Goal: Task Accomplishment & Management: Manage account settings

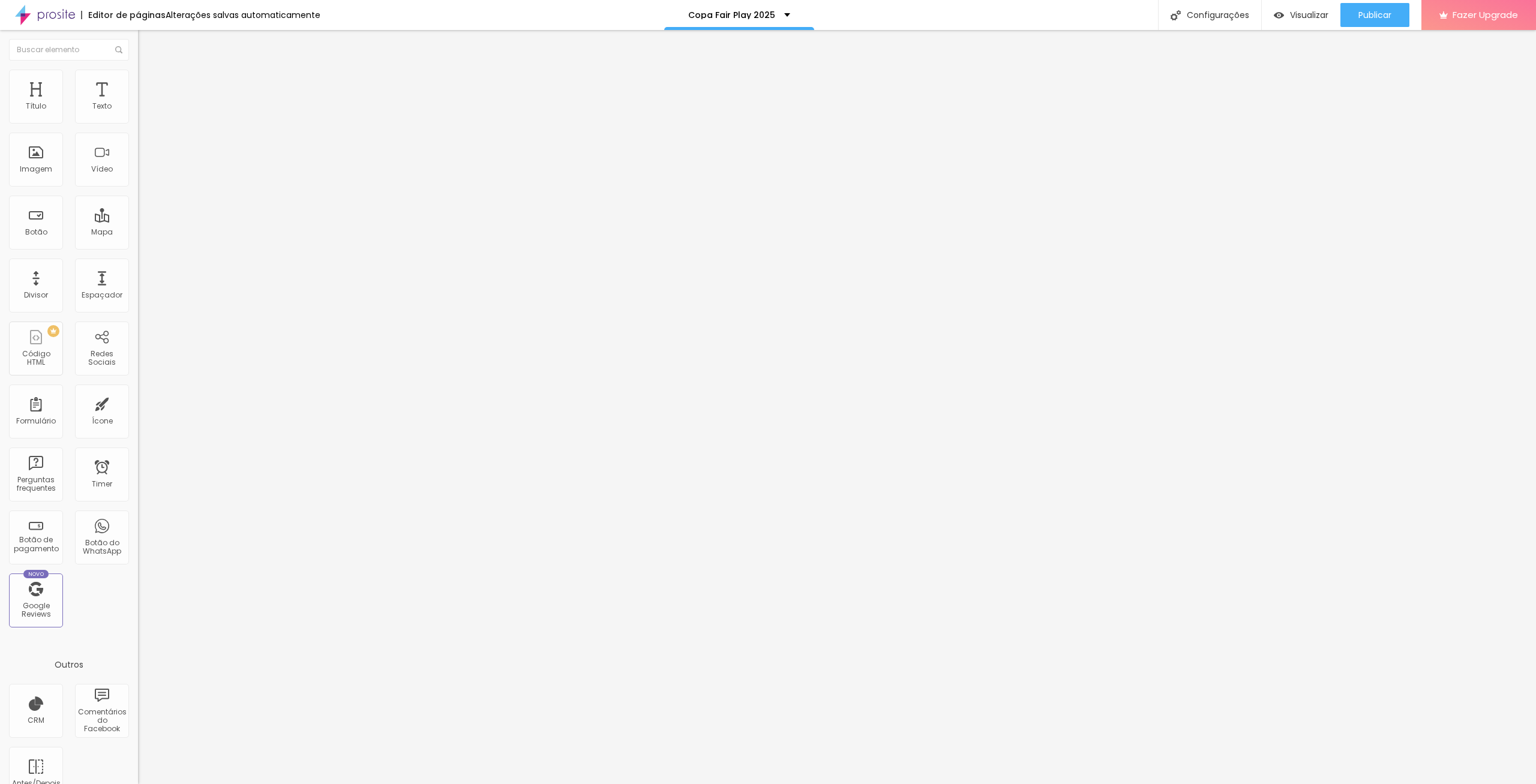
click at [138, 72] on li "Estilo" at bounding box center [207, 75] width 138 height 12
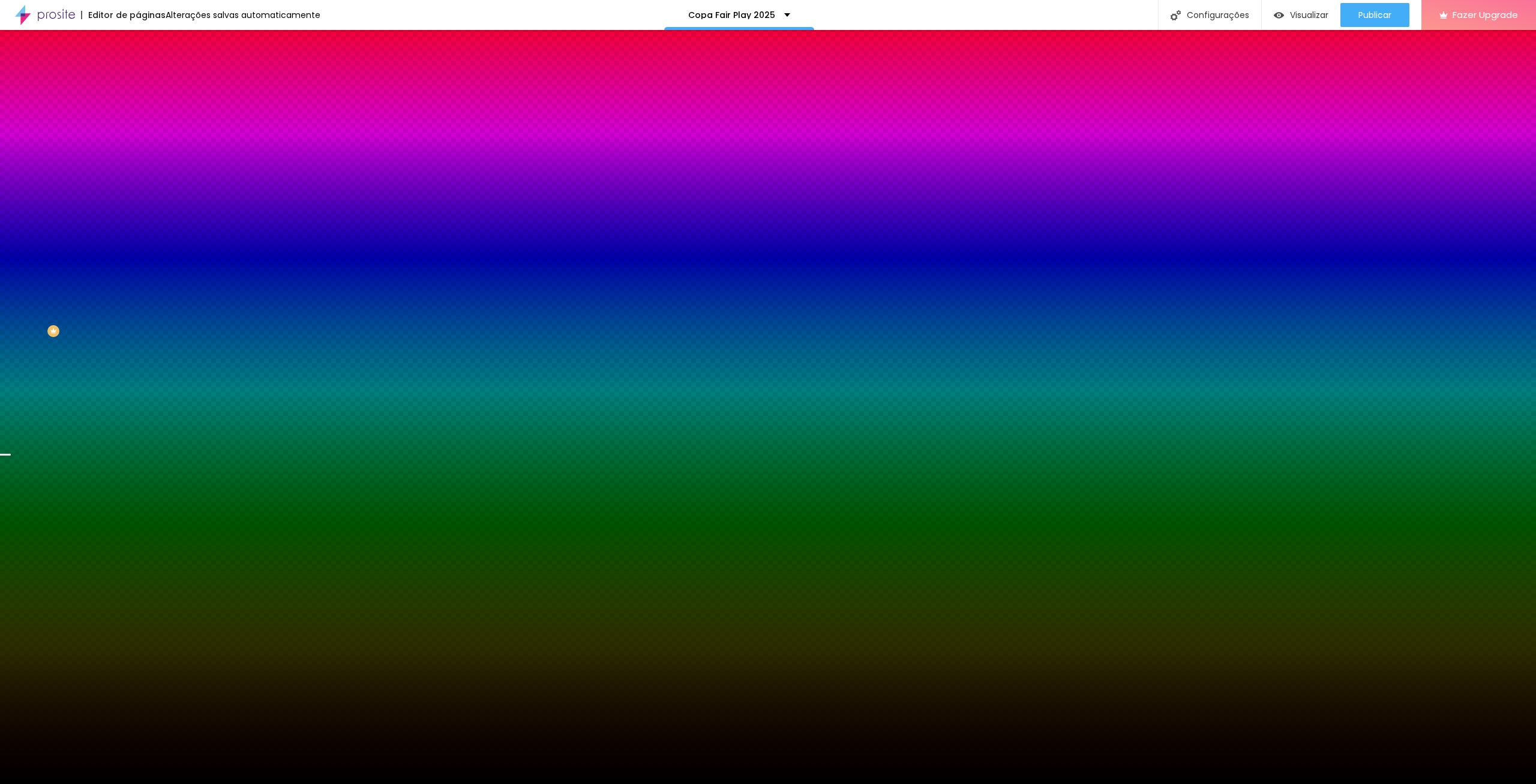
click at [138, 111] on span "Trocar imagem" at bounding box center [171, 106] width 65 height 10
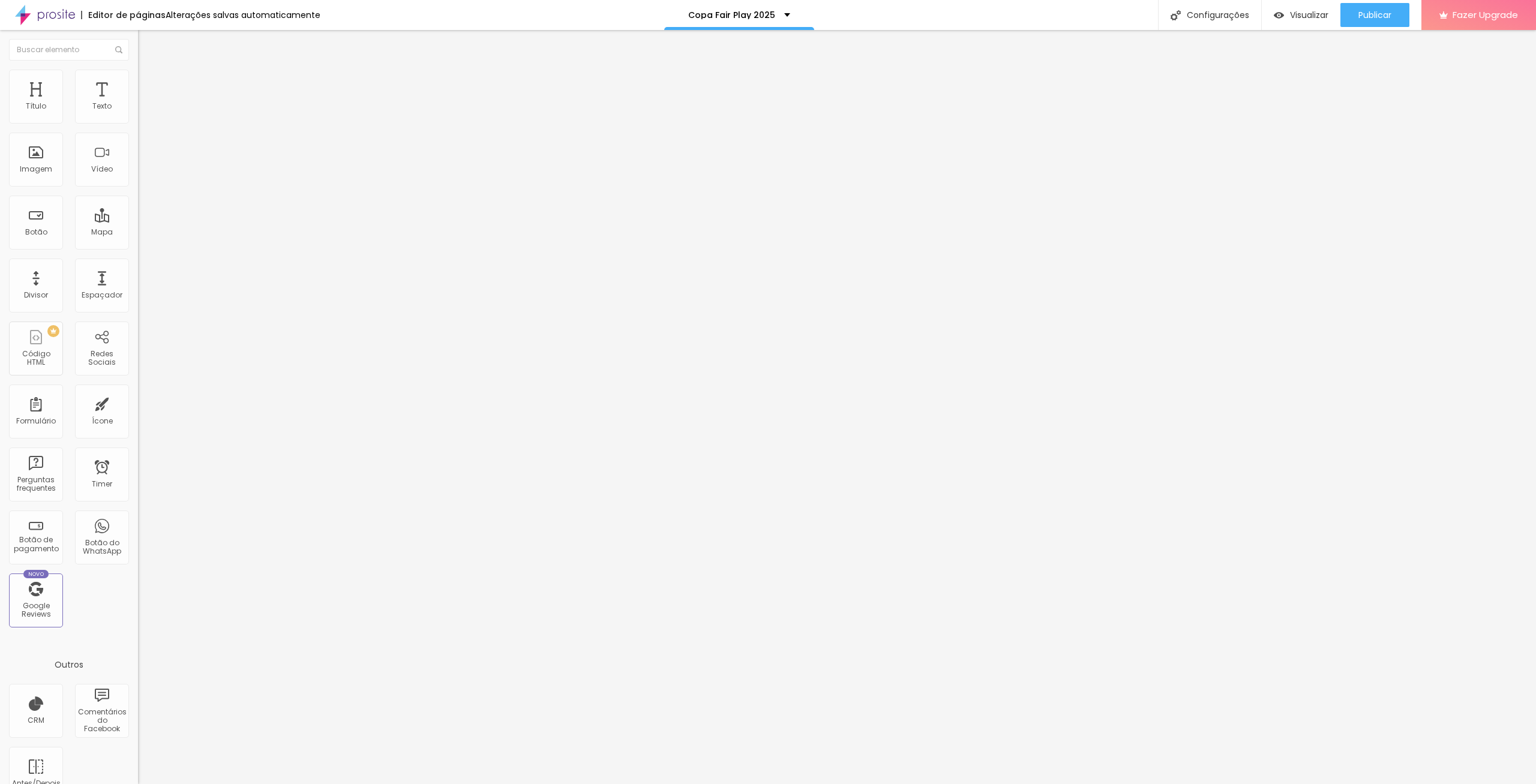
click at [138, 78] on li "Estilo" at bounding box center [207, 75] width 138 height 12
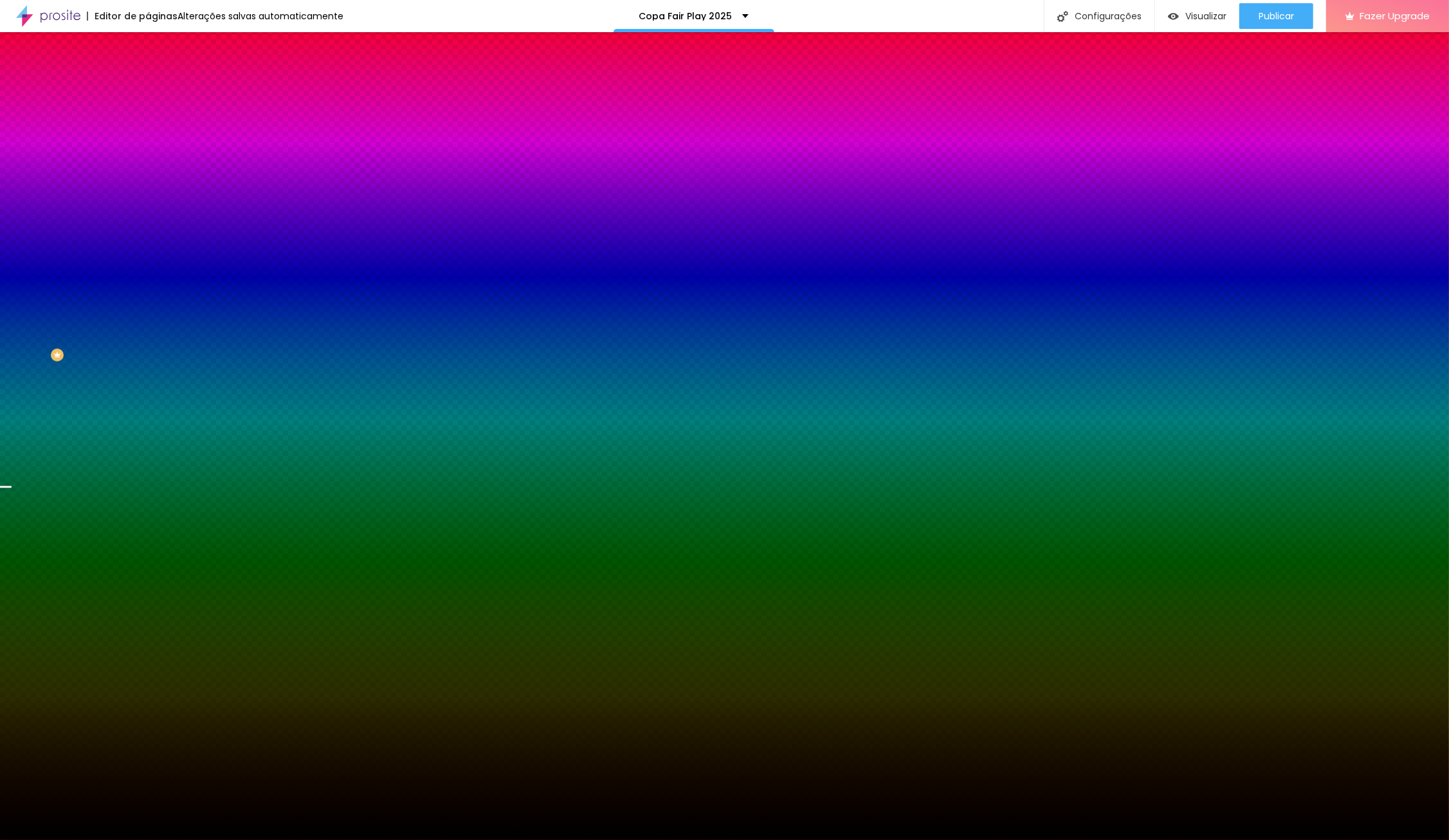
click at [148, 119] on span "Trocar imagem" at bounding box center [183, 113] width 70 height 11
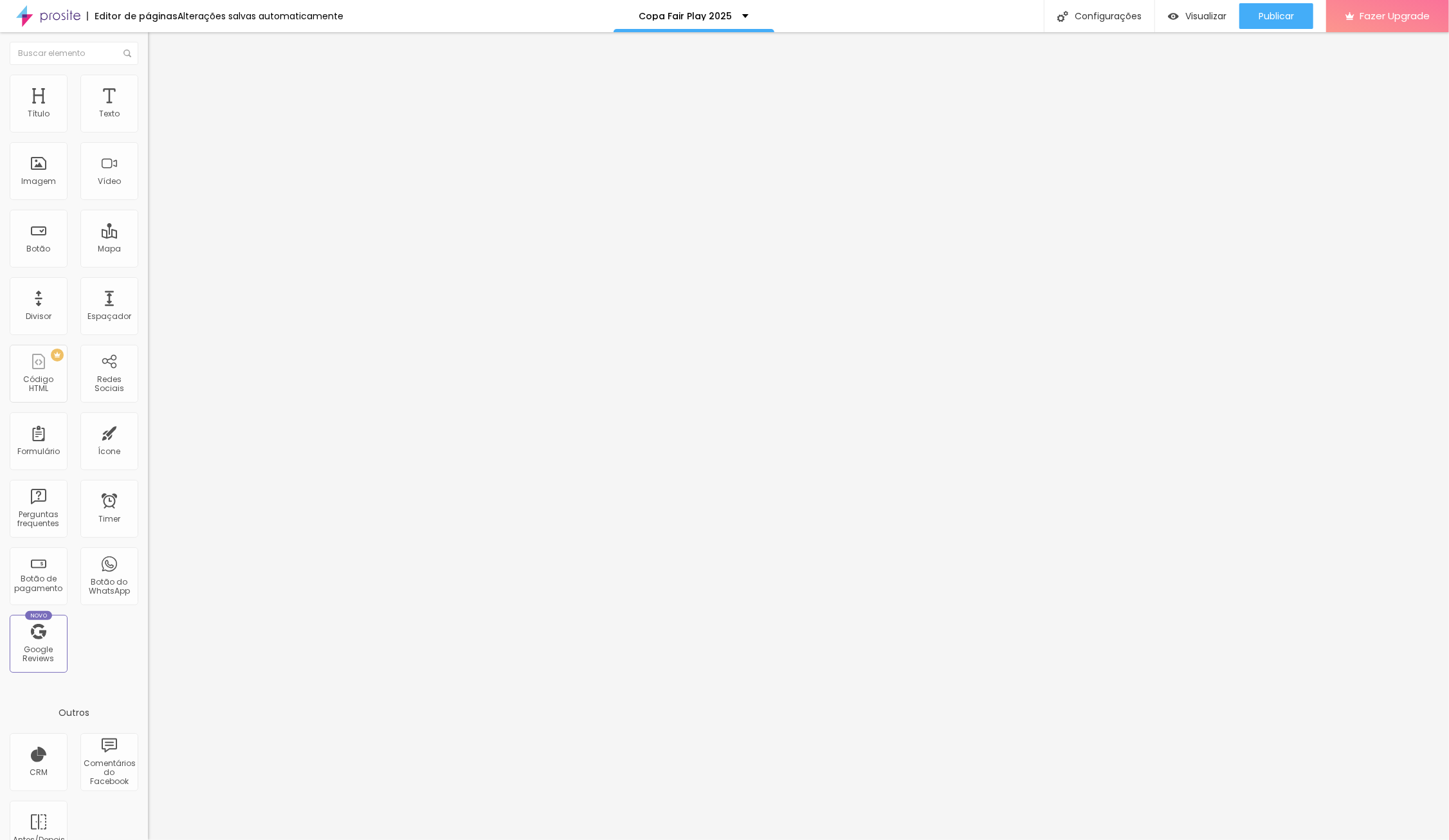
click at [148, 110] on span "Trocar imagem" at bounding box center [183, 105] width 70 height 11
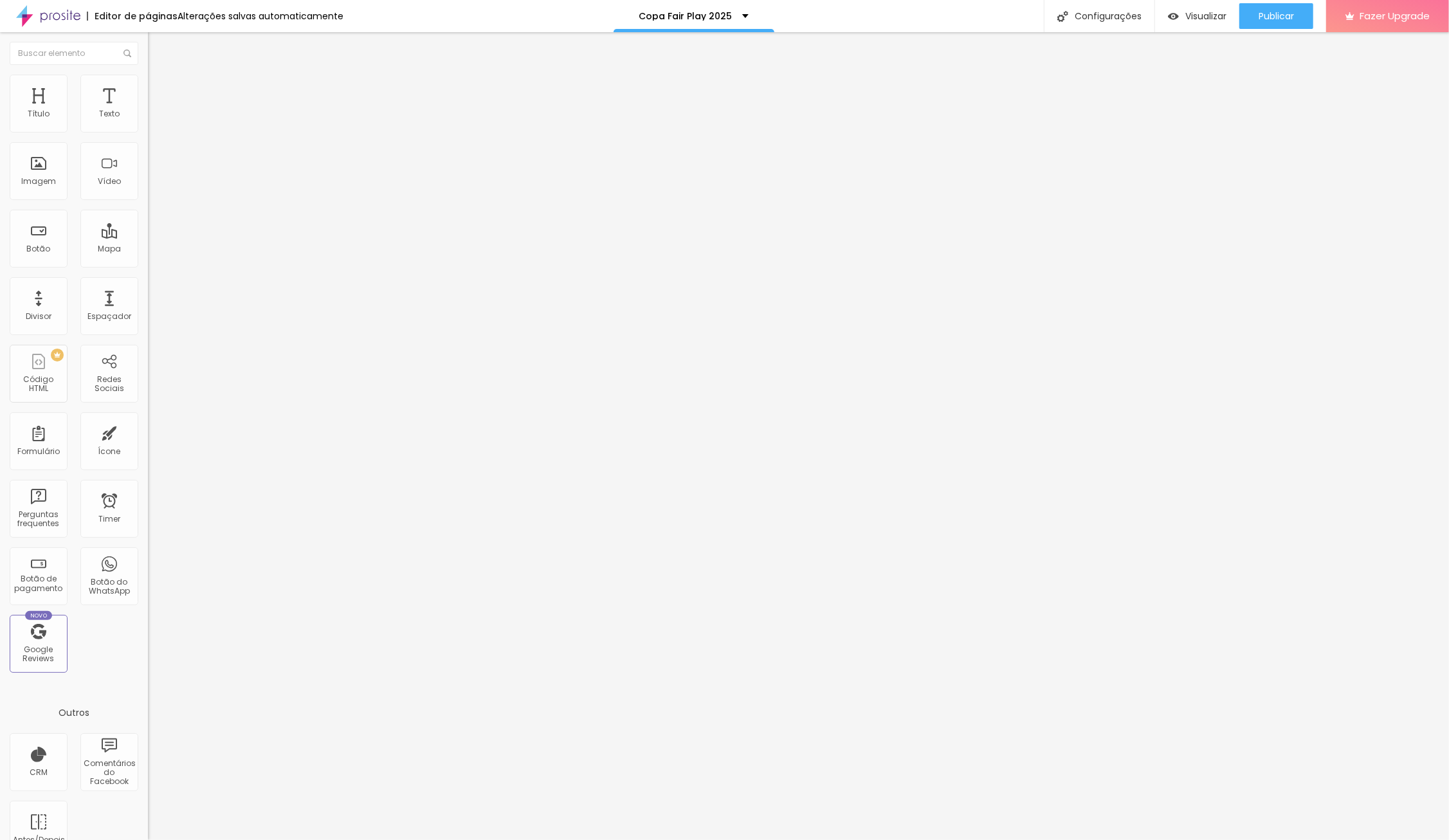
click at [148, 84] on li "Avançado" at bounding box center [222, 81] width 148 height 13
click at [148, 75] on li "Estilo" at bounding box center [222, 68] width 148 height 13
click at [1128, 11] on div "Configurações" at bounding box center [1099, 16] width 110 height 32
click at [958, 840] on div at bounding box center [724, 853] width 1449 height 12
click at [1205, 10] on div "Visualizar" at bounding box center [1197, 16] width 58 height 26
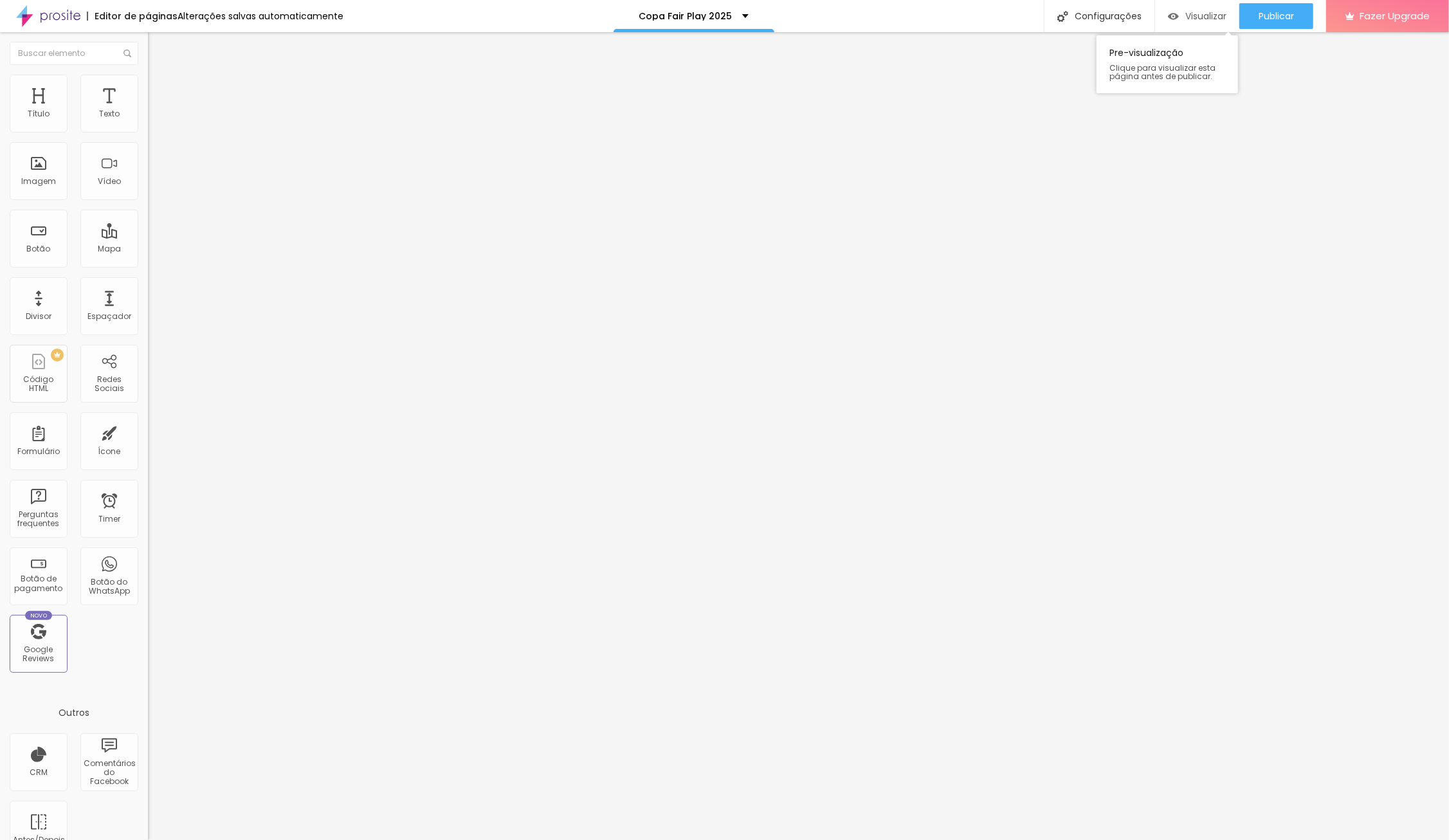
click at [1208, 12] on span "Visualizar" at bounding box center [1206, 16] width 41 height 10
click at [148, 78] on li "Estilo" at bounding box center [222, 81] width 148 height 13
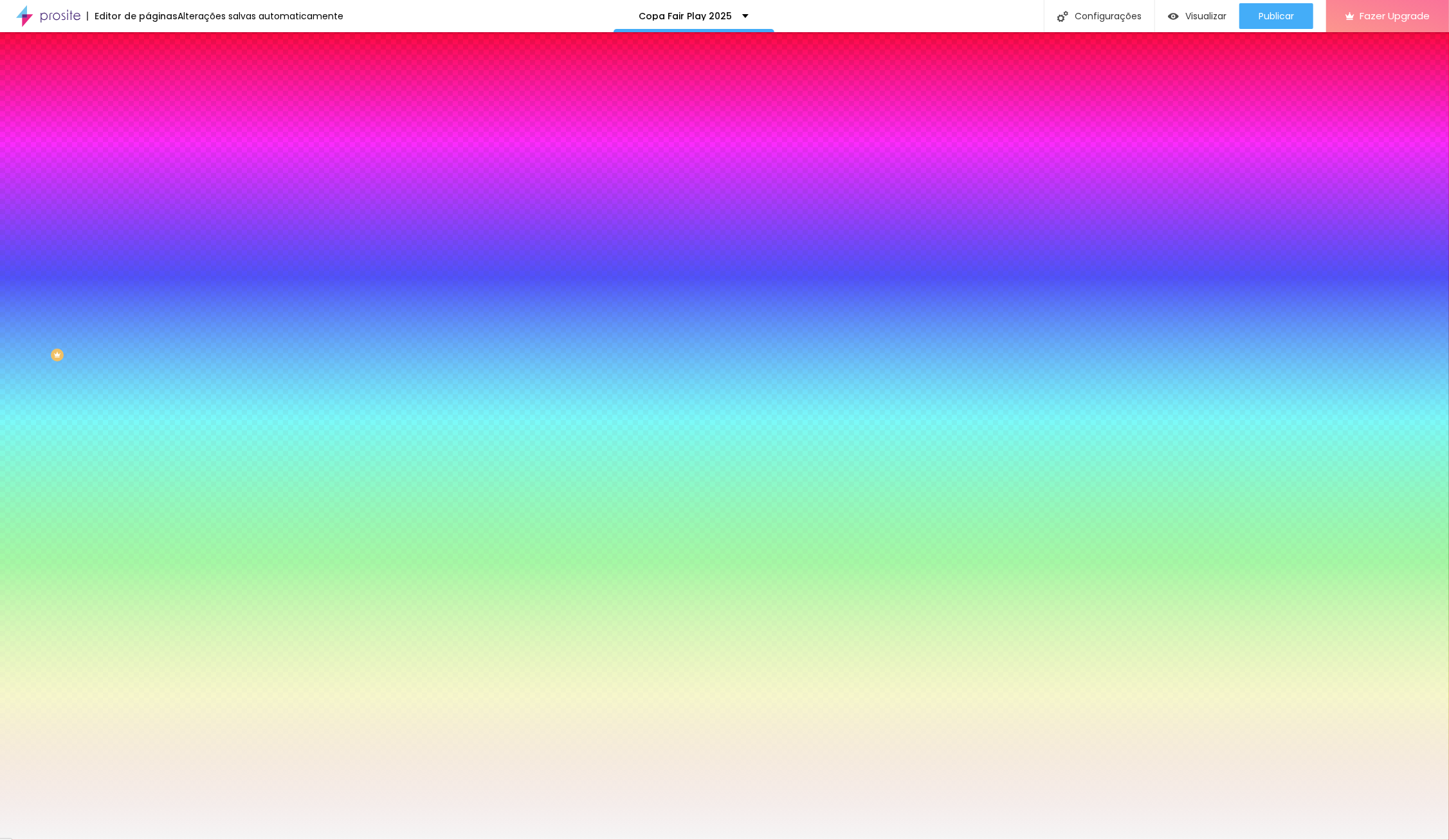
click at [148, 75] on li "Conteúdo" at bounding box center [222, 68] width 148 height 13
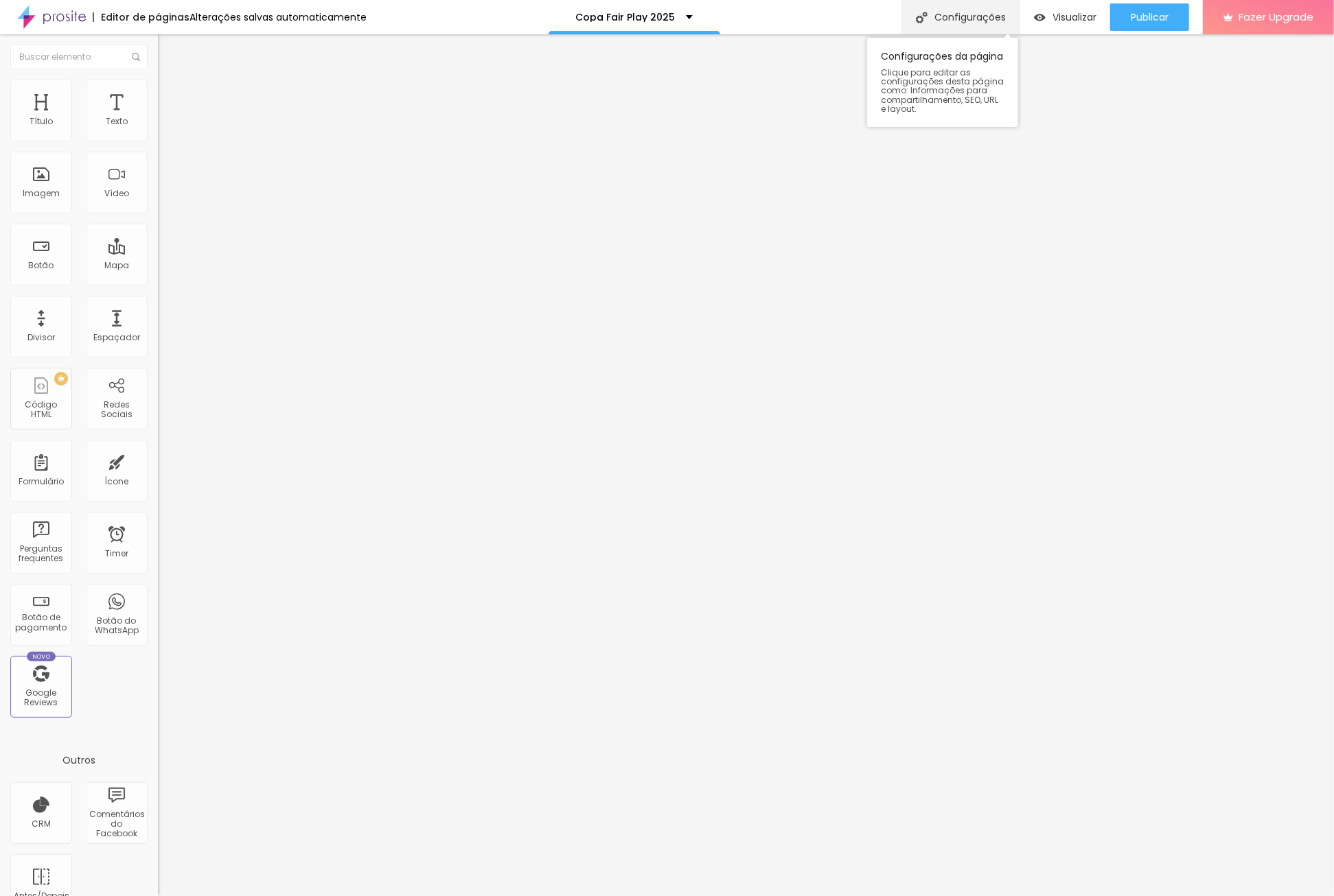
click at [962, 18] on div "Configurações" at bounding box center [960, 17] width 118 height 34
click at [919, 896] on div at bounding box center [667, 910] width 1334 height 12
click at [970, 12] on div "Configurações" at bounding box center [960, 17] width 118 height 34
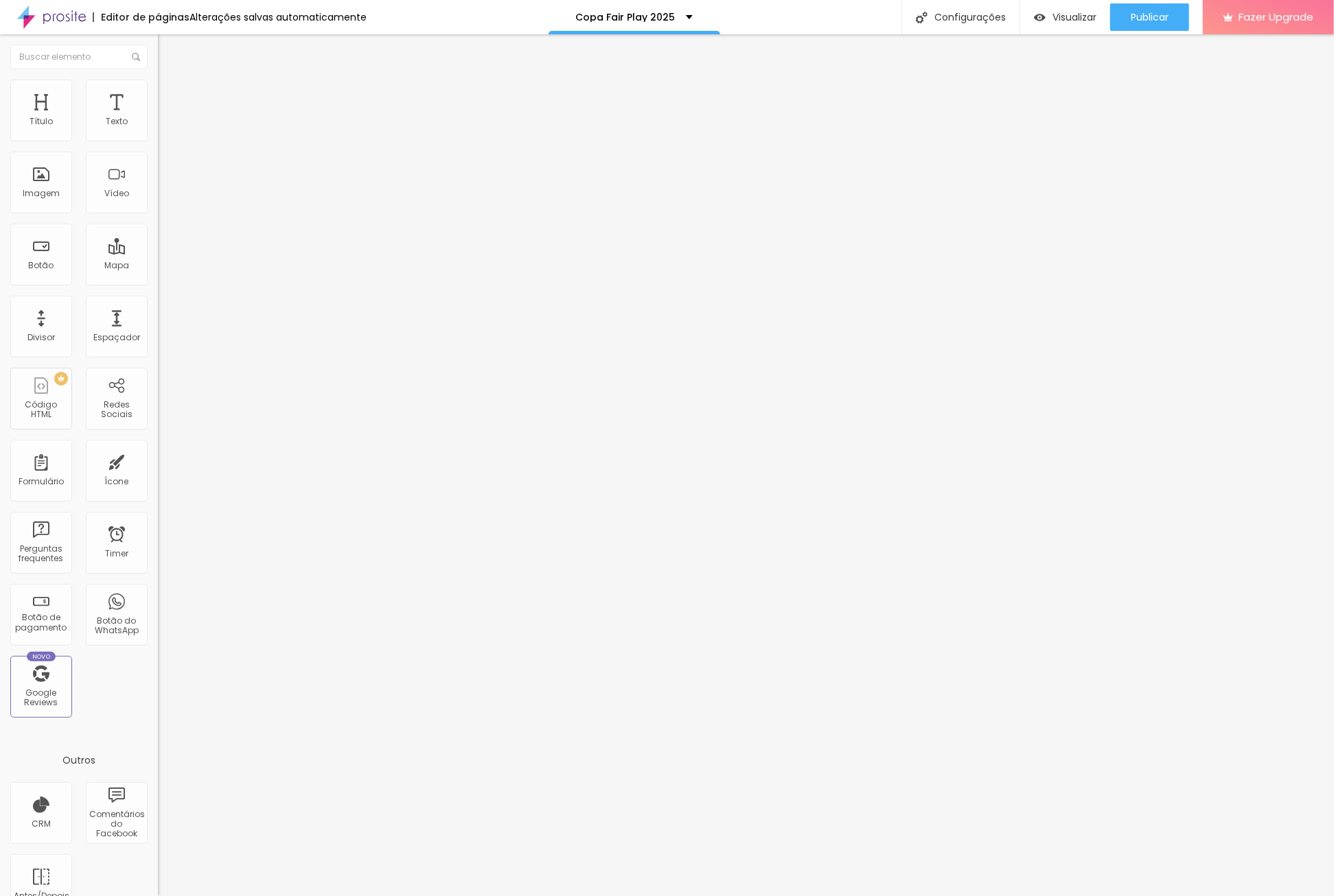
click at [915, 896] on div at bounding box center [667, 910] width 1334 height 12
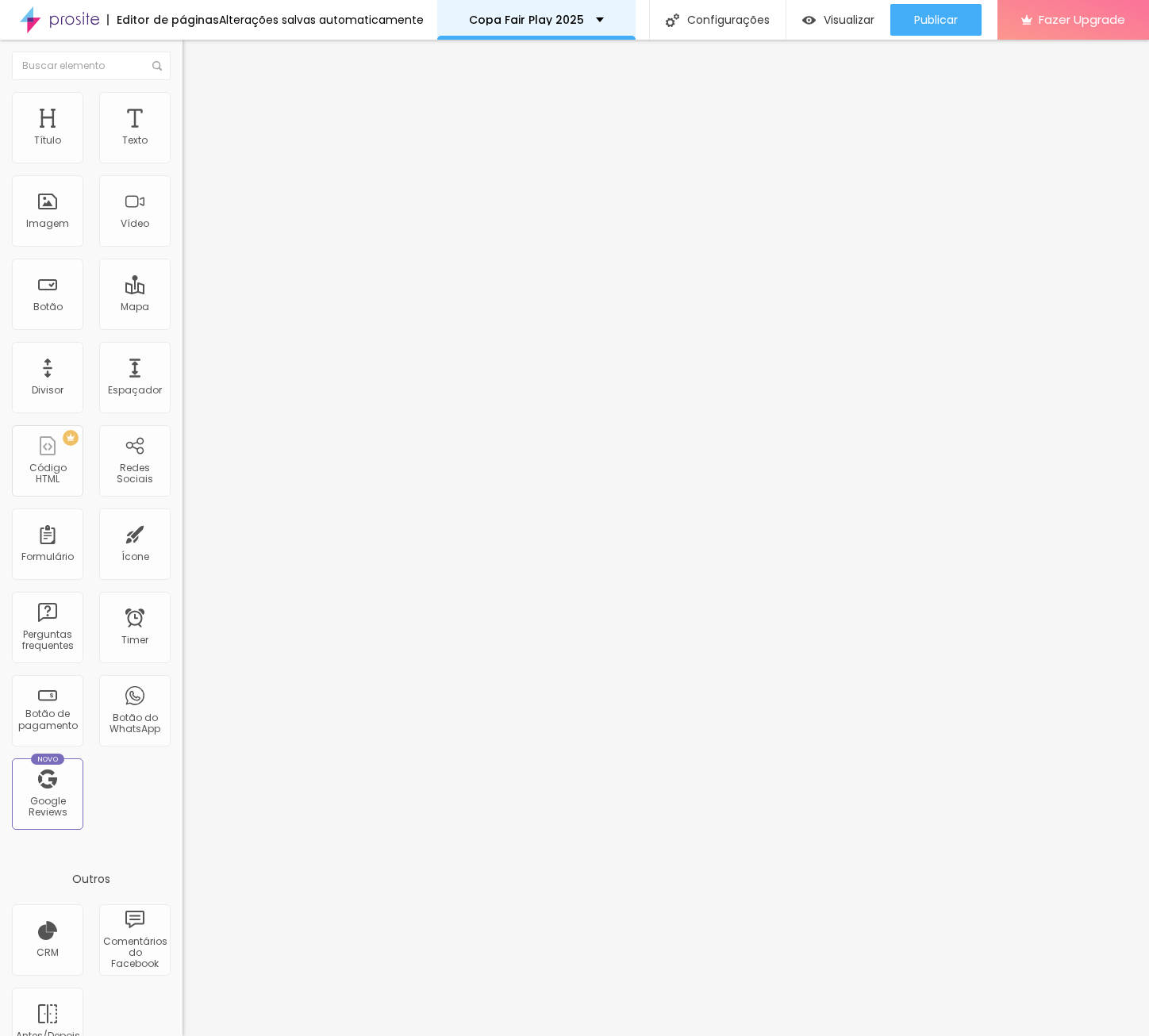
click at [595, 18] on div "Copa Fair Play 2025" at bounding box center [536, 19] width 135 height 11
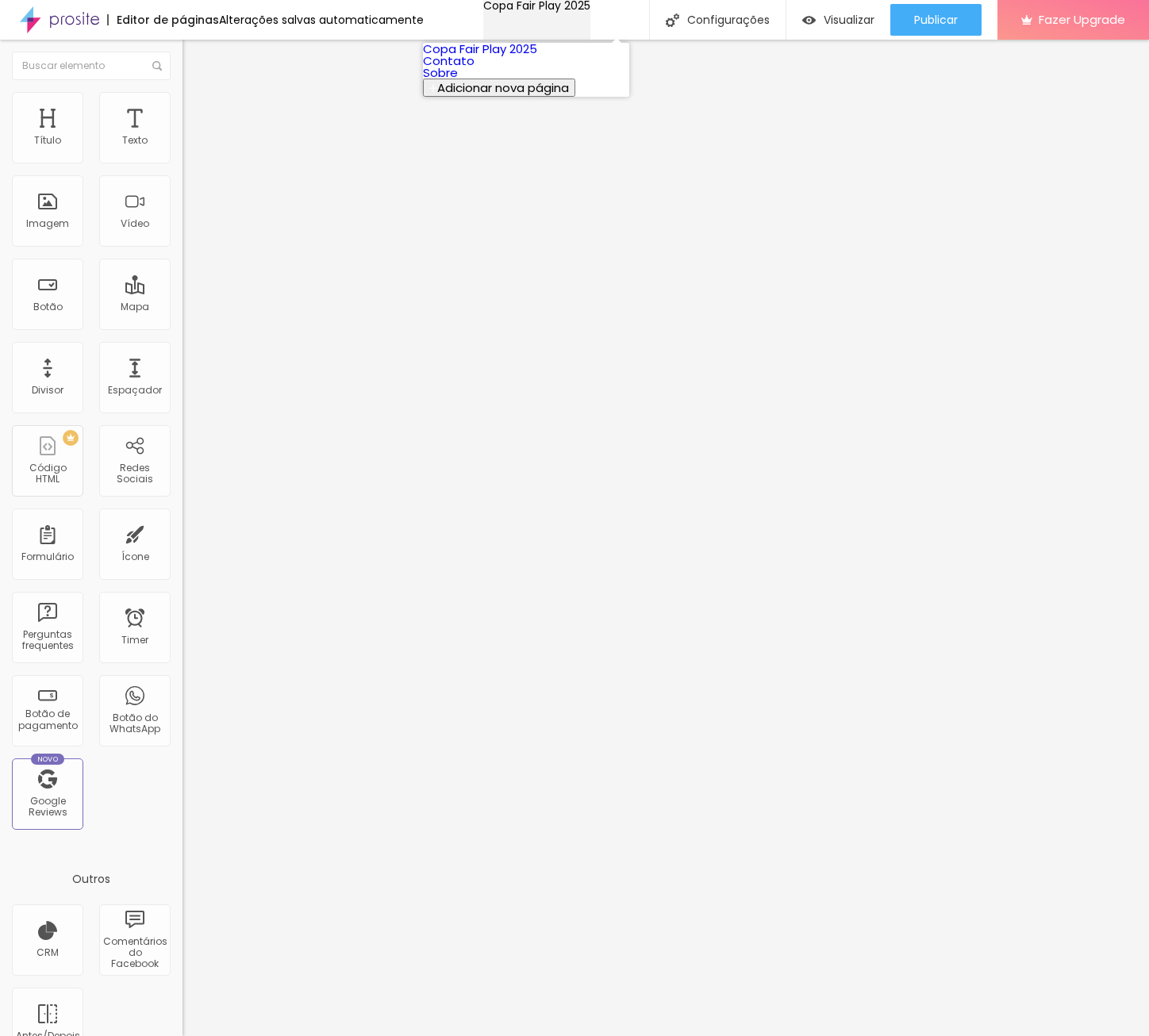
click at [591, 11] on div "Copa Fair Play 2025" at bounding box center [536, 5] width 107 height 11
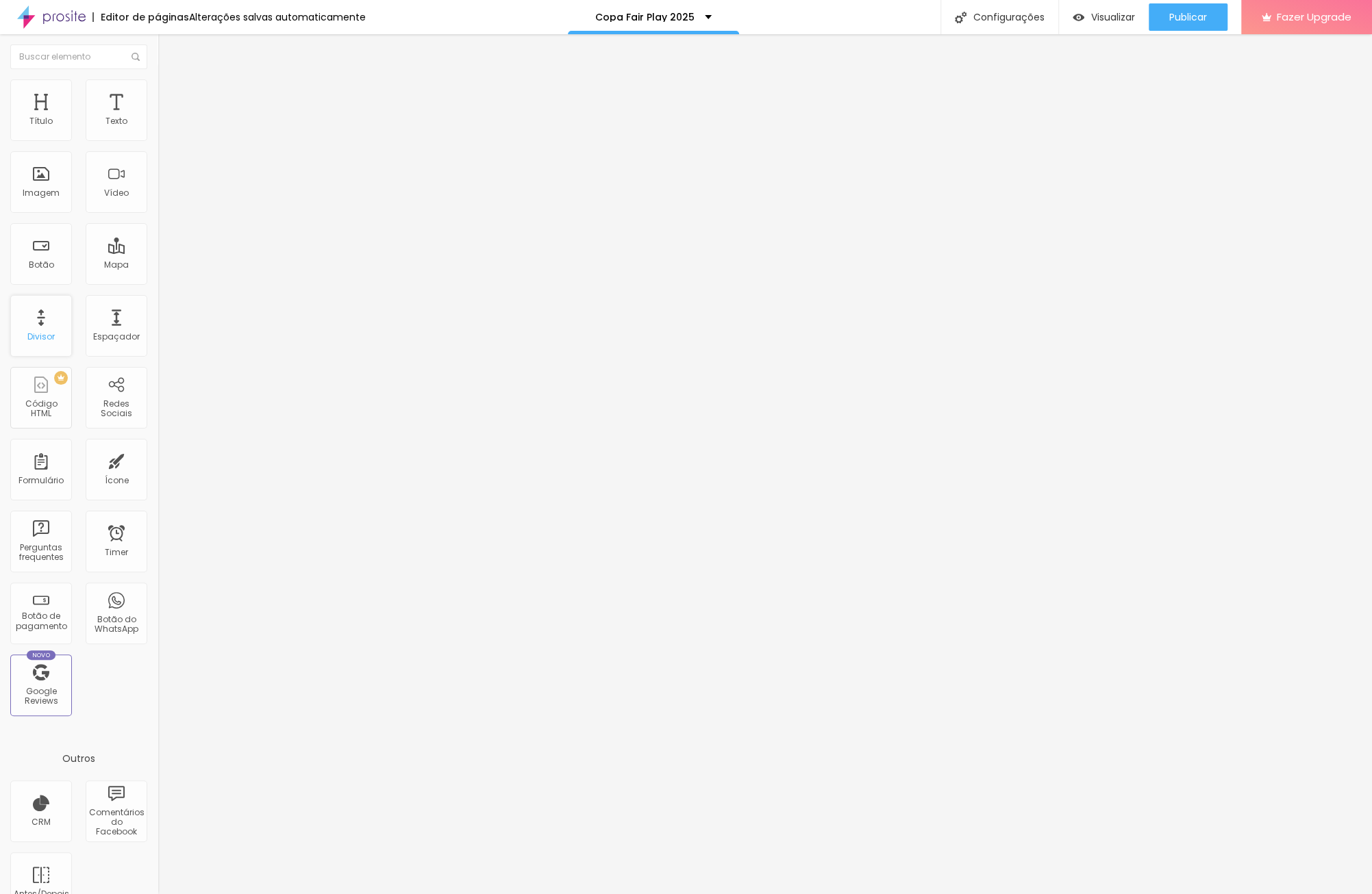
click at [43, 329] on div "Divisor" at bounding box center [41, 325] width 61 height 61
click at [168, 50] on img "button" at bounding box center [173, 50] width 11 height 11
click at [44, 198] on div "Imagem" at bounding box center [41, 193] width 37 height 9
click at [158, 117] on span "Adicionar imagem" at bounding box center [202, 112] width 88 height 12
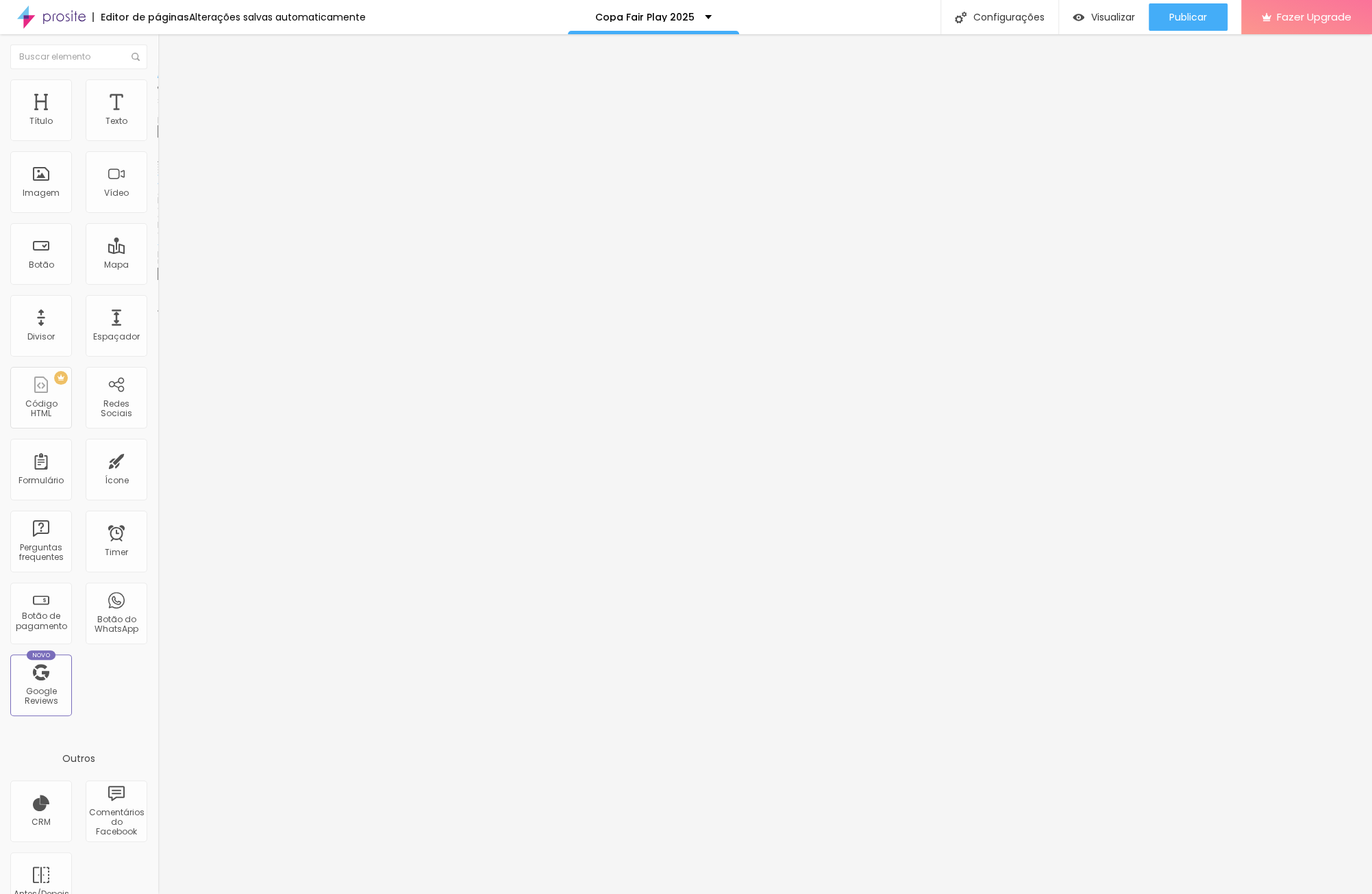
click at [170, 94] on span "Estilo" at bounding box center [180, 88] width 21 height 12
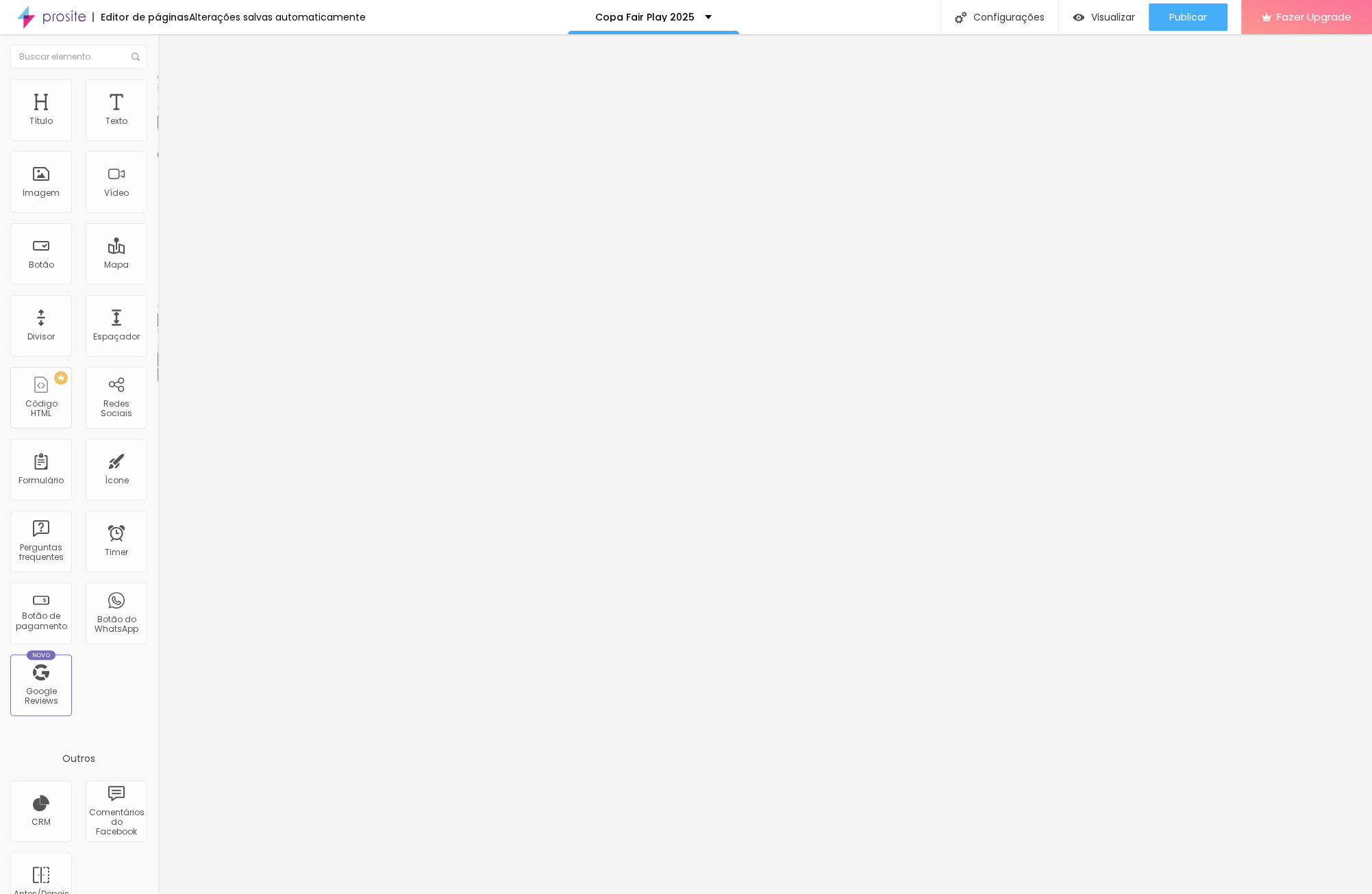
click at [158, 93] on img at bounding box center [164, 99] width 12 height 12
click at [158, 86] on li "Estilo" at bounding box center [237, 86] width 158 height 14
click at [158, 93] on img at bounding box center [164, 99] width 12 height 12
click at [158, 89] on li "Estilo" at bounding box center [237, 86] width 158 height 14
click at [158, 78] on img at bounding box center [164, 72] width 12 height 12
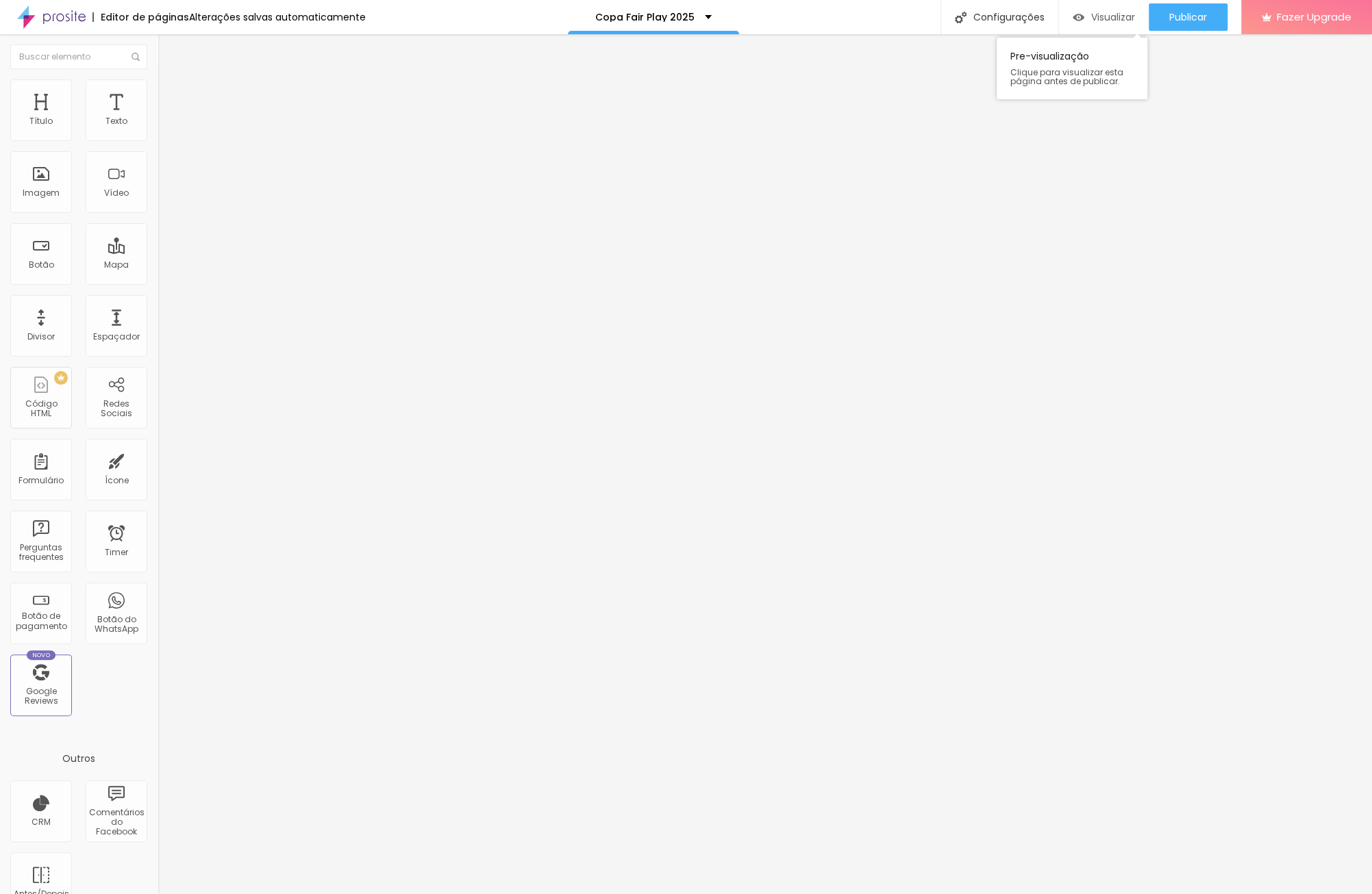
click at [1119, 9] on div "Visualizar" at bounding box center [1103, 18] width 62 height 28
click at [158, 90] on li "Estilo" at bounding box center [237, 86] width 158 height 14
type input "25"
click at [158, 140] on input "range" at bounding box center [202, 134] width 88 height 11
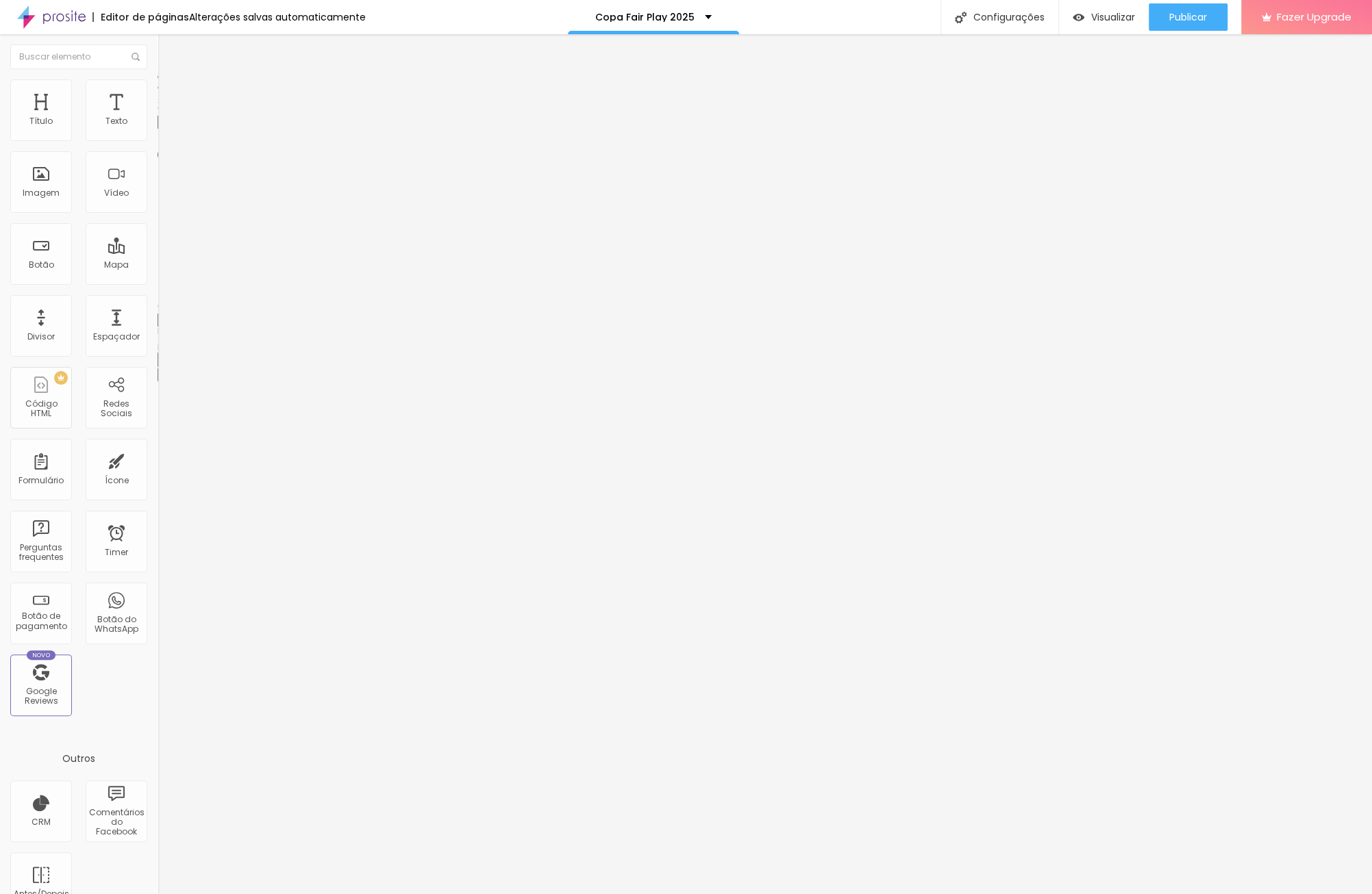
click at [158, 371] on div "Editar Imagem Conteúdo Estilo Avançado Tamanho 25 px % 0 Borda arredondada Somb…" at bounding box center [237, 464] width 158 height 860
click at [1113, 23] on span "Visualizar" at bounding box center [1113, 17] width 44 height 11
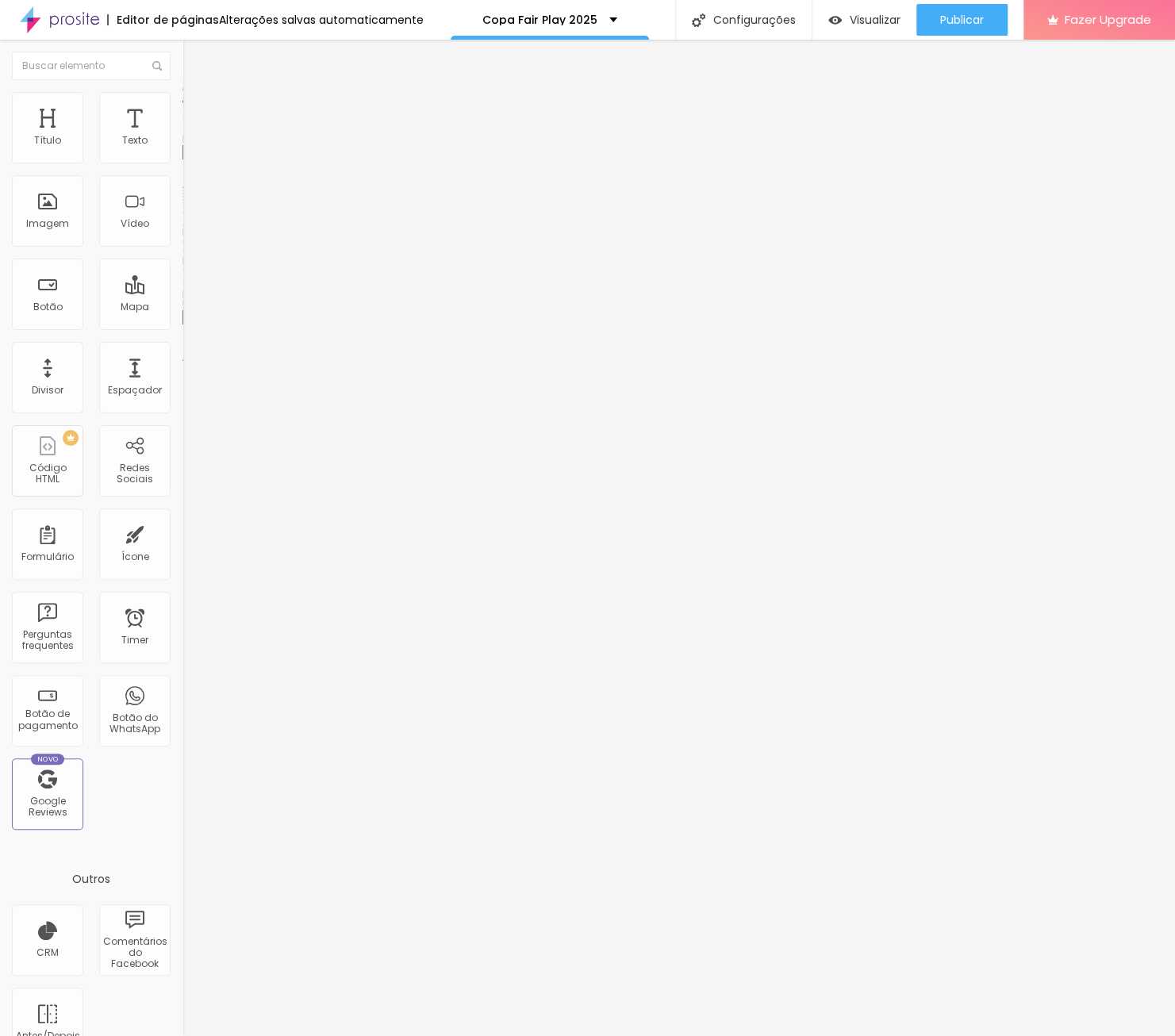
click at [183, 96] on img at bounding box center [189, 99] width 14 height 14
click at [183, 150] on input "25" at bounding box center [217, 142] width 69 height 17
type input "6"
type input "10"
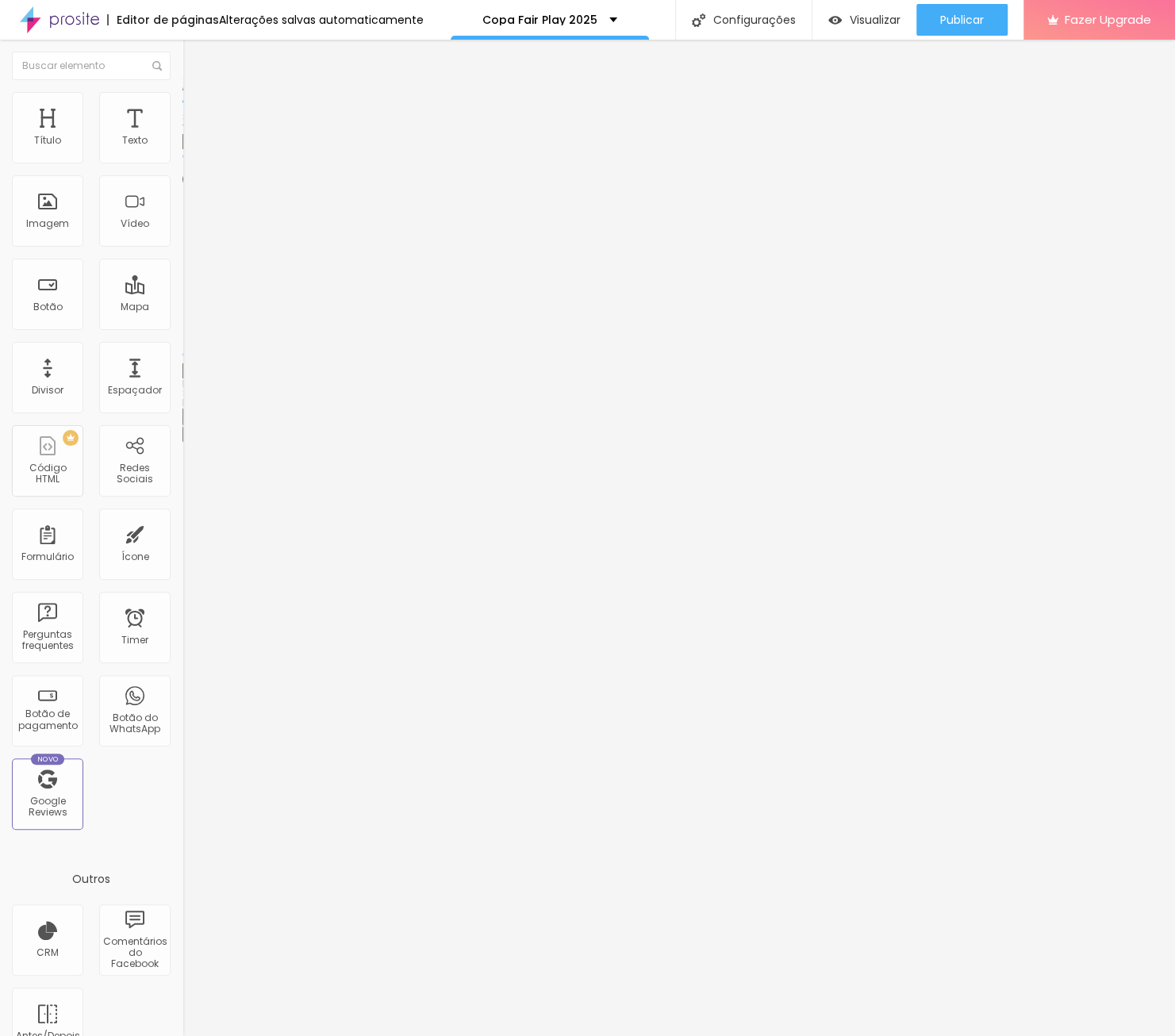
type input "60"
click at [183, 102] on li "Estilo" at bounding box center [274, 100] width 183 height 16
click at [183, 150] on input "25" at bounding box center [217, 142] width 69 height 17
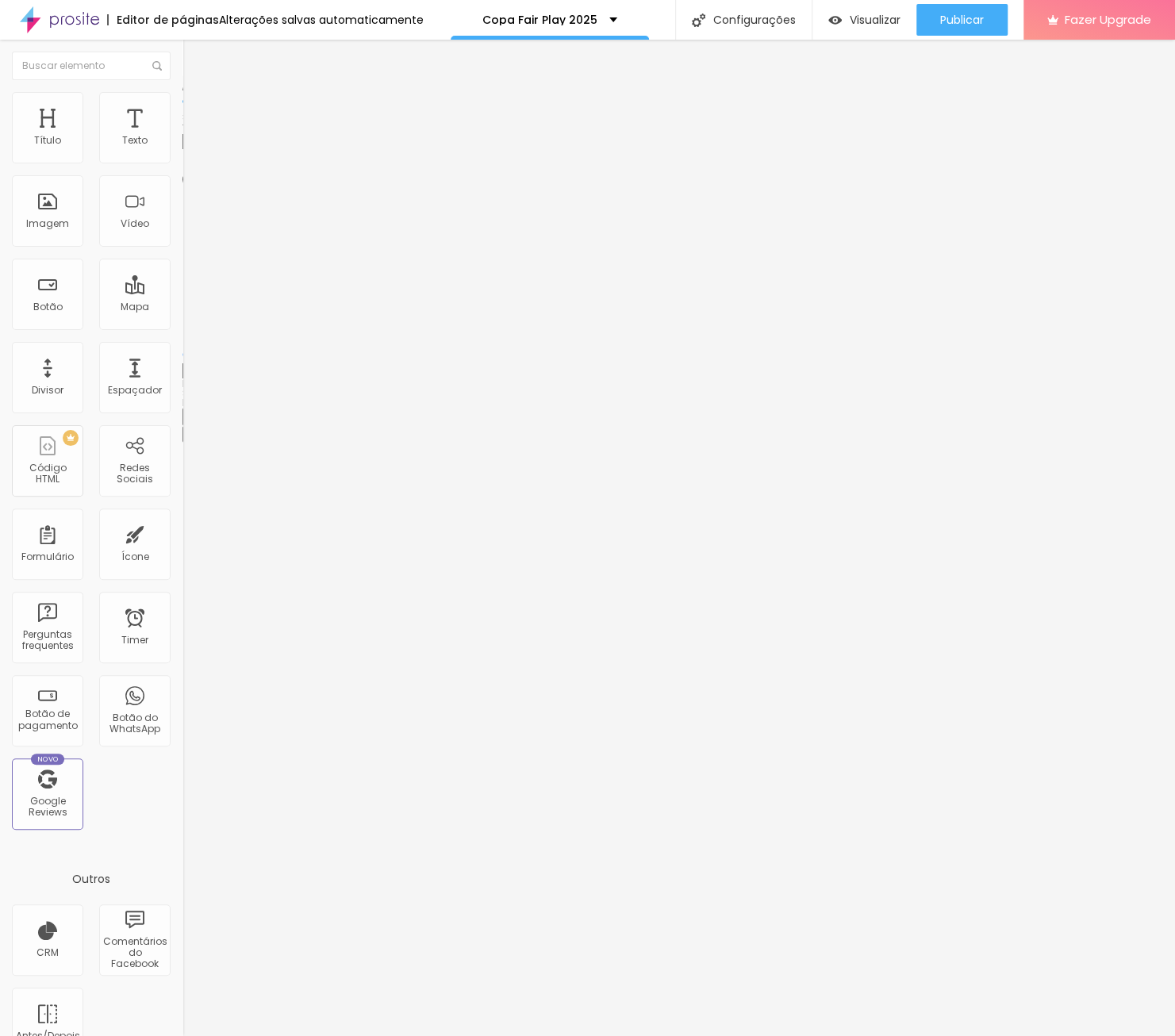
click at [183, 150] on input "25" at bounding box center [217, 142] width 69 height 17
type input "6"
type input "10"
type input "60"
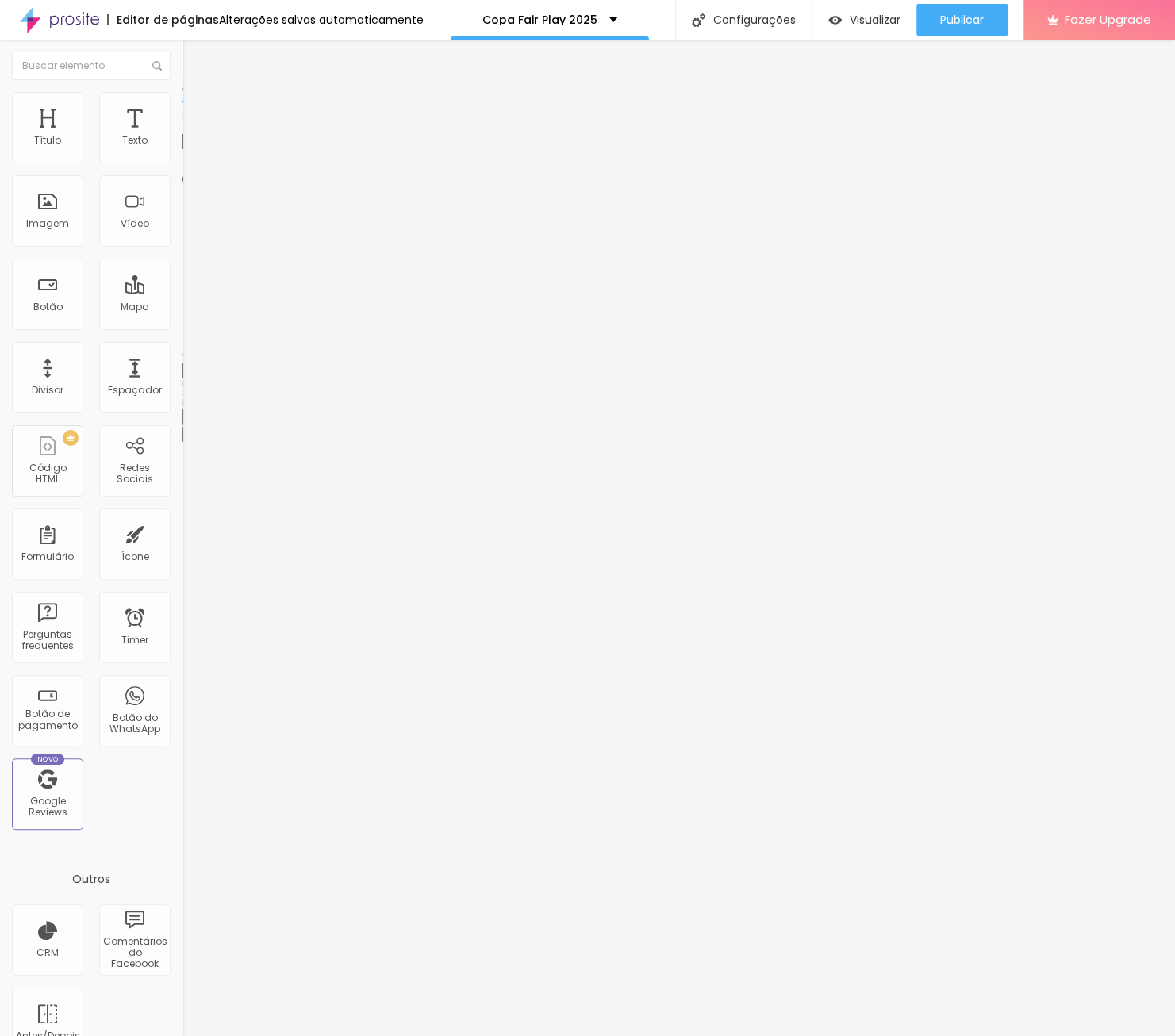
type input "60"
click at [183, 99] on img at bounding box center [189, 99] width 14 height 14
click at [183, 150] on input "25" at bounding box center [217, 142] width 69 height 17
type input "6"
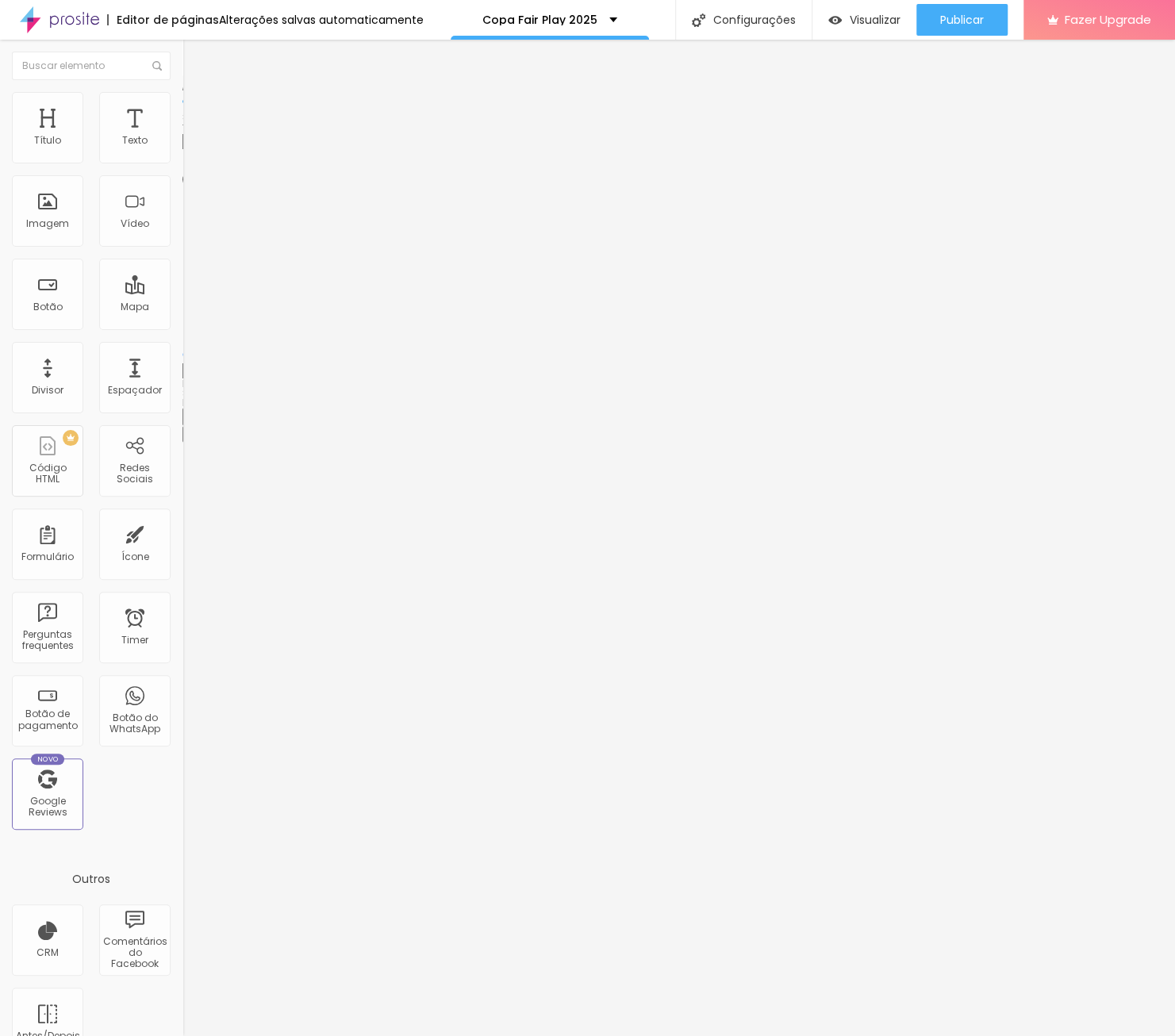
type input "10"
type input "60"
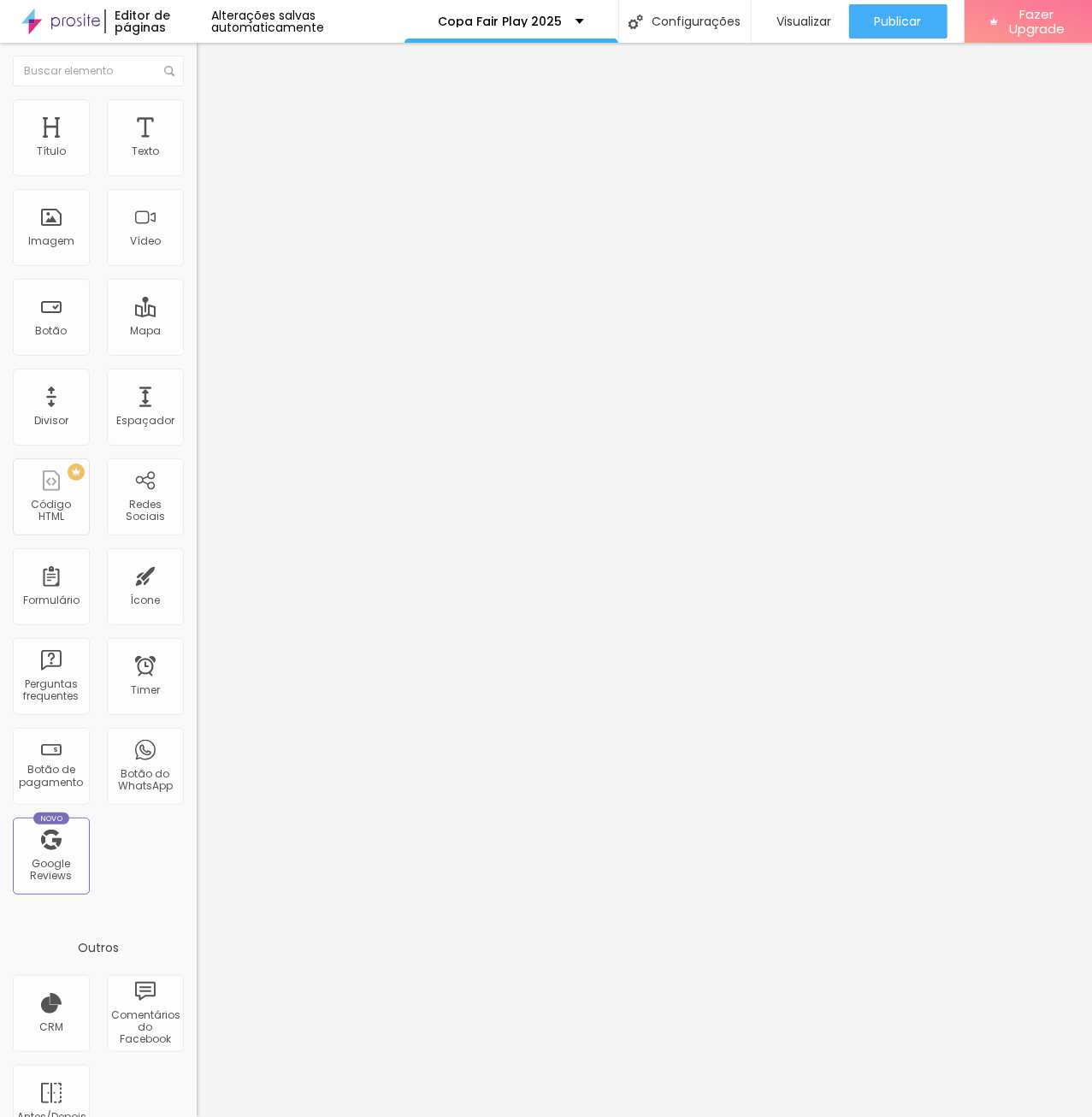
drag, startPoint x: 83, startPoint y: 470, endPoint x: -1, endPoint y: 468, distance: 84.0
click at [197, 351] on input "https://" at bounding box center [299, 342] width 205 height 17
paste input "bit.ly/FP171025"
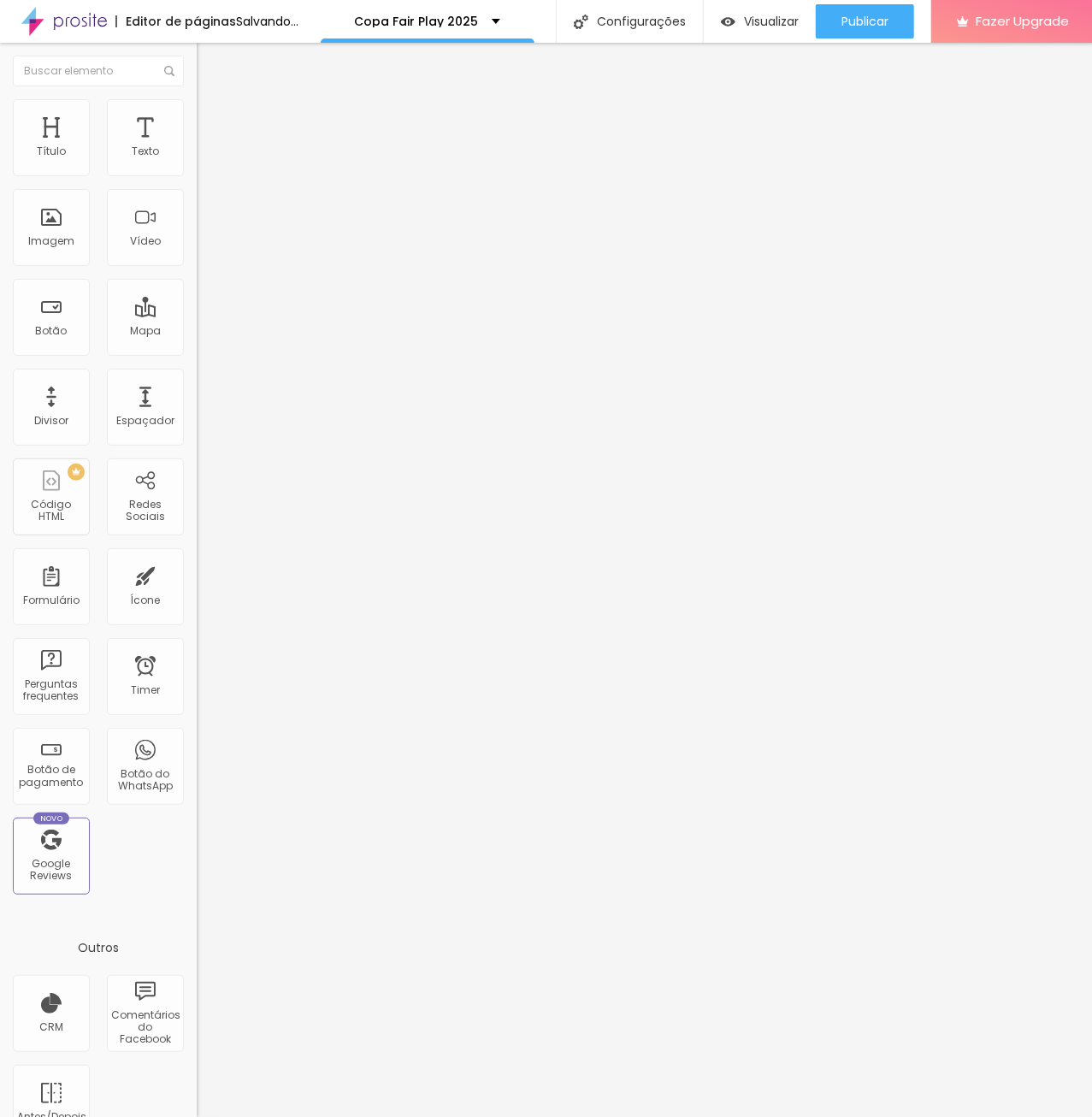
type input "https://bit.ly/FP171025"
click at [197, 391] on div "URL https://bit.ly/FP171025 Abrir em uma nova aba" at bounding box center [295, 357] width 197 height 67
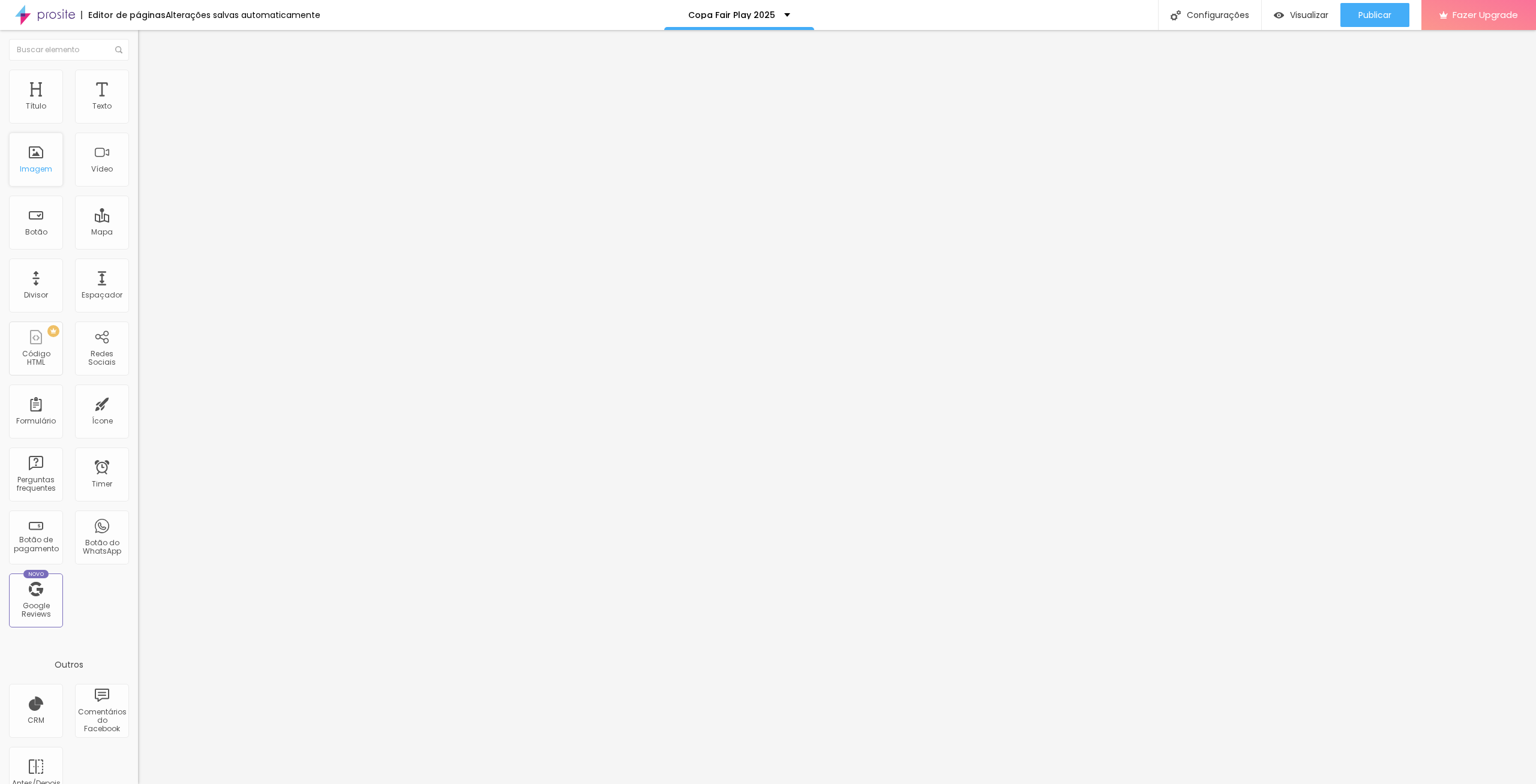
click at [36, 164] on div "Imagem" at bounding box center [36, 159] width 54 height 54
click at [138, 103] on span "Adicionar imagem" at bounding box center [177, 98] width 77 height 10
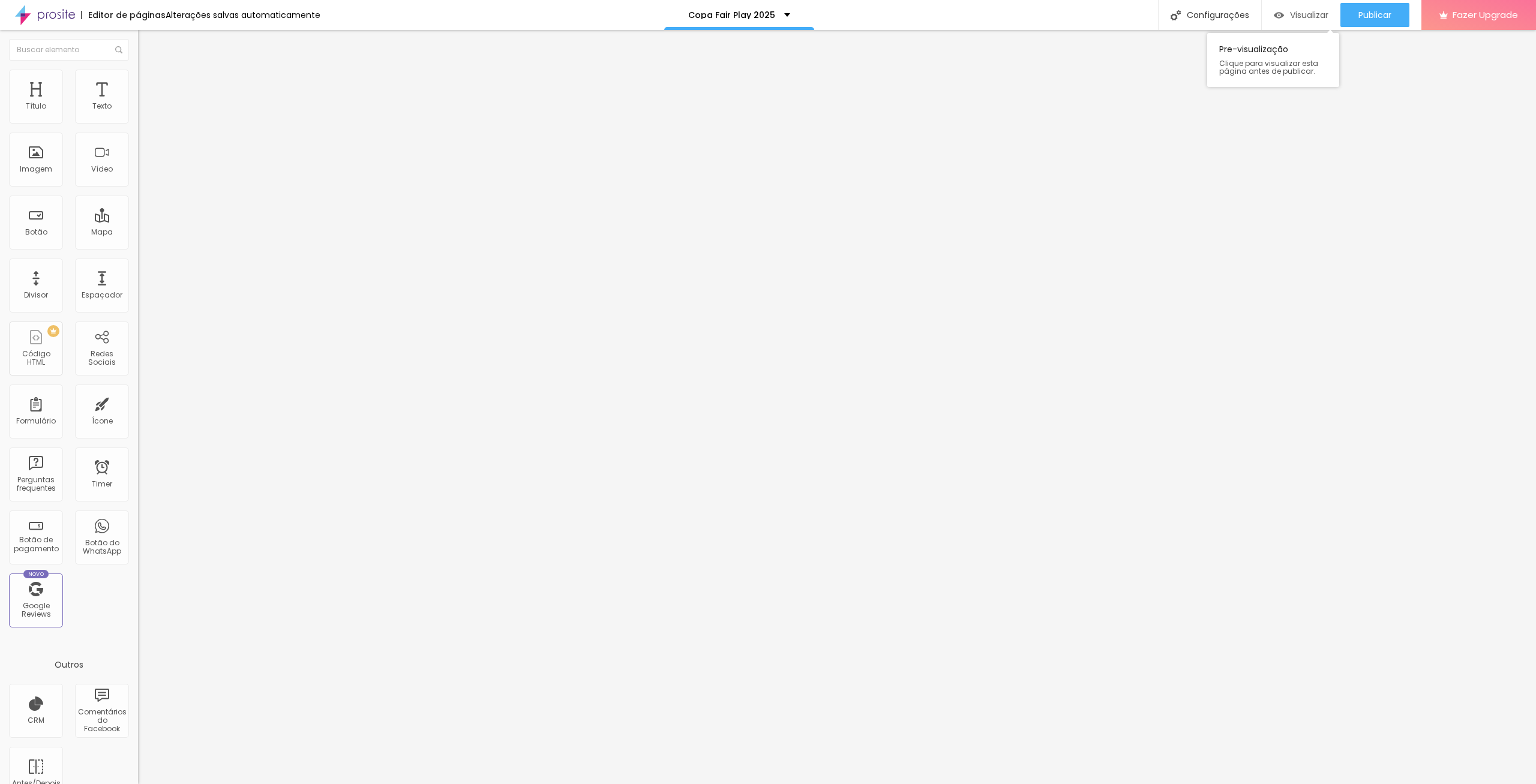
click at [1304, 12] on span "Visualizar" at bounding box center [1310, 15] width 38 height 10
click at [138, 188] on span "Original" at bounding box center [152, 183] width 29 height 10
click at [138, 75] on img at bounding box center [143, 75] width 11 height 11
click at [138, 82] on img at bounding box center [143, 87] width 11 height 11
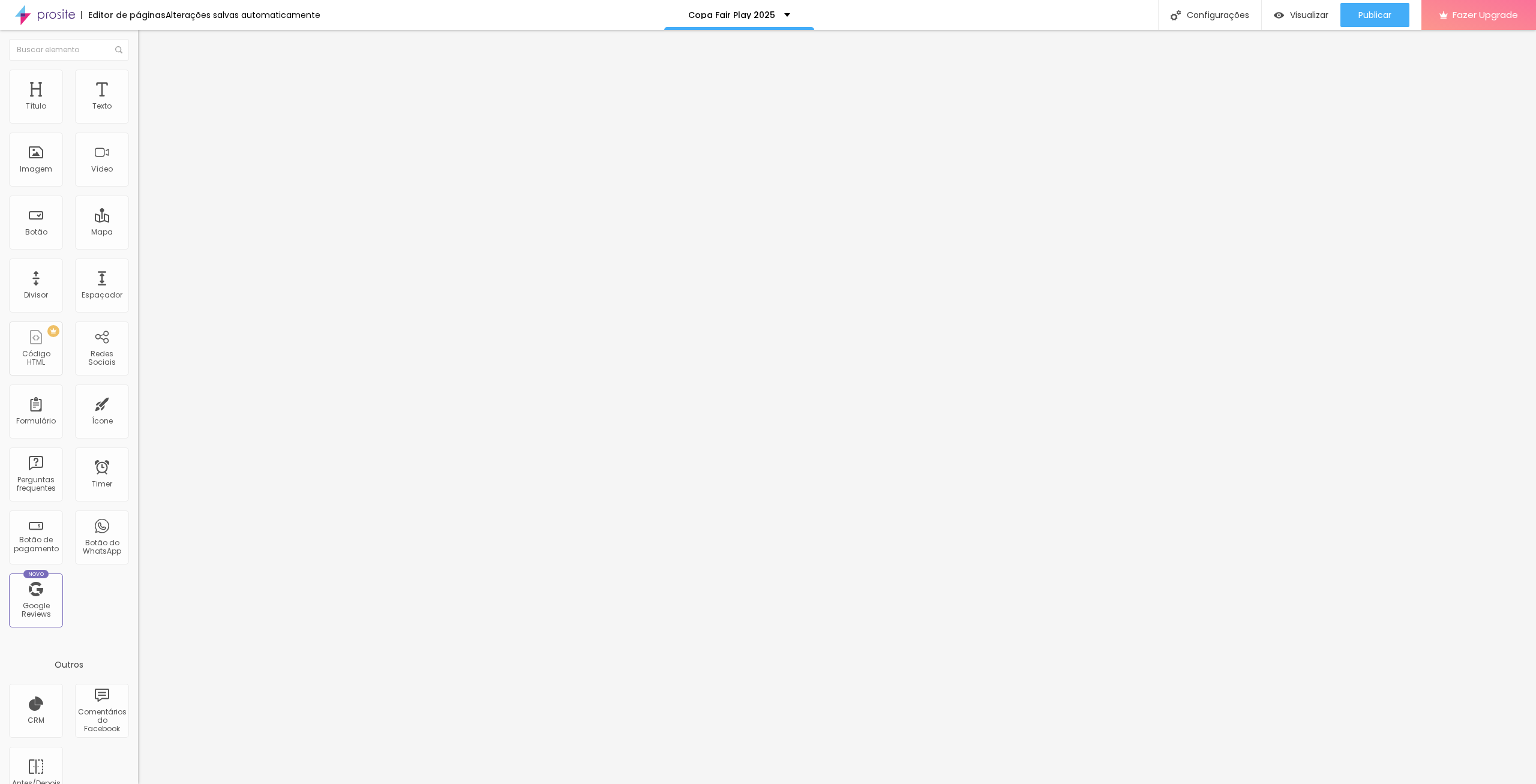
click at [138, 244] on input "10" at bounding box center [164, 250] width 52 height 13
drag, startPoint x: 120, startPoint y: 118, endPoint x: 129, endPoint y: 118, distance: 9.0
click at [138, 244] on input "10" at bounding box center [164, 250] width 52 height 13
type input "2"
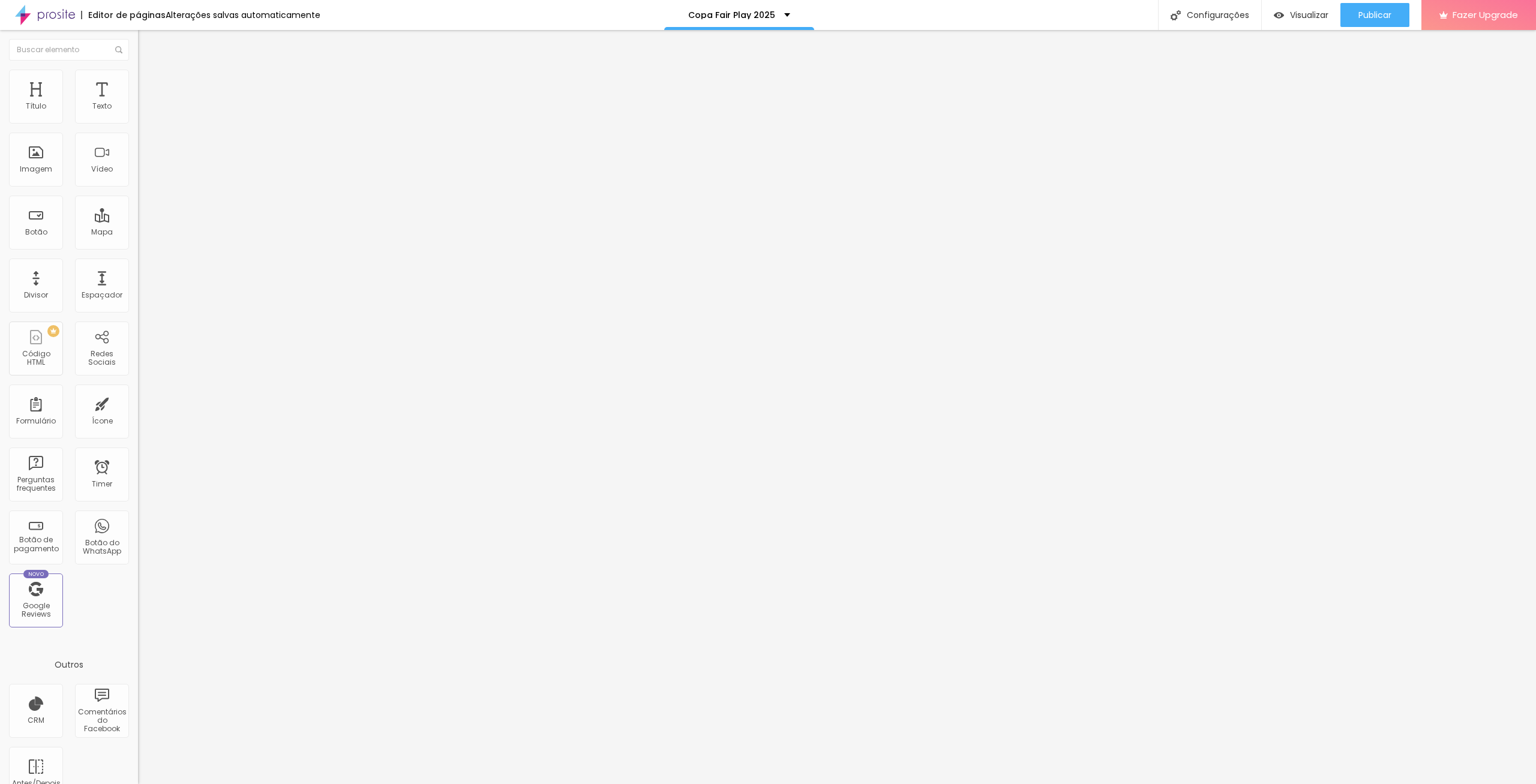
type input "20"
type input "2"
type input "20"
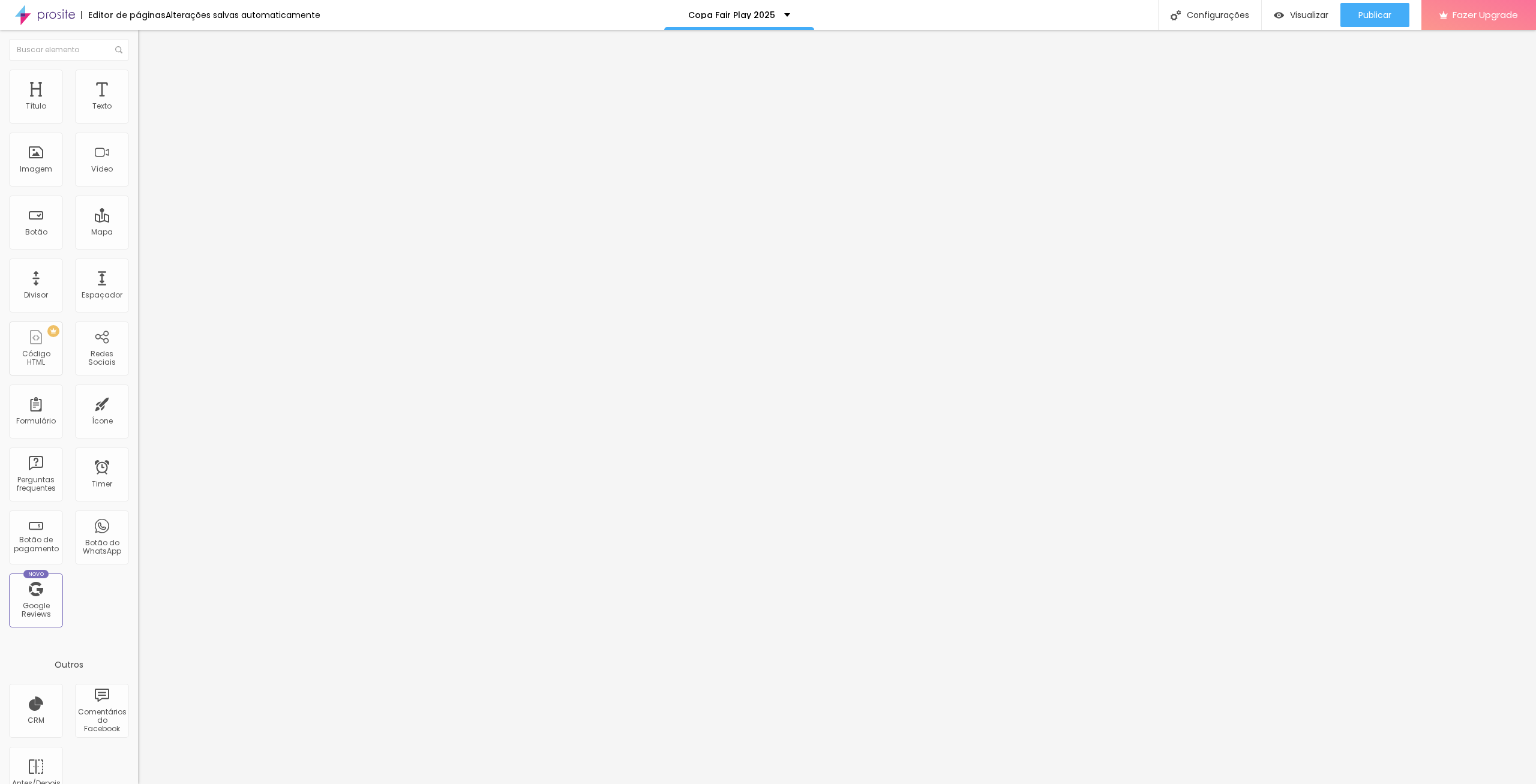
type input "20"
click at [149, 82] on span "Estilo" at bounding box center [158, 77] width 19 height 10
click at [138, 70] on li "Conteúdo" at bounding box center [207, 63] width 138 height 12
drag, startPoint x: 72, startPoint y: 325, endPoint x: 0, endPoint y: 324, distance: 72.0
click at [138, 246] on input "https://" at bounding box center [210, 240] width 144 height 12
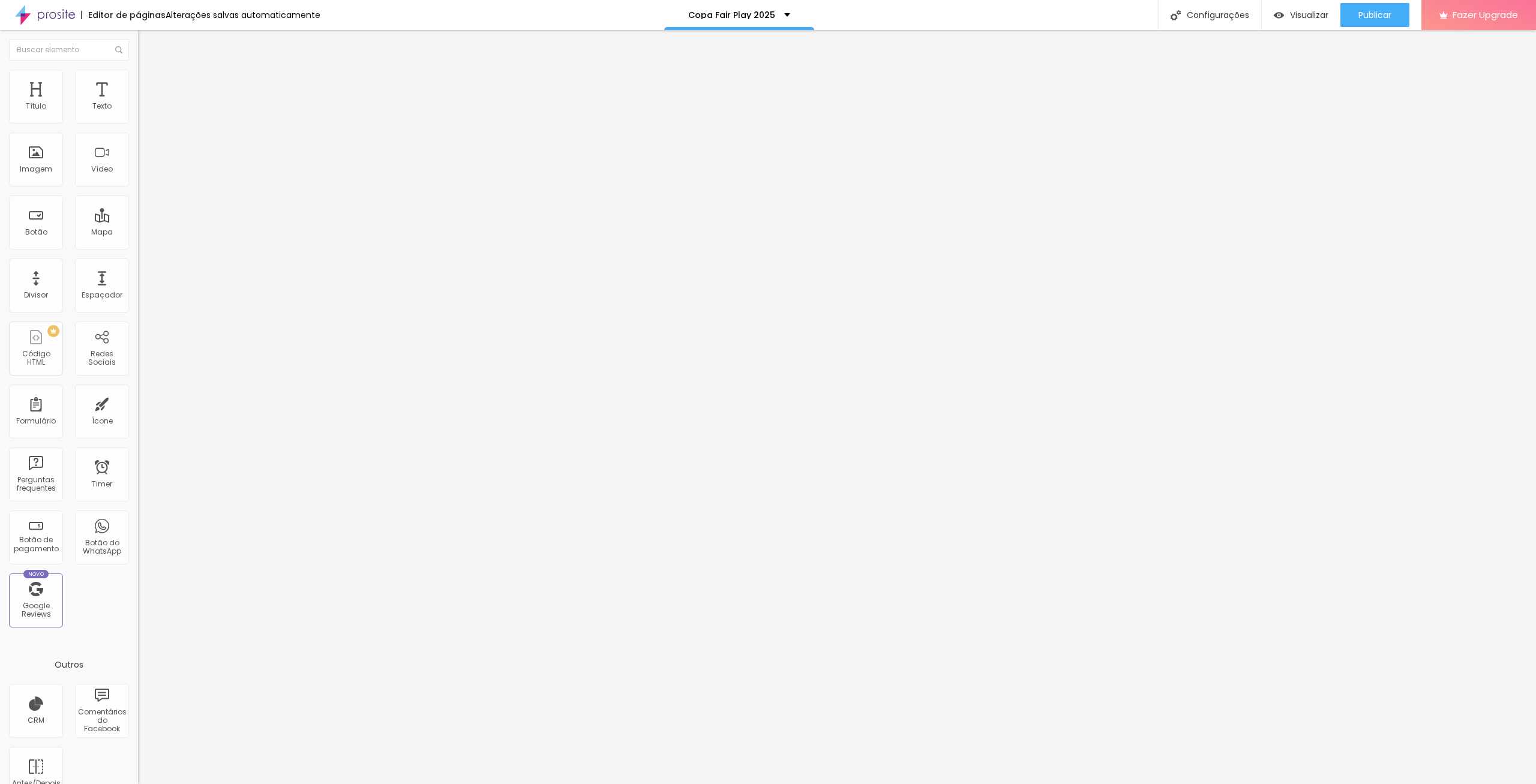
paste input "bit.ly/FP171025"
type input "https://bit.ly/FP171025"
click at [138, 77] on li "Estilo" at bounding box center [207, 75] width 138 height 12
click at [138, 82] on li "Avançado" at bounding box center [207, 88] width 138 height 12
click at [1285, 12] on div "Visualizar" at bounding box center [1301, 15] width 54 height 10
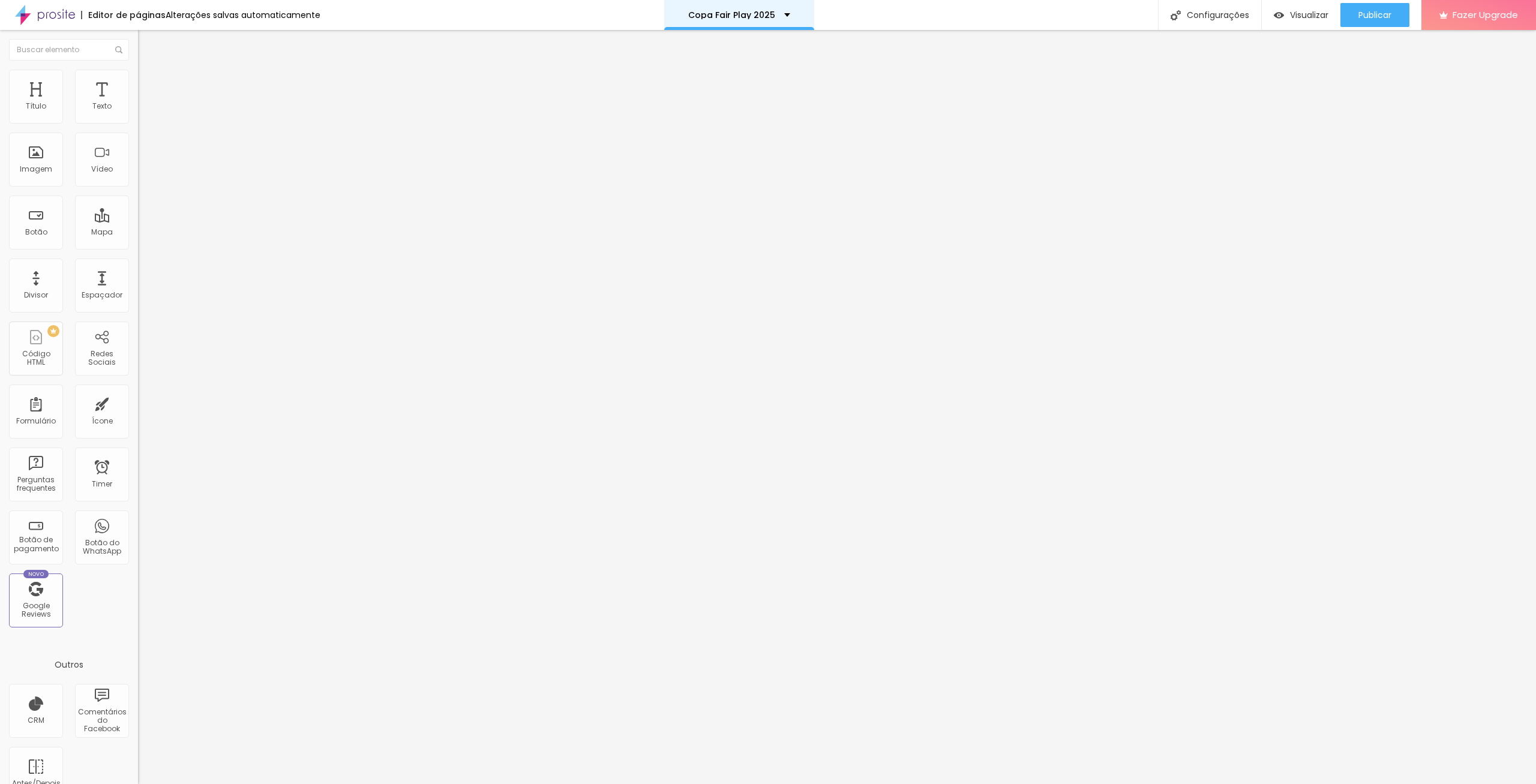
click at [785, 13] on div "Copa Fair Play 2025" at bounding box center [739, 15] width 150 height 30
click at [780, 8] on div "Copa Fair Play 2025" at bounding box center [740, 4] width 81 height 8
click at [1204, 16] on div "Configurações" at bounding box center [1209, 15] width 103 height 30
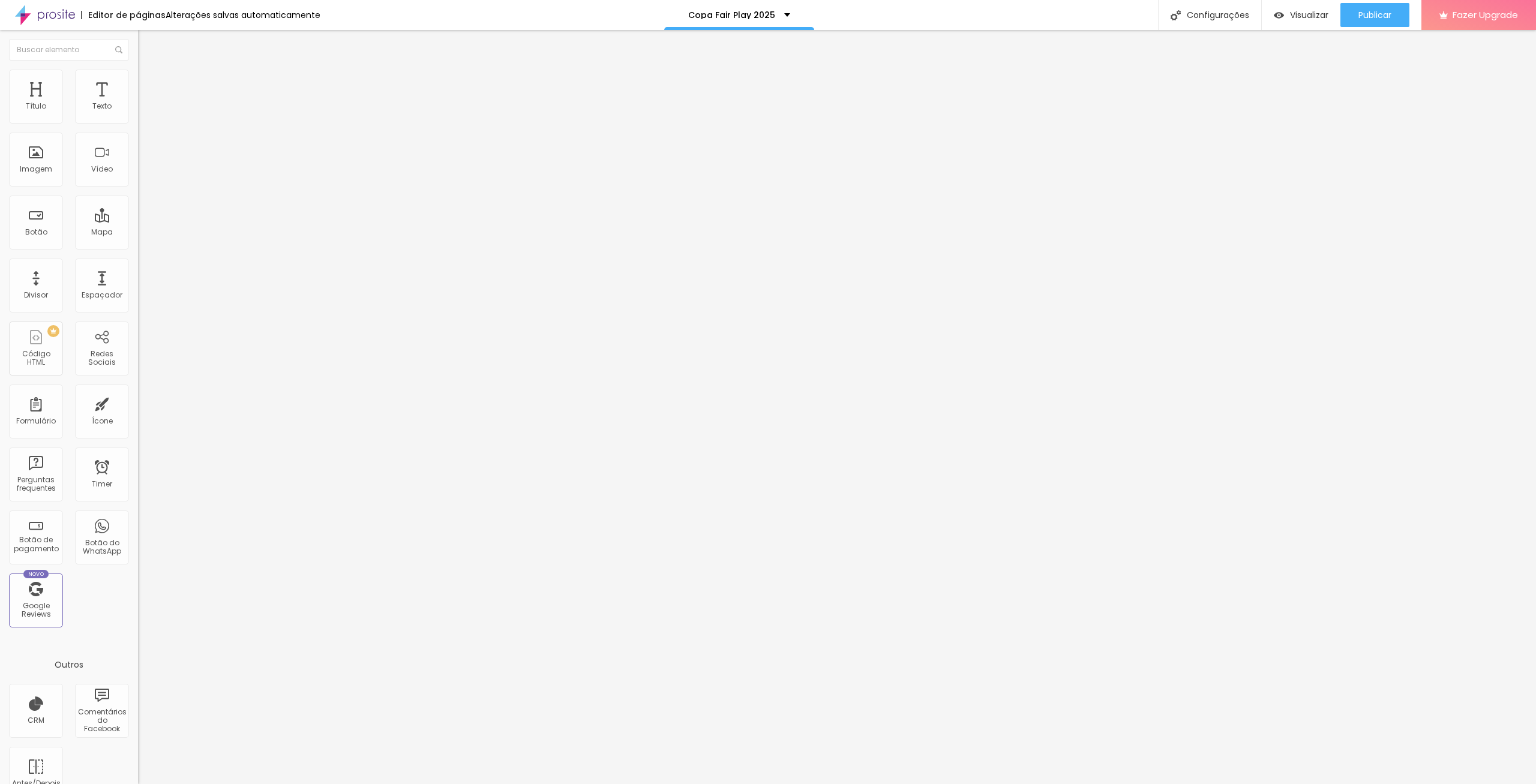
click at [138, 152] on img at bounding box center [142, 147] width 8 height 8
drag, startPoint x: 105, startPoint y: 246, endPoint x: 113, endPoint y: 245, distance: 8.1
click at [138, 161] on img at bounding box center [142, 157] width 8 height 8
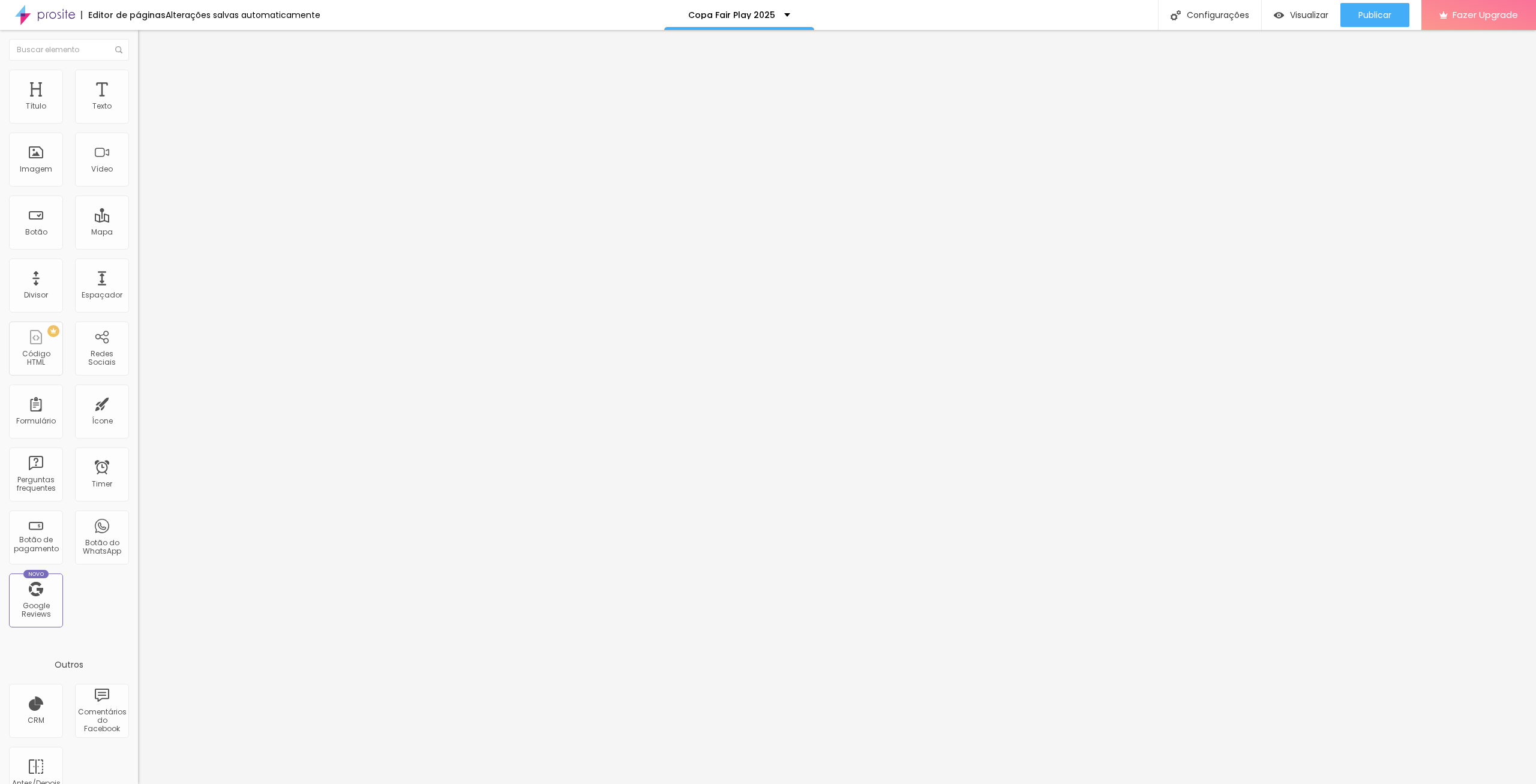
click at [138, 171] on img at bounding box center [142, 166] width 8 height 8
click at [138, 161] on img at bounding box center [142, 157] width 8 height 8
click at [138, 74] on li "Estilo" at bounding box center [207, 75] width 138 height 12
type input "75"
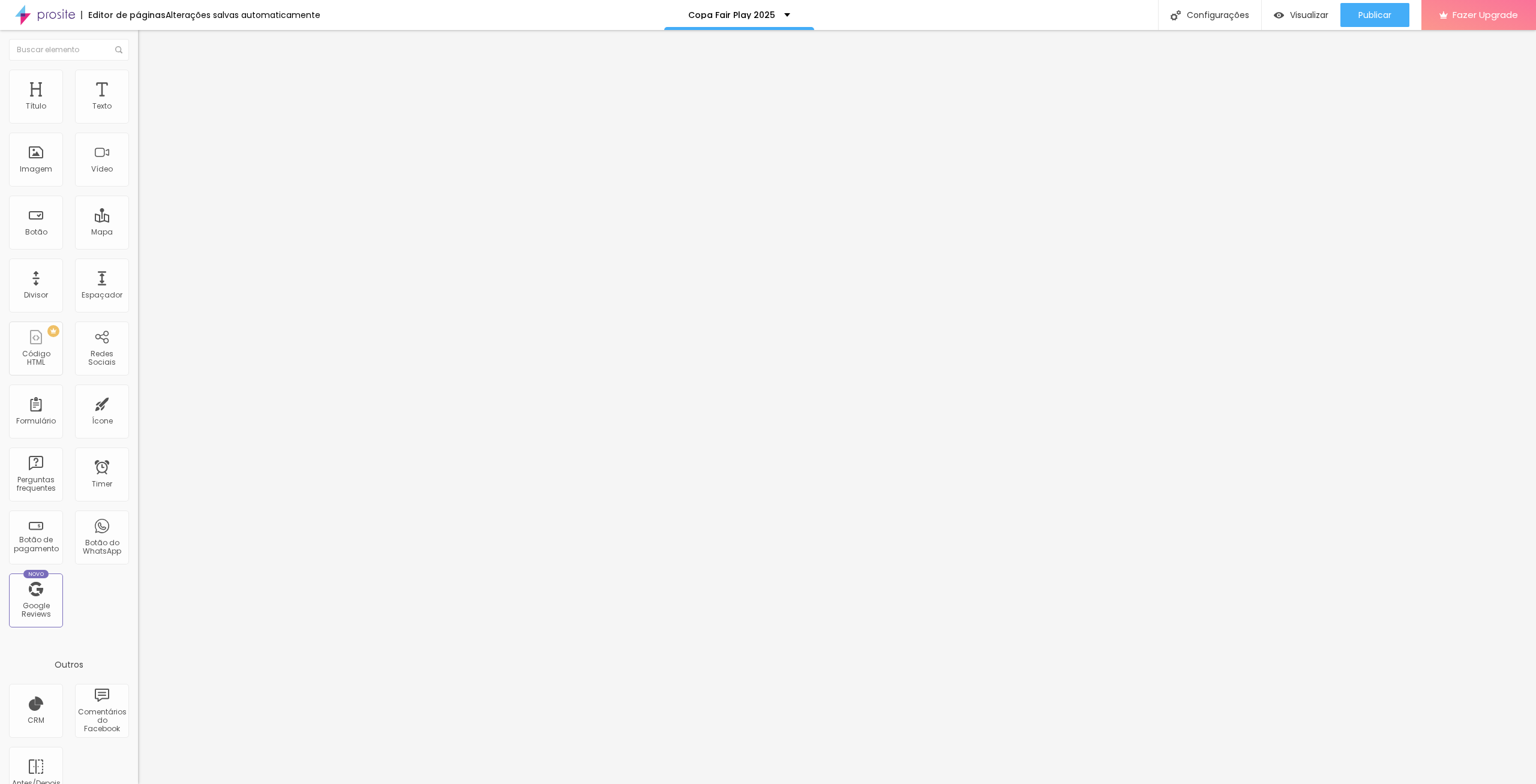
click at [138, 123] on input "range" at bounding box center [177, 118] width 77 height 10
type input "80"
click at [138, 123] on input "range" at bounding box center [177, 118] width 77 height 10
type input "75"
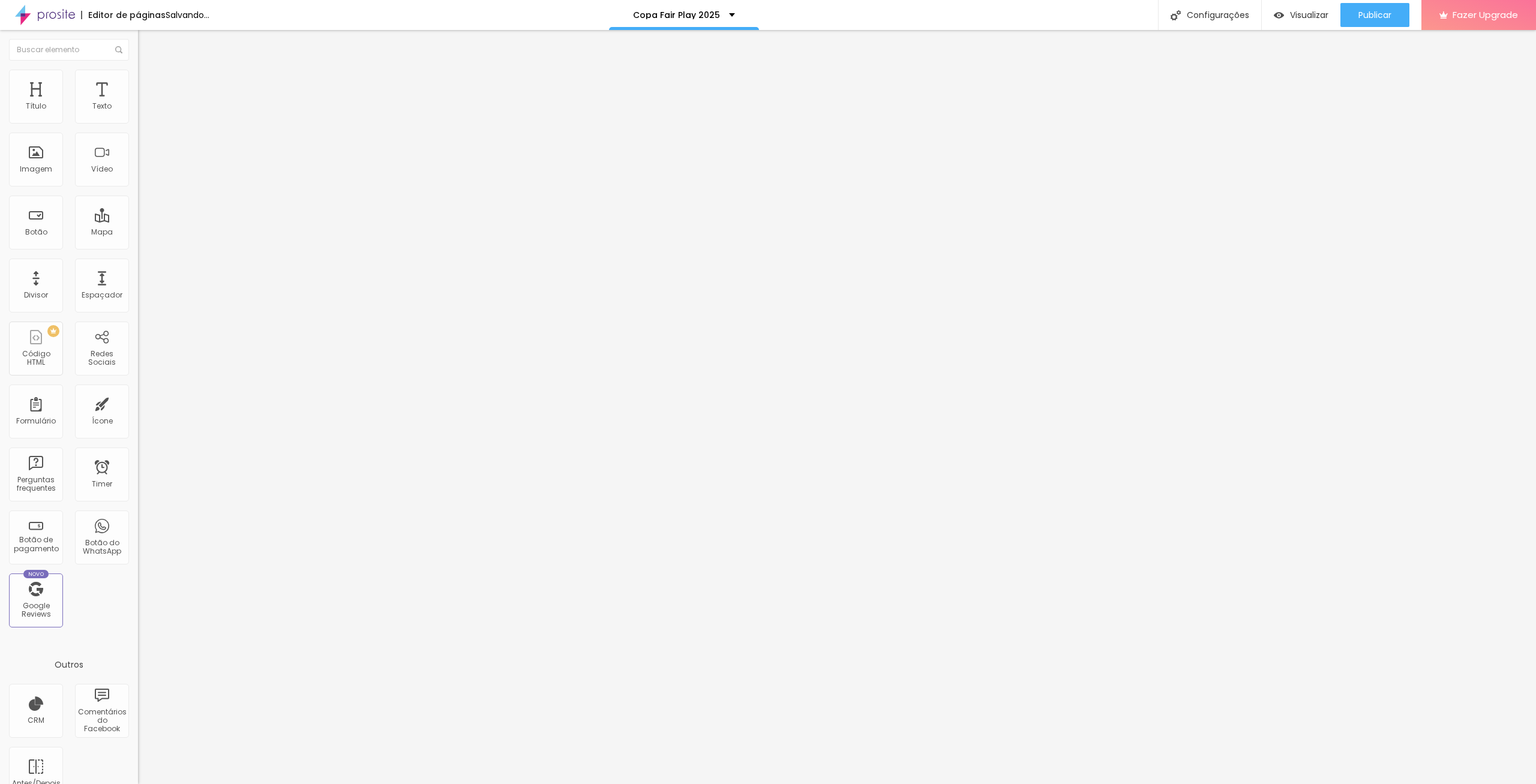
type input "75"
type input "70"
type input "65"
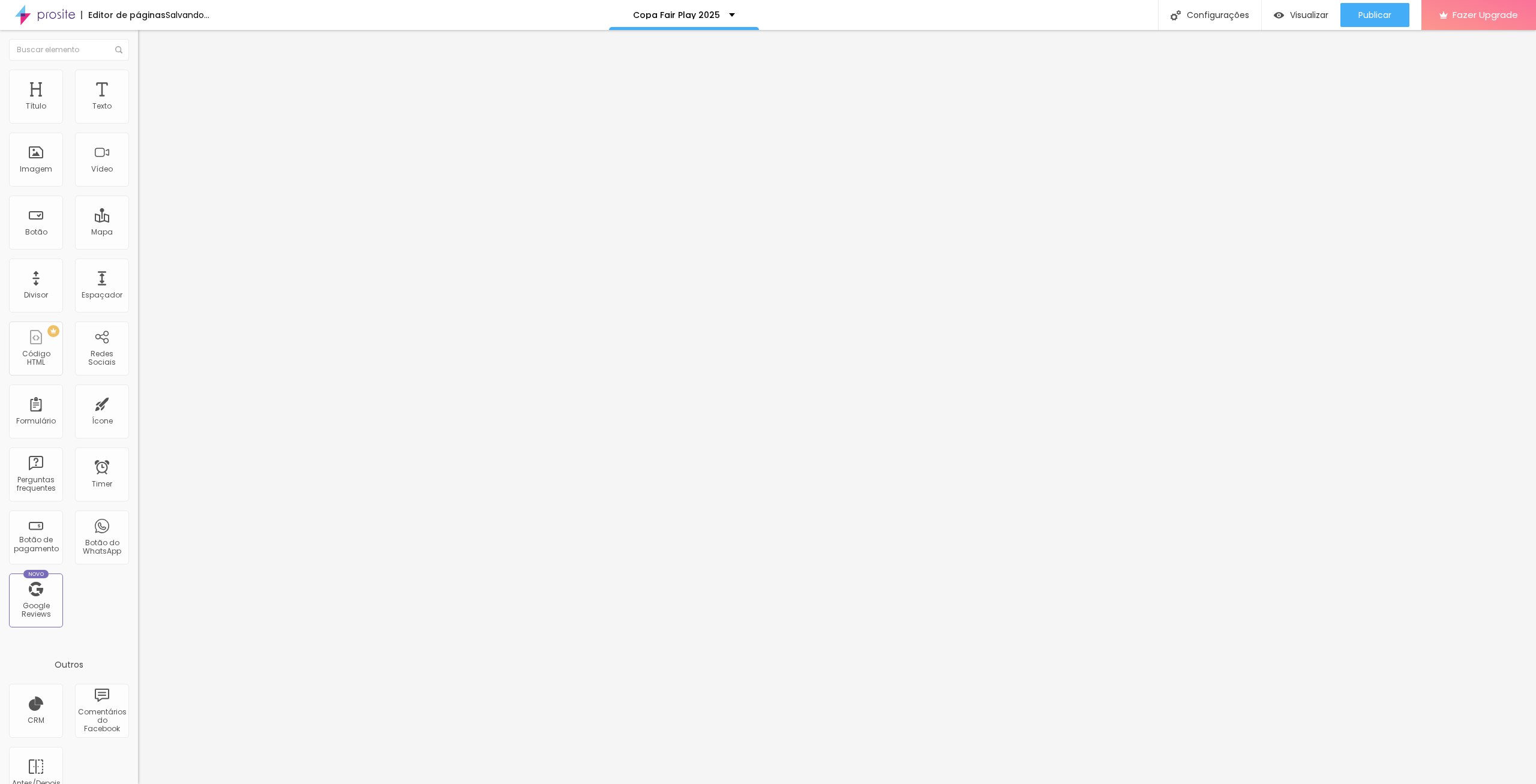
type input "60"
type input "55"
type input "50"
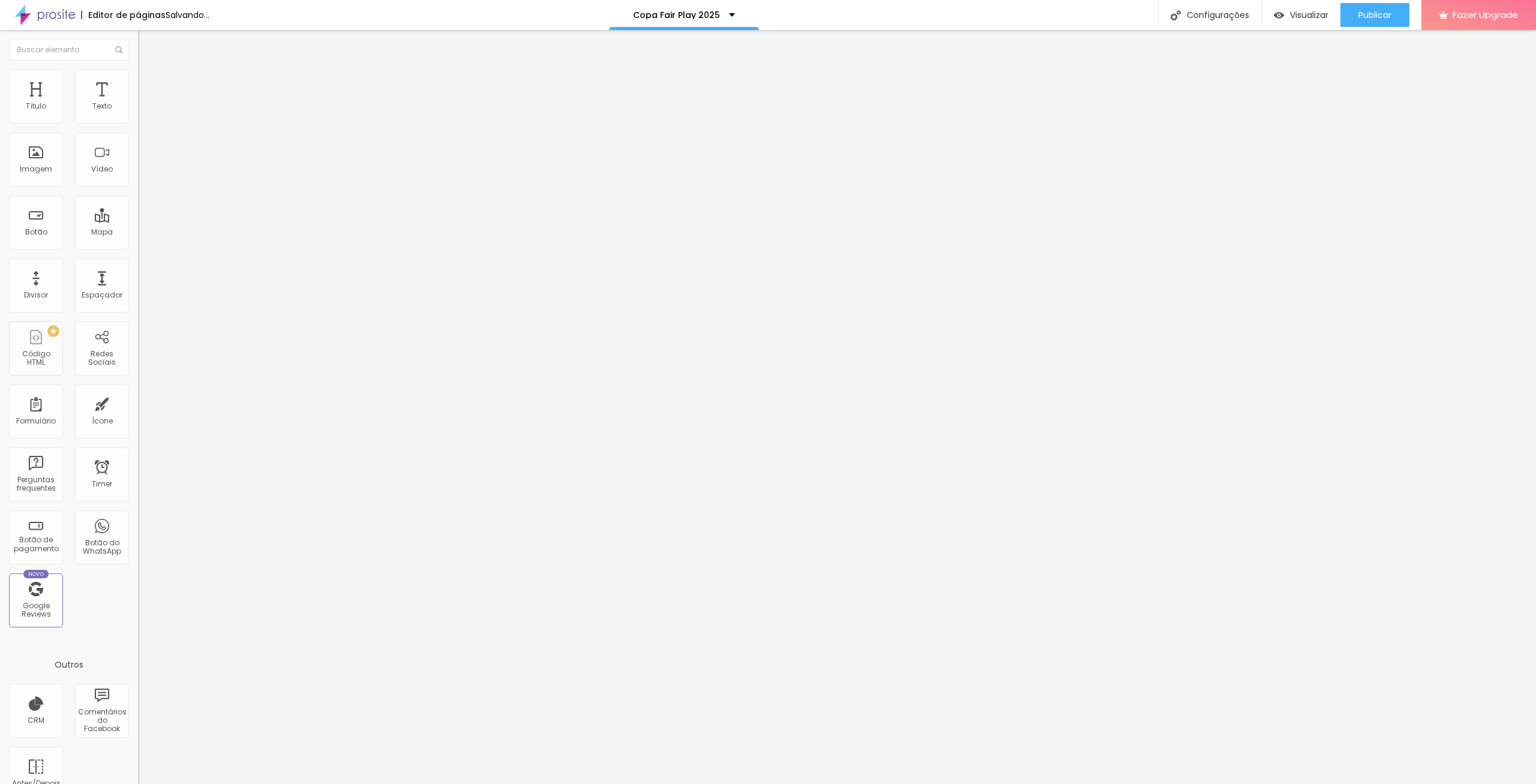
type input "50"
type input "45"
type input "40"
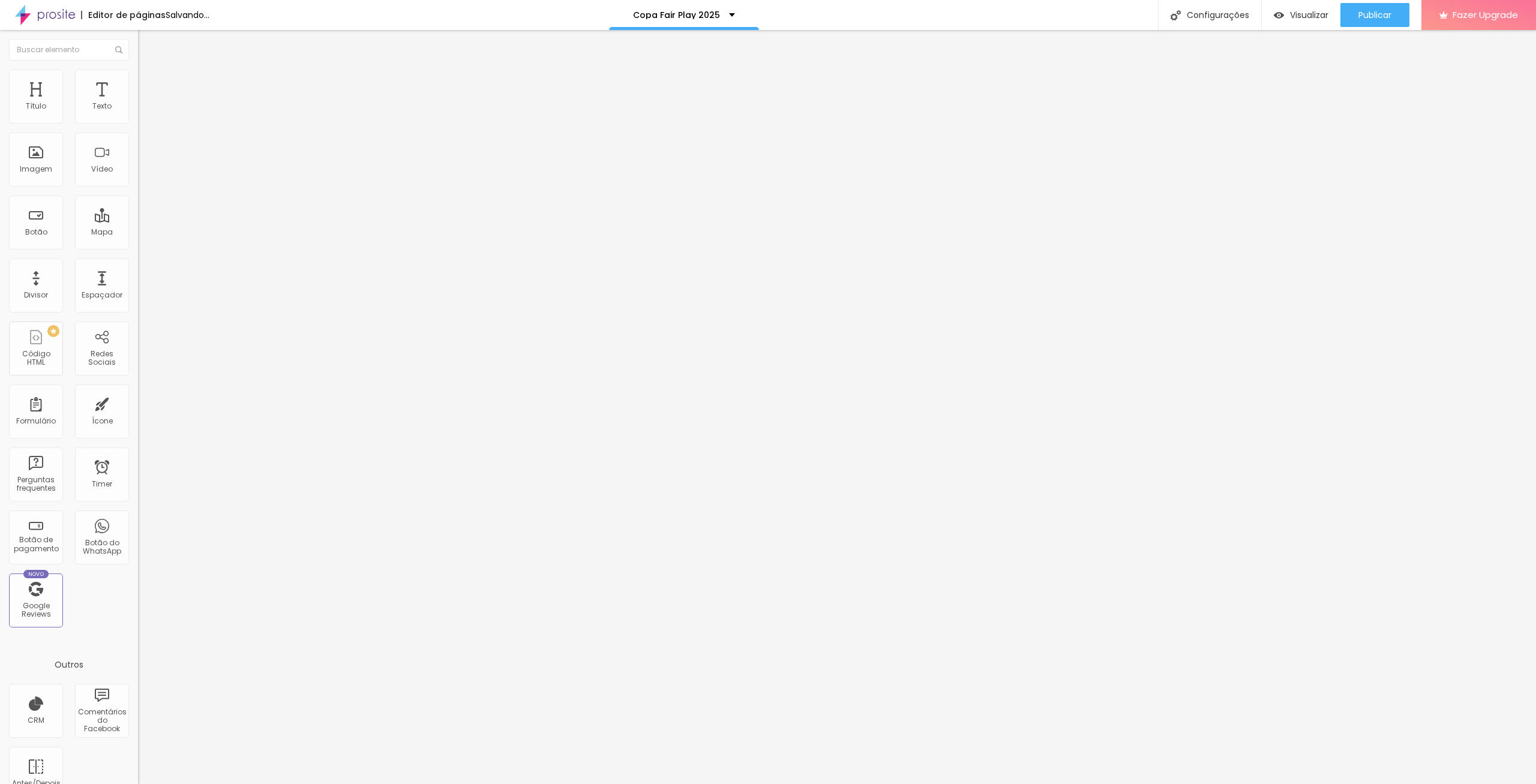
type input "35"
type input "30"
type input "25"
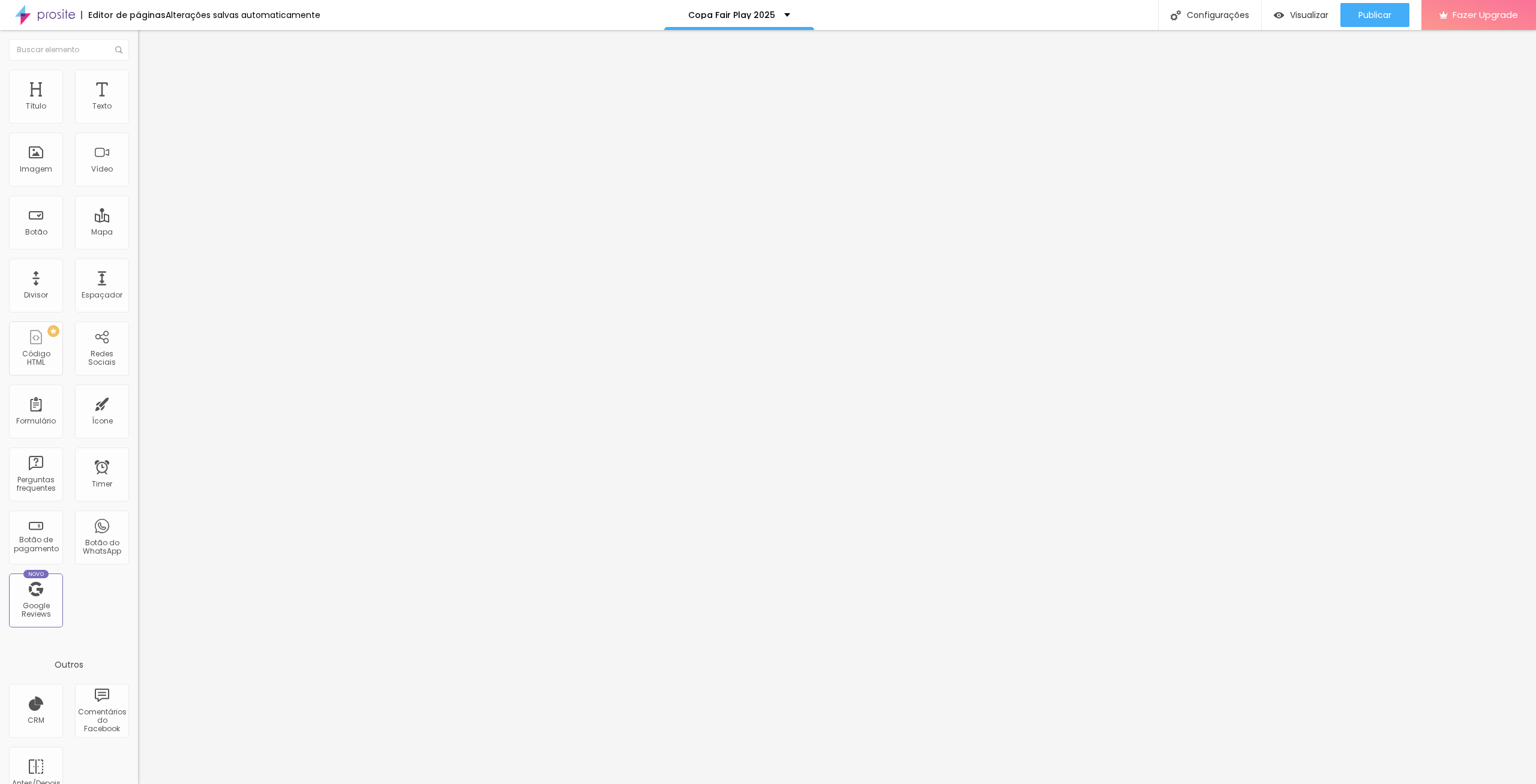
type input "25"
type input "20"
type input "25"
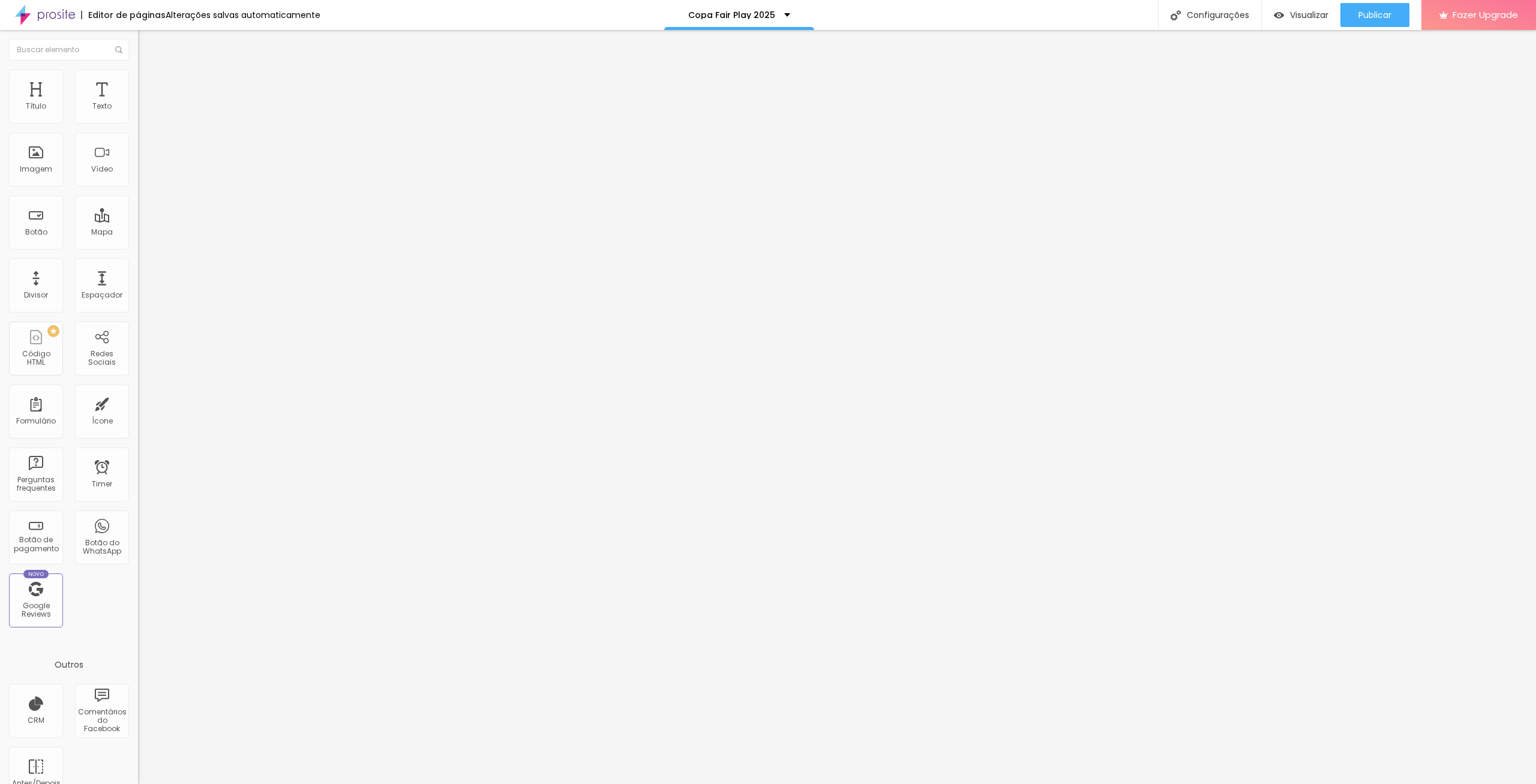
type input "30"
type input "35"
type input "40"
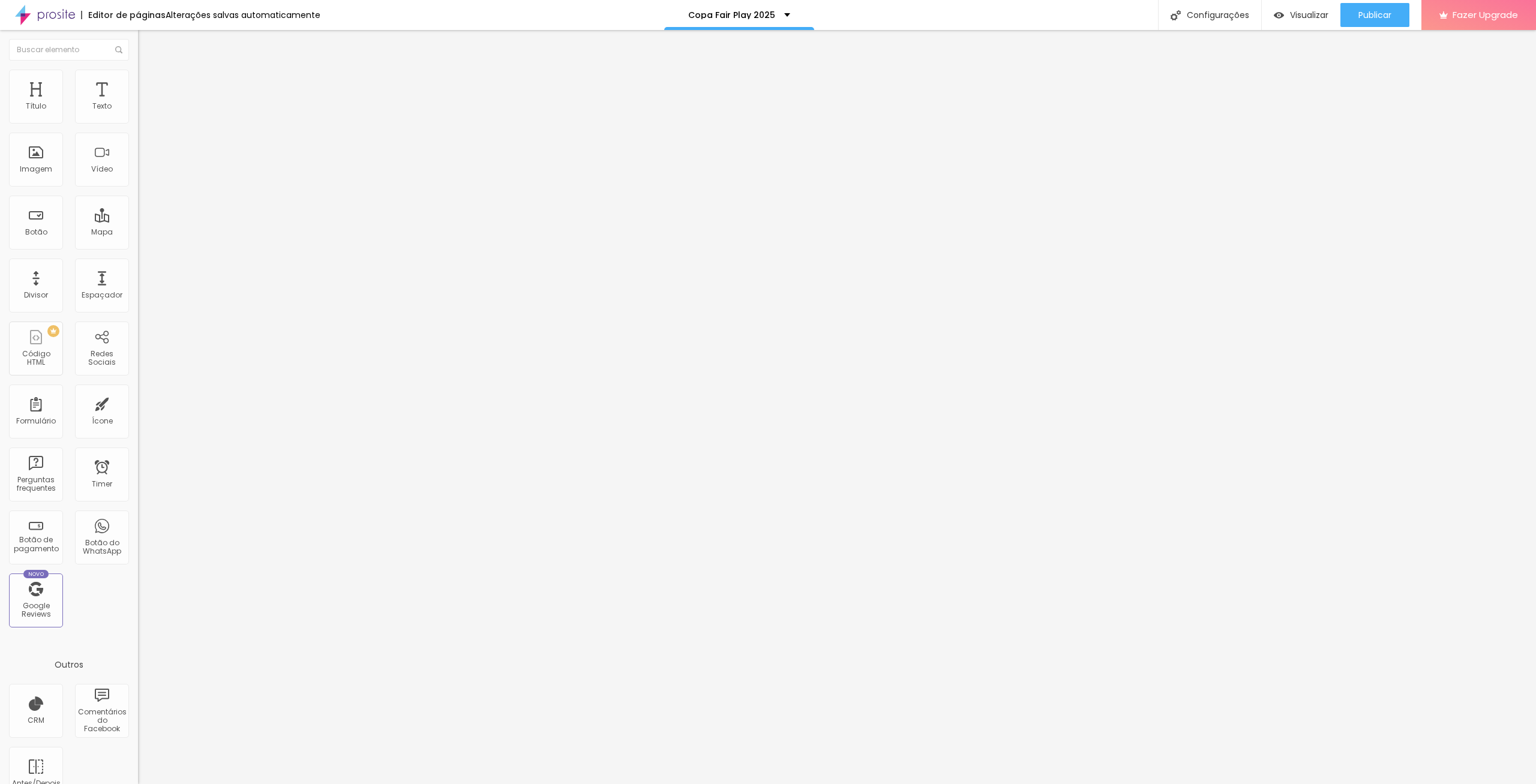
type input "40"
type input "45"
type input "50"
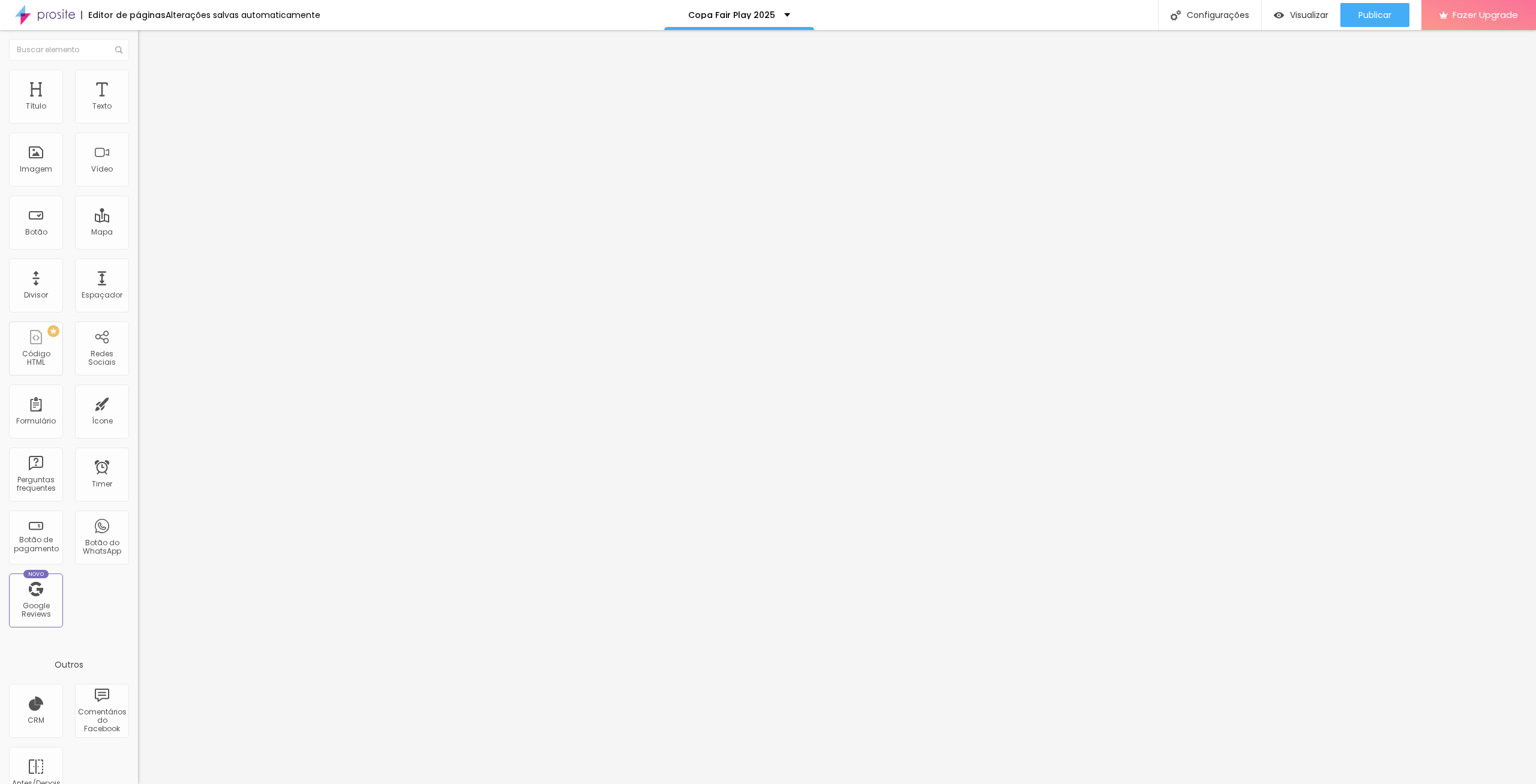
type input "55"
type input "60"
type input "65"
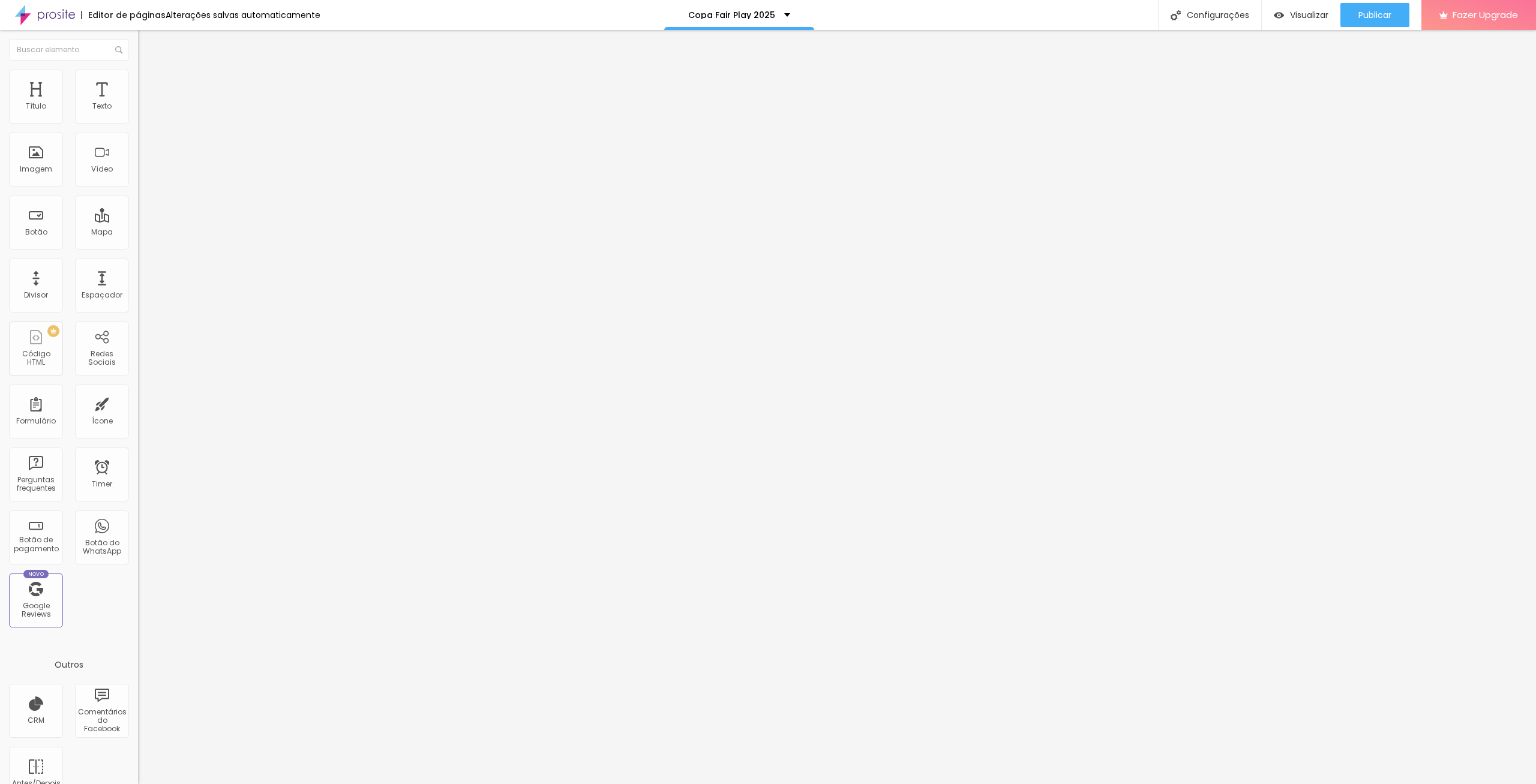
type input "65"
type input "70"
type input "75"
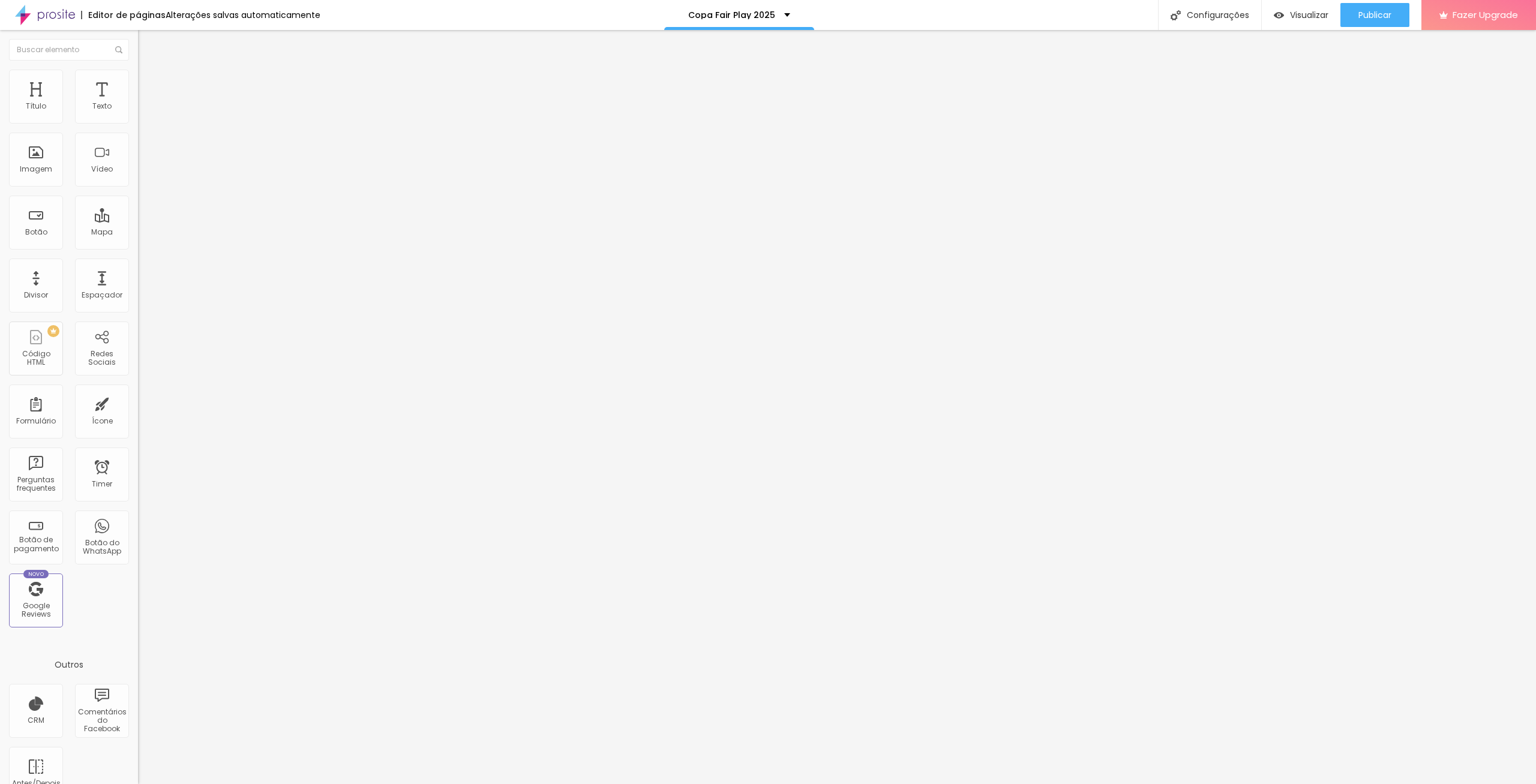
type input "80"
type input "85"
type input "90"
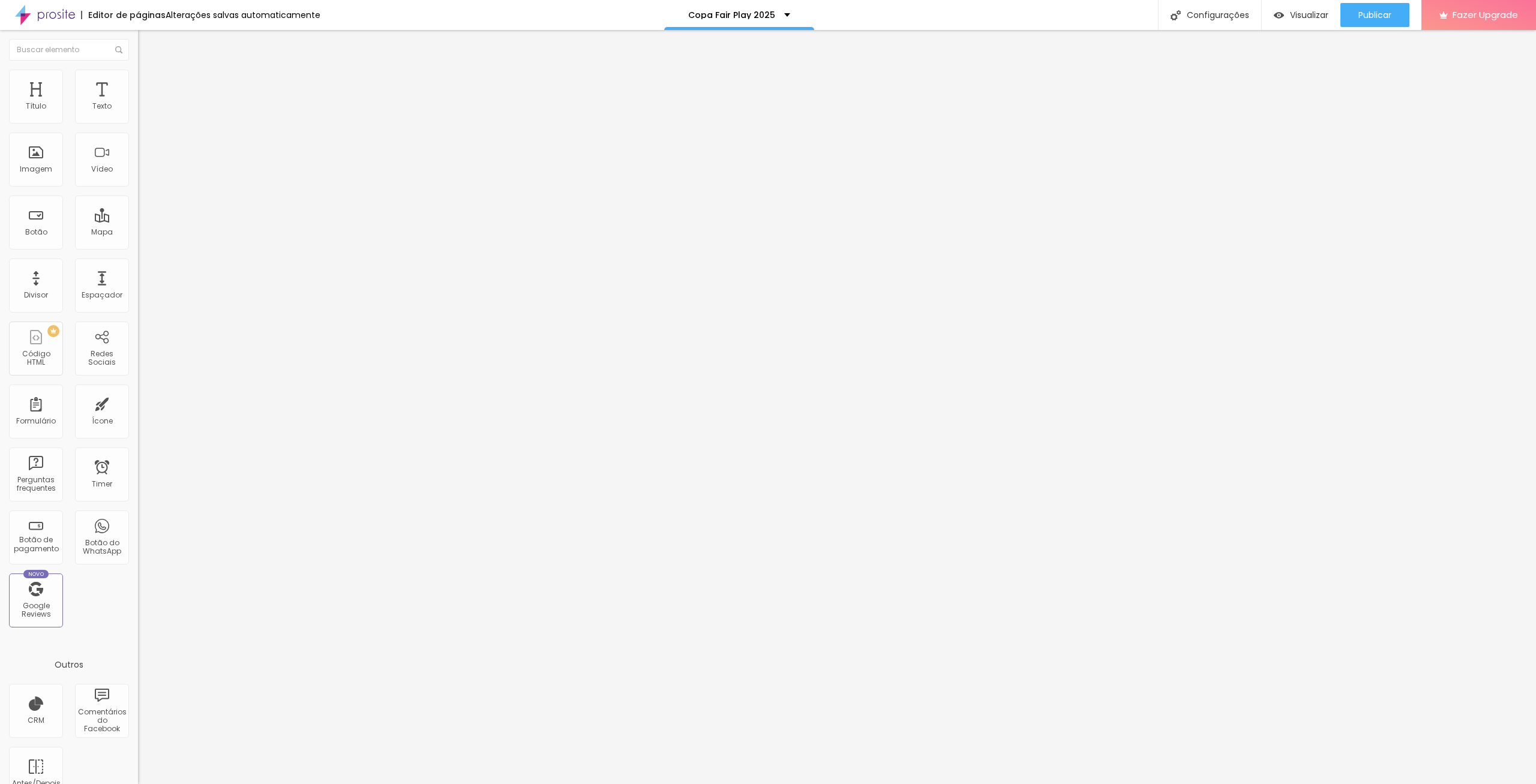
type input "90"
type input "95"
type input "100"
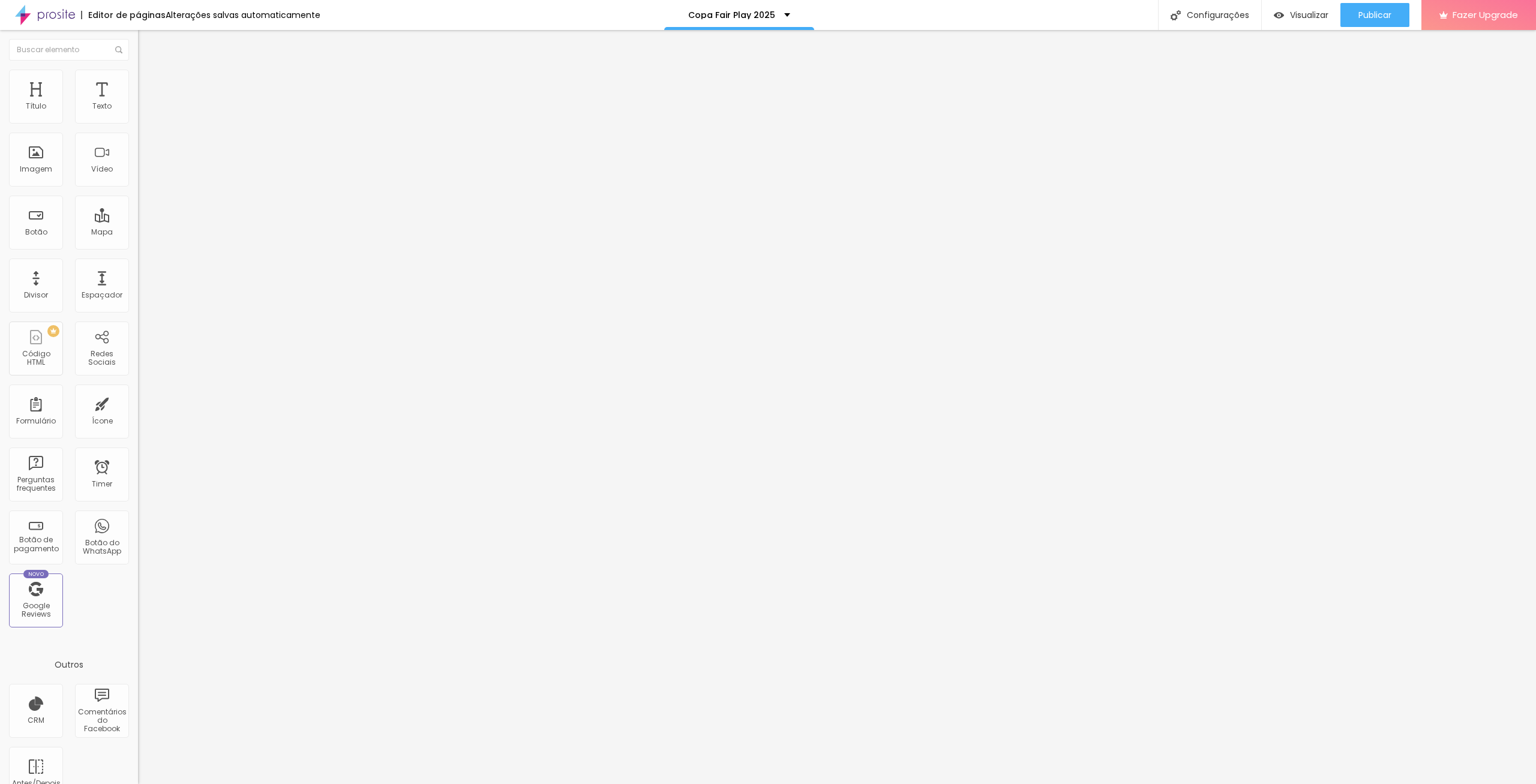
type input "95"
type input "90"
type input "85"
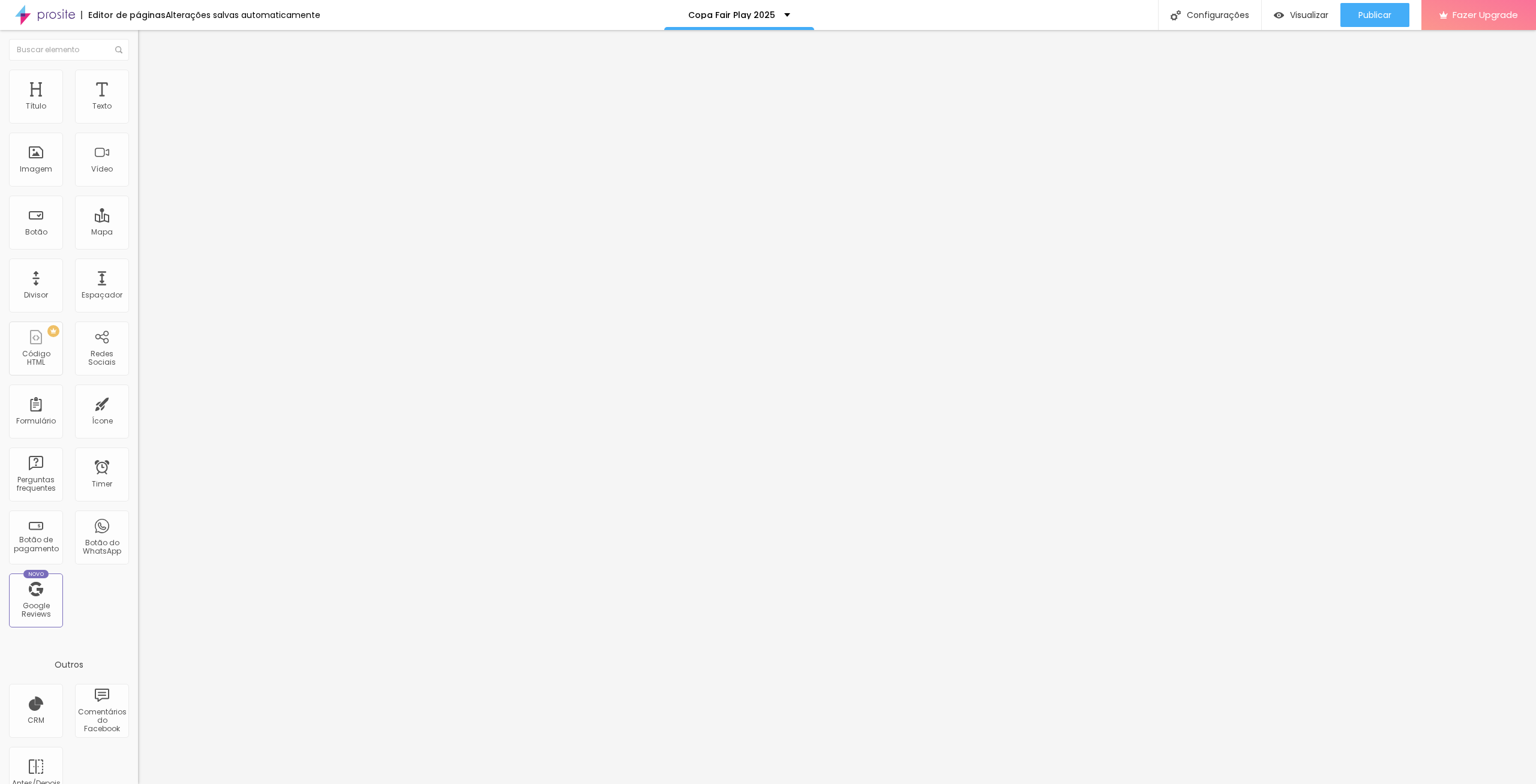
type input "85"
type input "80"
type input "75"
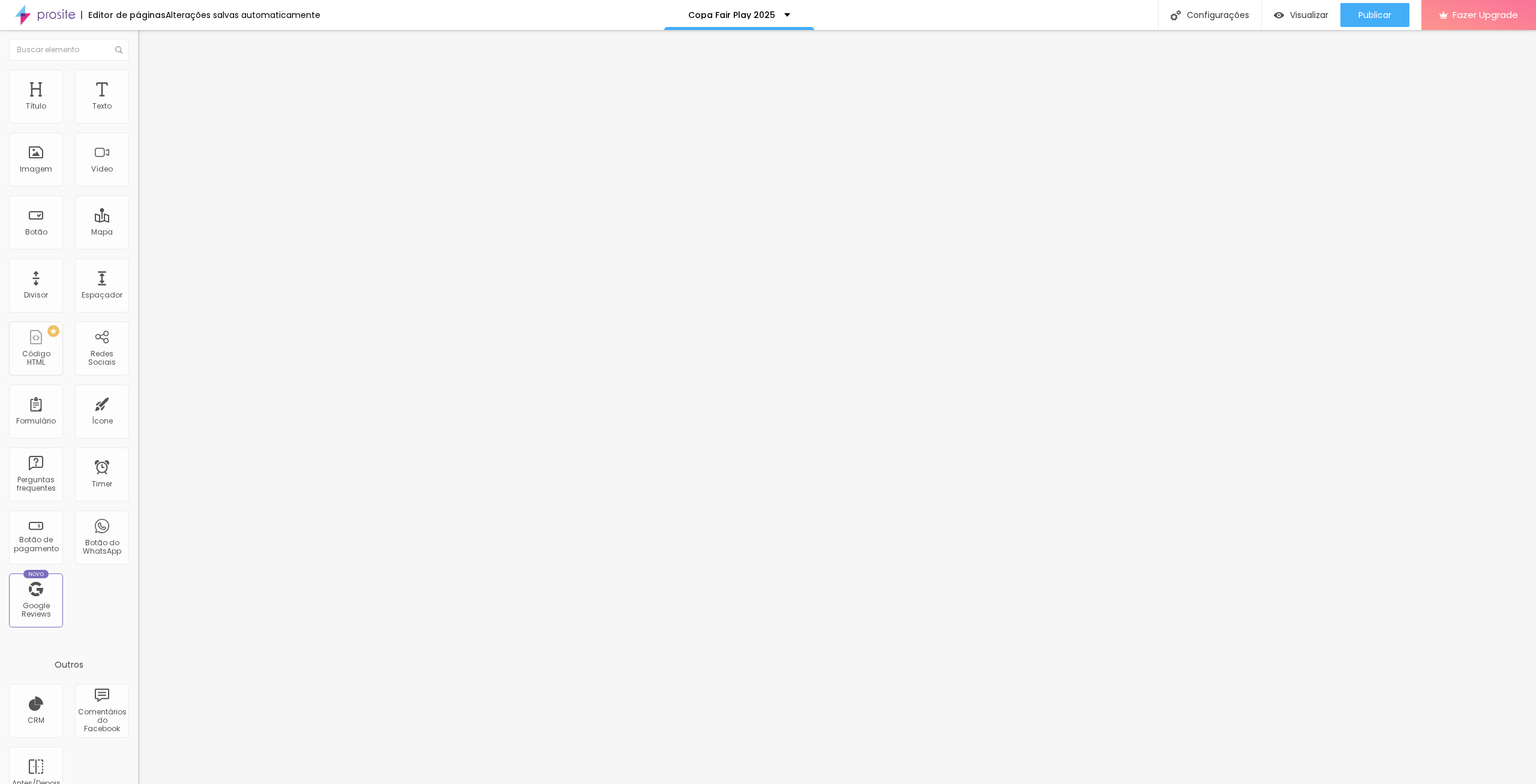
type input "70"
type input "65"
type input "60"
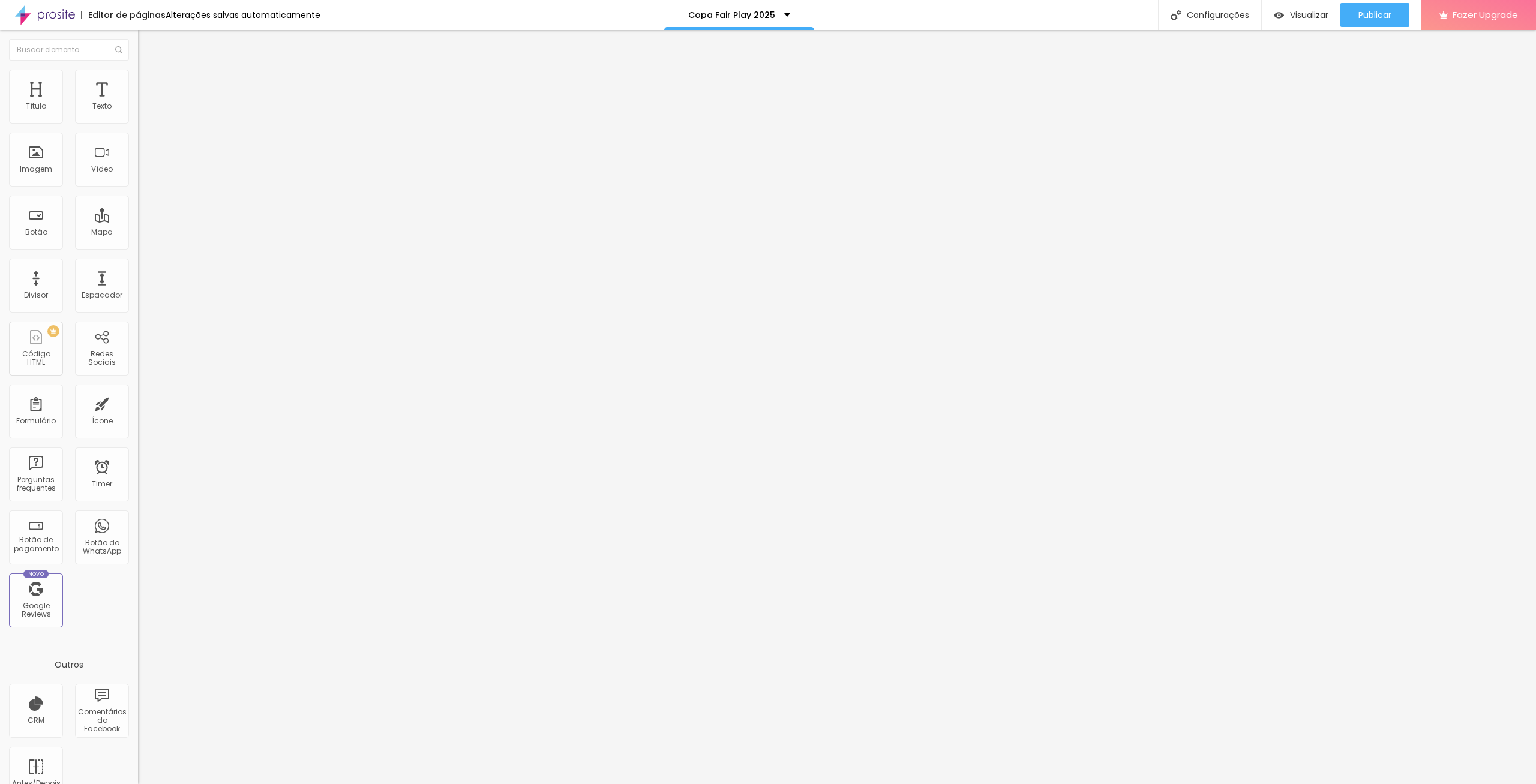
type input "60"
type input "55"
type input "50"
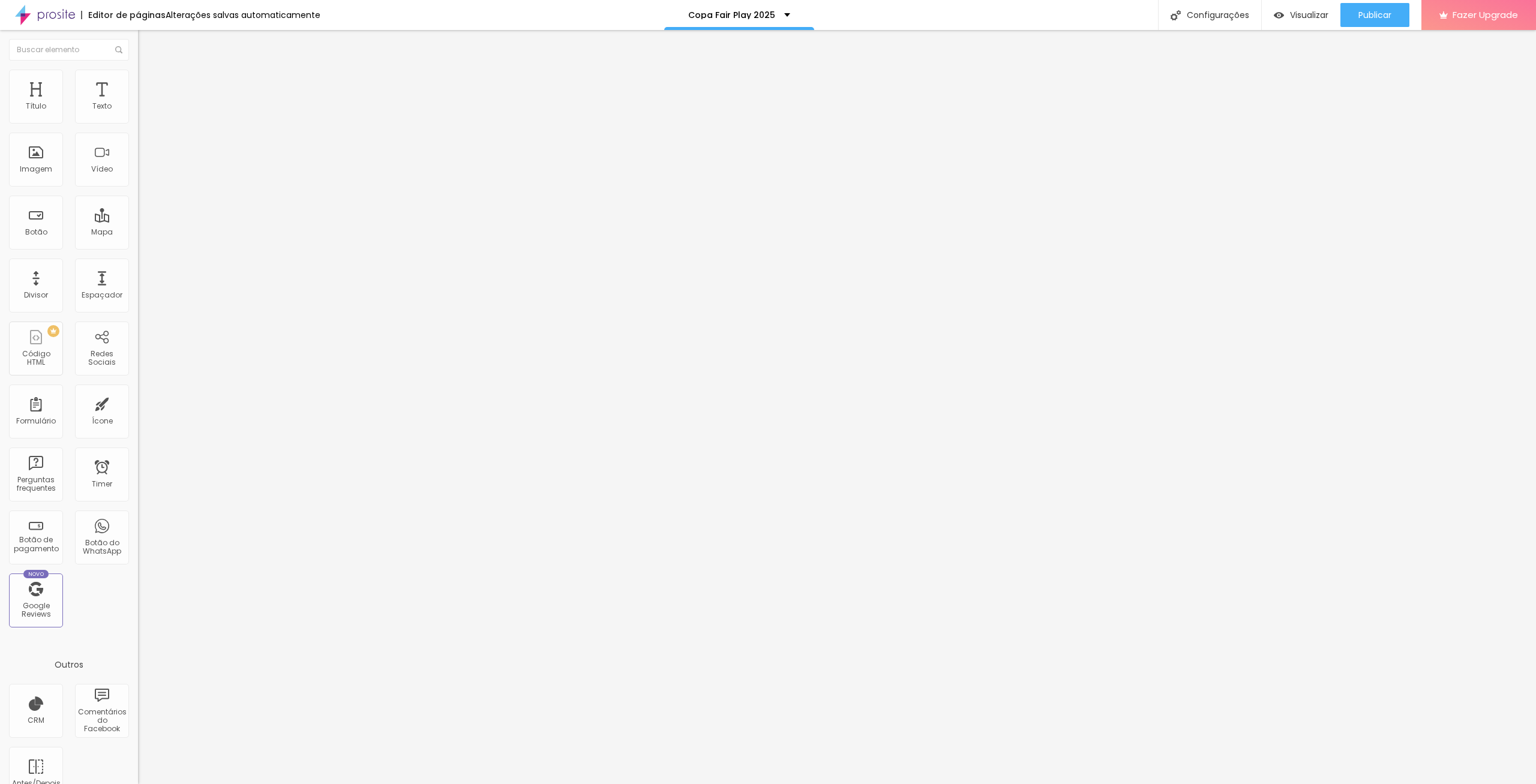
type input "45"
type input "40"
drag, startPoint x: 99, startPoint y: 131, endPoint x: 50, endPoint y: 137, distance: 49.4
type input "40"
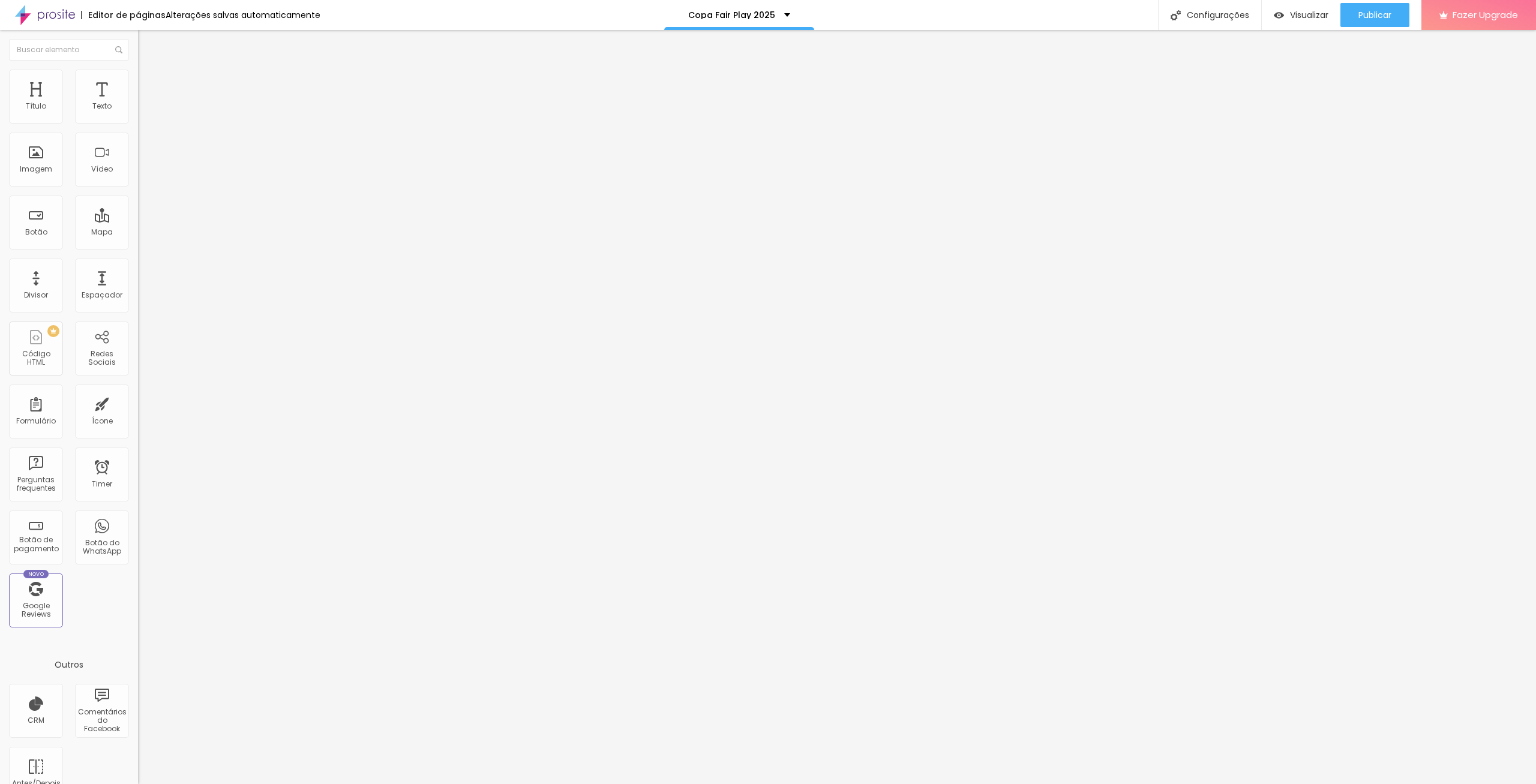
click at [138, 123] on input "range" at bounding box center [177, 118] width 77 height 10
click at [149, 84] on span "Avançado" at bounding box center [169, 90] width 40 height 10
drag, startPoint x: 115, startPoint y: 119, endPoint x: 134, endPoint y: 116, distance: 19.2
click at [138, 244] on input "20" at bounding box center [164, 250] width 52 height 13
type input "1"
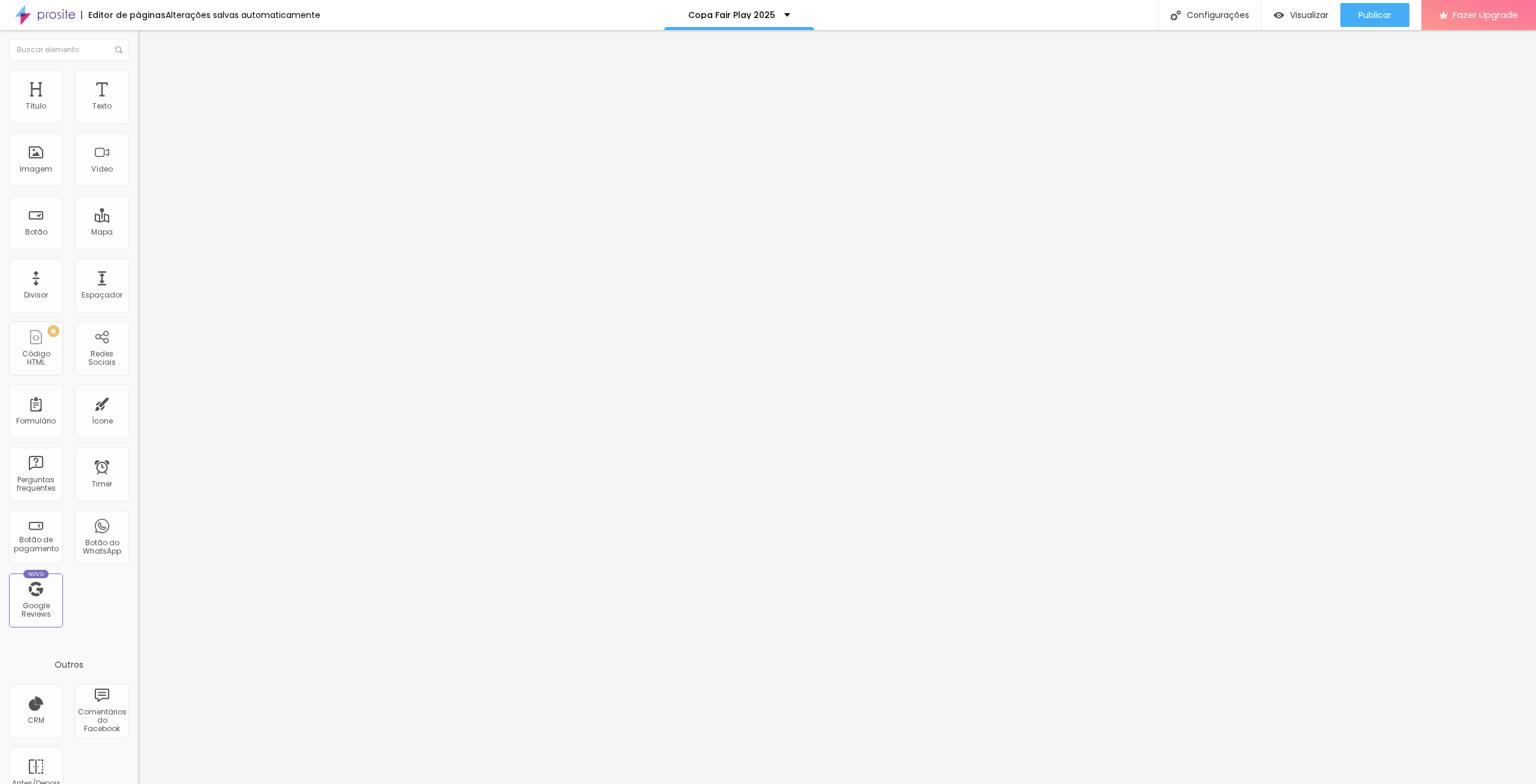
type input "1"
type input "10"
type input "1"
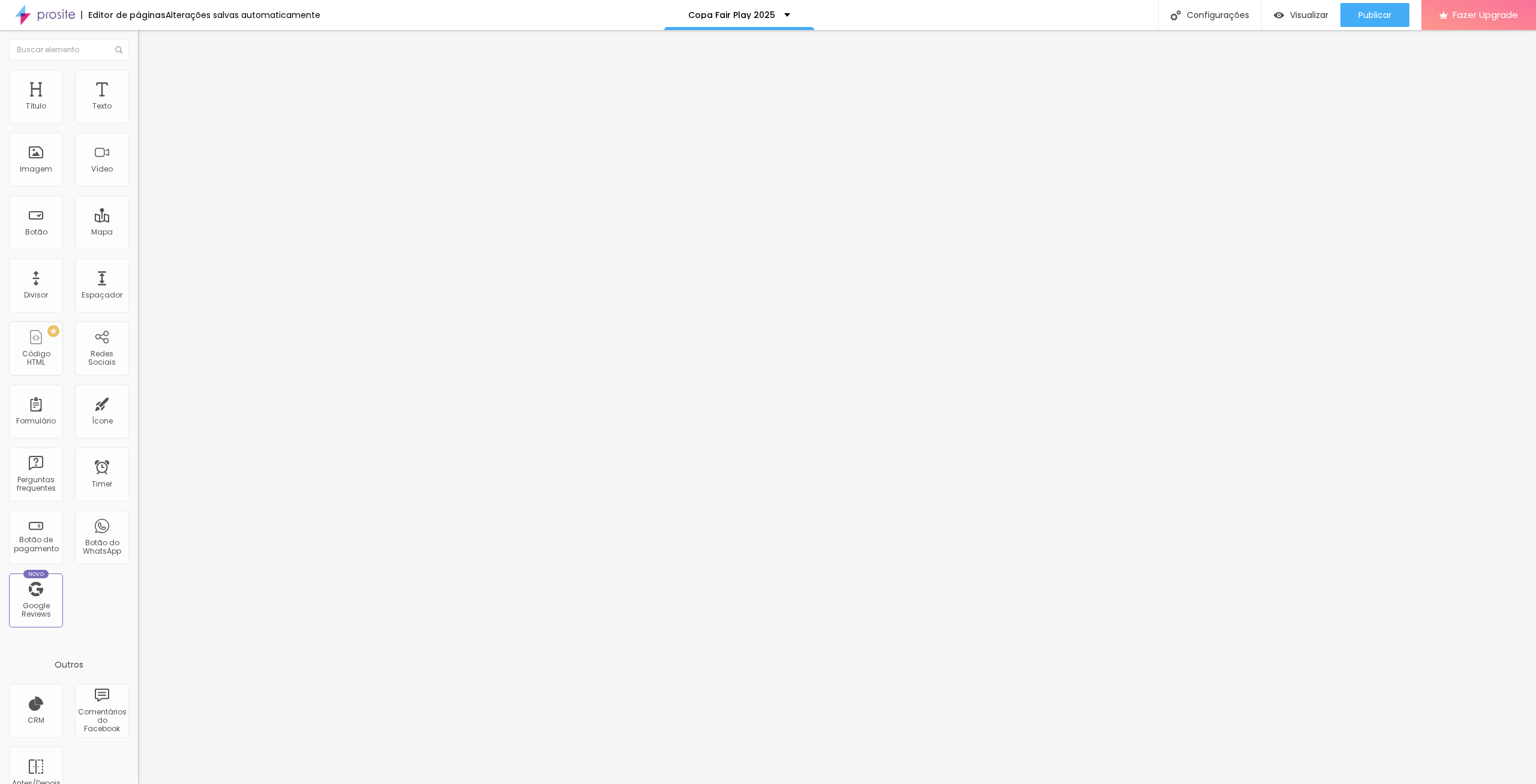
type input "10"
click at [138, 77] on li "Estilo" at bounding box center [207, 75] width 138 height 12
type input "45"
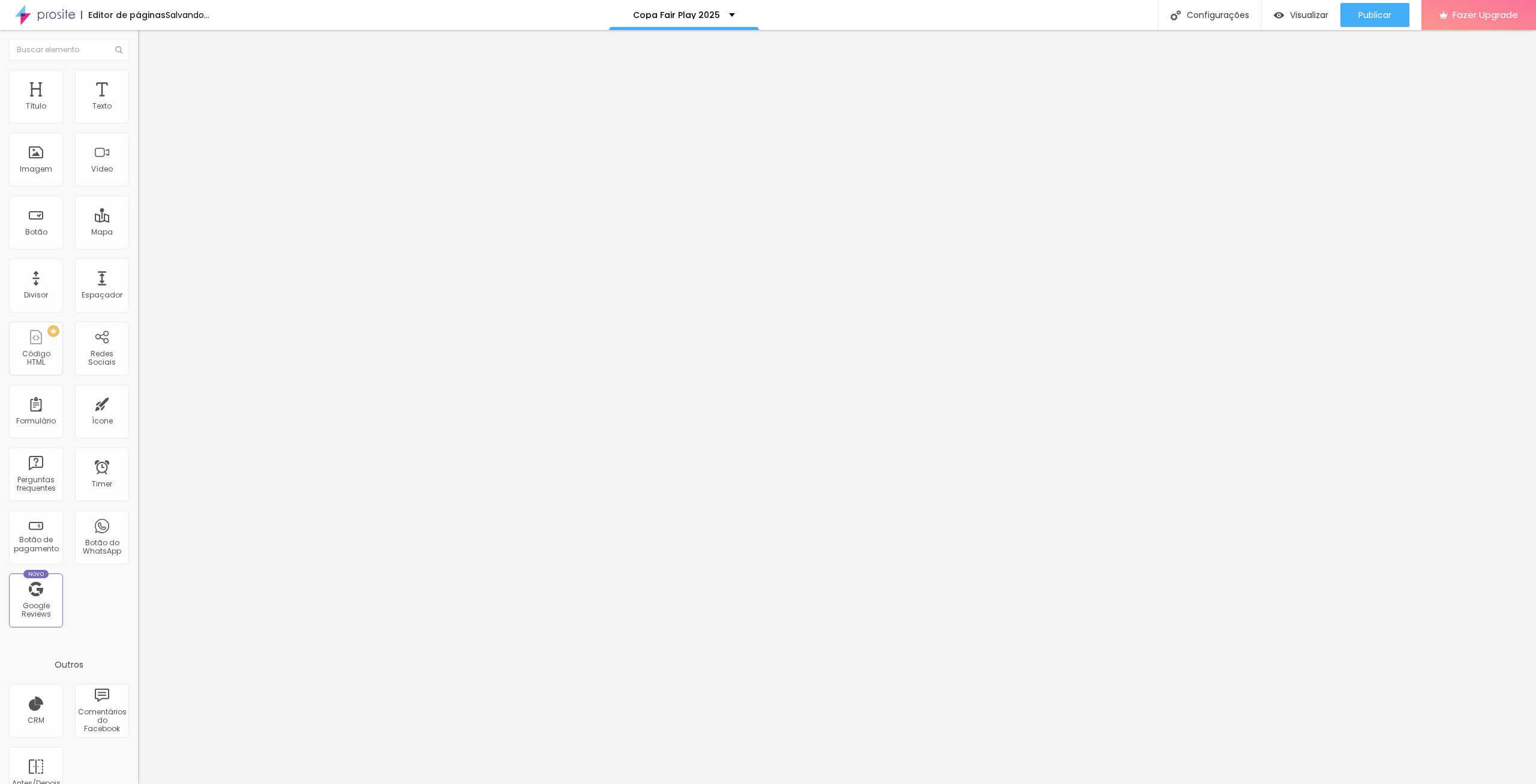
type input "50"
type input "55"
type input "60"
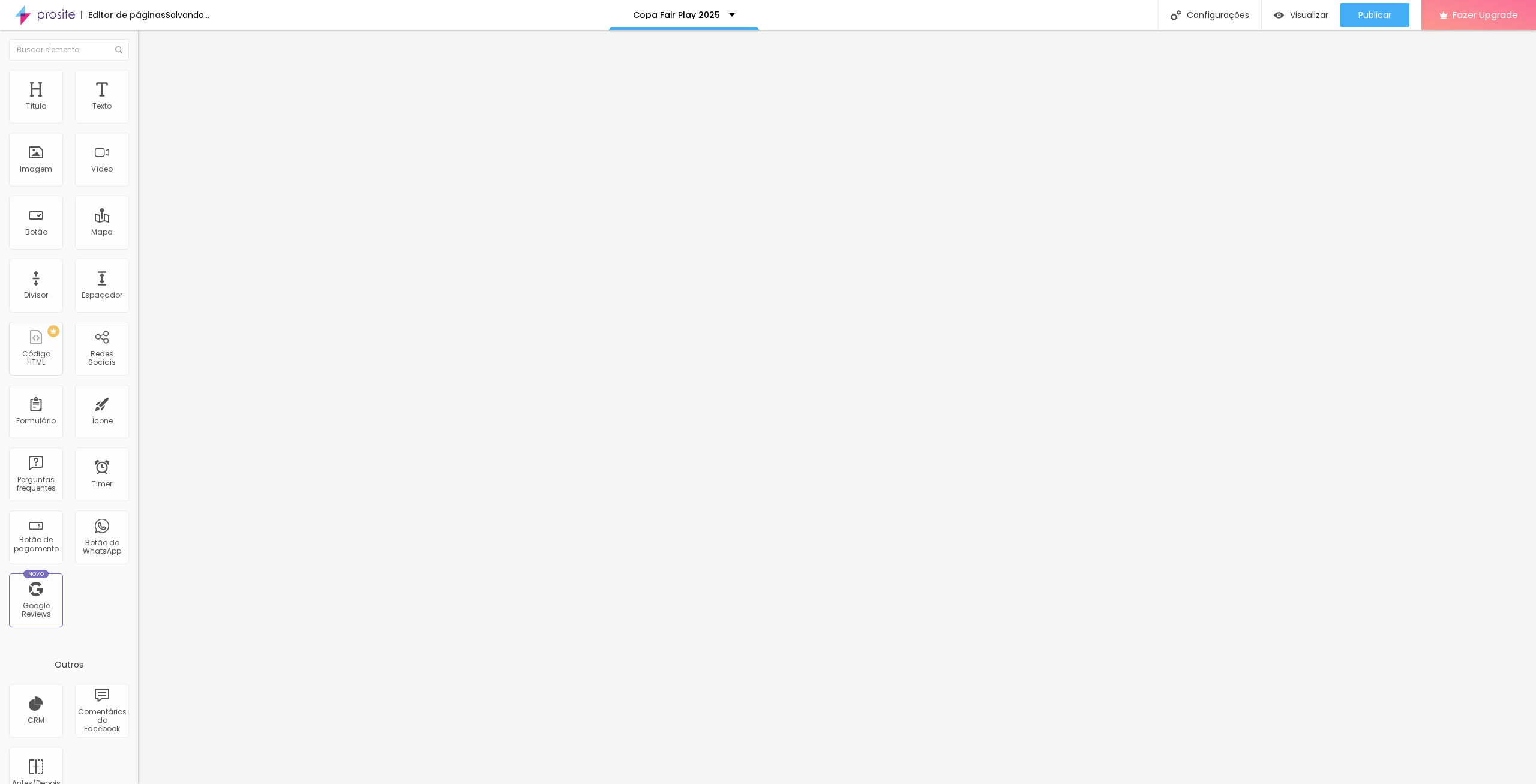
type input "60"
type input "65"
type input "70"
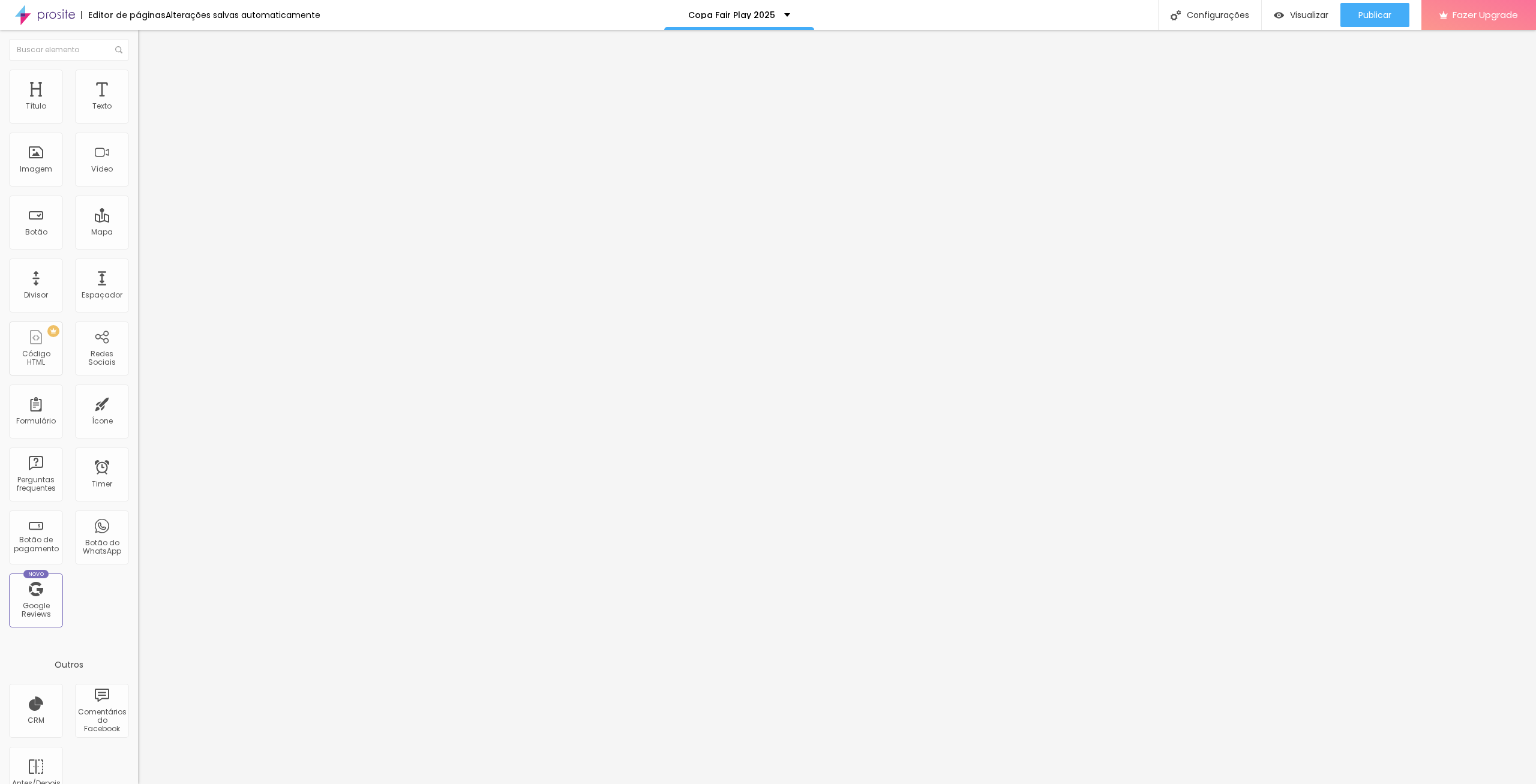
type input "75"
type input "80"
type input "75"
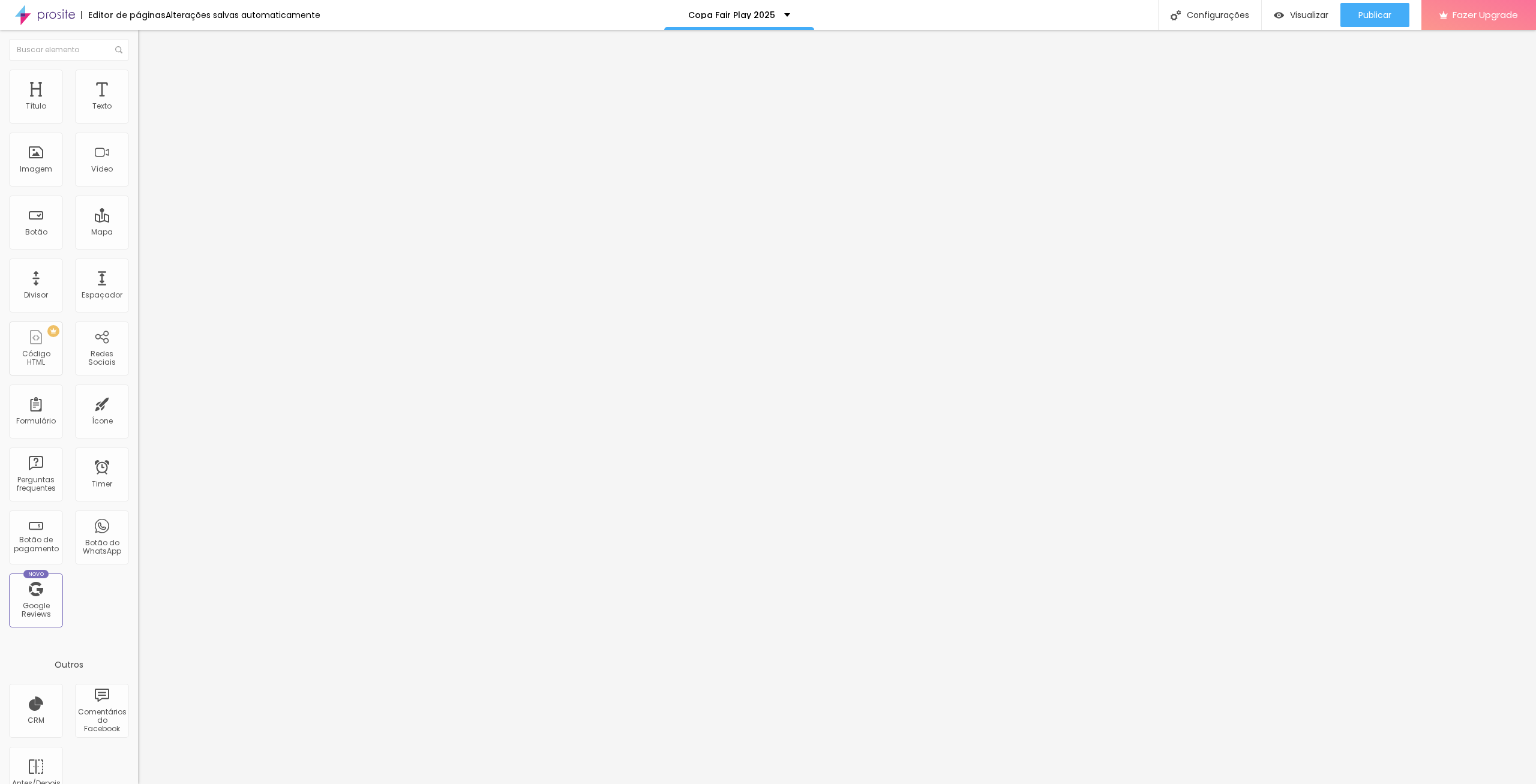
type input "75"
type input "70"
type input "65"
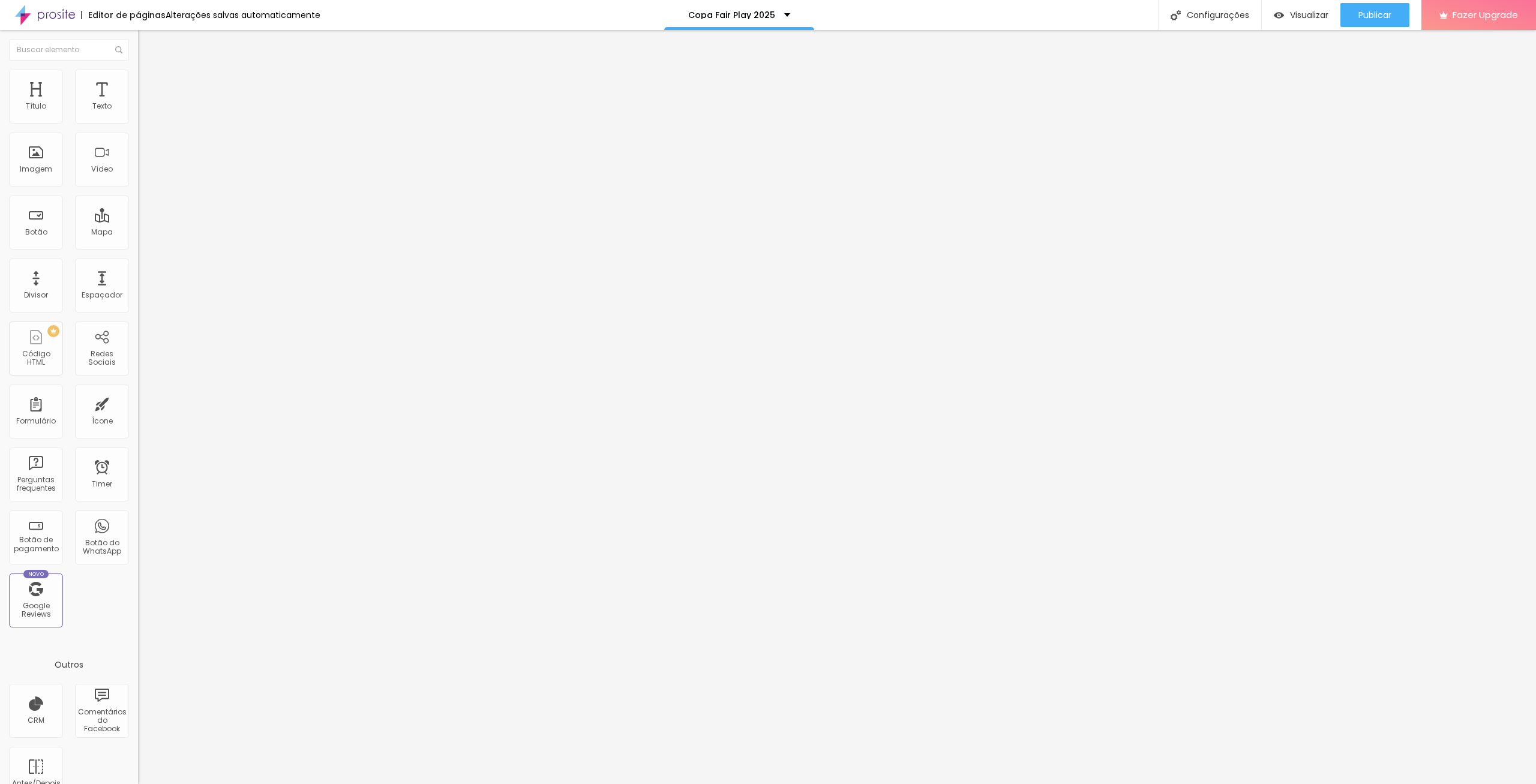
type input "60"
type input "55"
type input "50"
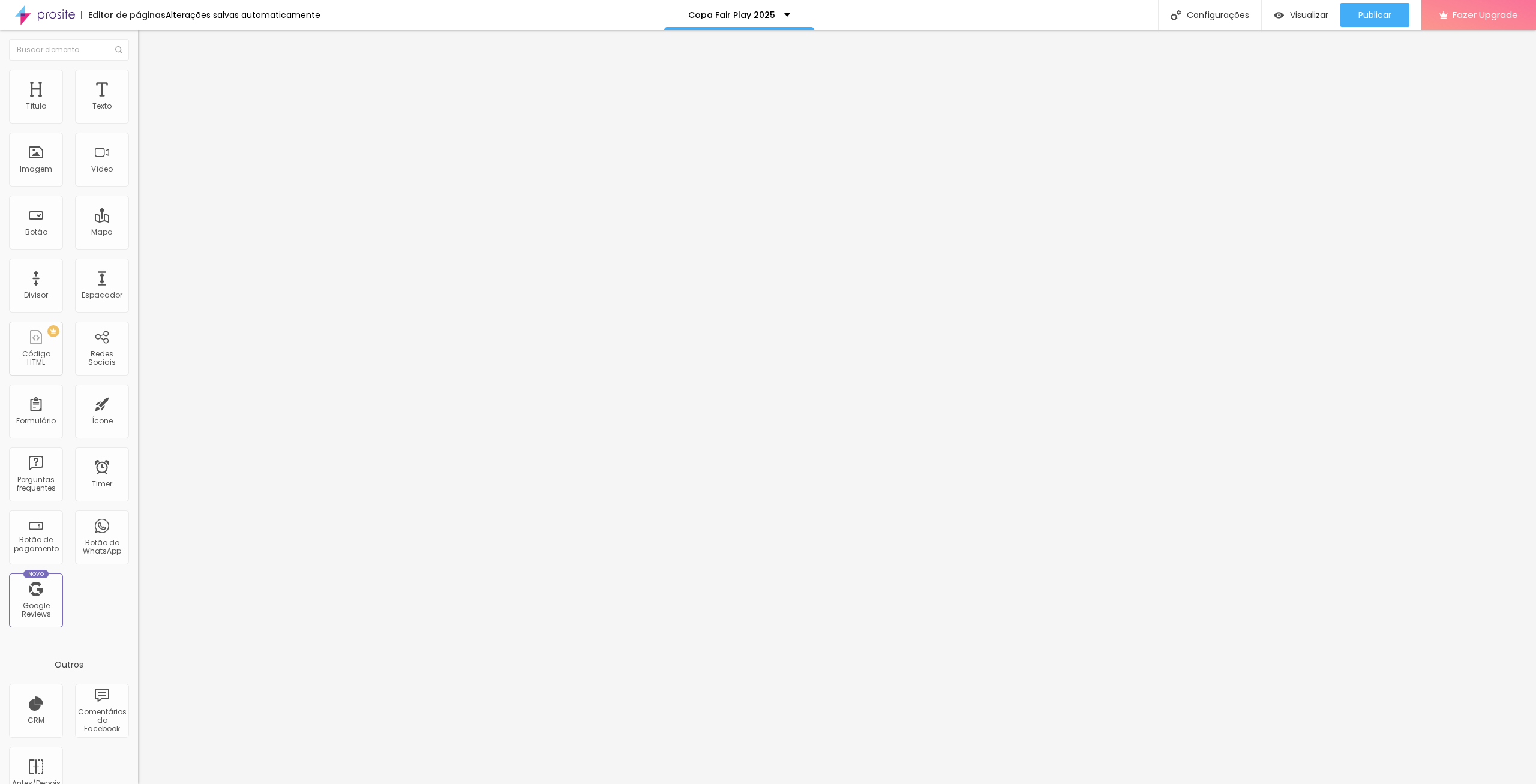
type input "50"
type input "45"
type input "40"
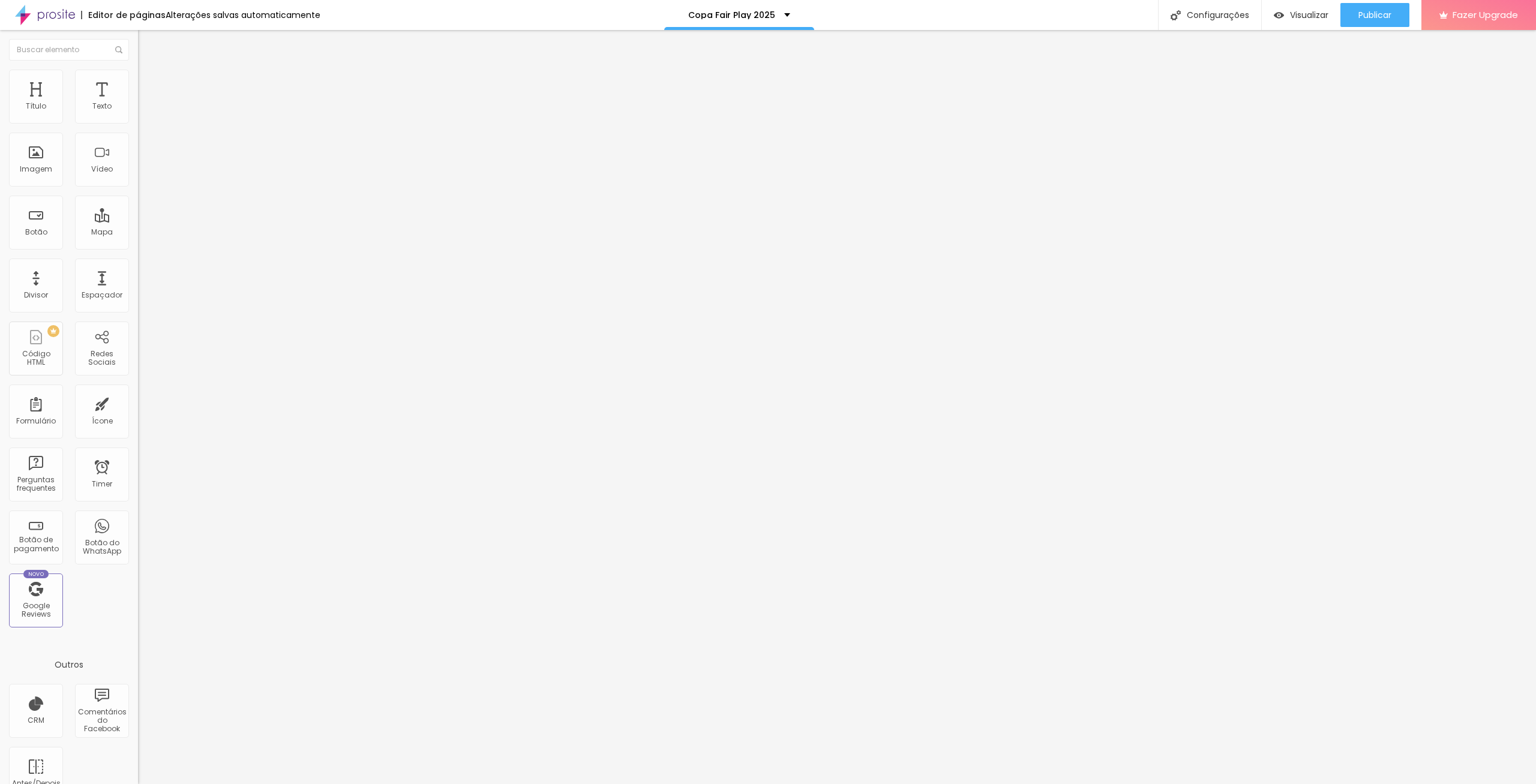
type input "35"
type input "40"
type input "45"
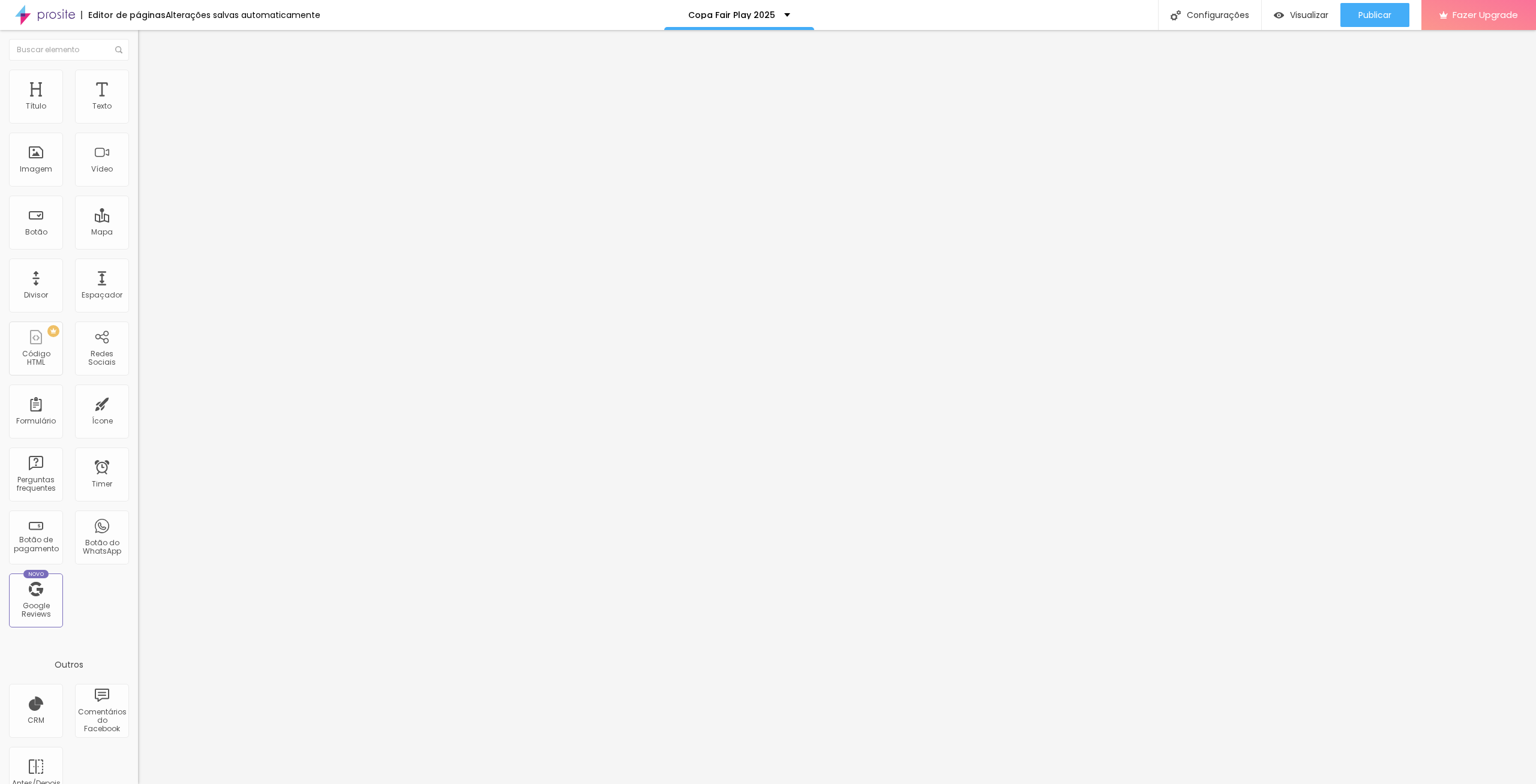
type input "45"
type input "50"
drag, startPoint x: 51, startPoint y: 130, endPoint x: 61, endPoint y: 133, distance: 10.4
type input "50"
click at [138, 123] on input "range" at bounding box center [177, 118] width 77 height 10
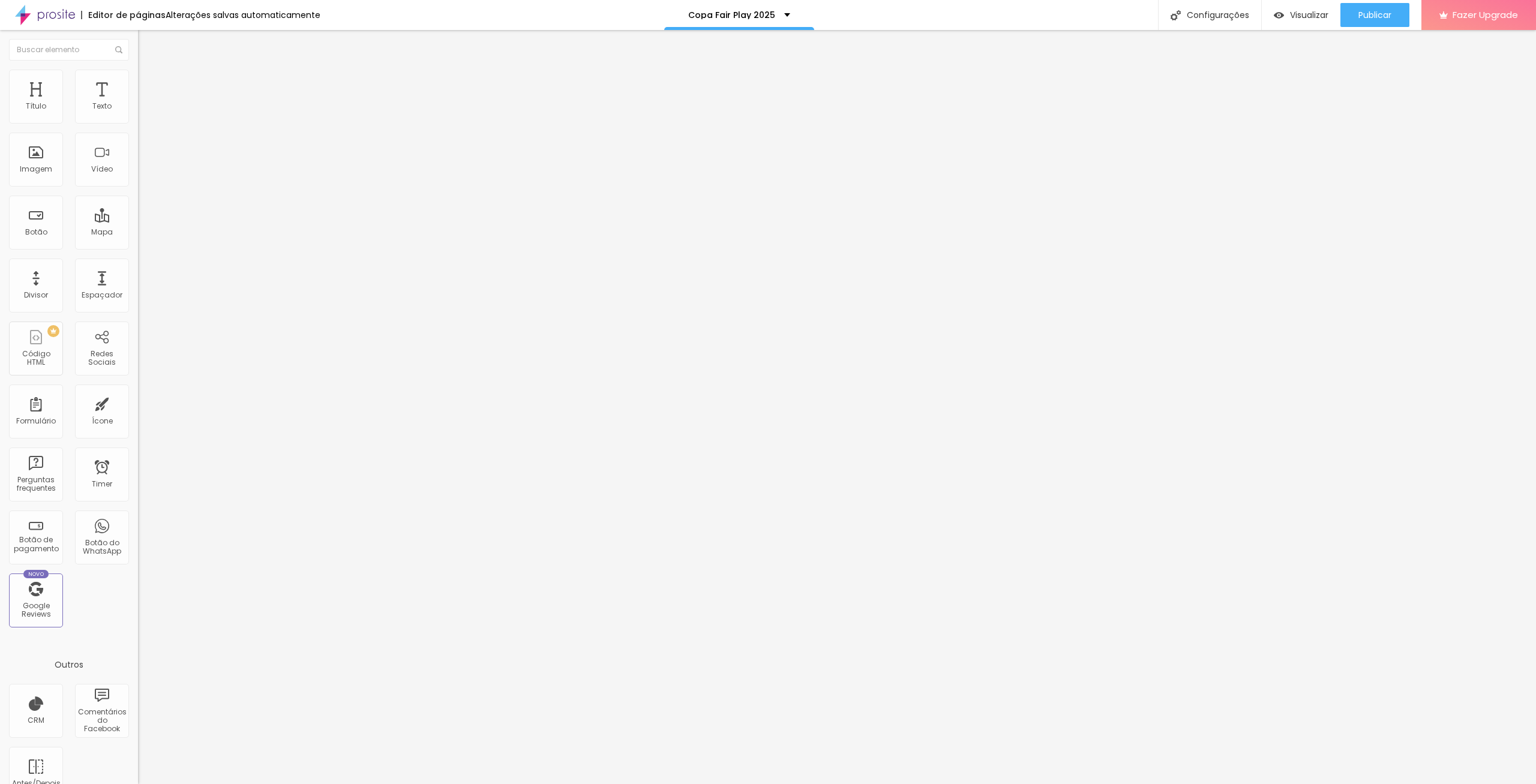
type input "2"
type input "3"
type input "4"
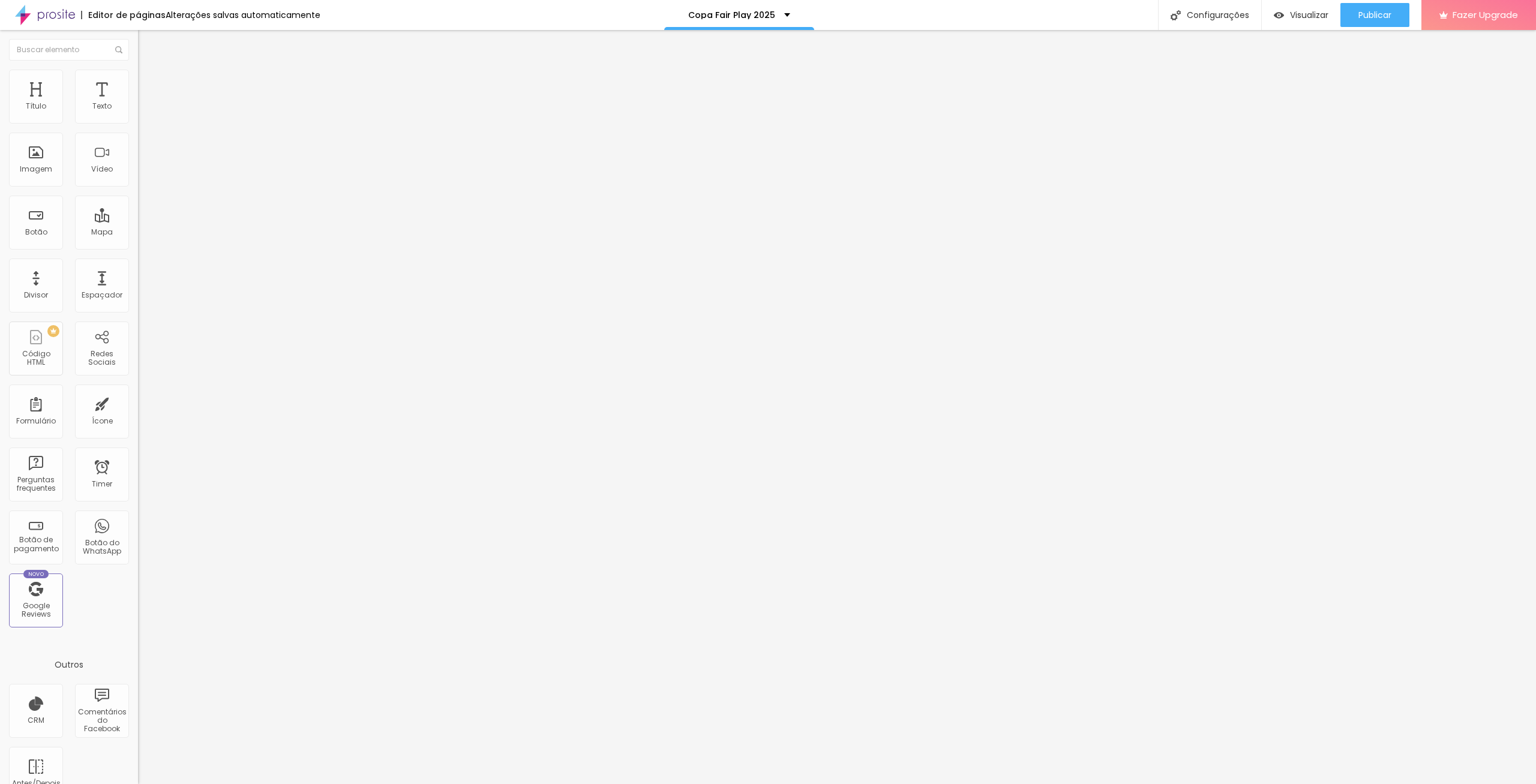
type input "4"
type input "7"
type input "15"
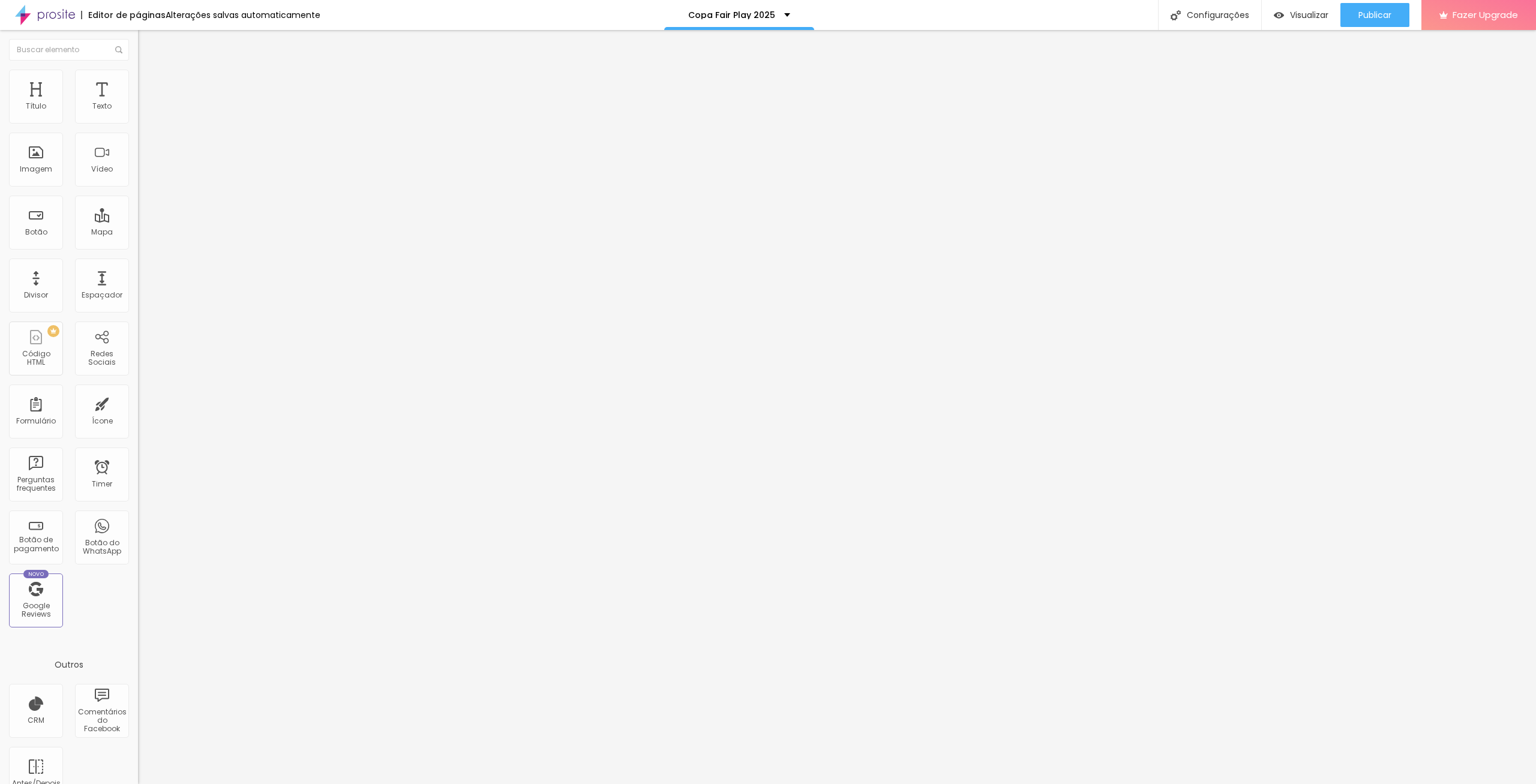
type input "24"
type input "57"
type input "89"
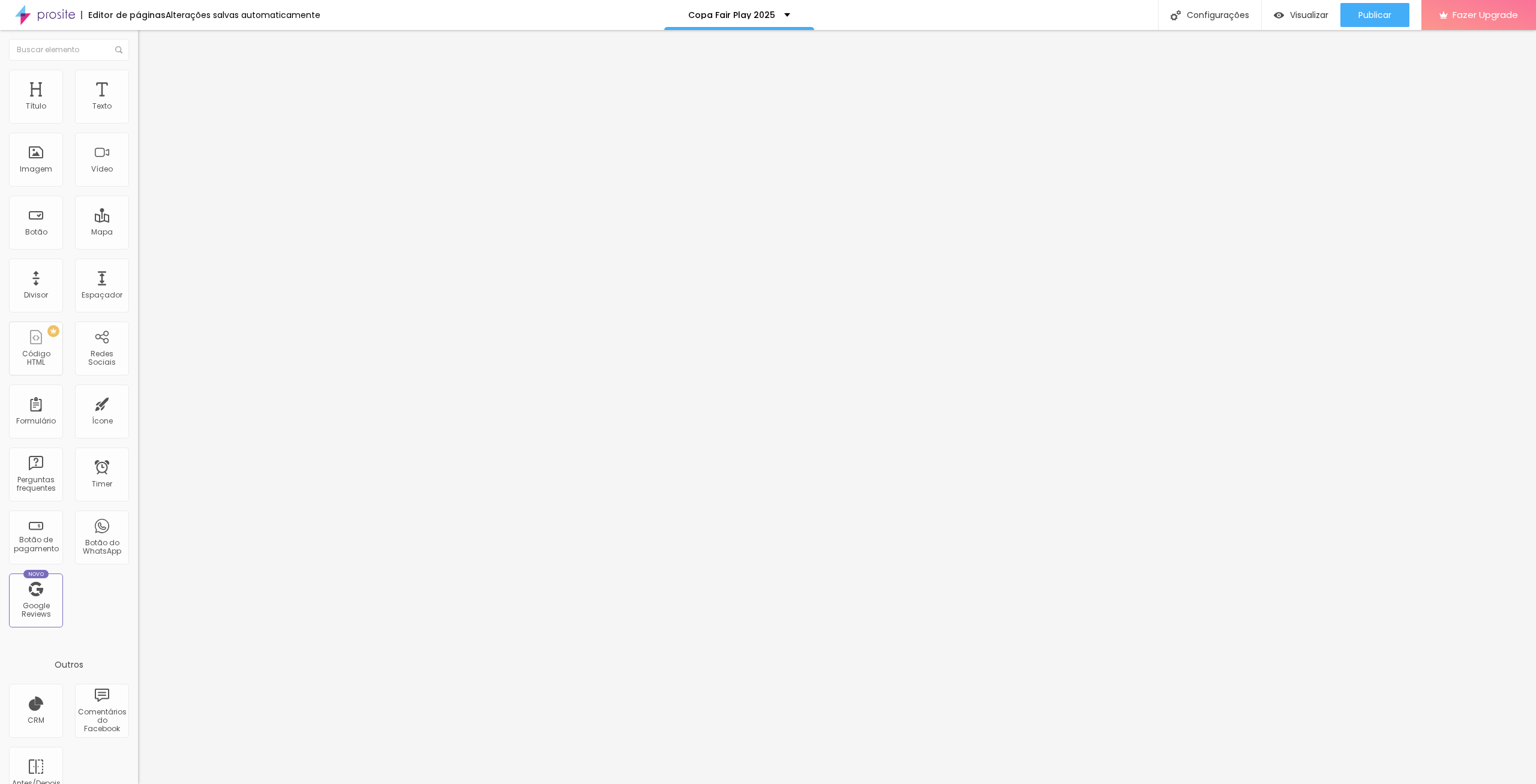
type input "89"
type input "109"
type input "134"
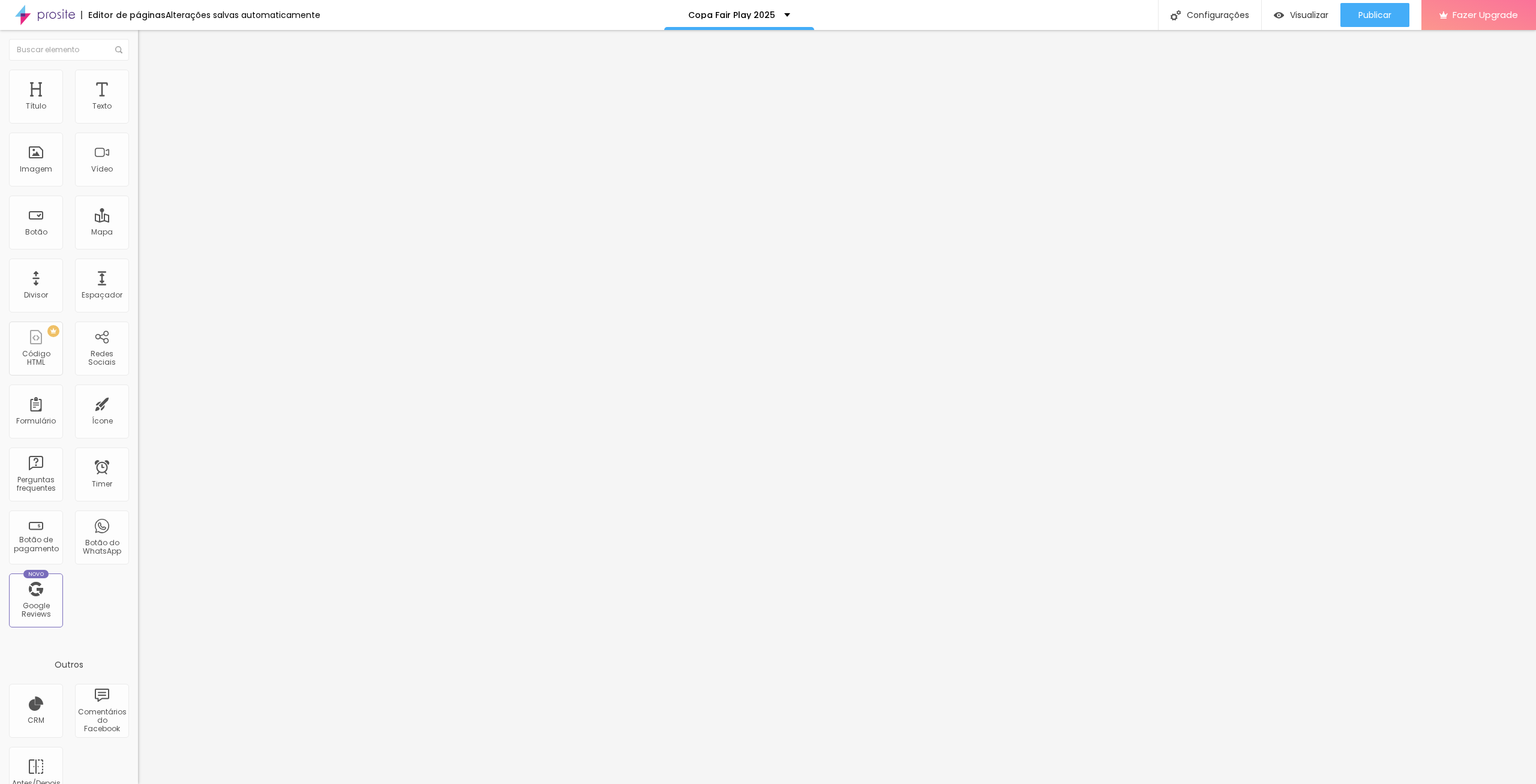
type input "144"
type input "148"
type input "149"
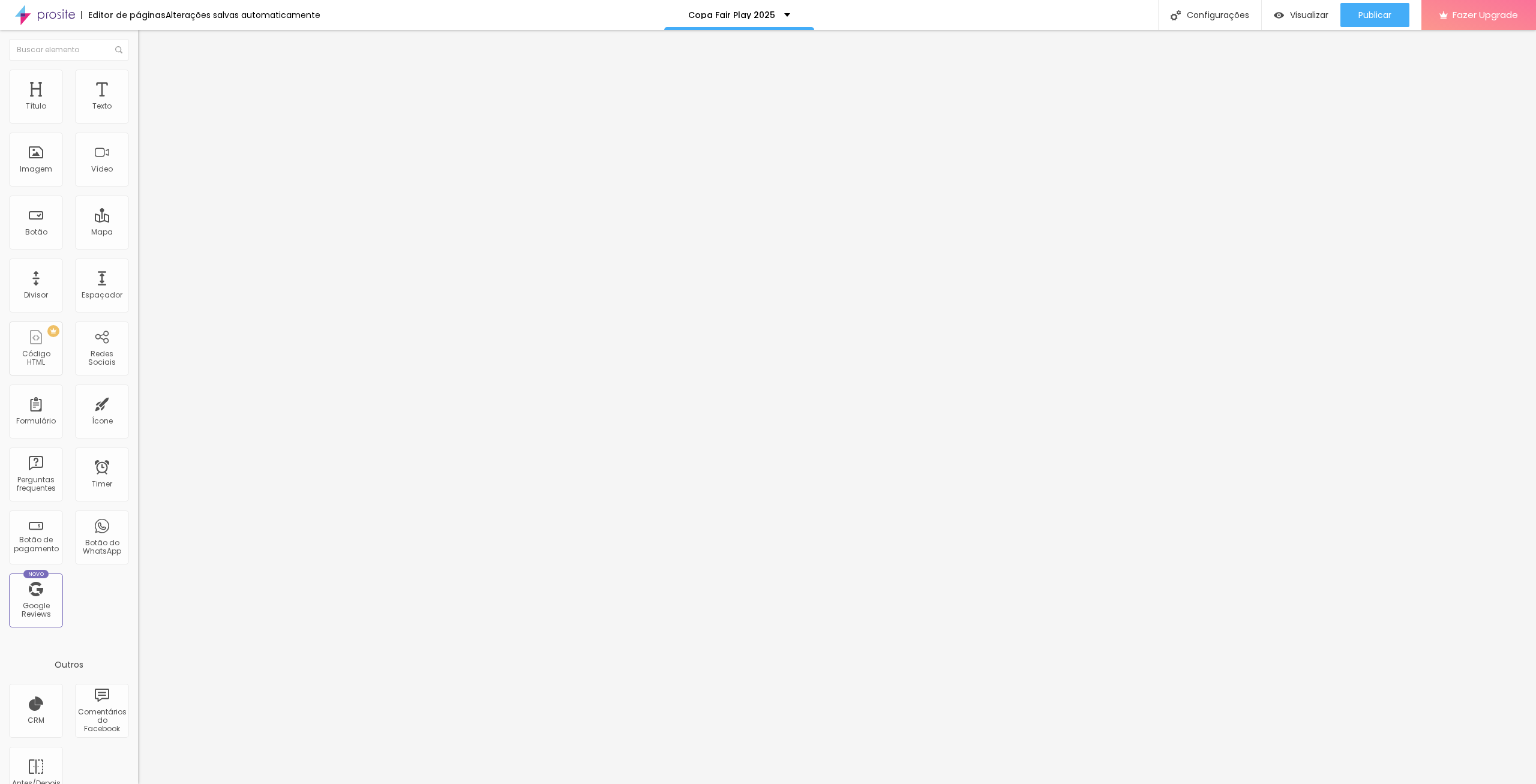
type input "149"
type input "154"
type input "162"
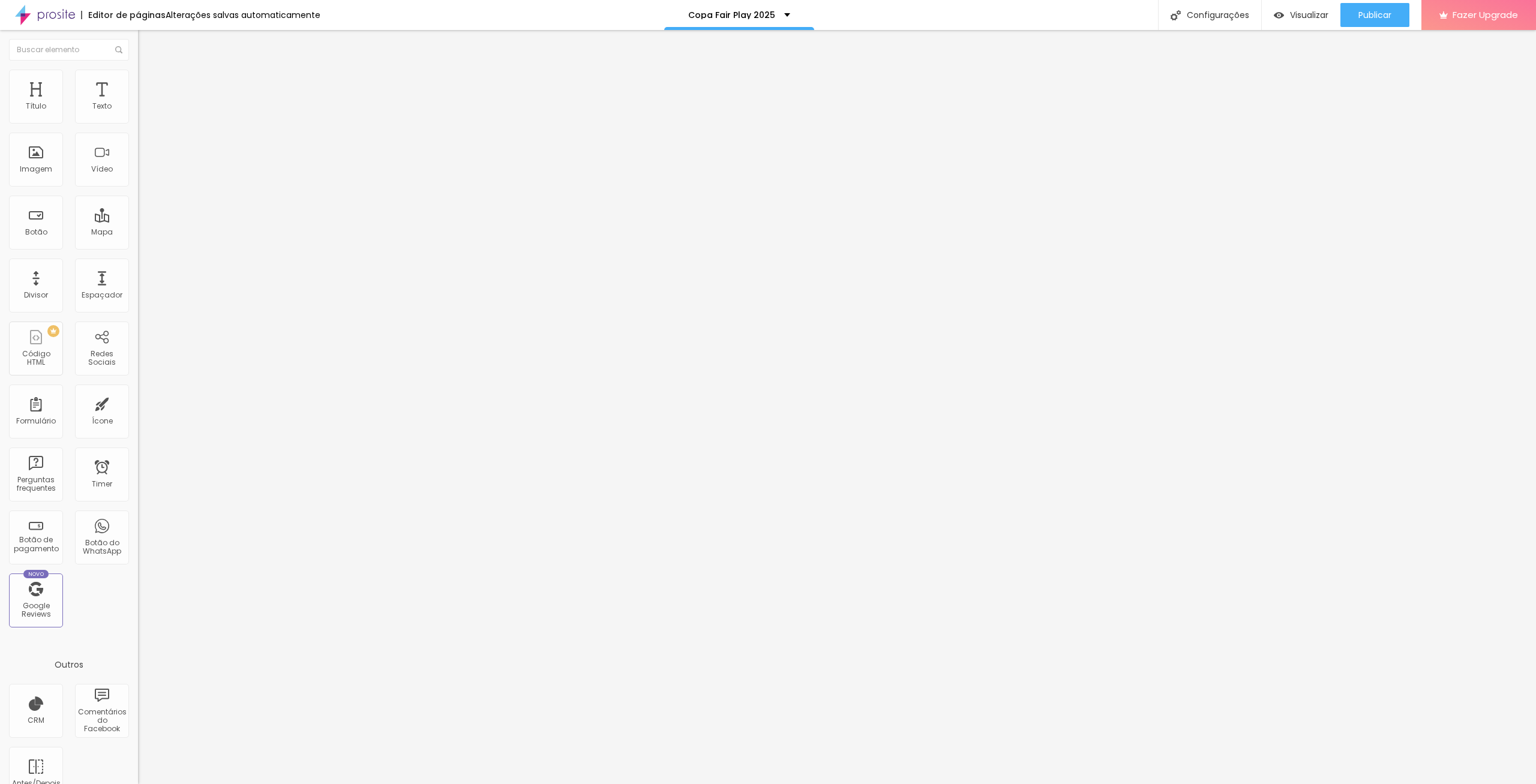
type input "172"
type input "189"
type input "200"
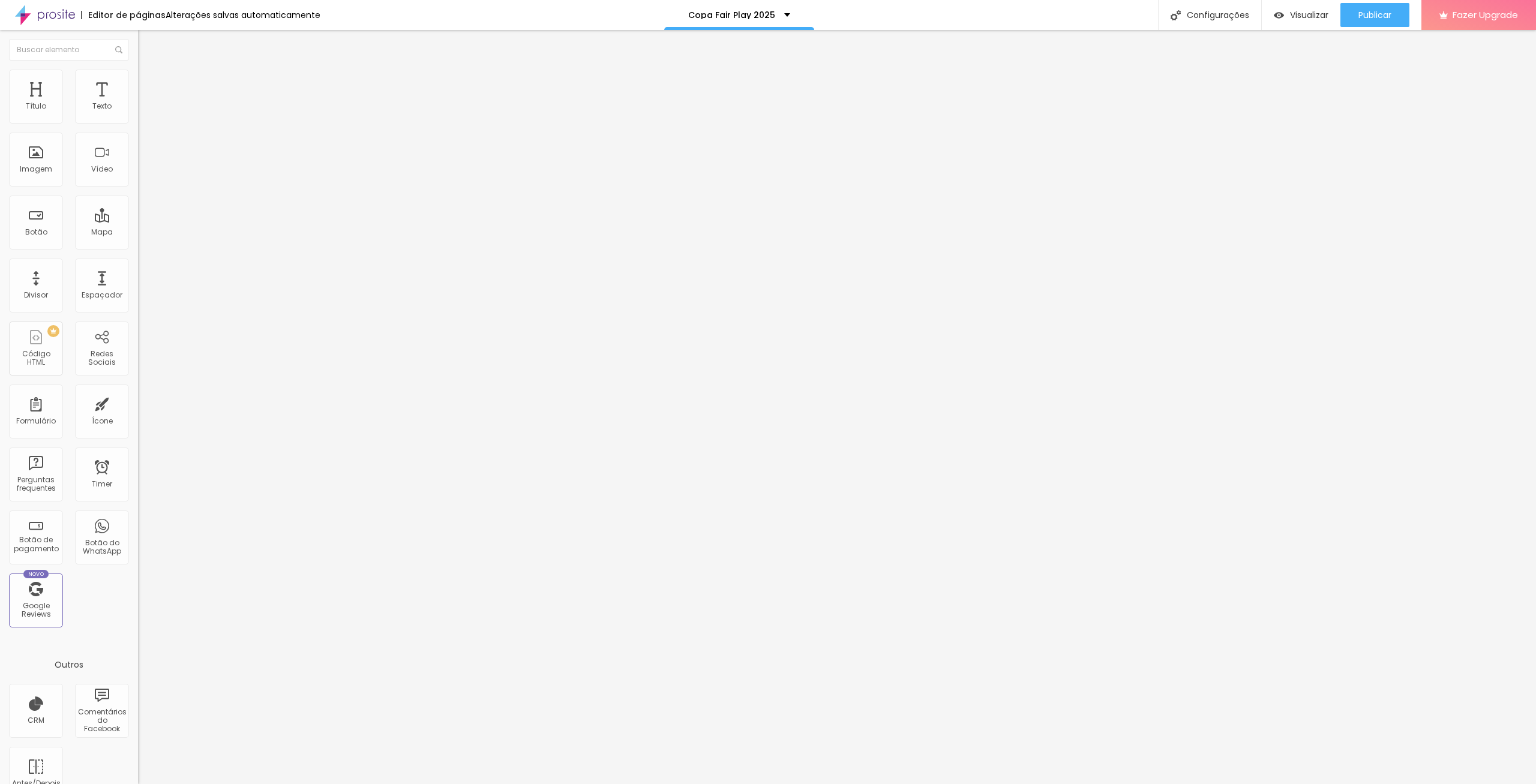
type input "200"
type input "199"
type input "192"
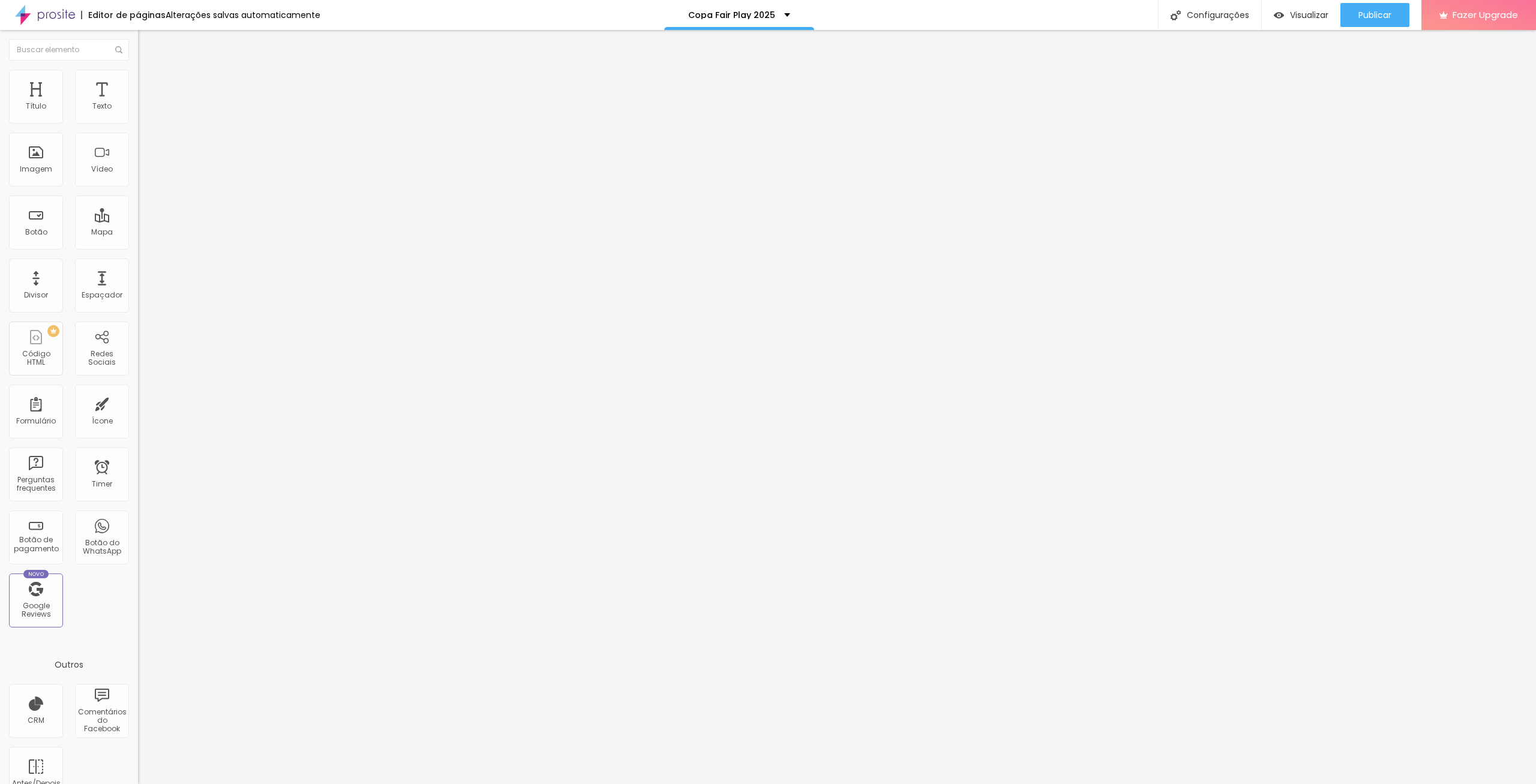
drag, startPoint x: 28, startPoint y: 156, endPoint x: 1, endPoint y: 157, distance: 27.0
click at [138, 263] on input "range" at bounding box center [177, 268] width 77 height 10
click at [143, 324] on icon "button" at bounding box center [146, 327] width 7 height 7
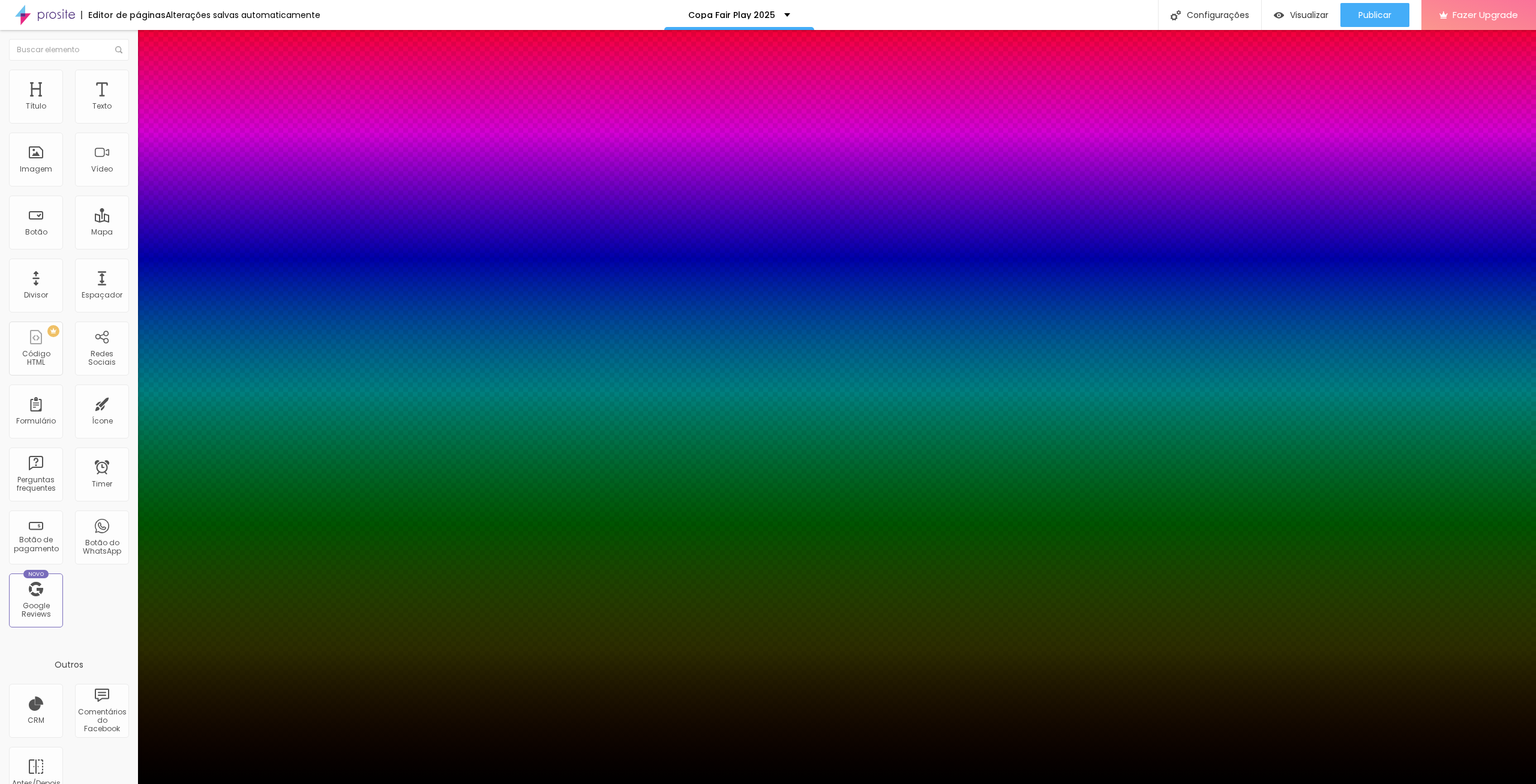
click at [225, 783] on div at bounding box center [768, 791] width 1536 height 0
click at [52, 783] on div at bounding box center [768, 784] width 1536 height 0
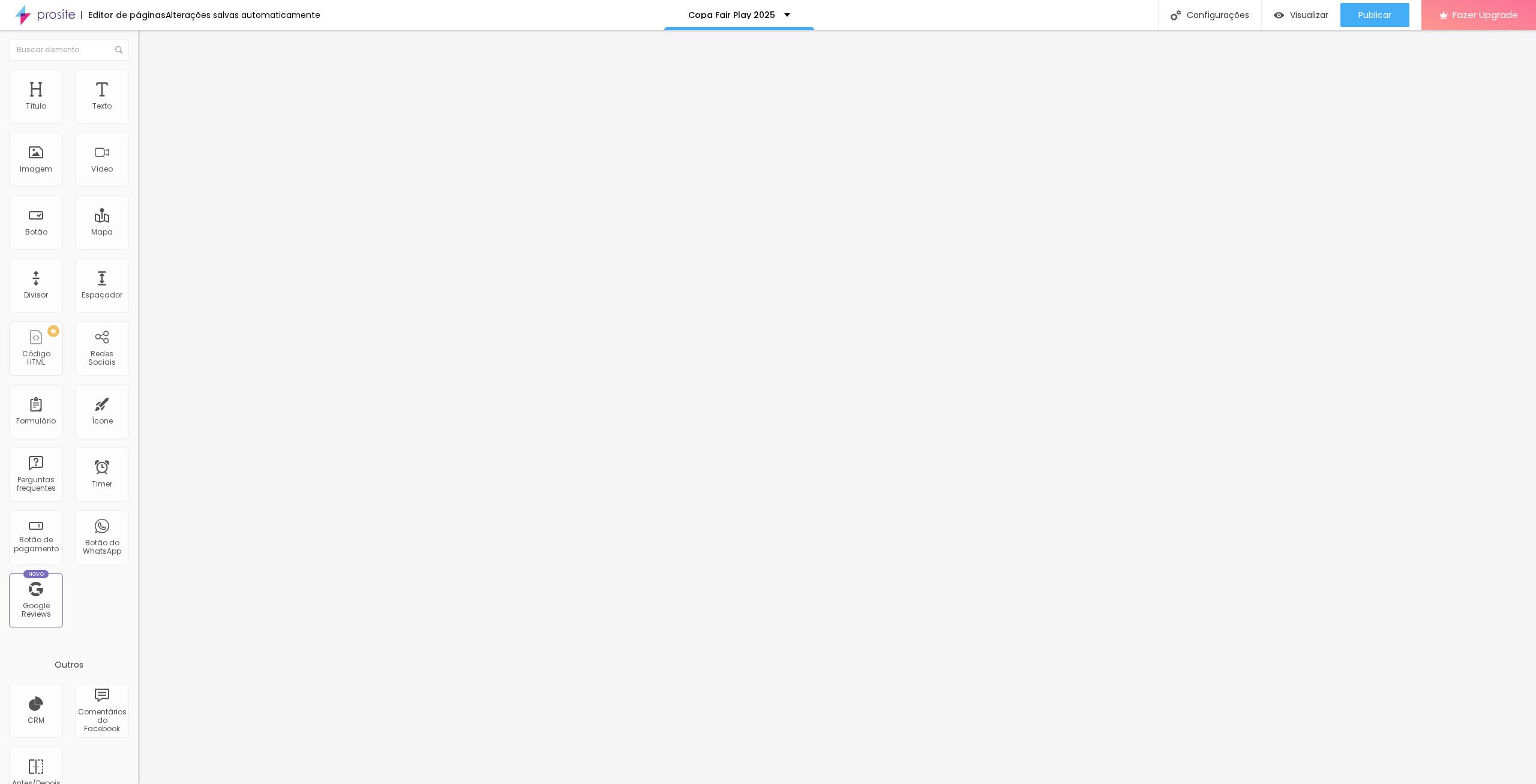
click at [138, 74] on img at bounding box center [143, 75] width 11 height 11
click at [138, 82] on li "Avançado" at bounding box center [207, 88] width 138 height 12
click at [138, 68] on img at bounding box center [143, 63] width 11 height 11
click at [147, 43] on img "button" at bounding box center [152, 43] width 10 height 10
click at [138, 103] on span "Trocar imagem" at bounding box center [171, 98] width 65 height 10
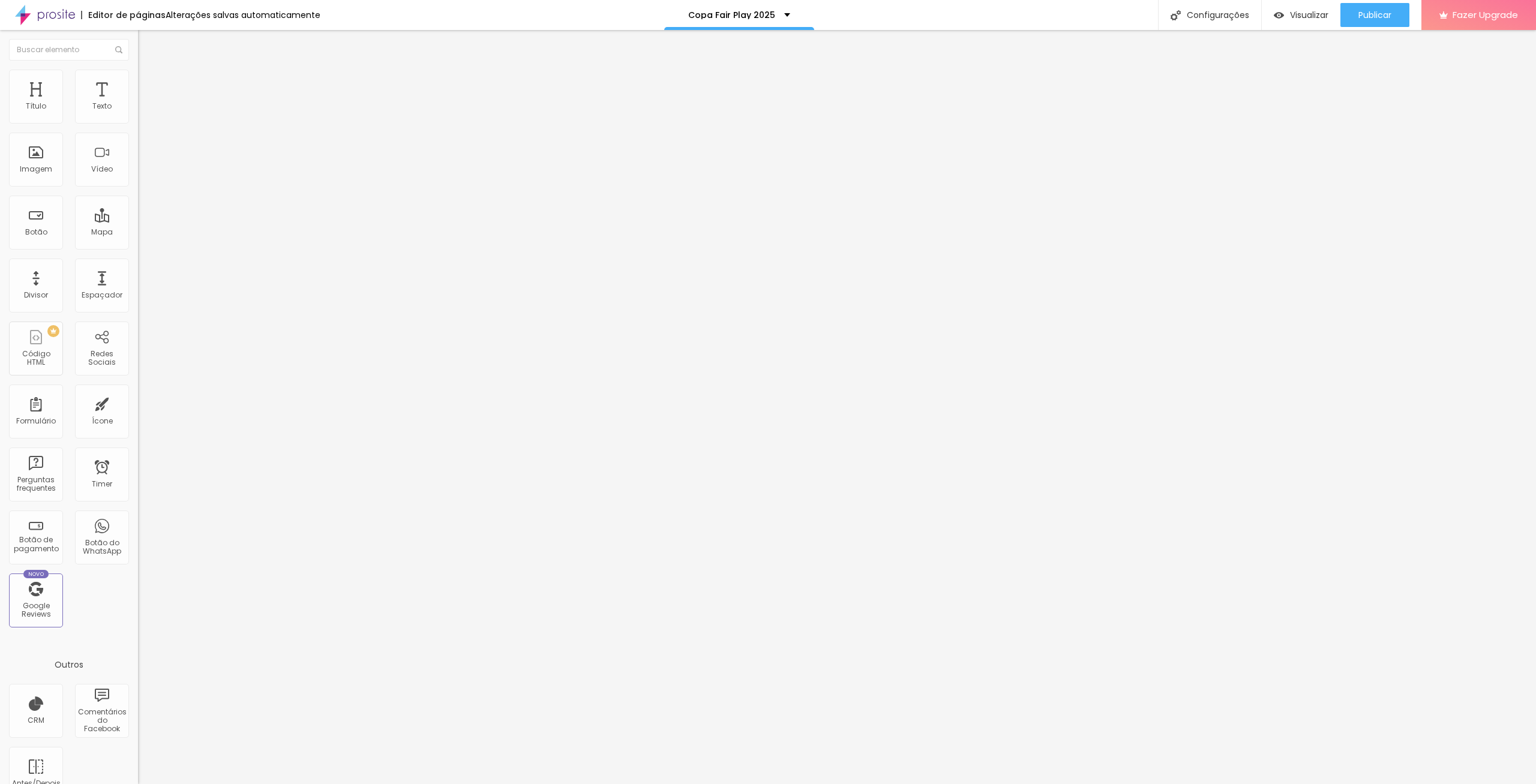
click at [138, 246] on input "https://bit.ly/FP171025" at bounding box center [210, 240] width 144 height 12
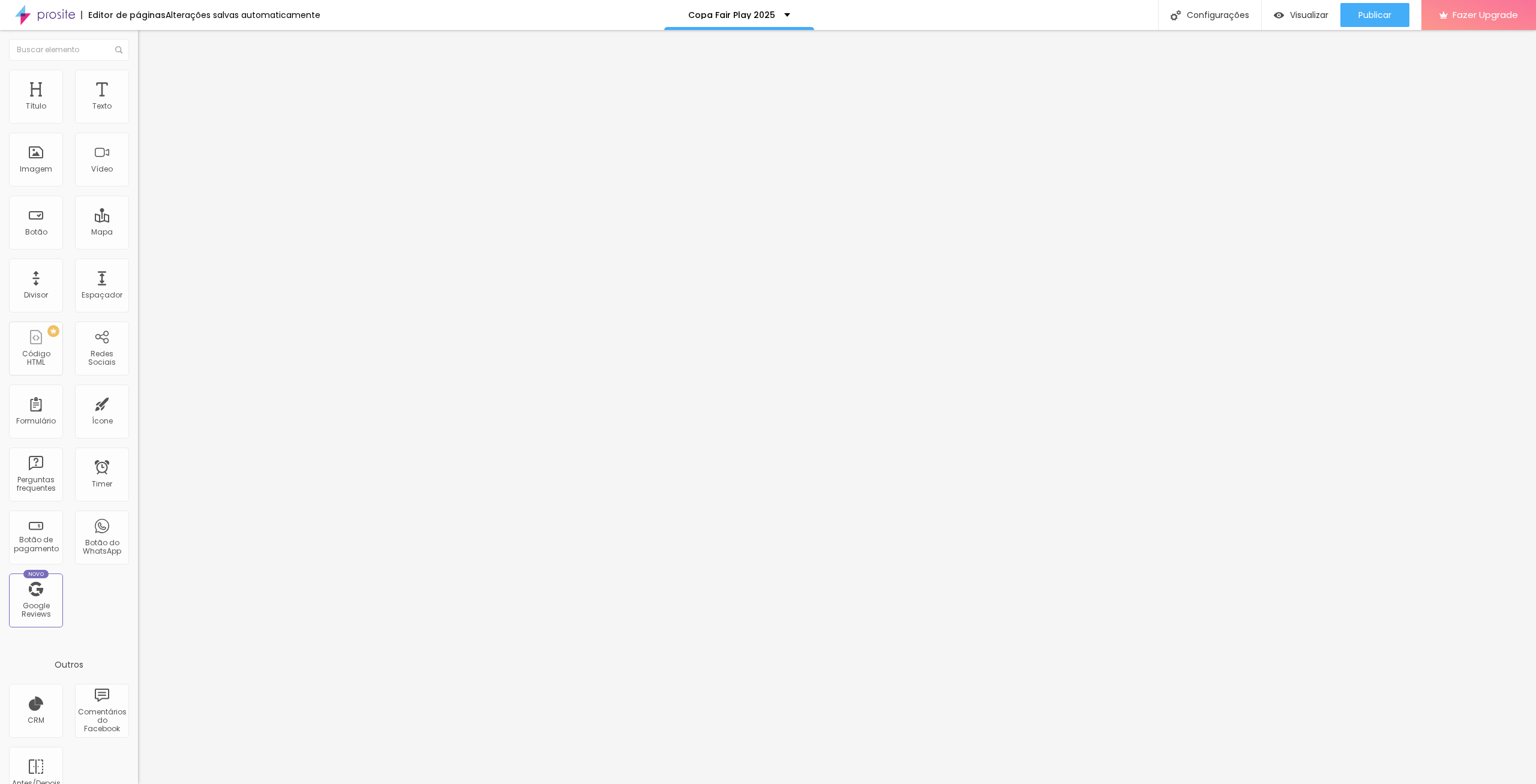
click at [138, 274] on div "Trocar imagem Descrição da imagem (Alt) Alinhamento Proporção Original Cinema 1…" at bounding box center [207, 184] width 138 height 180
click at [138, 103] on span "Trocar imagem" at bounding box center [171, 98] width 65 height 10
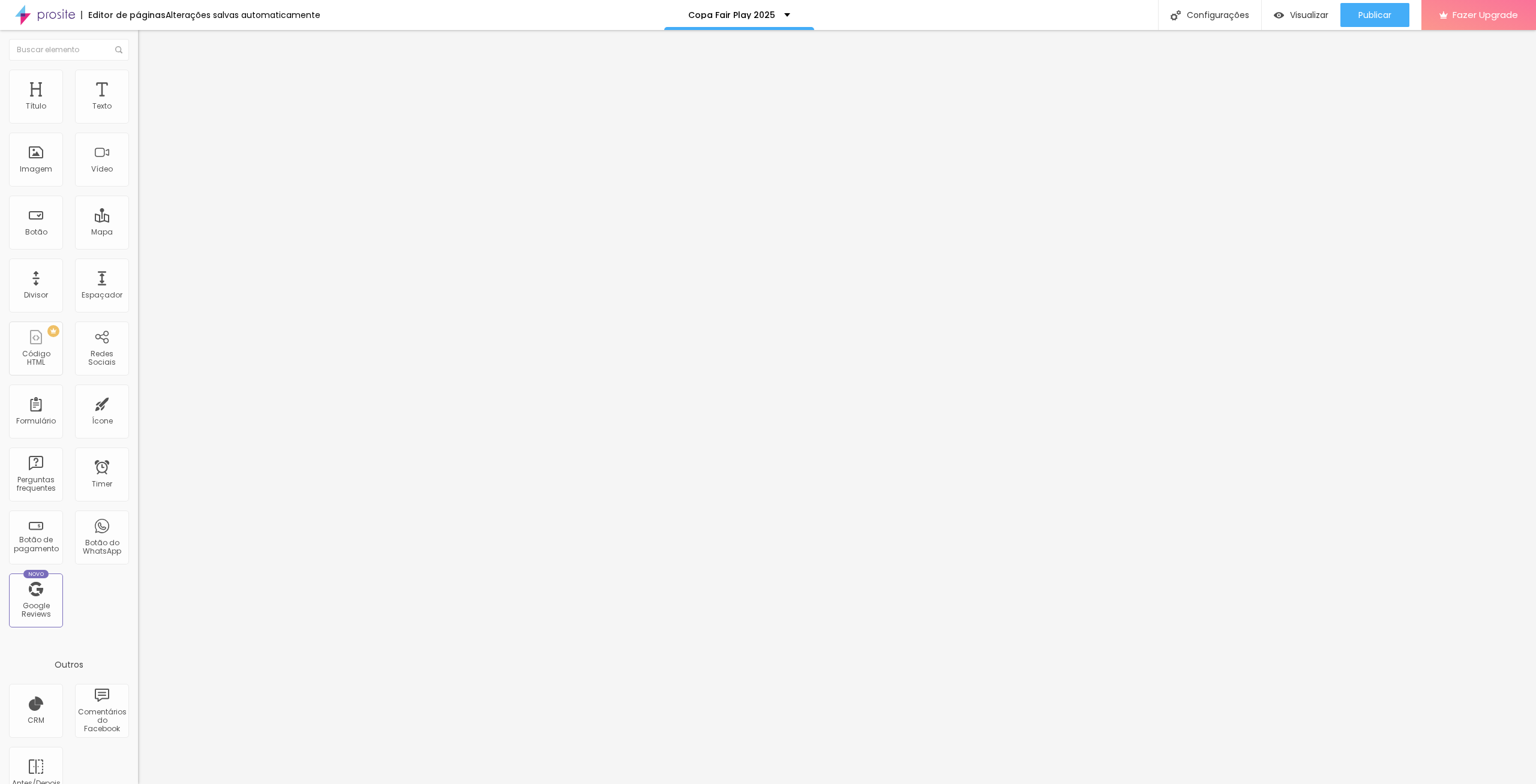
click at [138, 246] on input "https://bit.ly/FP171025" at bounding box center [210, 240] width 144 height 12
click at [138, 392] on div "Editar Imagem Conteúdo Estilo Avançado Trocar imagem Descrição da imagem (Alt) …" at bounding box center [207, 407] width 138 height 754
click at [147, 43] on img "button" at bounding box center [152, 43] width 10 height 10
click at [138, 109] on span "Encaixotado" at bounding box center [161, 104] width 47 height 10
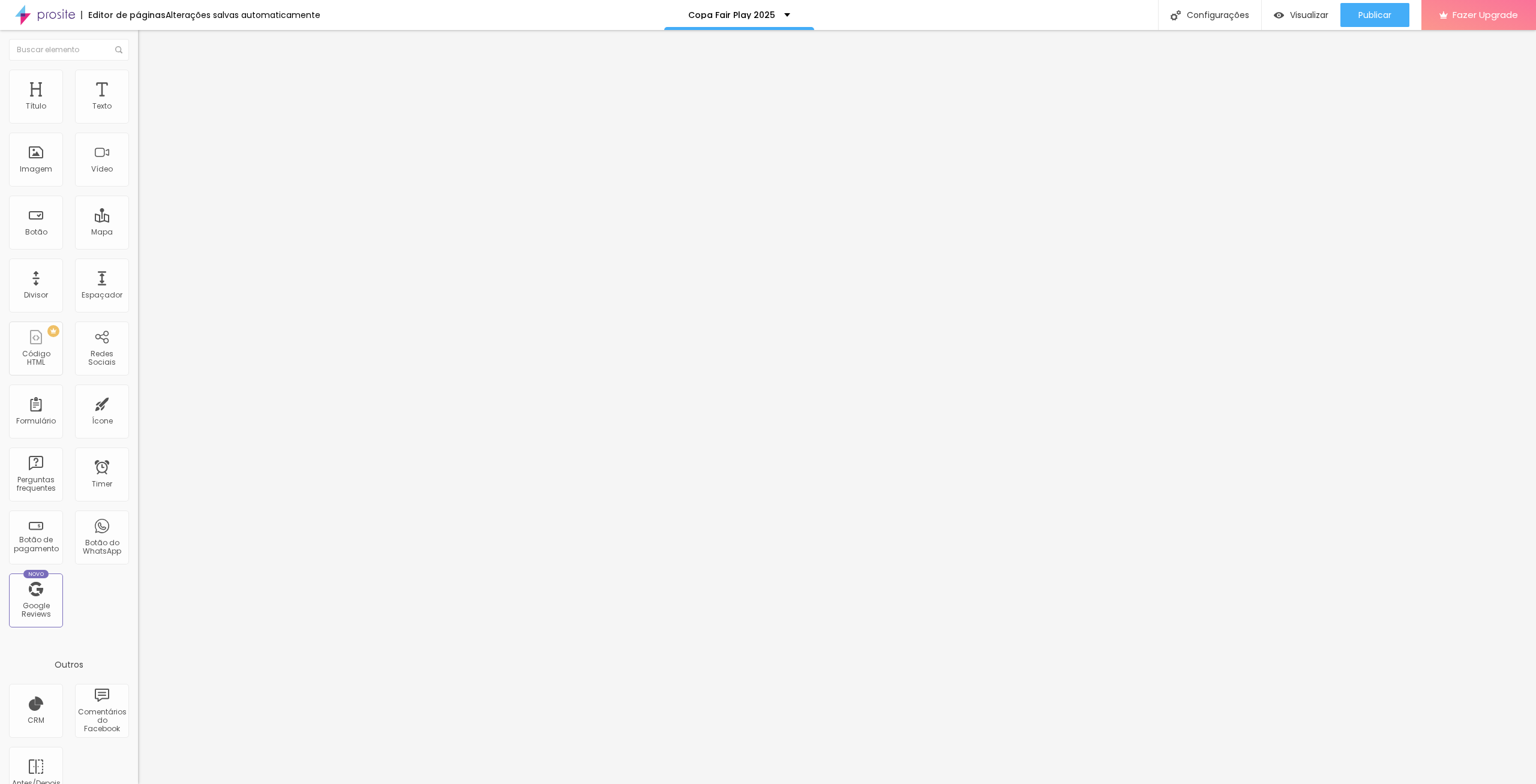
click at [138, 127] on div "Completo" at bounding box center [207, 123] width 138 height 7
click at [138, 116] on span "Encaixotado" at bounding box center [161, 111] width 47 height 10
click at [149, 82] on span "Estilo" at bounding box center [158, 77] width 19 height 10
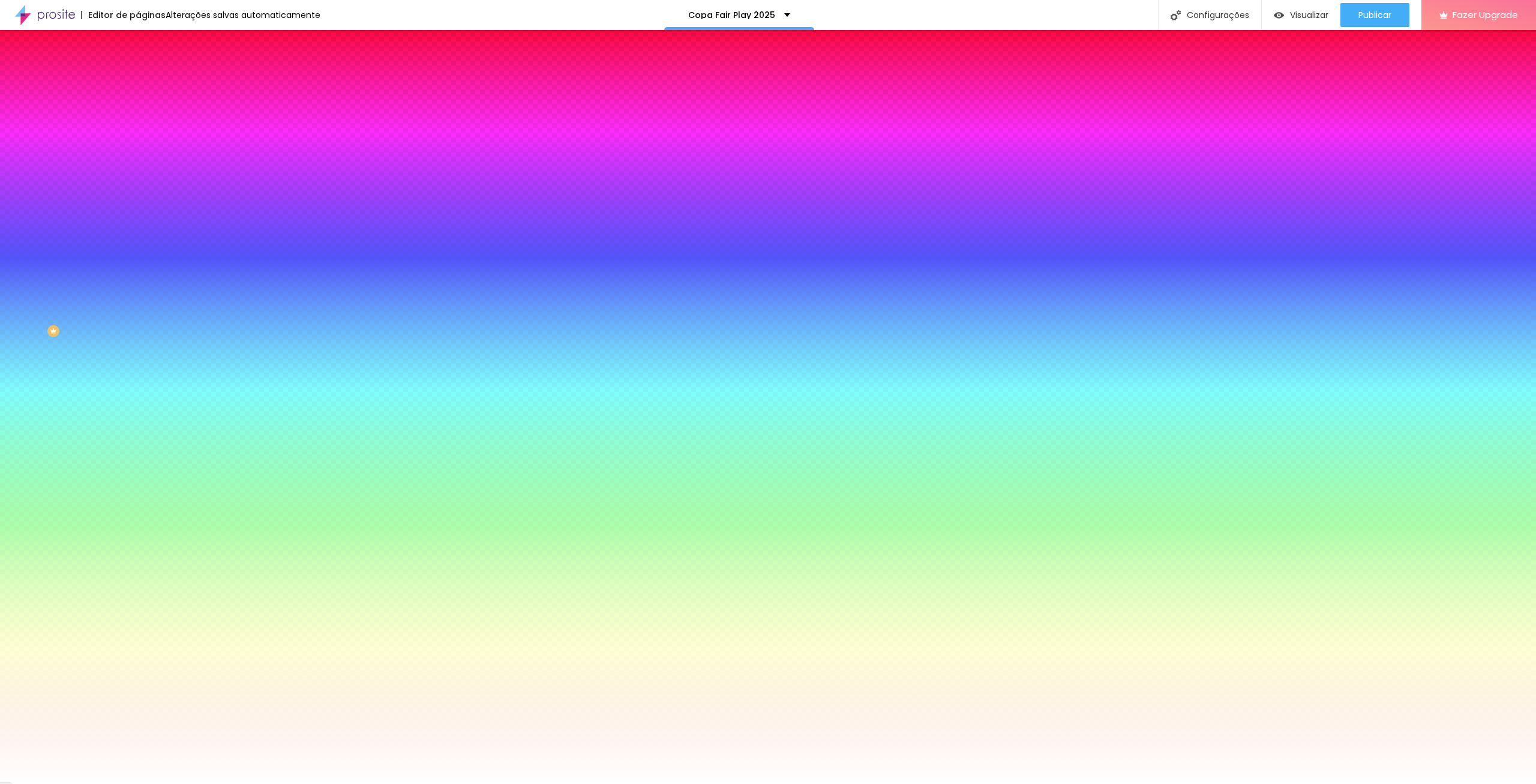
click at [138, 163] on div at bounding box center [207, 163] width 138 height 0
click at [81, 240] on div at bounding box center [768, 392] width 1536 height 784
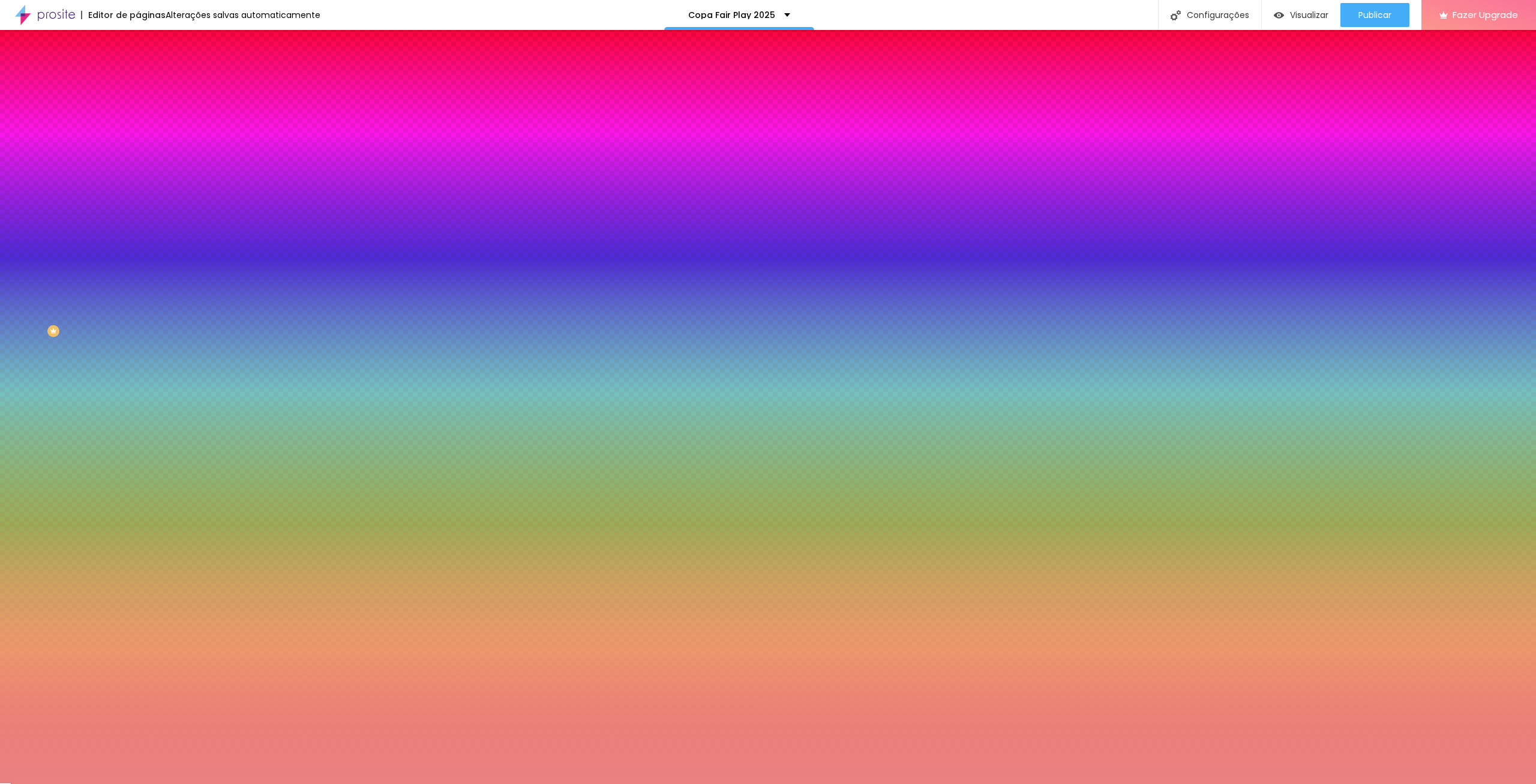
click at [53, 240] on div at bounding box center [768, 392] width 1536 height 784
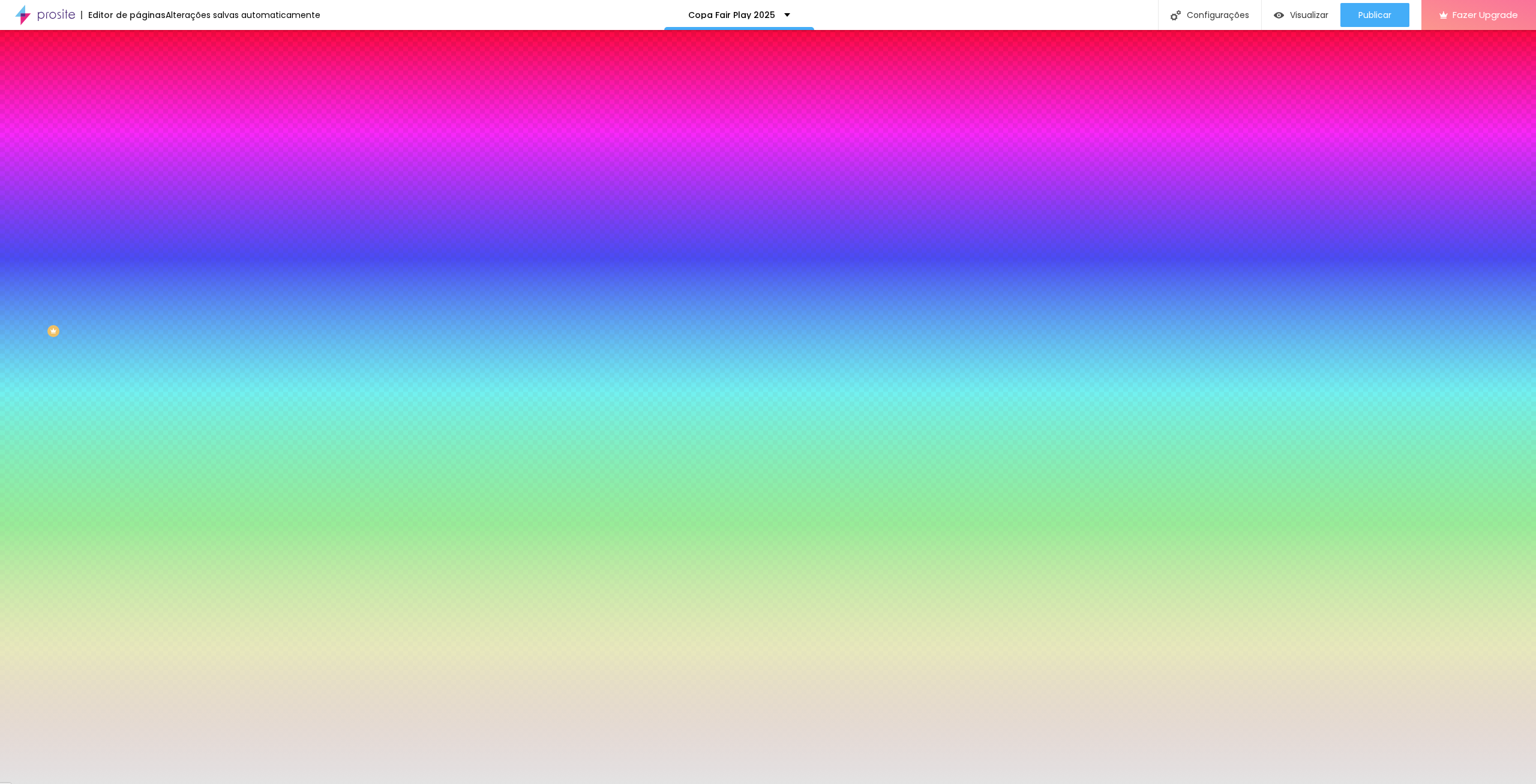
drag, startPoint x: 31, startPoint y: 241, endPoint x: 18, endPoint y: 242, distance: 13.0
click at [18, 242] on div at bounding box center [768, 392] width 1536 height 784
drag, startPoint x: 106, startPoint y: 289, endPoint x: 97, endPoint y: 290, distance: 9.1
click at [106, 290] on div at bounding box center [768, 392] width 1536 height 784
click at [69, 285] on div at bounding box center [768, 392] width 1536 height 784
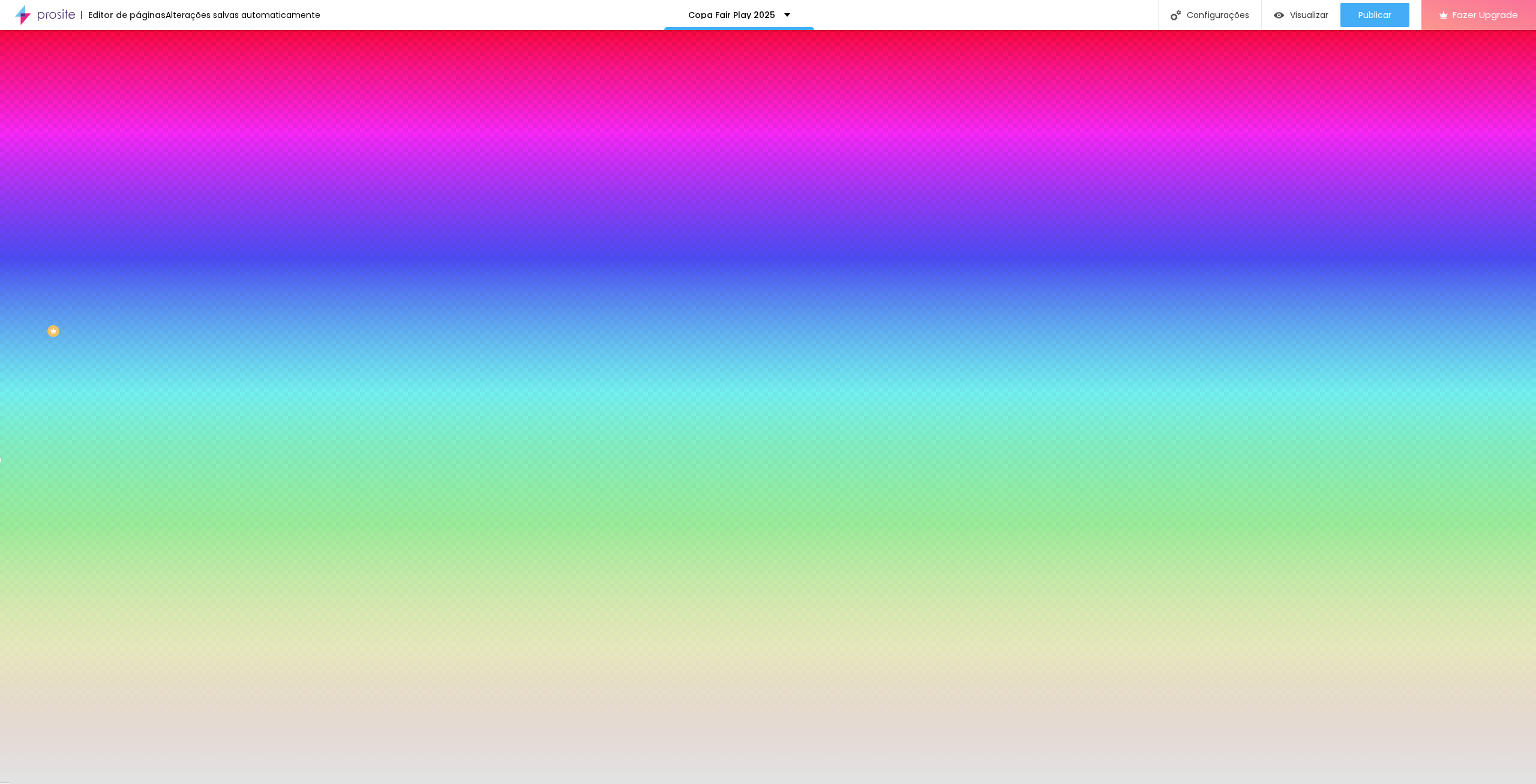
drag, startPoint x: 25, startPoint y: 284, endPoint x: 0, endPoint y: 242, distance: 48.9
click at [138, 175] on div at bounding box center [207, 175] width 138 height 0
click at [138, 382] on div "Editar Seção Conteúdo Estilo Avançado Imagem de fundo Adicionar imagem Efeito d…" at bounding box center [207, 407] width 138 height 754
click at [144, 210] on icon "button" at bounding box center [146, 208] width 5 height 5
click at [258, 783] on div at bounding box center [768, 791] width 1536 height 0
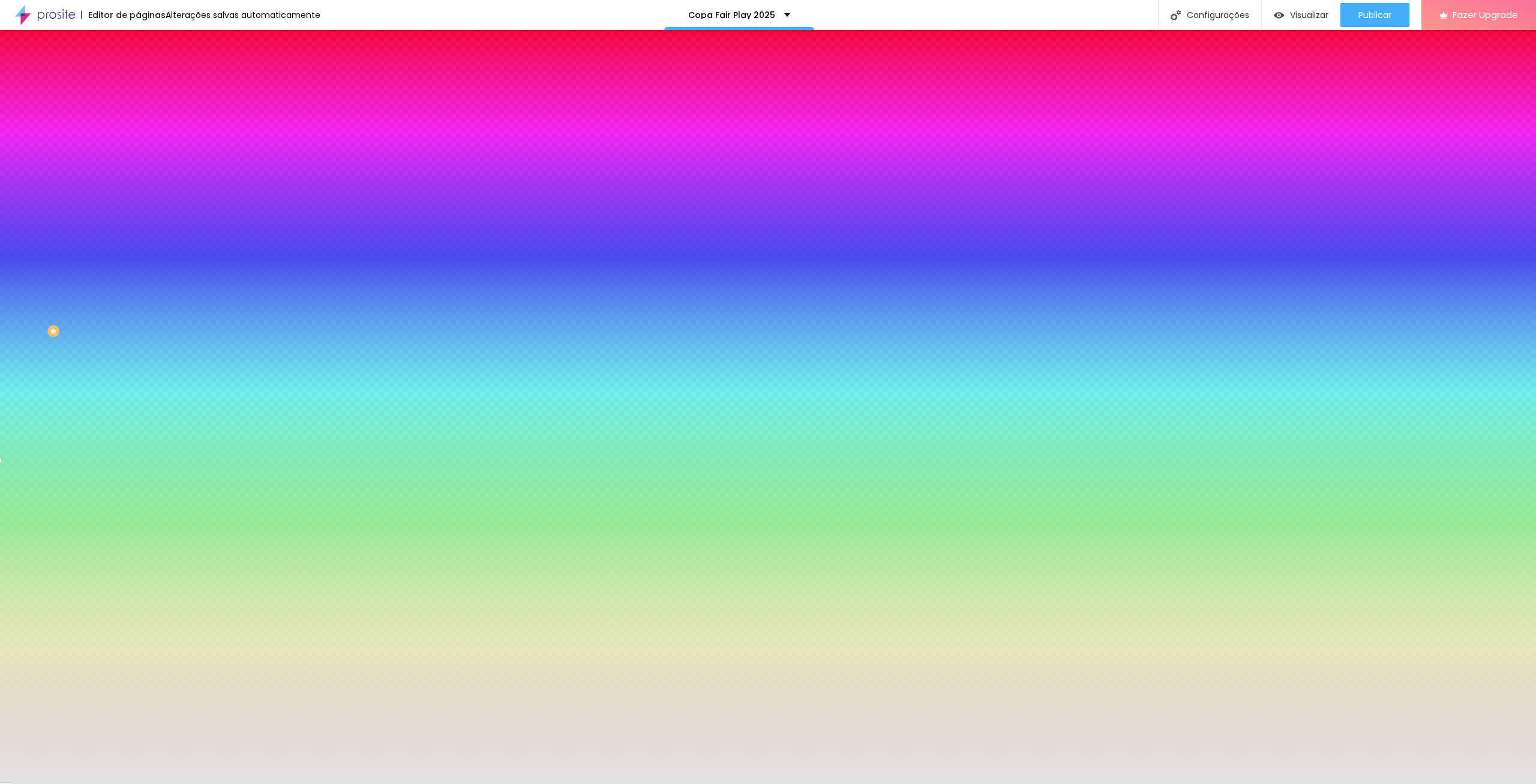
click at [248, 783] on div at bounding box center [768, 791] width 1536 height 0
click at [35, 783] on div at bounding box center [768, 784] width 1536 height 0
click at [138, 82] on img at bounding box center [143, 87] width 11 height 11
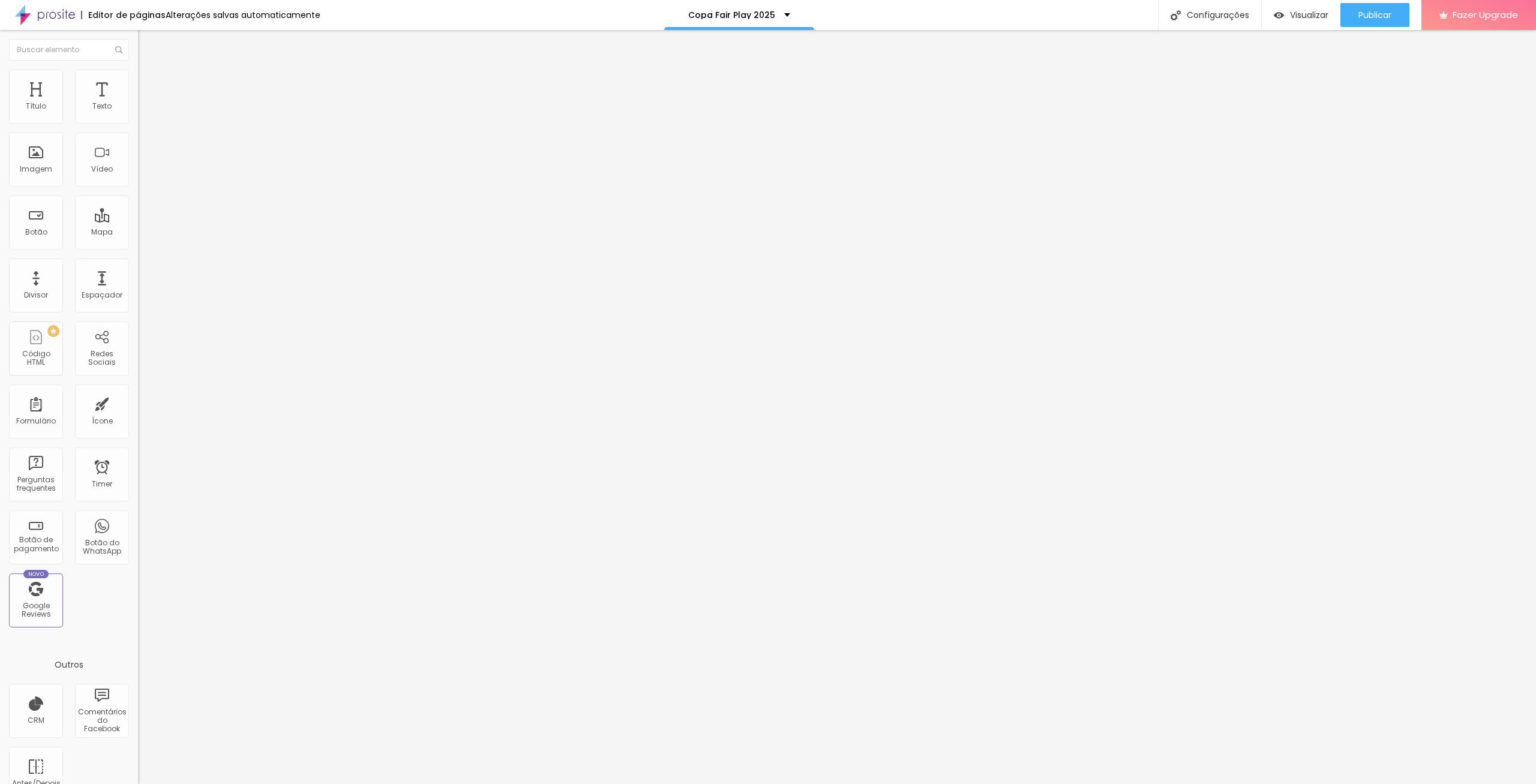
click at [138, 599] on div at bounding box center [207, 645] width 138 height 93
click at [1305, 15] on span "Visualizar" at bounding box center [1310, 15] width 38 height 10
click at [1379, 15] on span "Publicar" at bounding box center [1375, 15] width 33 height 10
click at [1334, 88] on link "Visualizar página" at bounding box center [1342, 92] width 108 height 8
click at [138, 198] on div "Editar Seção Conteúdo Estilo Avançado Modo Encaixotado Encaixotado Completo" at bounding box center [207, 407] width 138 height 754
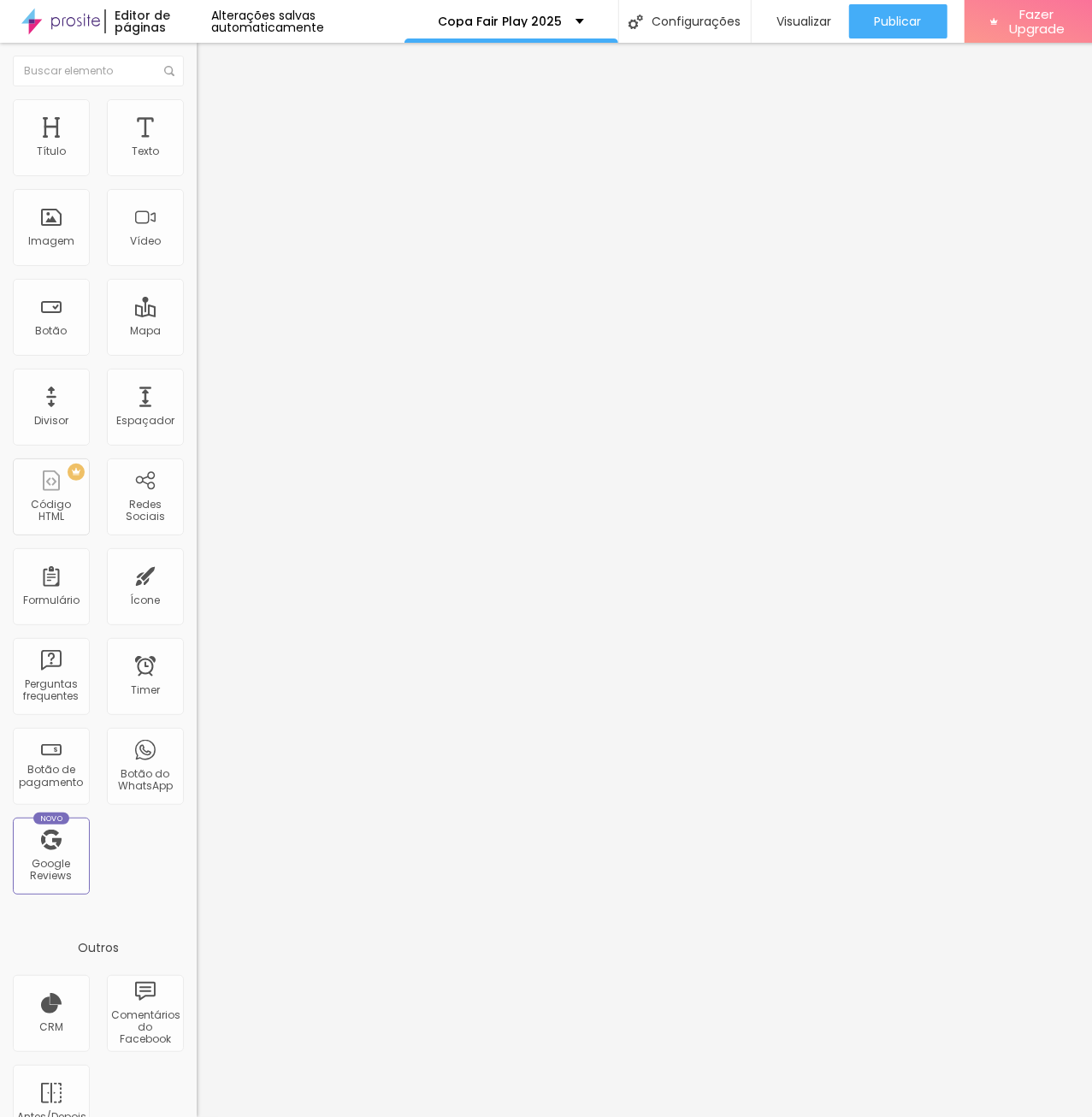
drag, startPoint x: 154, startPoint y: 466, endPoint x: -1, endPoint y: 460, distance: 155.1
click at [197, 351] on input "https://bit.ly/FP191025" at bounding box center [299, 342] width 205 height 17
paste input "tinyurl.com"
type input "https://tinyurl.com/FP191025"
click at [197, 797] on div "Editar Imagem Conteúdo Estilo Avançado Trocar imagem Descrição da imagem (Alt) …" at bounding box center [295, 580] width 197 height 1074
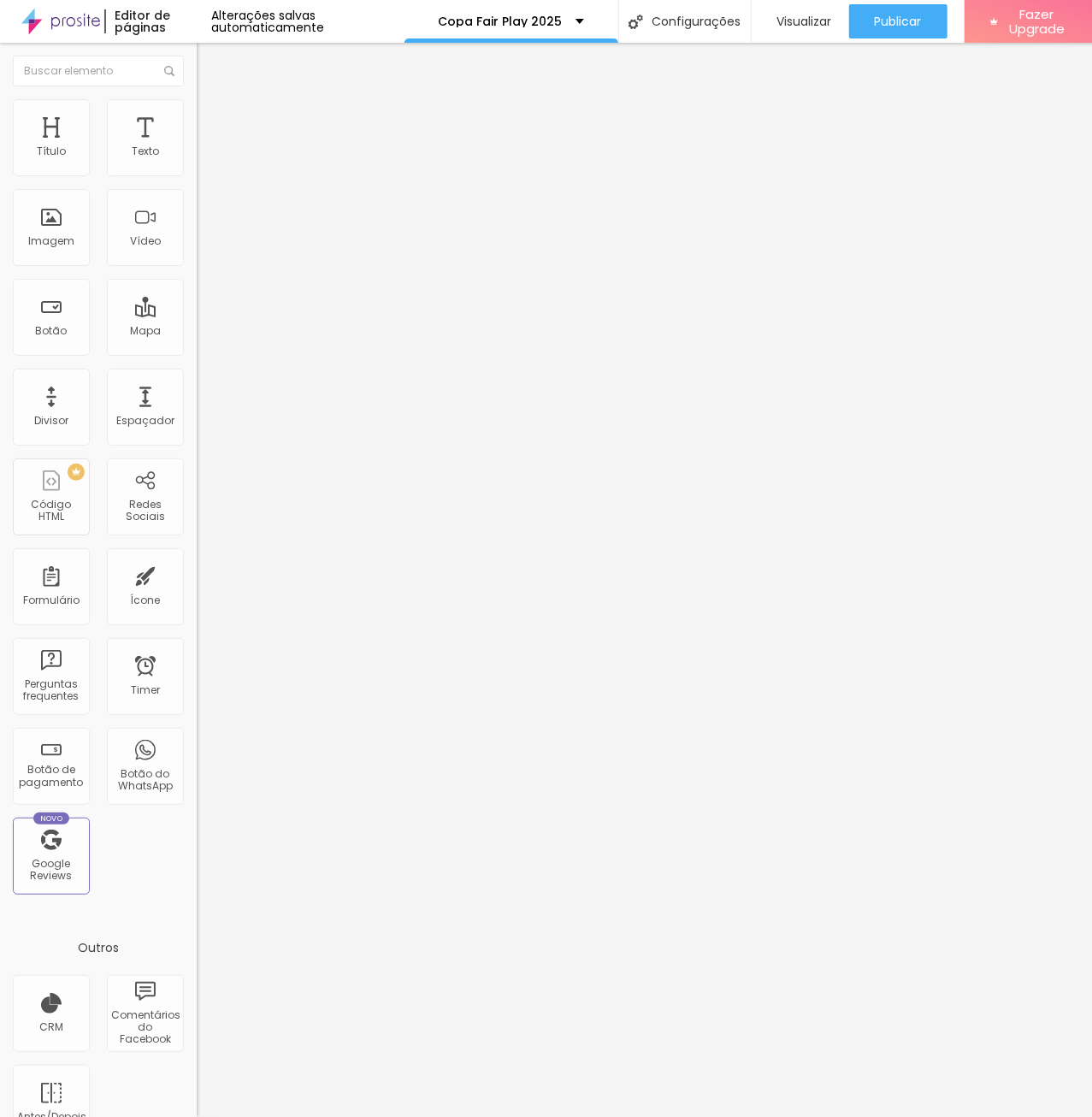
drag, startPoint x: 148, startPoint y: 464, endPoint x: -1, endPoint y: 470, distance: 149.1
click at [197, 351] on input "https://bit.ly/FP181025" at bounding box center [299, 342] width 205 height 17
paste input "tinyurl.com/FP19"
click at [197, 351] on input "https://tinyurl.com/FP191025" at bounding box center [299, 342] width 205 height 17
type input "https://tinyurl.com/FP181025"
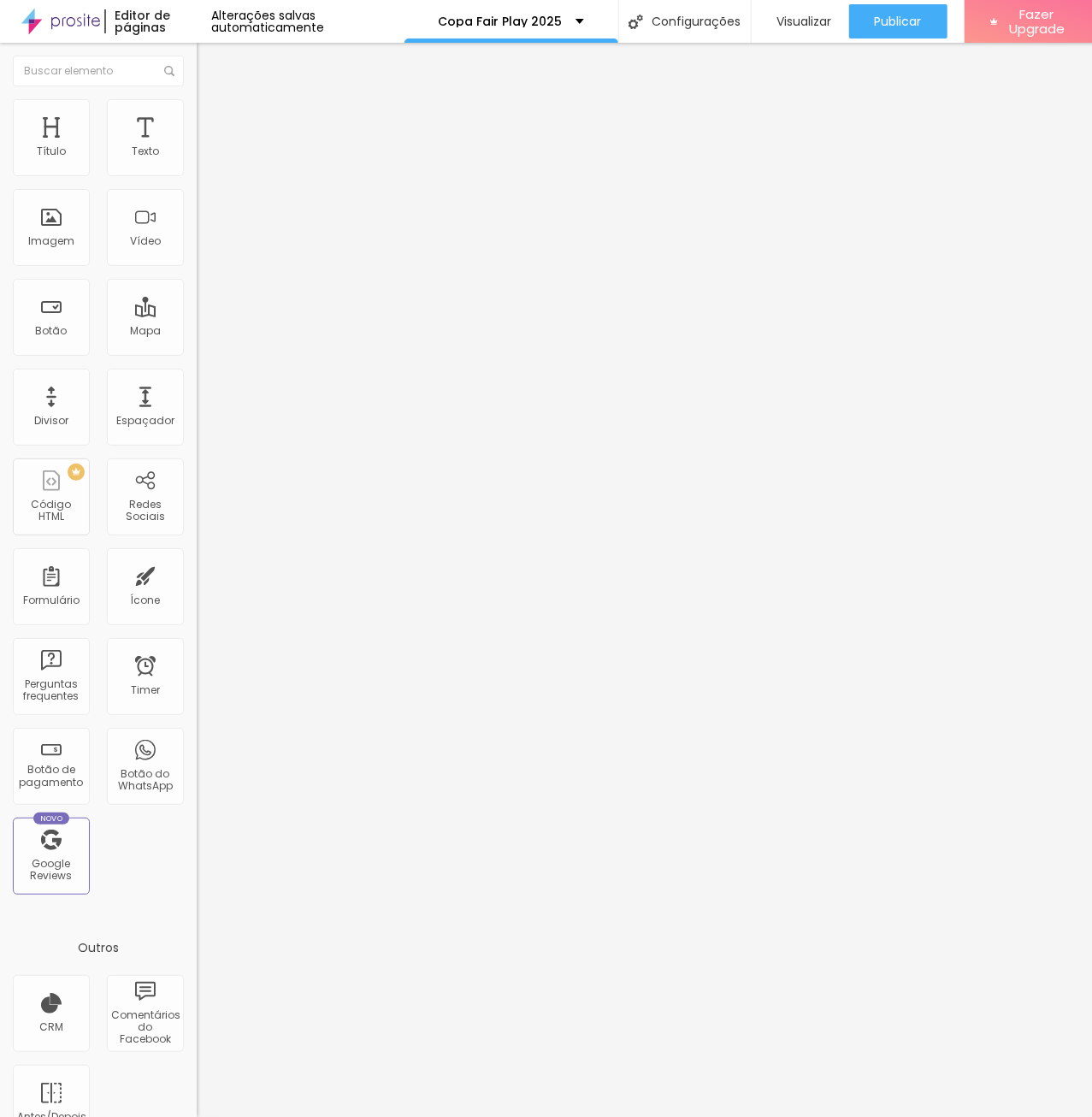
click at [197, 582] on div "Editar Imagem Conteúdo Estilo Avançado Trocar imagem Descrição da imagem (Alt) …" at bounding box center [295, 580] width 197 height 1074
drag, startPoint x: 146, startPoint y: 467, endPoint x: -1, endPoint y: 471, distance: 147.1
click at [197, 351] on input "https://bit.ly/FP171025" at bounding box center [299, 342] width 205 height 17
paste input "tinyurl.com/FP19"
click at [197, 351] on input "https://tinyurl.com/FP191025" at bounding box center [299, 342] width 205 height 17
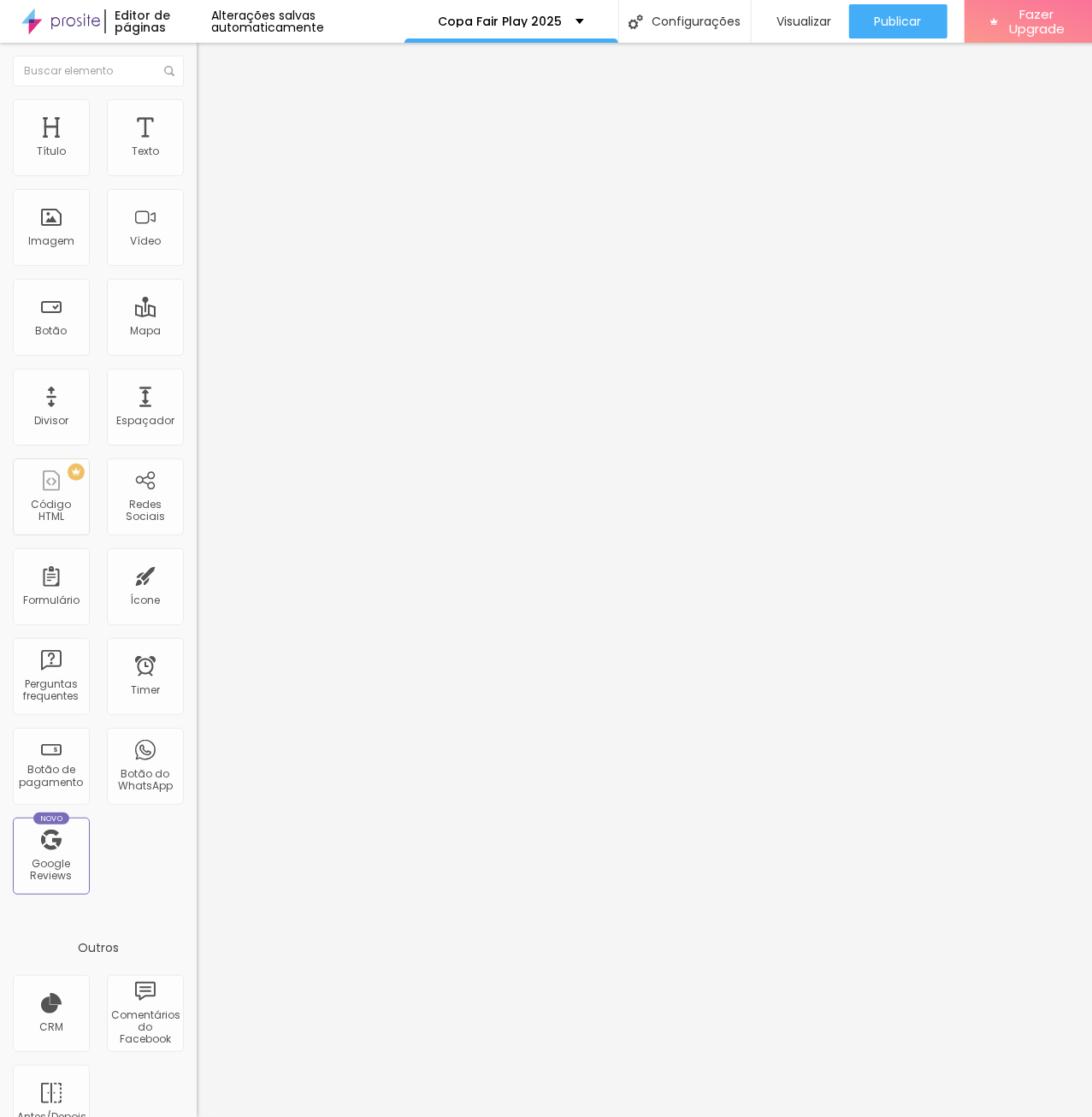
type input "https://tinyurl.com/FP171025"
click at [197, 642] on div "Editar Imagem Conteúdo Estilo Avançado Trocar imagem Descrição da imagem (Alt) …" at bounding box center [295, 580] width 197 height 1074
click at [897, 25] on span "Publicar" at bounding box center [899, 21] width 47 height 14
click at [197, 112] on li "Estilo" at bounding box center [295, 108] width 197 height 17
drag, startPoint x: 128, startPoint y: 172, endPoint x: 180, endPoint y: 171, distance: 52.0
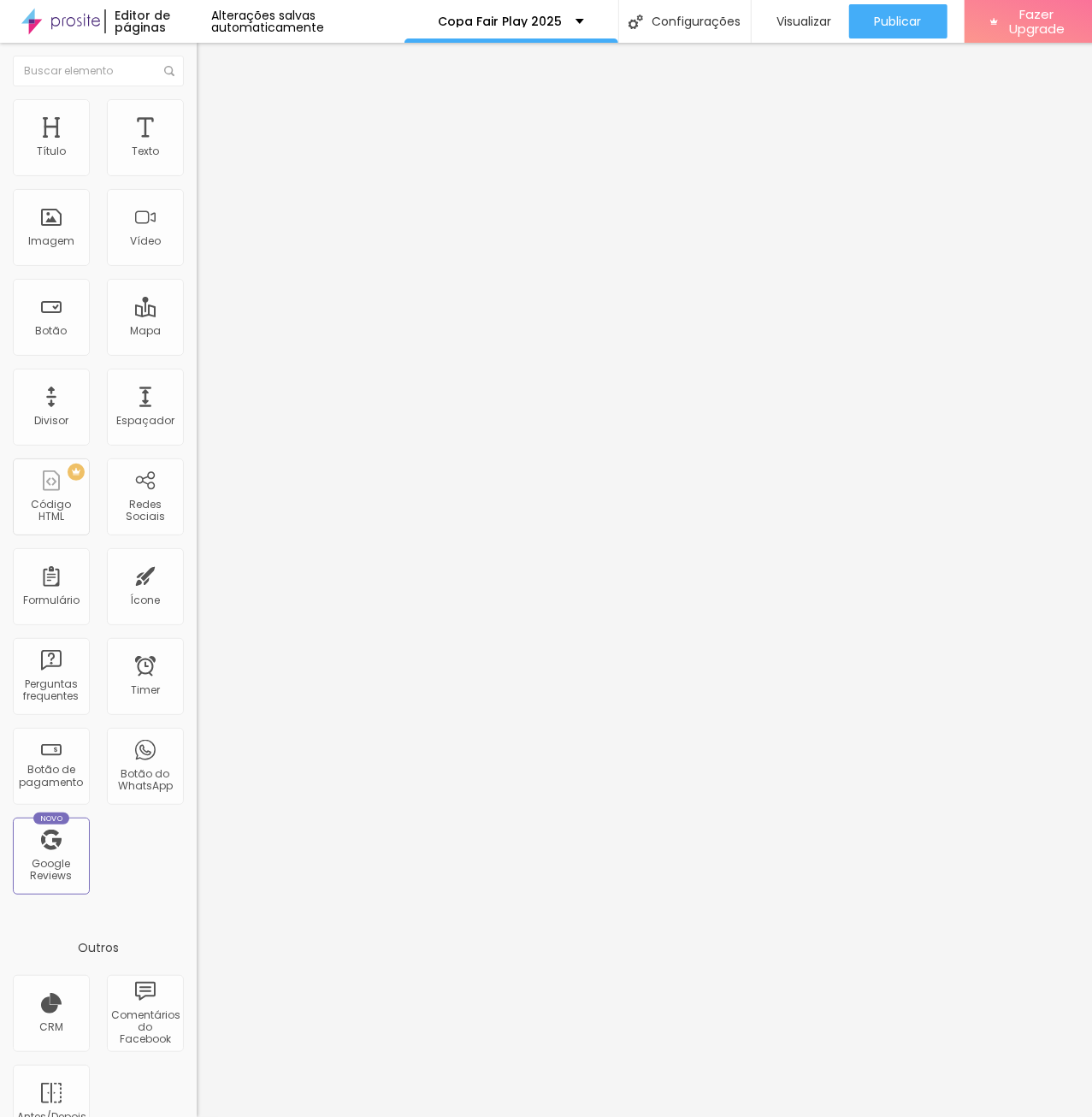
click at [197, 161] on input "50" at bounding box center [233, 153] width 74 height 18
type input "8"
type input "10"
type input "80"
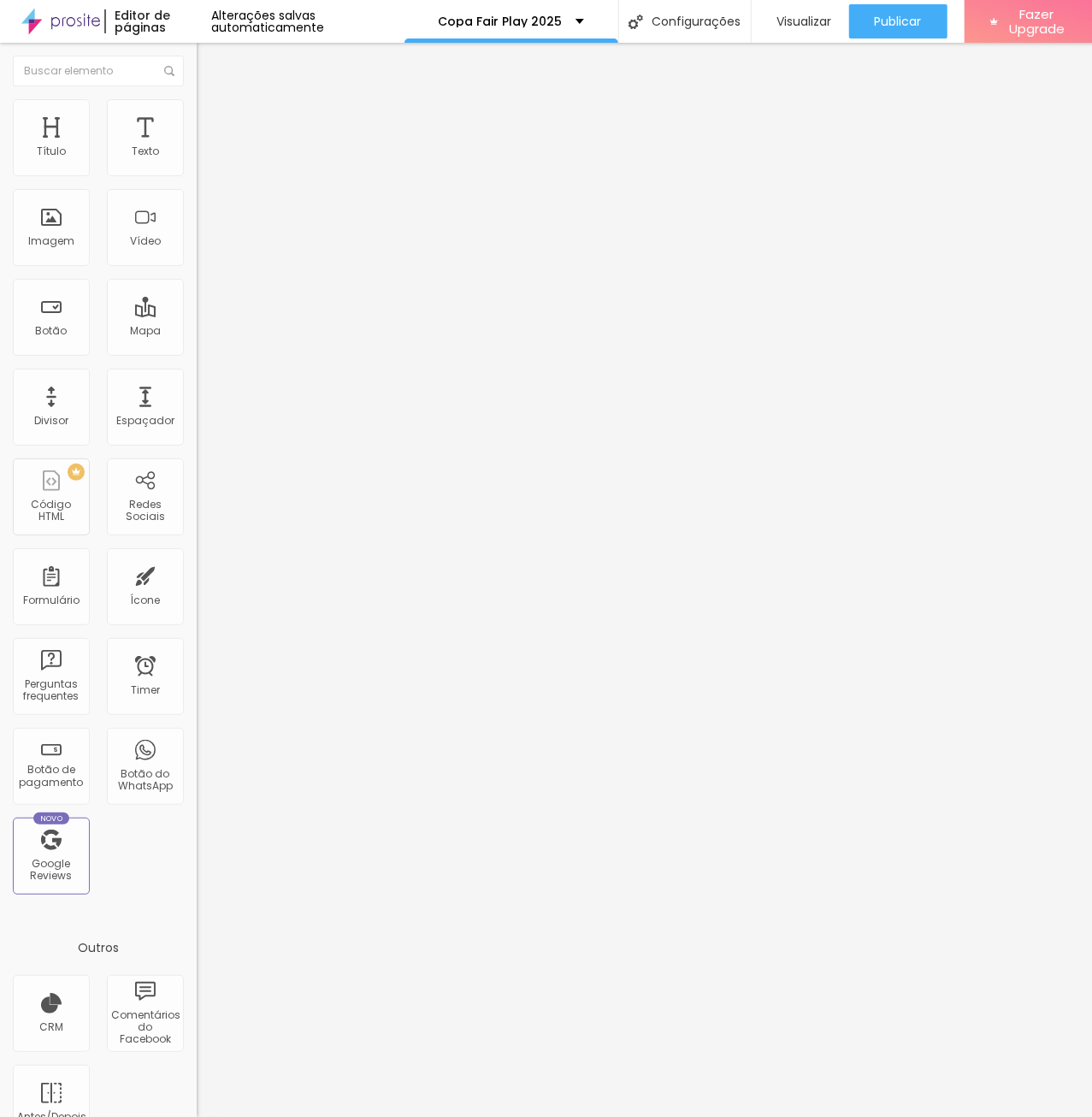
type input "80"
click at [212, 118] on span "Estilo" at bounding box center [225, 110] width 26 height 15
click at [197, 161] on input "50" at bounding box center [233, 153] width 74 height 18
type input "8"
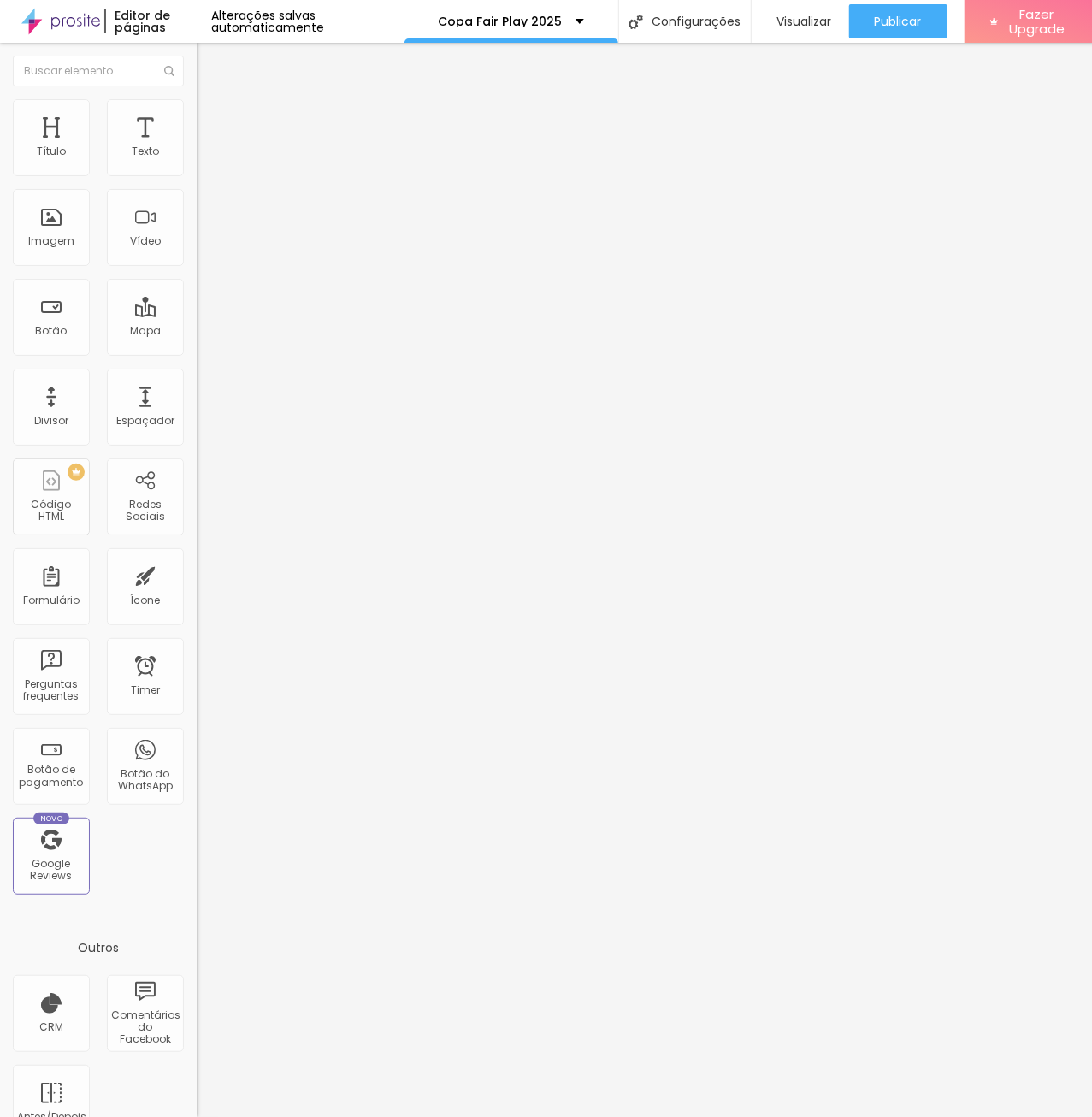
type input "10"
type input "80"
click at [197, 99] on li "Estilo" at bounding box center [295, 108] width 197 height 17
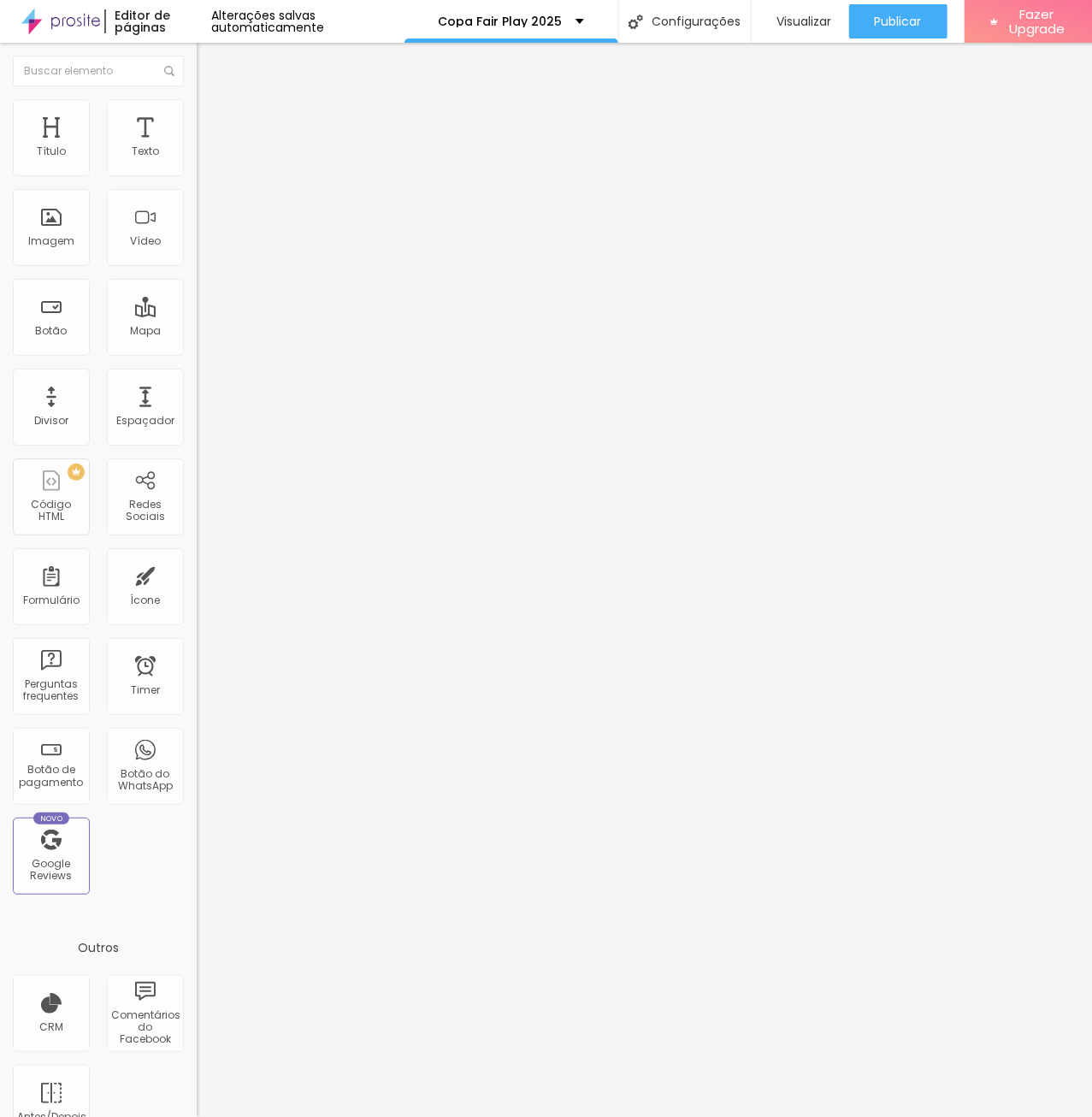
click at [197, 161] on input "50" at bounding box center [233, 153] width 74 height 18
type input "8"
type input "10"
type input "80"
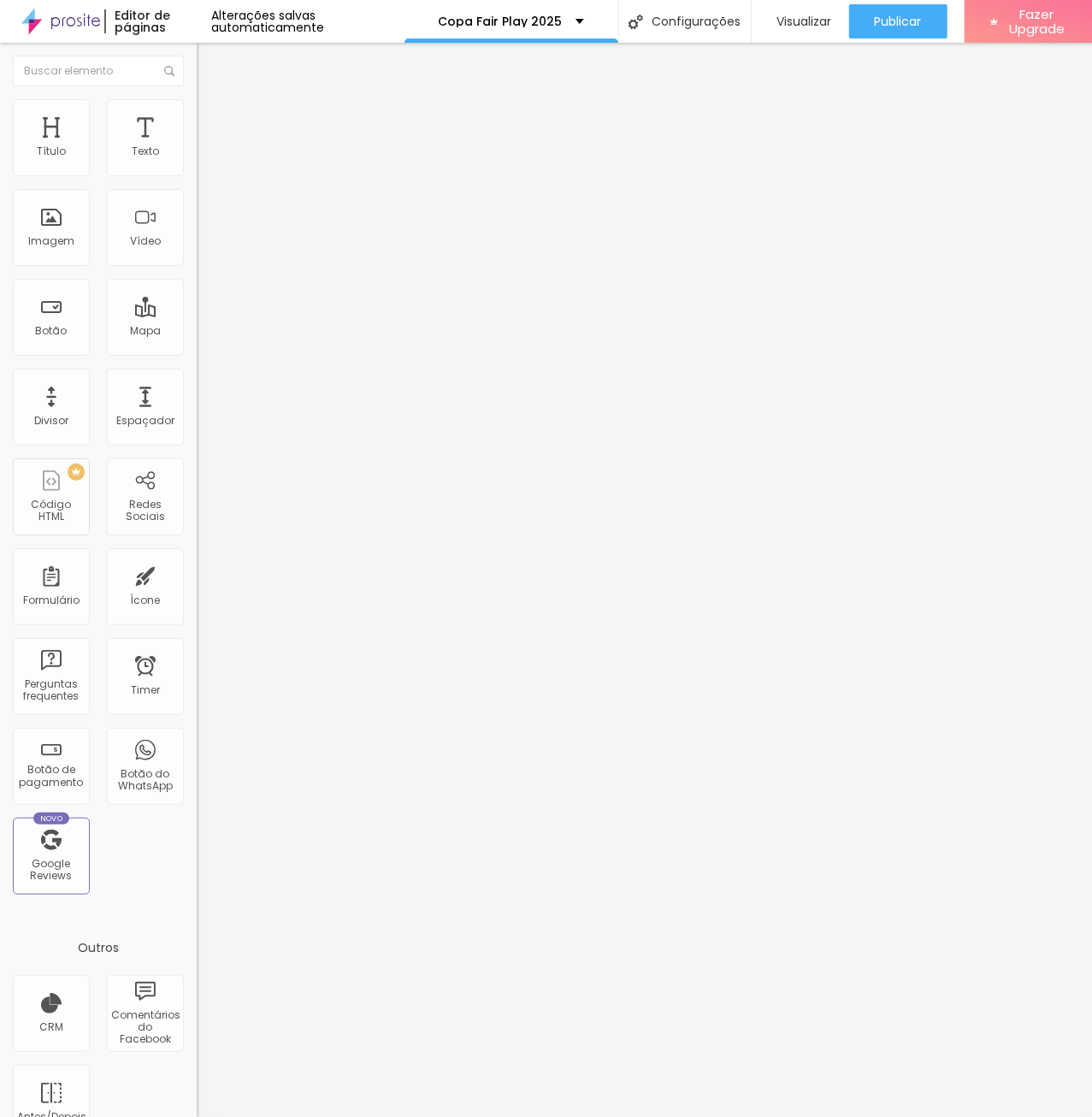
type input "80"
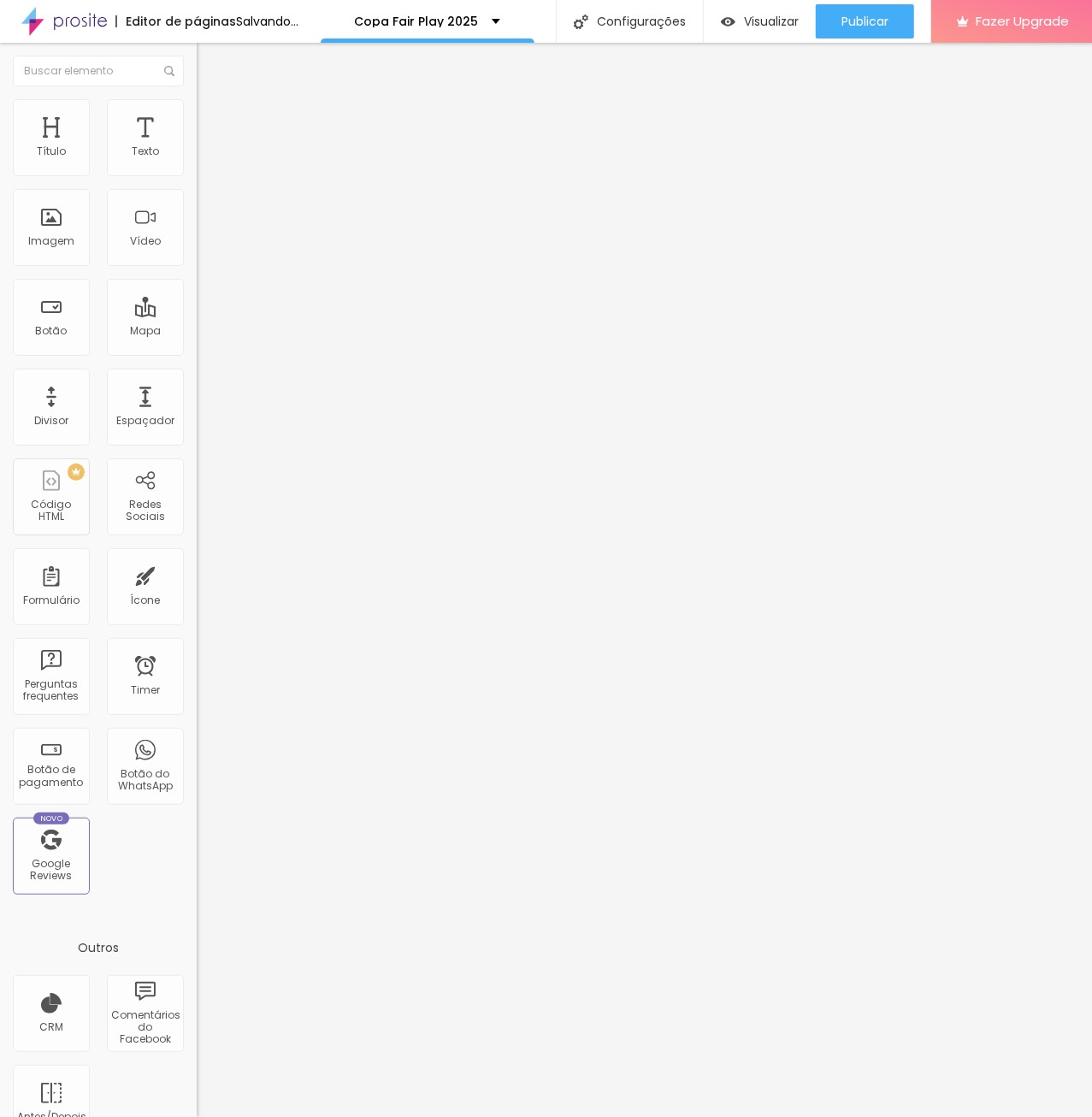
type input "80"
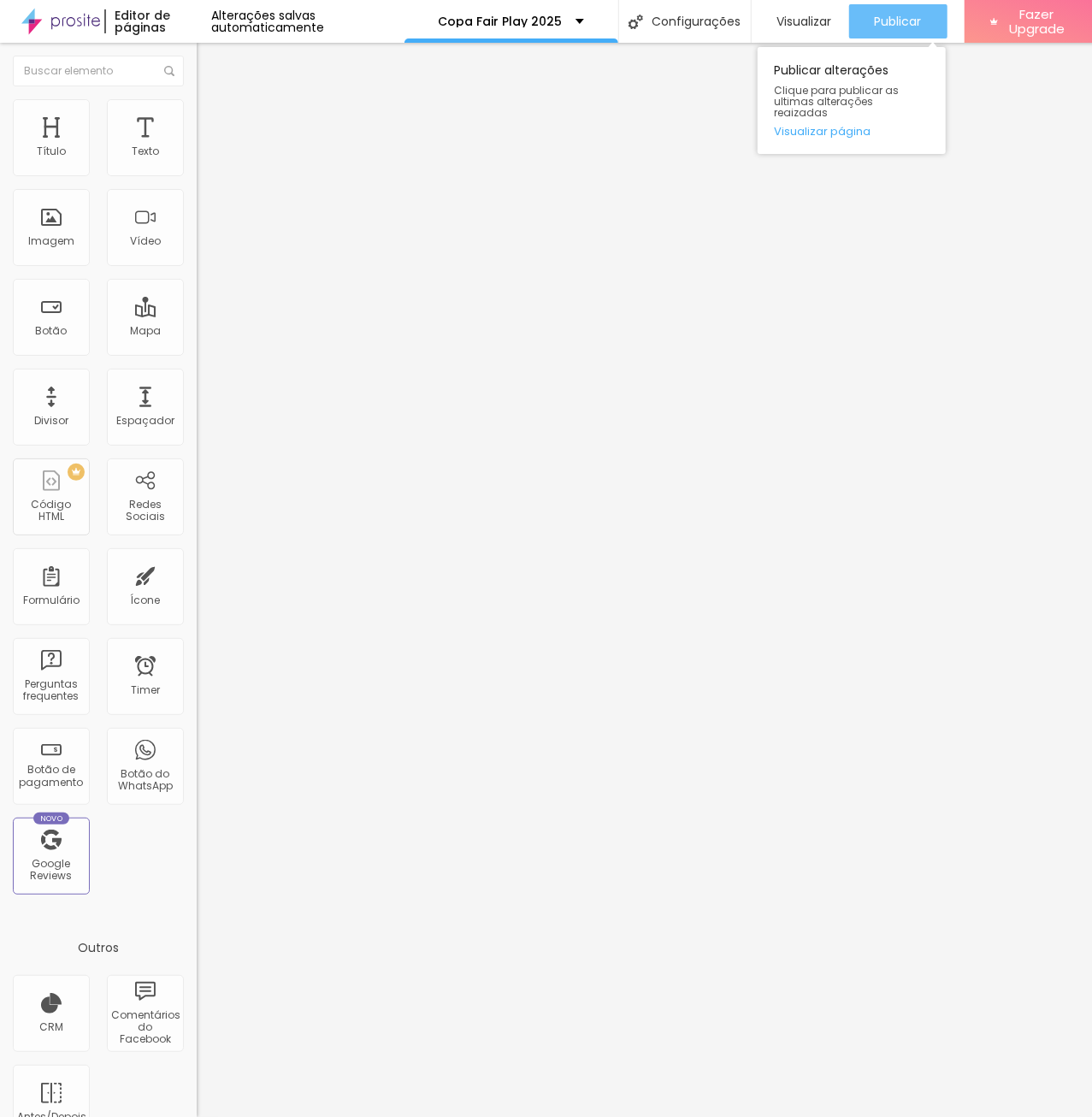
click at [891, 21] on span "Publicar" at bounding box center [899, 21] width 47 height 14
click at [197, 111] on li "Estilo" at bounding box center [295, 108] width 197 height 17
drag, startPoint x: 129, startPoint y: 171, endPoint x: 189, endPoint y: 171, distance: 60.0
click at [197, 161] on input "80" at bounding box center [233, 153] width 74 height 18
type input "9"
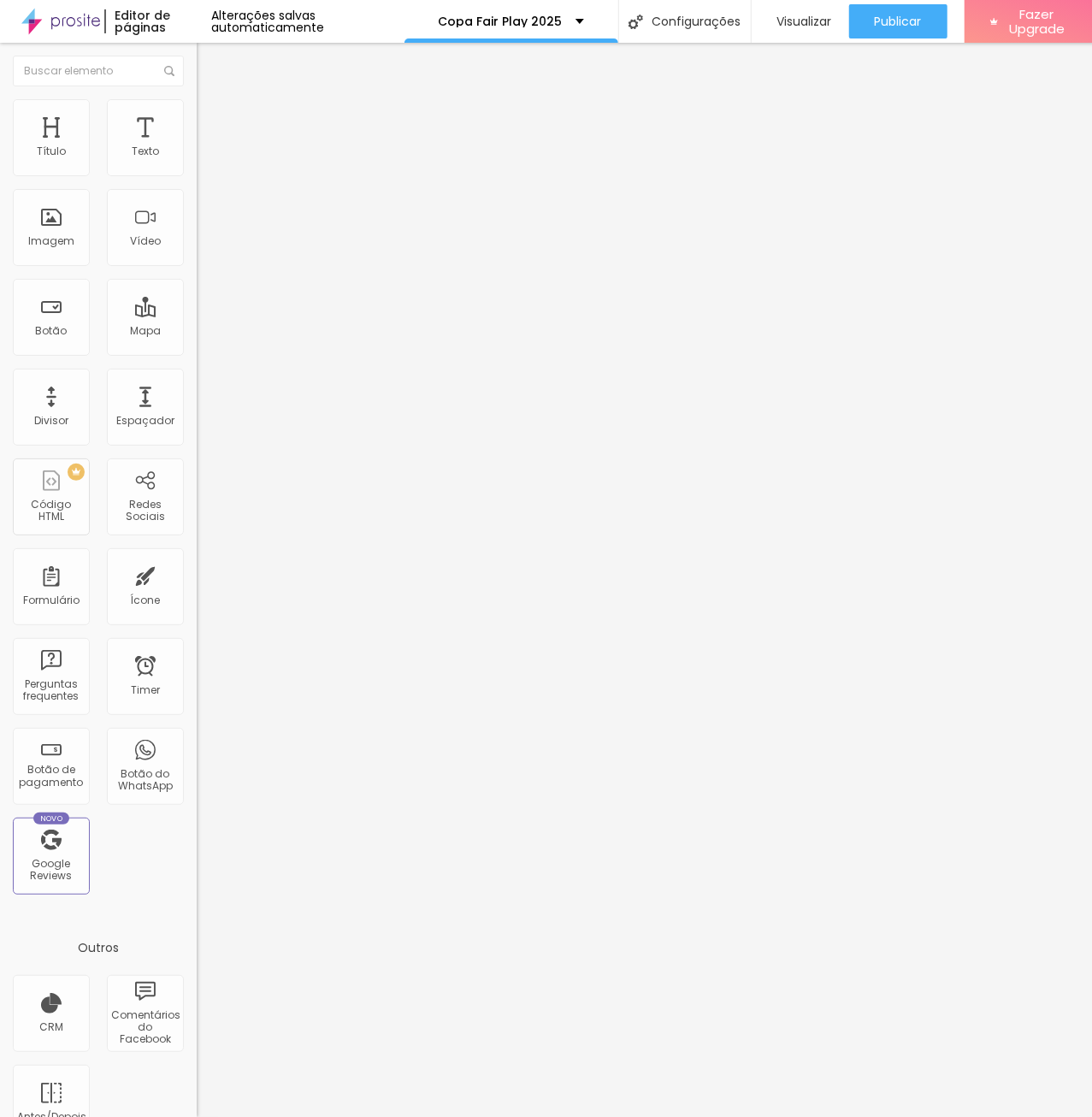
type input "10"
type input "90"
click at [197, 110] on li "Estilo" at bounding box center [295, 108] width 197 height 17
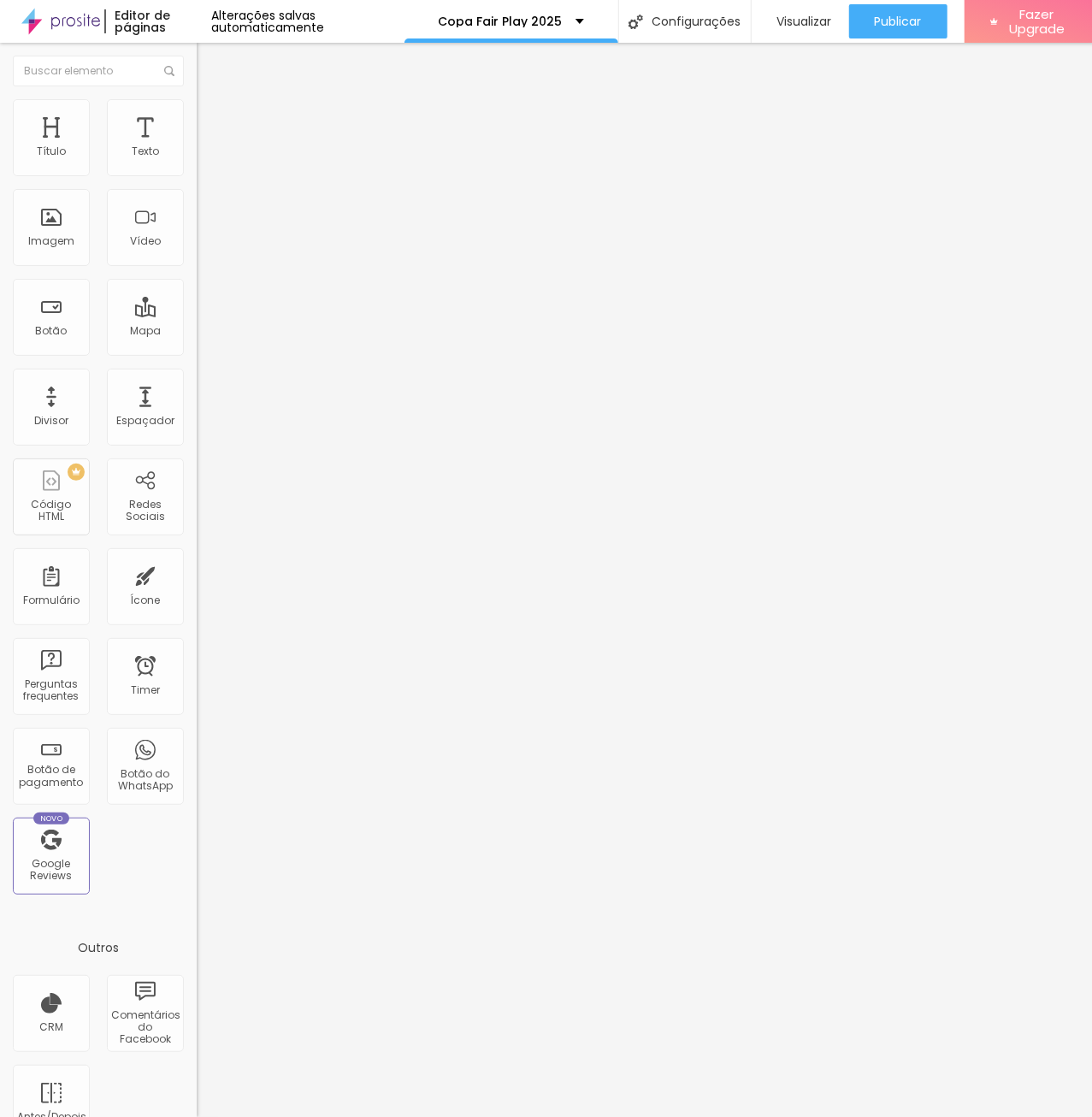
drag, startPoint x: 128, startPoint y: 163, endPoint x: 155, endPoint y: 169, distance: 27.7
click at [197, 161] on input "80" at bounding box center [233, 153] width 74 height 18
type input "9"
type input "10"
type input "90"
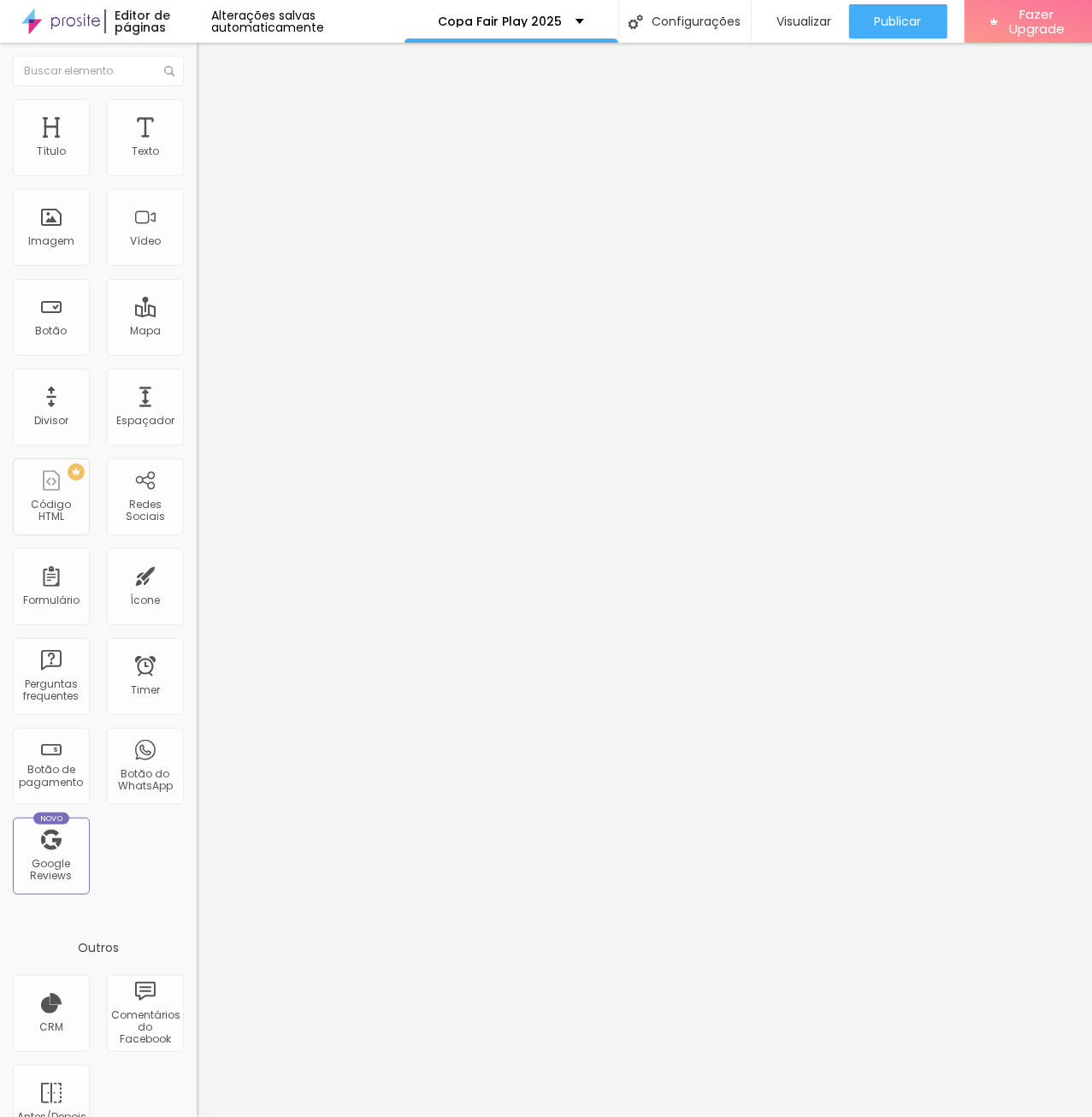
type input "90"
click at [197, 114] on li "Estilo" at bounding box center [295, 108] width 197 height 17
drag, startPoint x: 126, startPoint y: 163, endPoint x: 165, endPoint y: 165, distance: 39.1
click at [197, 161] on input "80" at bounding box center [233, 153] width 74 height 18
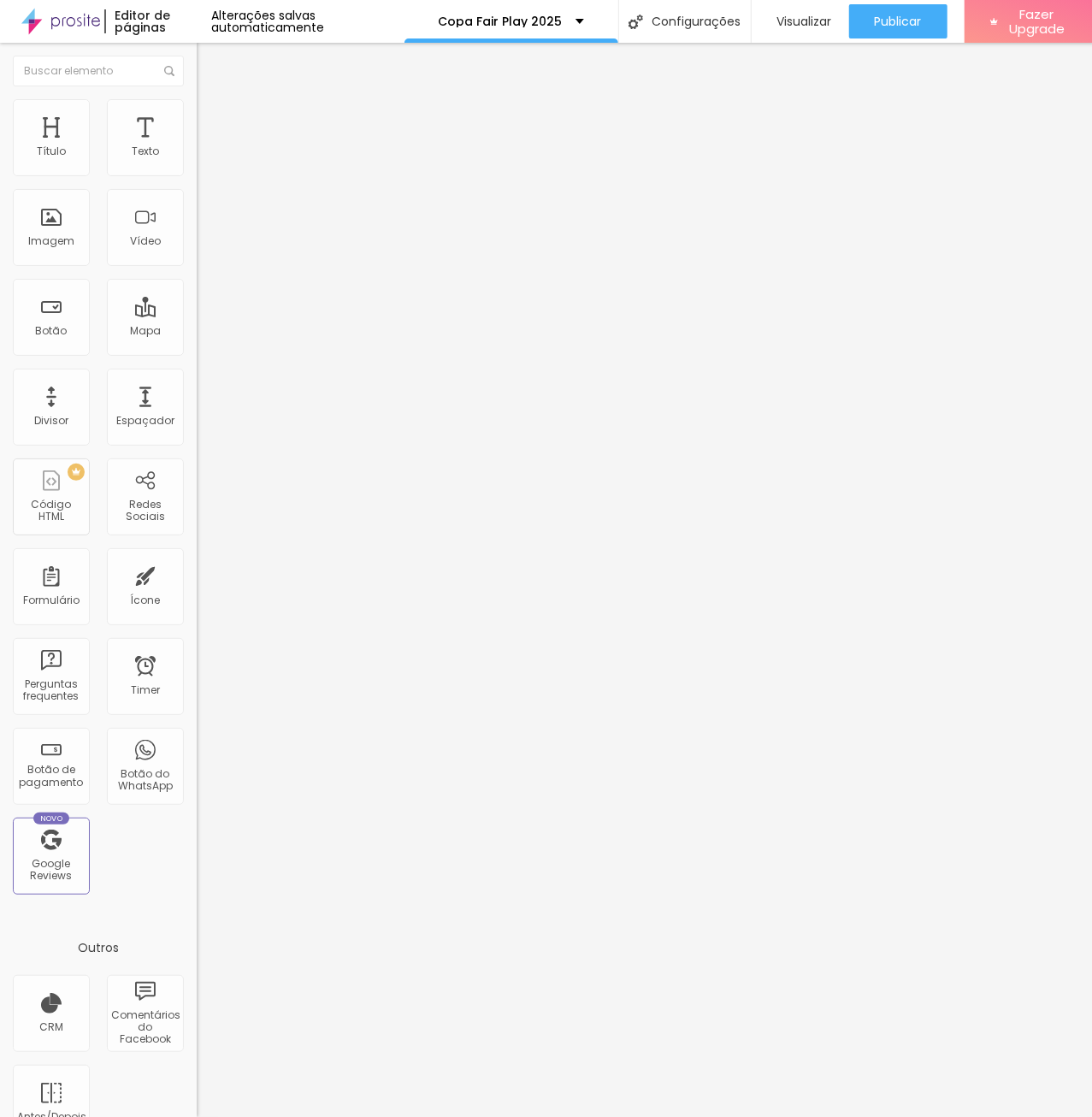
type input "8"
type input "10"
type input "80"
type input "8"
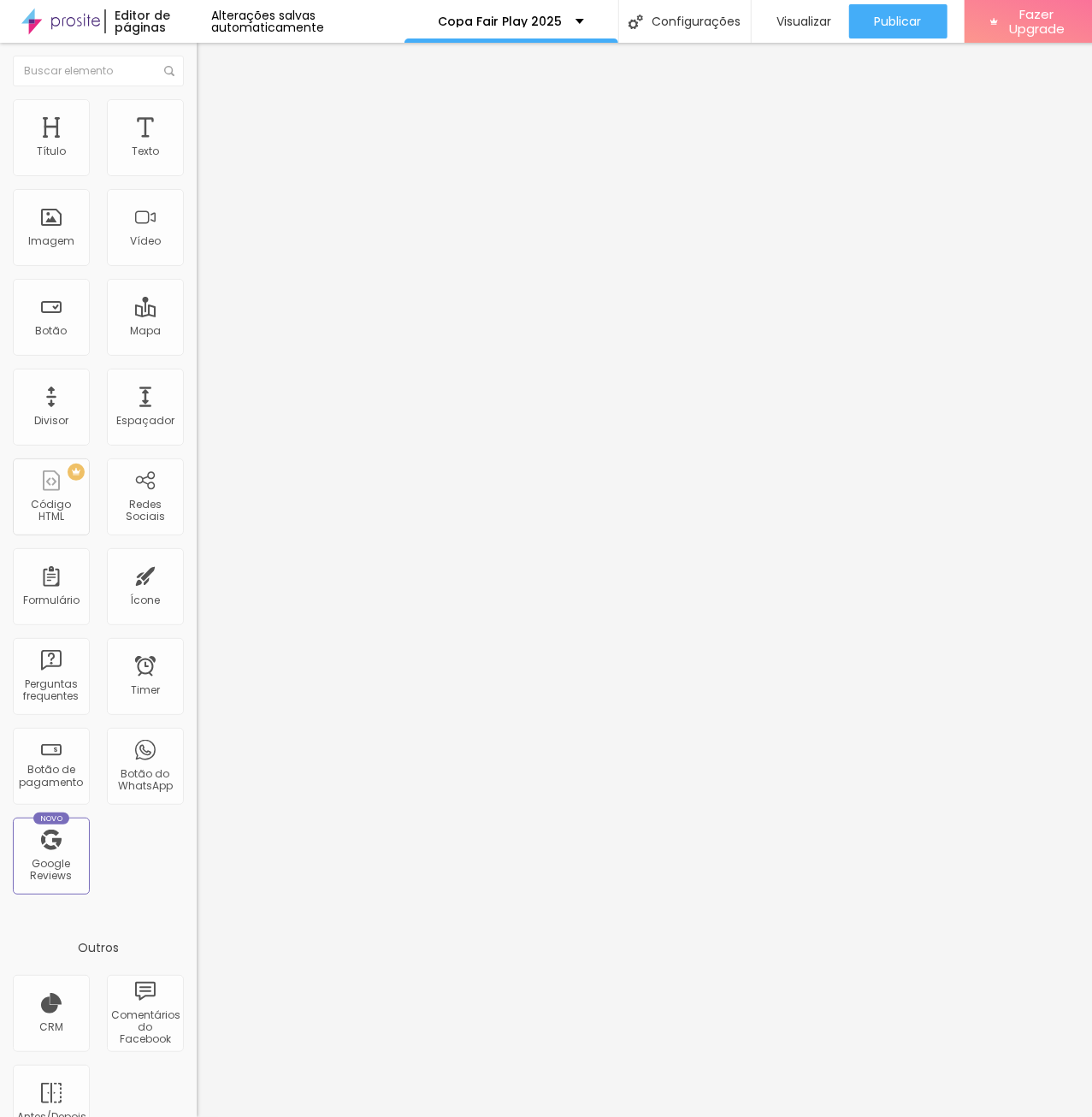
type input "10"
type input "55"
type input "9"
type input "10"
type input "90"
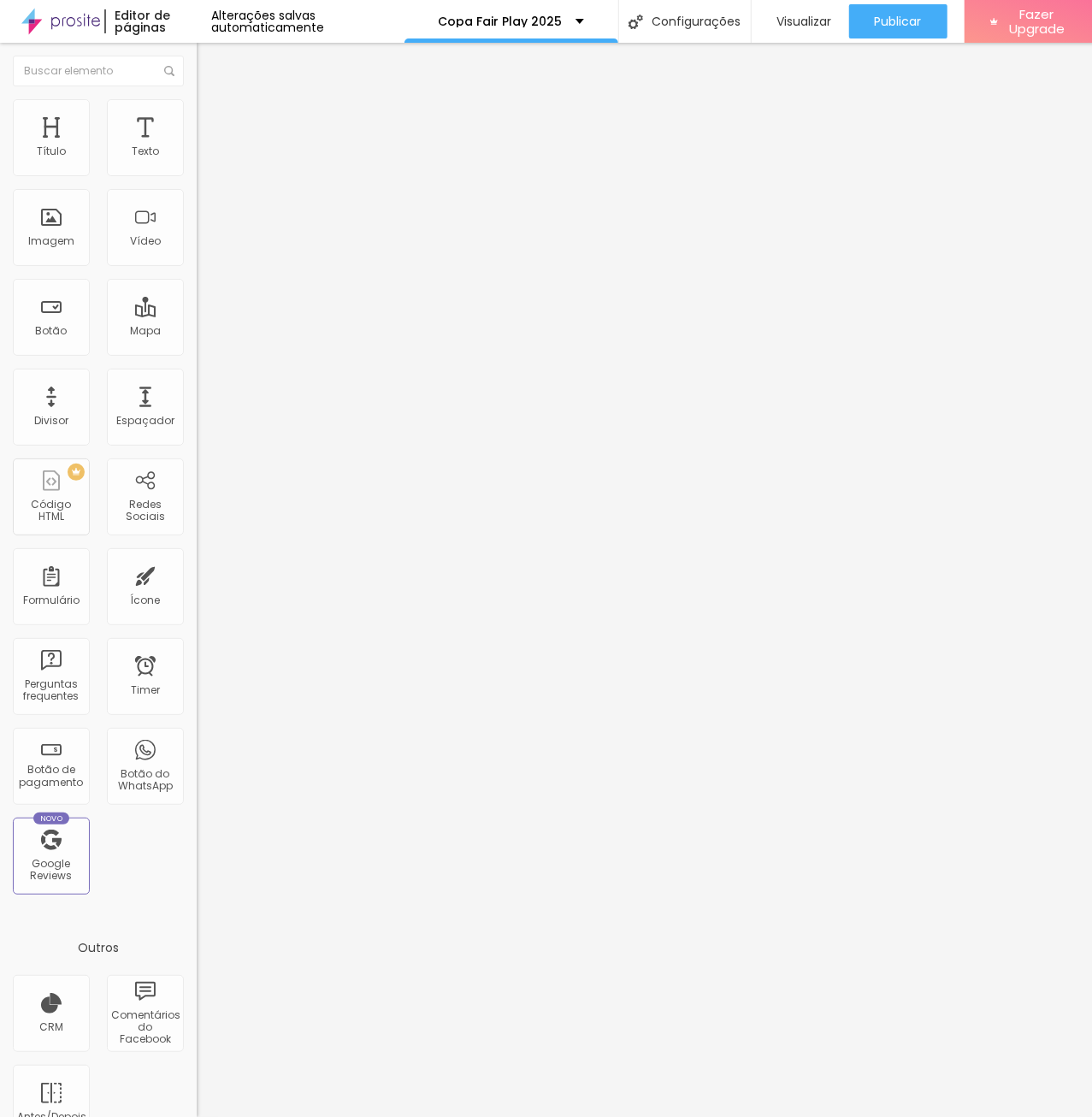
type input "90"
click at [197, 434] on div "Editar Imagem Conteúdo Estilo Avançado Tamanho 90 px % 0 Borda arredondada Somb…" at bounding box center [295, 580] width 197 height 1074
click at [899, 21] on span "Publicar" at bounding box center [899, 21] width 47 height 14
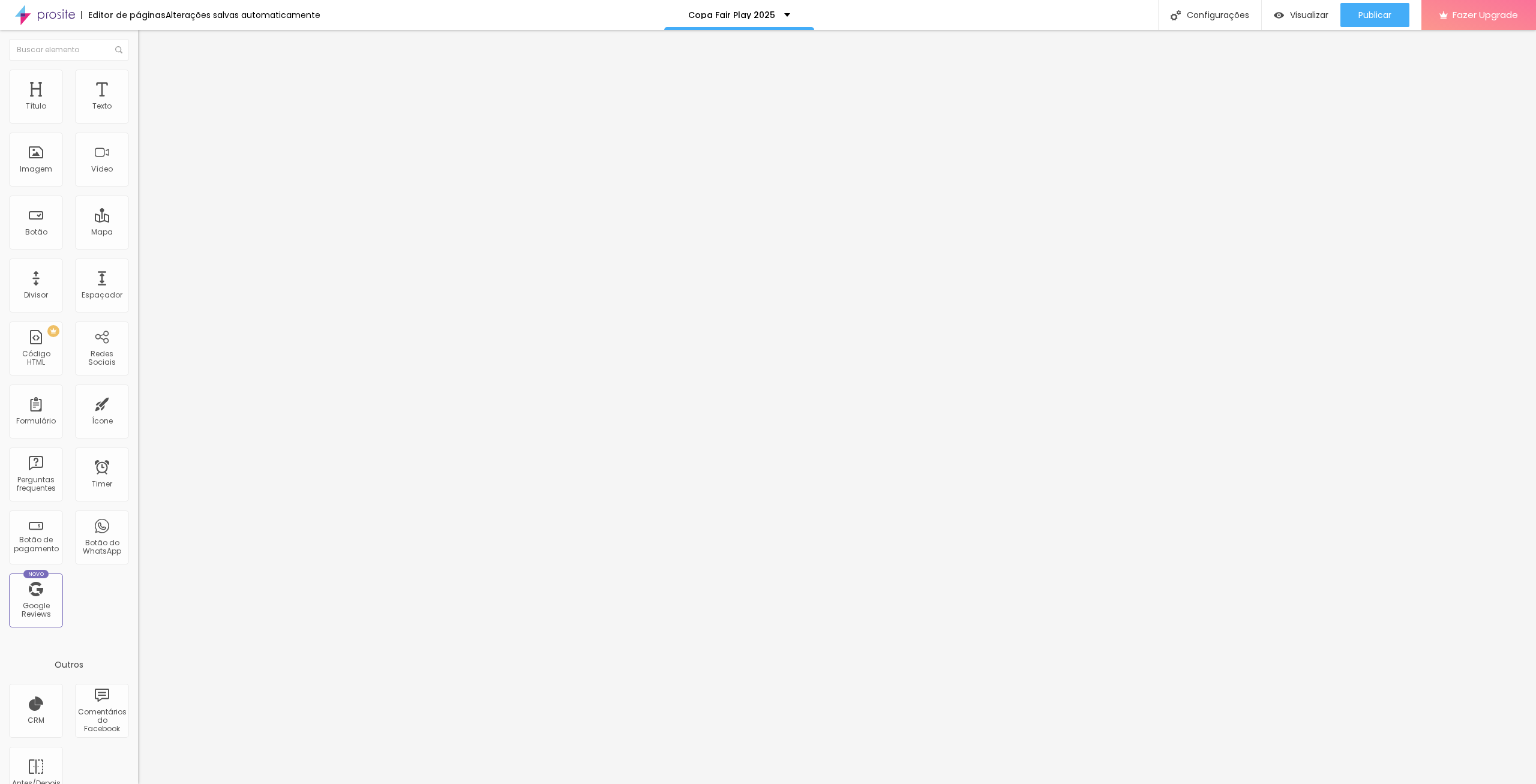
click at [55, 17] on img at bounding box center [45, 15] width 60 height 30
click at [147, 43] on img "button" at bounding box center [152, 43] width 10 height 10
click at [138, 43] on button "Editar Título" at bounding box center [207, 43] width 138 height 27
click at [147, 43] on img "button" at bounding box center [152, 43] width 10 height 10
click at [40, 102] on div "Título" at bounding box center [36, 97] width 54 height 54
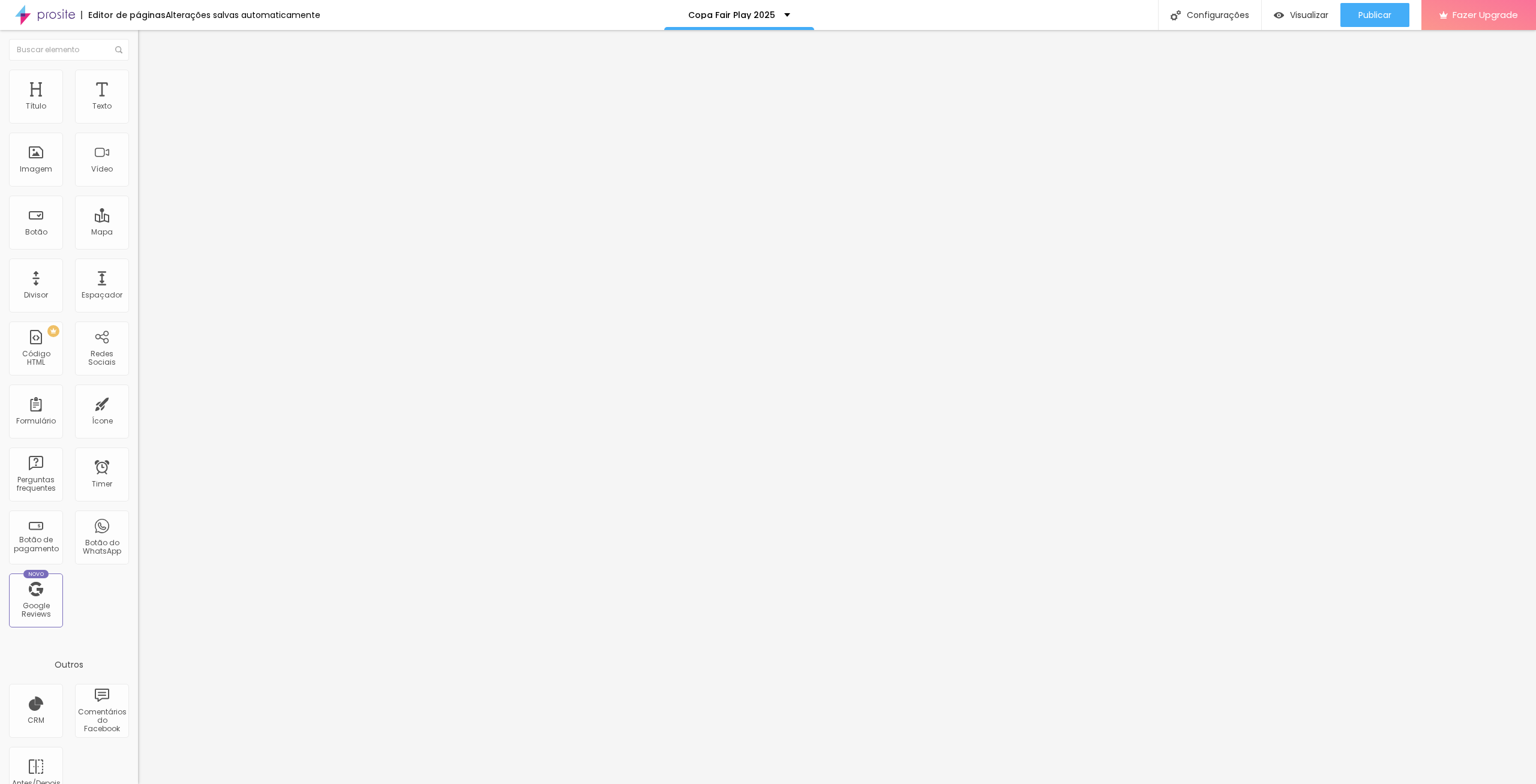
click at [138, 113] on span "Titulo 2" at bounding box center [157, 106] width 39 height 15
click at [138, 103] on span "Titulo 1" at bounding box center [157, 95] width 39 height 17
click at [138, 113] on span "Titulo 2" at bounding box center [157, 106] width 39 height 15
click at [138, 103] on span "Titulo 1" at bounding box center [157, 95] width 39 height 17
click at [138, 72] on img at bounding box center [143, 75] width 11 height 11
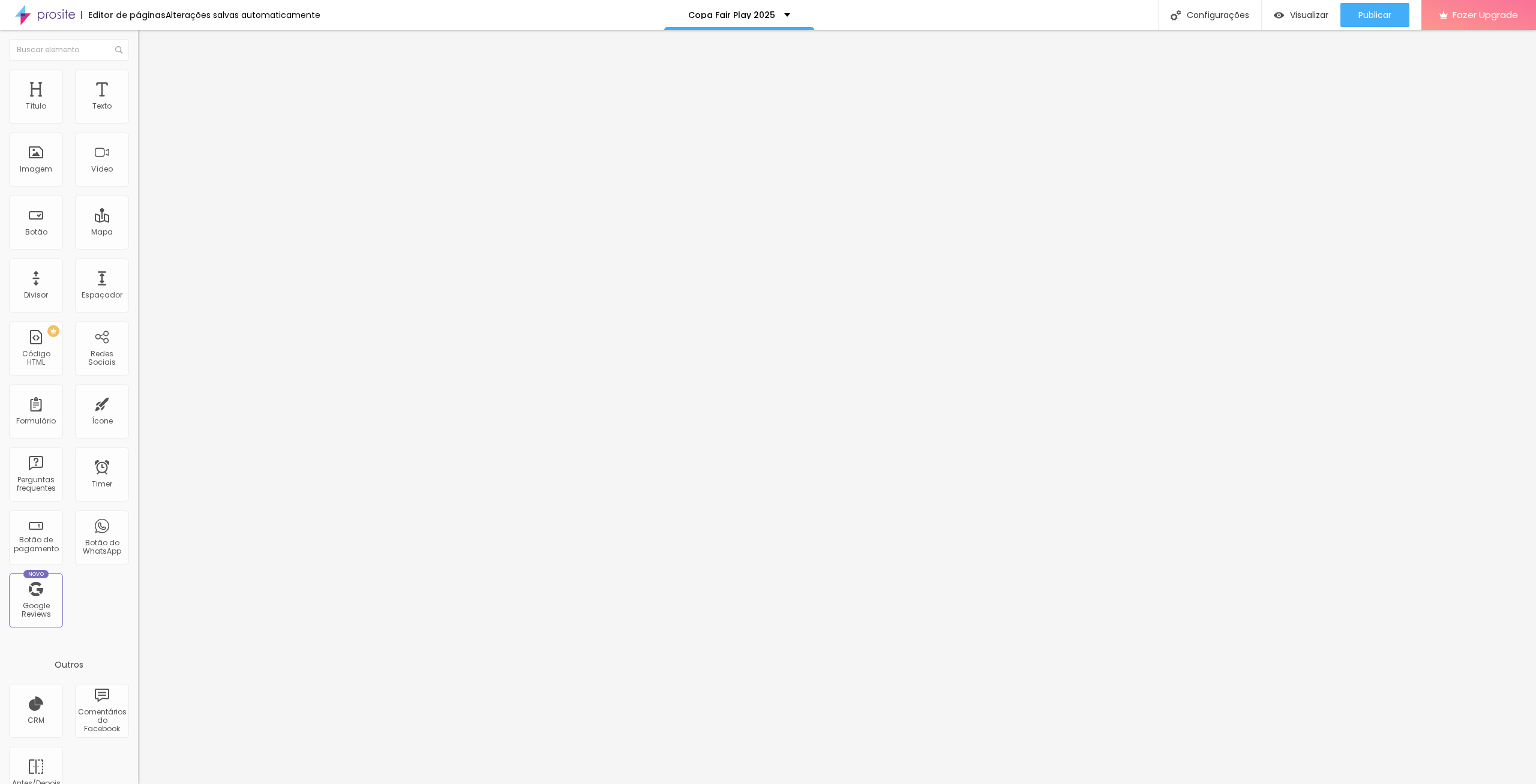
click at [138, 70] on li "Estilo" at bounding box center [207, 63] width 138 height 12
click at [138, 178] on button "button" at bounding box center [146, 171] width 17 height 13
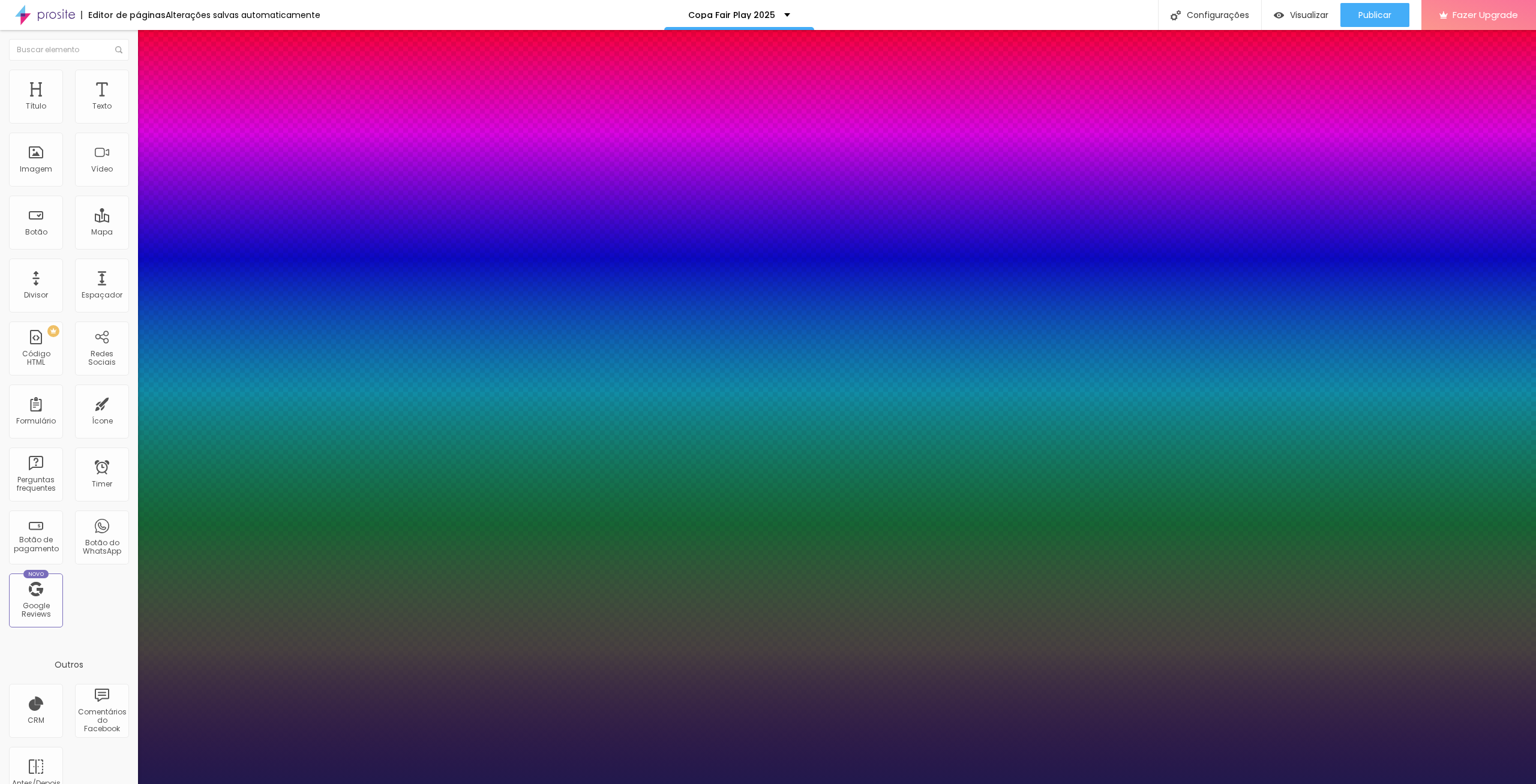
type input "1"
click at [0, 783] on select "AbrilFatface-Regular Actor-Regular Alegreya AlegreyaBlack [PERSON_NAME] Allan-R…" at bounding box center [65, 797] width 129 height 13
select select "Roboto"
click option "Roboto" at bounding box center [0, 0] width 0 height 0
type input "1"
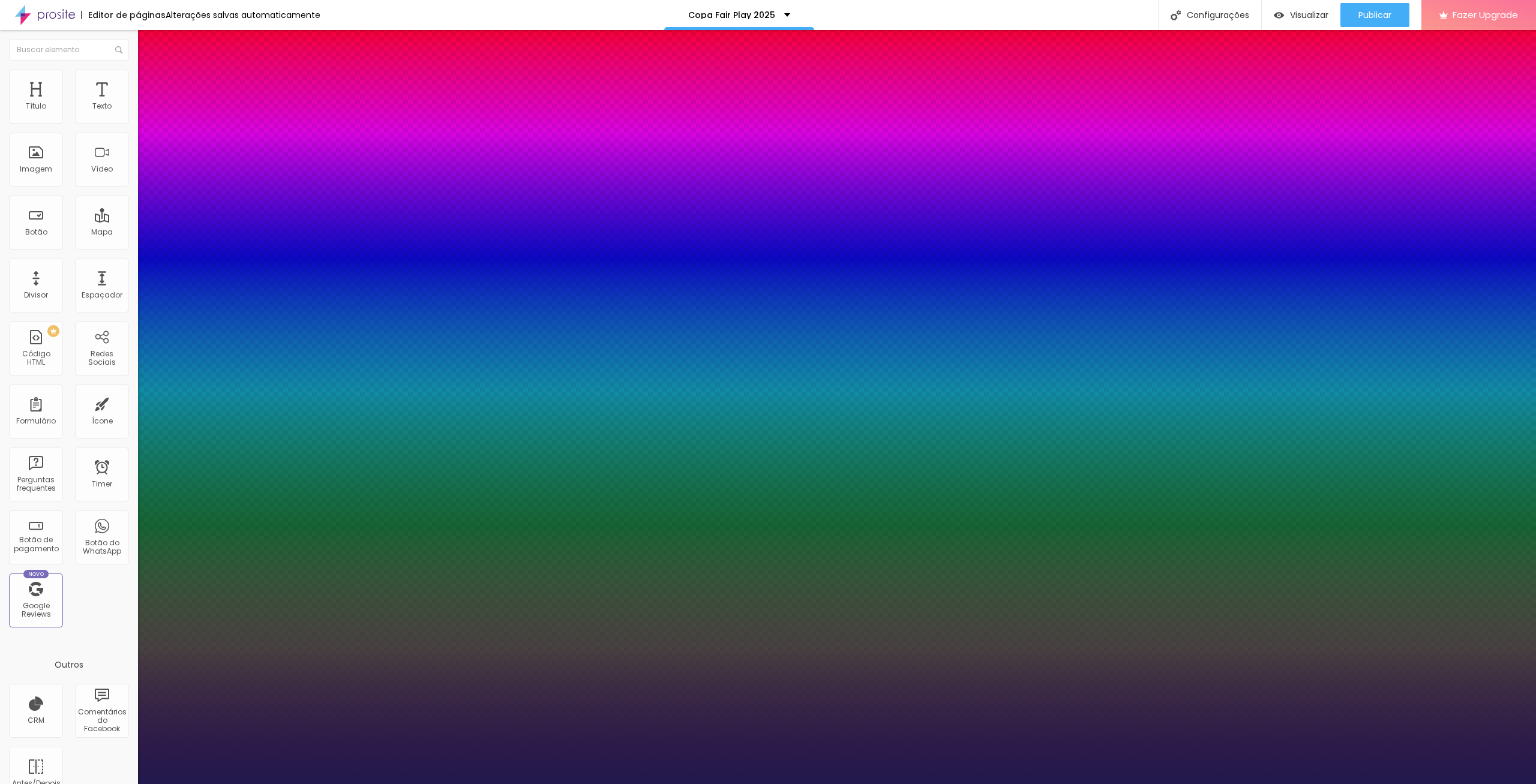
click at [0, 783] on select "AbrilFatface-Regular Actor-Regular Alegreya AlegreyaBlack [PERSON_NAME] Allan-R…" at bounding box center [65, 797] width 129 height 13
click at [337, 783] on div at bounding box center [768, 784] width 1536 height 0
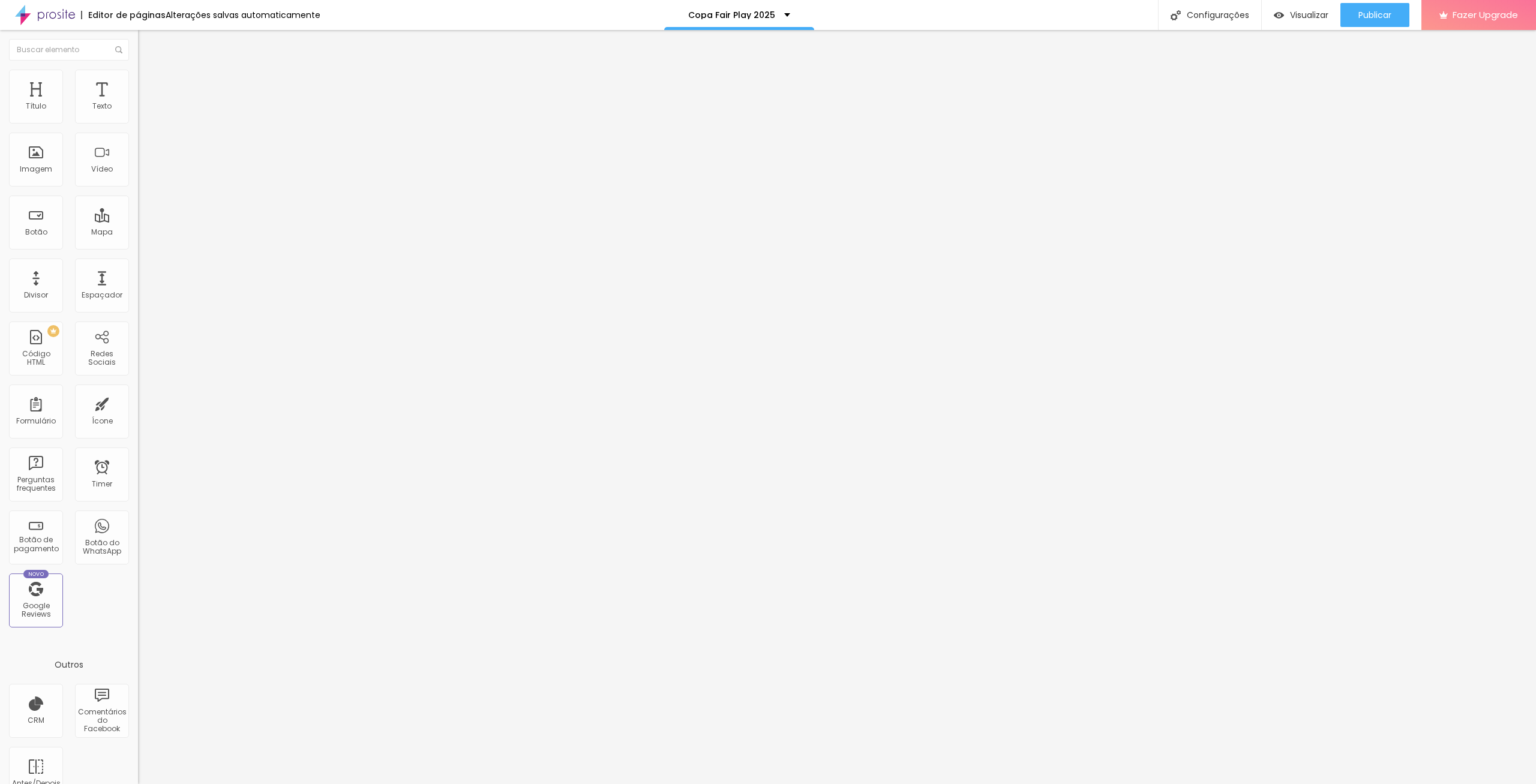
click at [149, 82] on span "Avançado" at bounding box center [169, 77] width 40 height 10
click at [138, 68] on img at bounding box center [143, 63] width 11 height 11
click at [1309, 13] on span "Visualizar" at bounding box center [1310, 15] width 38 height 10
click at [1306, 10] on span "Visualizar" at bounding box center [1310, 15] width 38 height 10
click at [1292, 13] on span "Visualizar" at bounding box center [1310, 15] width 38 height 10
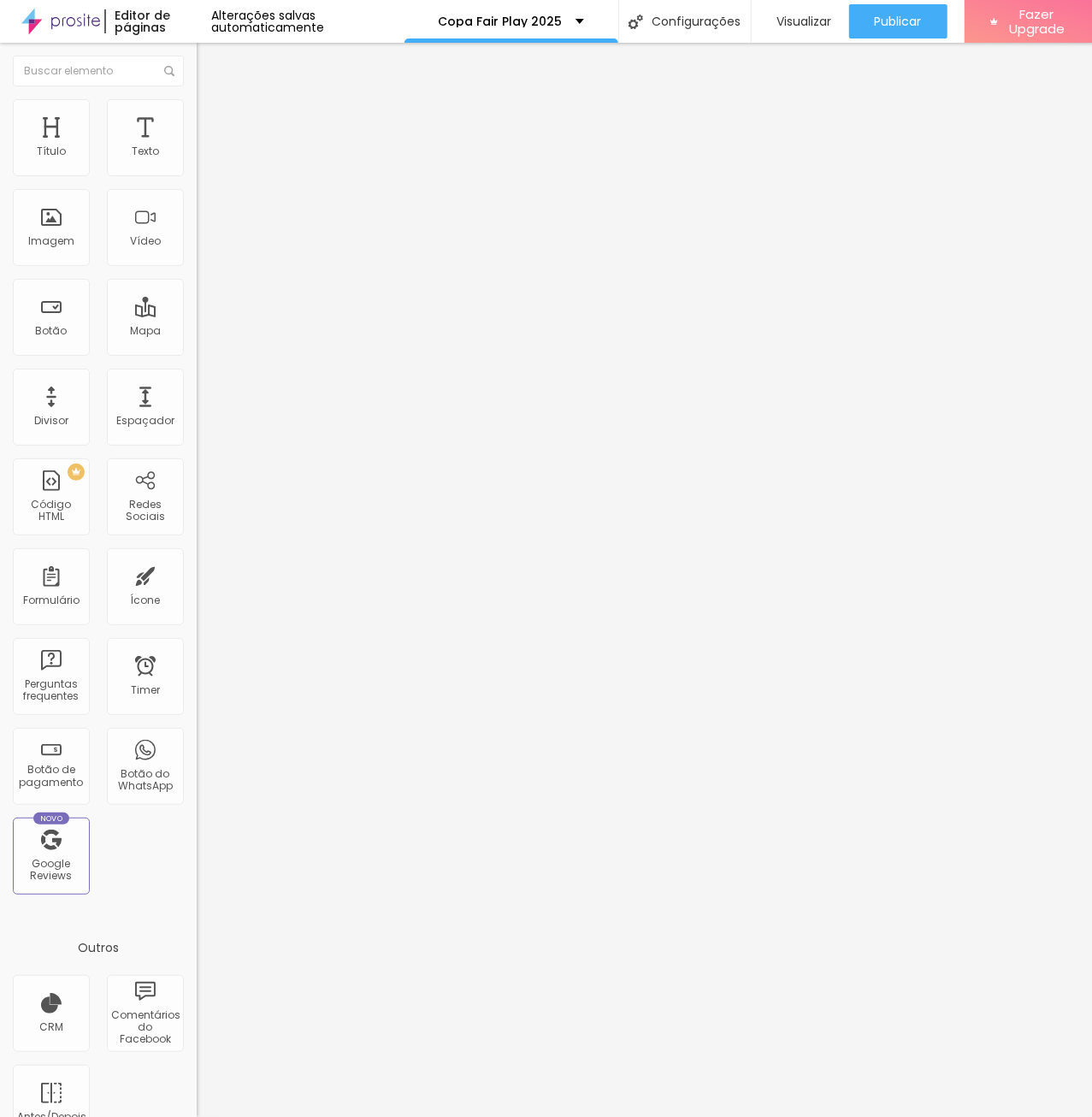
click at [197, 161] on span "Titulo 2" at bounding box center [224, 150] width 56 height 21
click at [197, 147] on span "Titulo 1" at bounding box center [224, 135] width 56 height 24
click at [205, 246] on icon "button" at bounding box center [209, 243] width 7 height 7
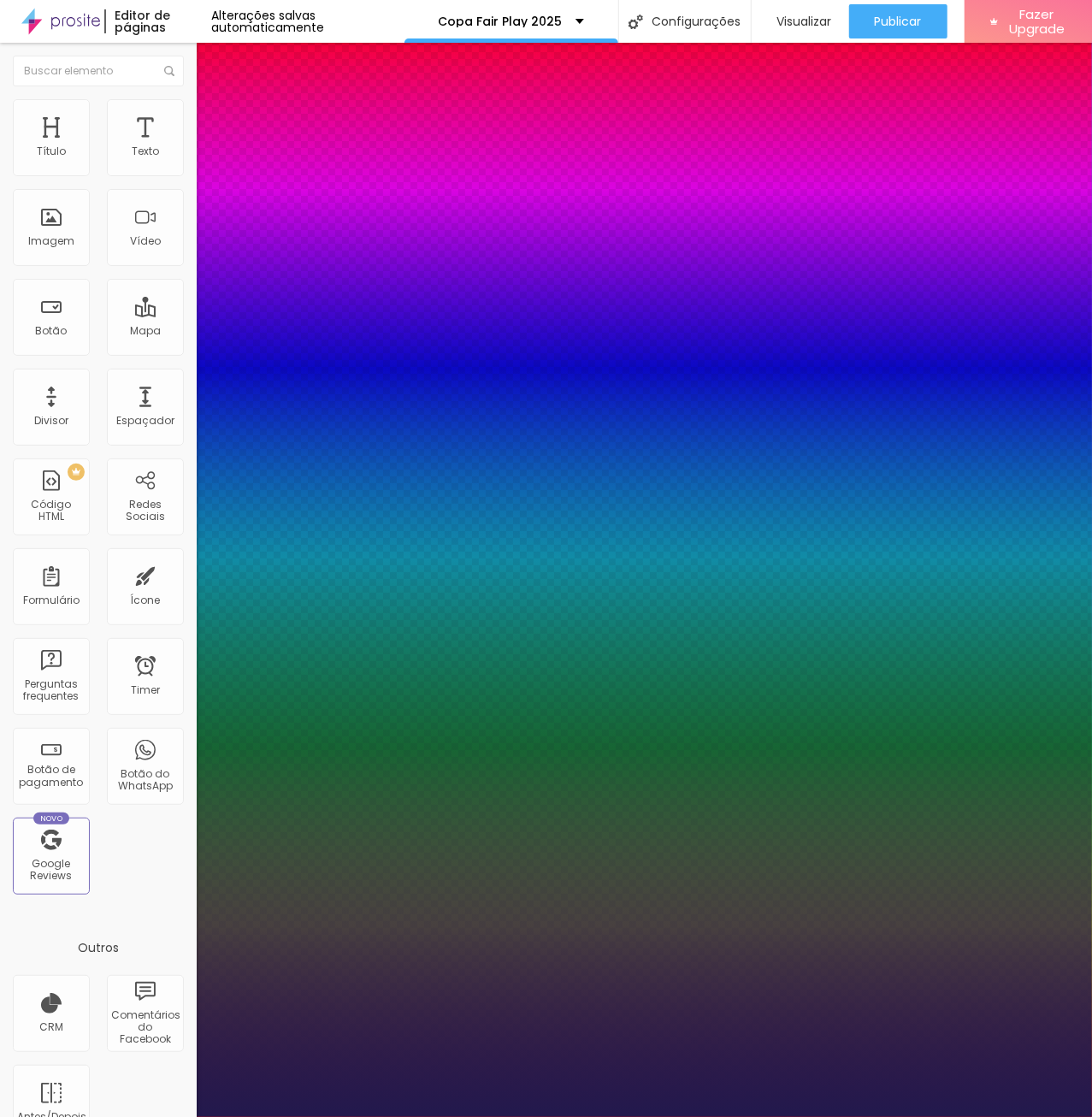
type input "1"
click at [0, 1117] on select "AbrilFatface-Regular Actor-Regular Alegreya AlegreyaBlack [PERSON_NAME] Allan-R…" at bounding box center [92, 1136] width 184 height 18
select select "RobotoMedium"
click option "RobotoMedium" at bounding box center [0, 0] width 0 height 0
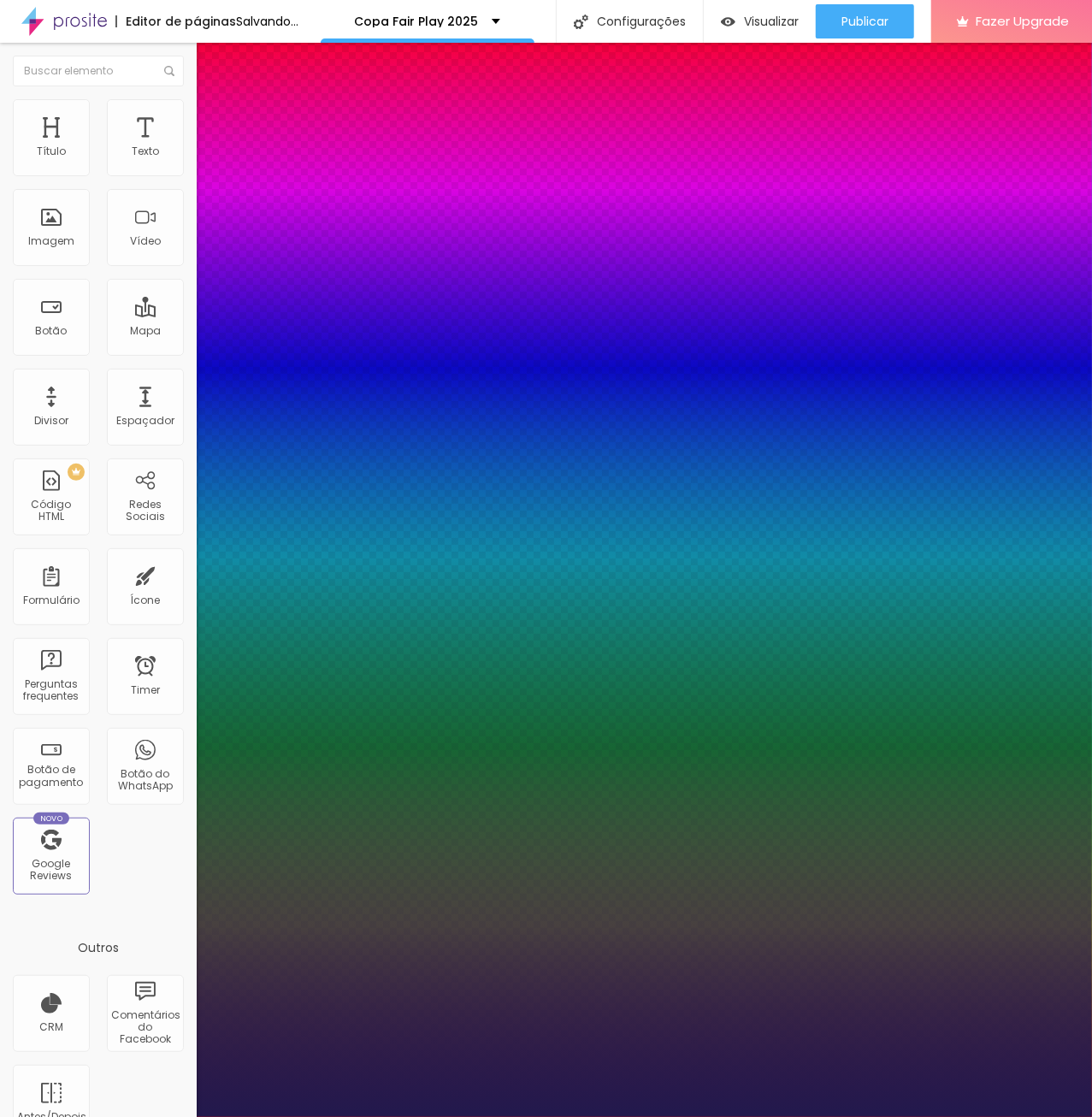
type input "1"
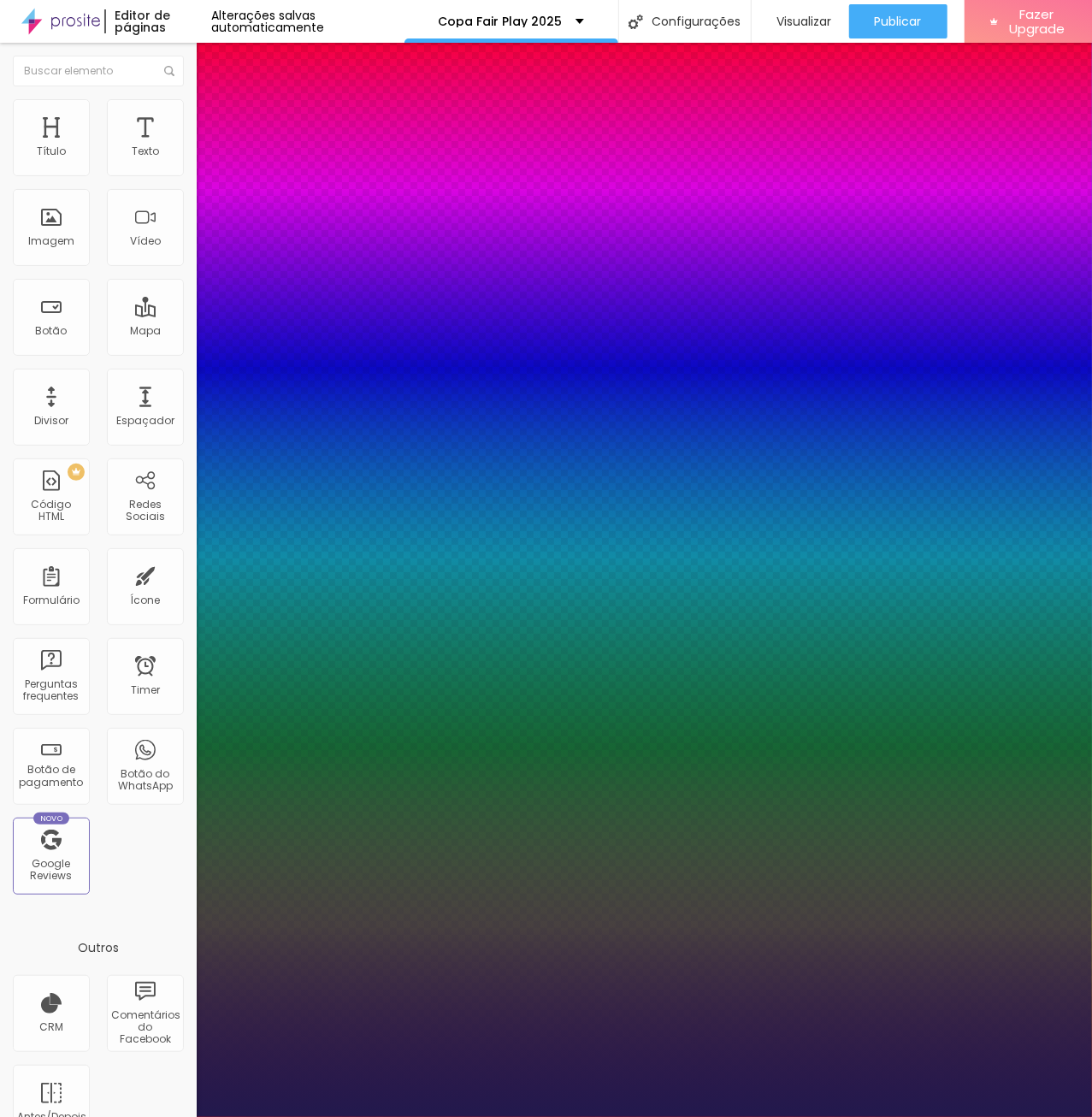
click at [764, 1117] on div at bounding box center [546, 1117] width 1092 height 0
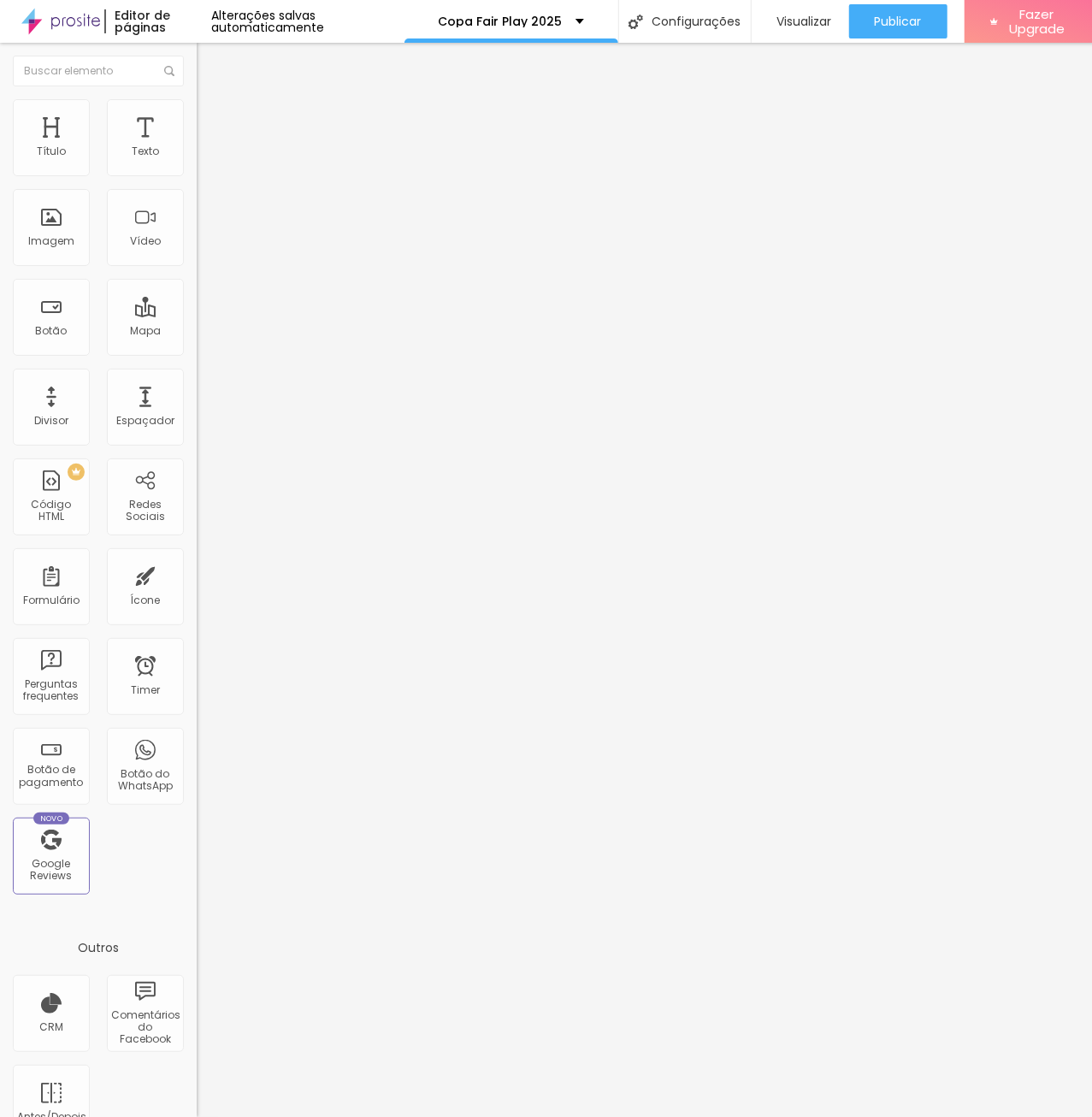
click at [197, 111] on li "Avançado" at bounding box center [295, 108] width 197 height 17
click at [798, 18] on span "Visualizar" at bounding box center [805, 21] width 55 height 14
click at [197, 98] on img at bounding box center [204, 89] width 15 height 16
click at [197, 105] on li "Avançado" at bounding box center [295, 108] width 197 height 17
click at [212, 101] on span "Estilo" at bounding box center [225, 94] width 26 height 15
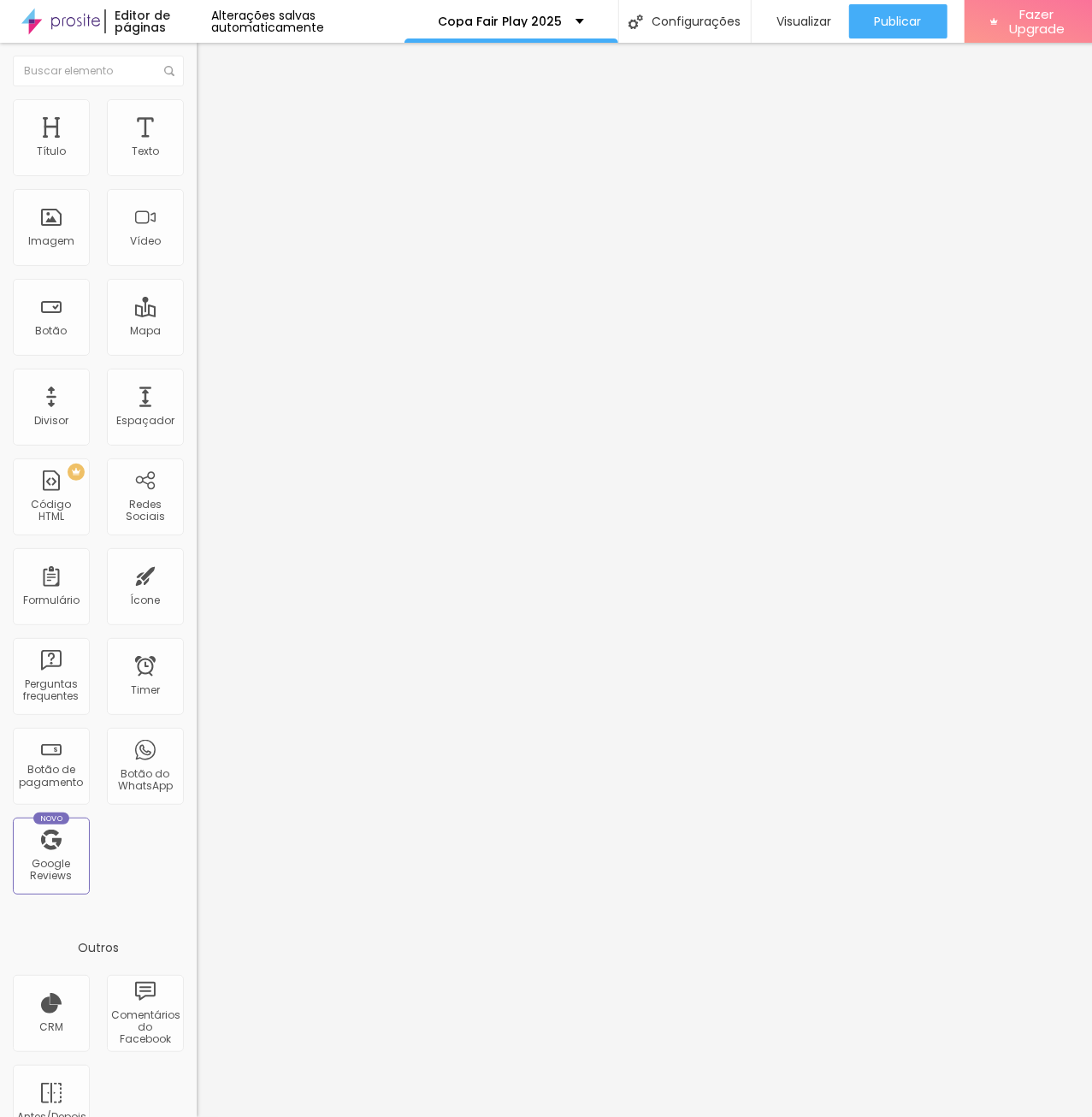
click at [210, 60] on img "button" at bounding box center [216, 62] width 14 height 14
click at [210, 67] on img "button" at bounding box center [216, 62] width 14 height 14
click at [149, 420] on div "Espaçador" at bounding box center [146, 420] width 58 height 12
click at [210, 62] on img "button" at bounding box center [216, 62] width 14 height 14
click at [197, 145] on div "Adicionar imagem" at bounding box center [295, 139] width 197 height 12
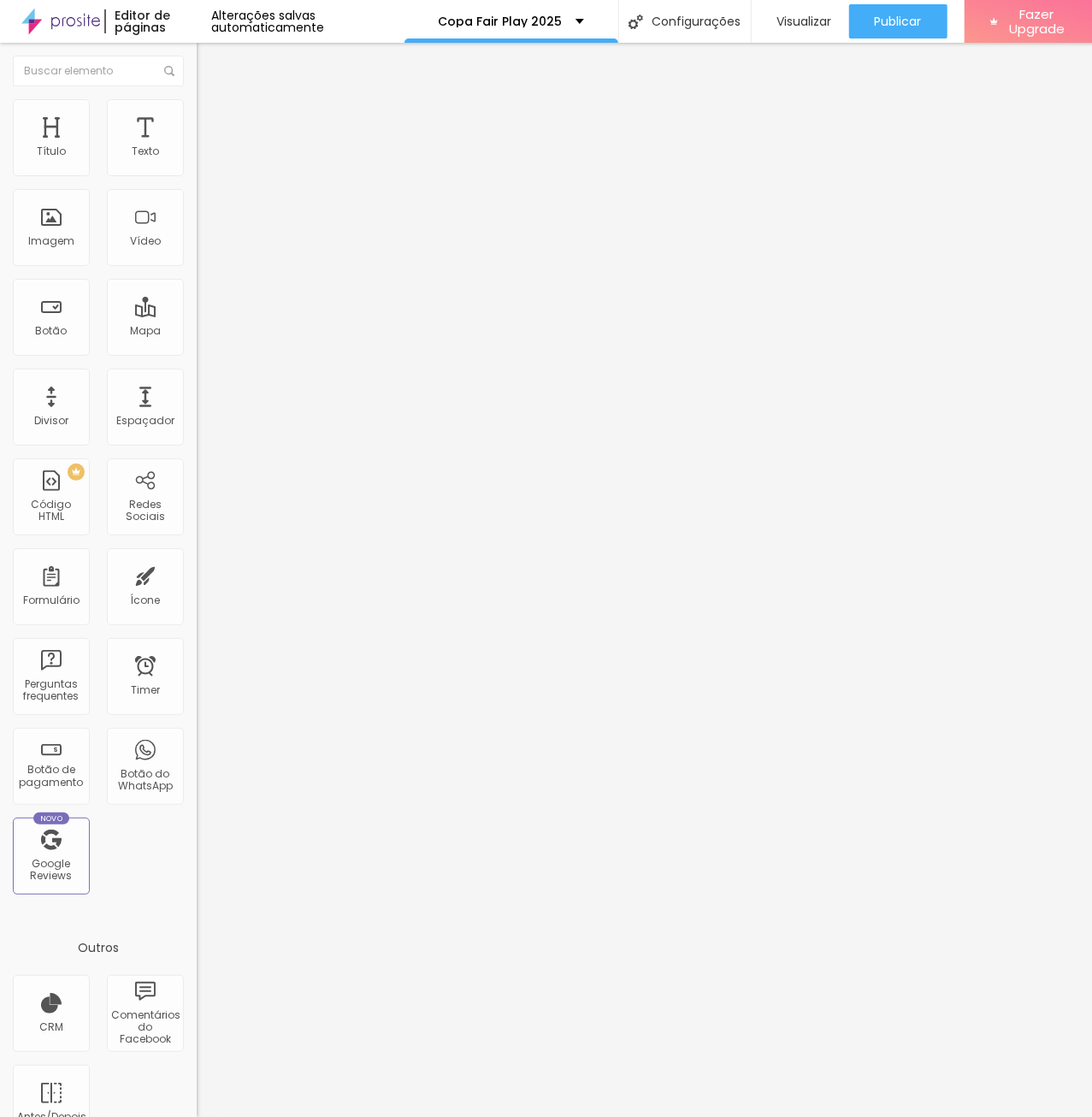
click at [197, 147] on span "Adicionar imagem" at bounding box center [252, 140] width 110 height 15
click at [875, 25] on span "Publicar" at bounding box center [899, 21] width 47 height 14
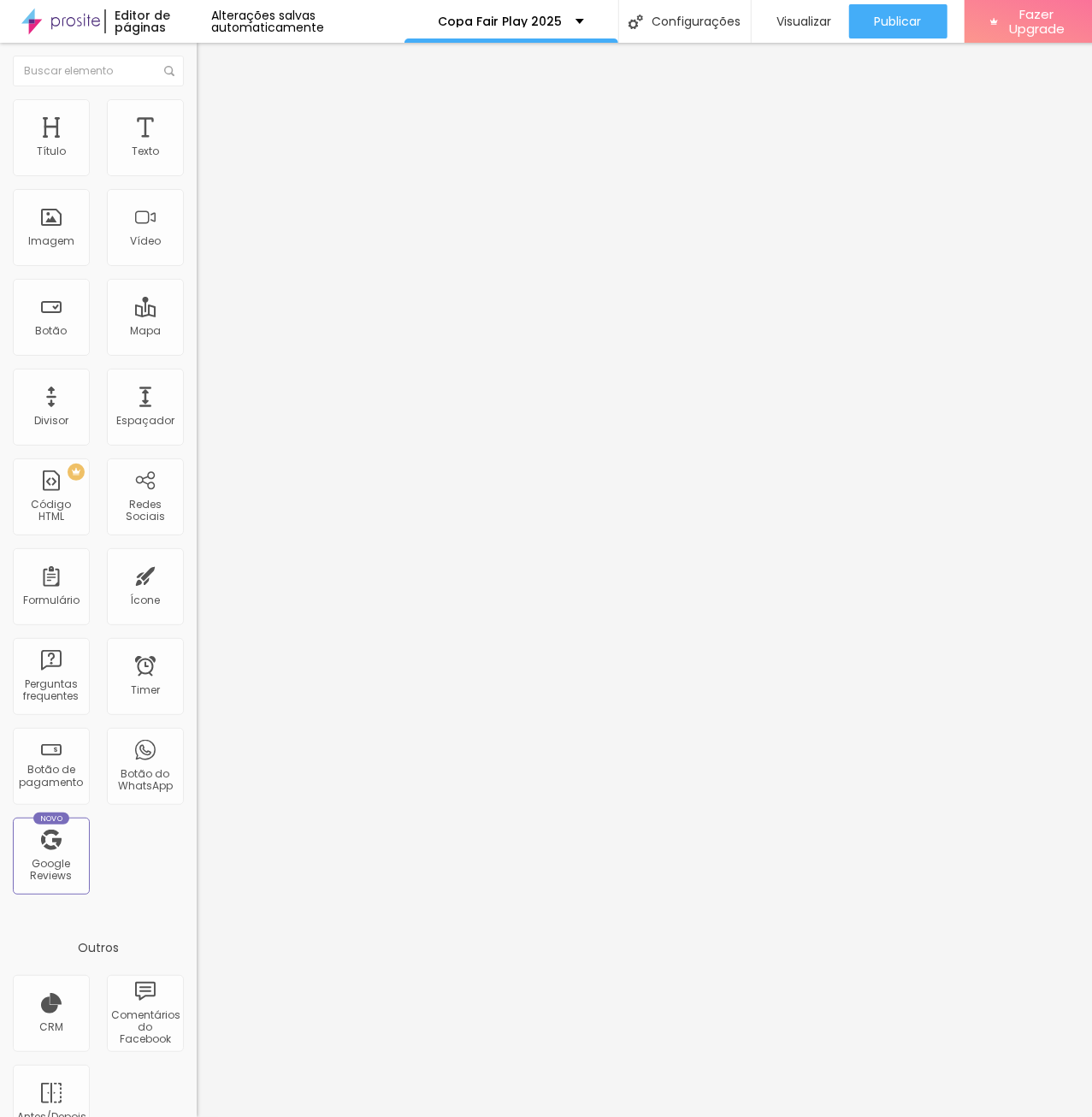
click at [197, 110] on li "Avançado" at bounding box center [295, 108] width 197 height 17
click at [197, 99] on li "Estilo" at bounding box center [295, 90] width 197 height 17
click at [210, 57] on img "button" at bounding box center [216, 62] width 14 height 14
click at [210, 62] on img "button" at bounding box center [216, 62] width 14 height 14
click at [197, 109] on img at bounding box center [204, 107] width 15 height 16
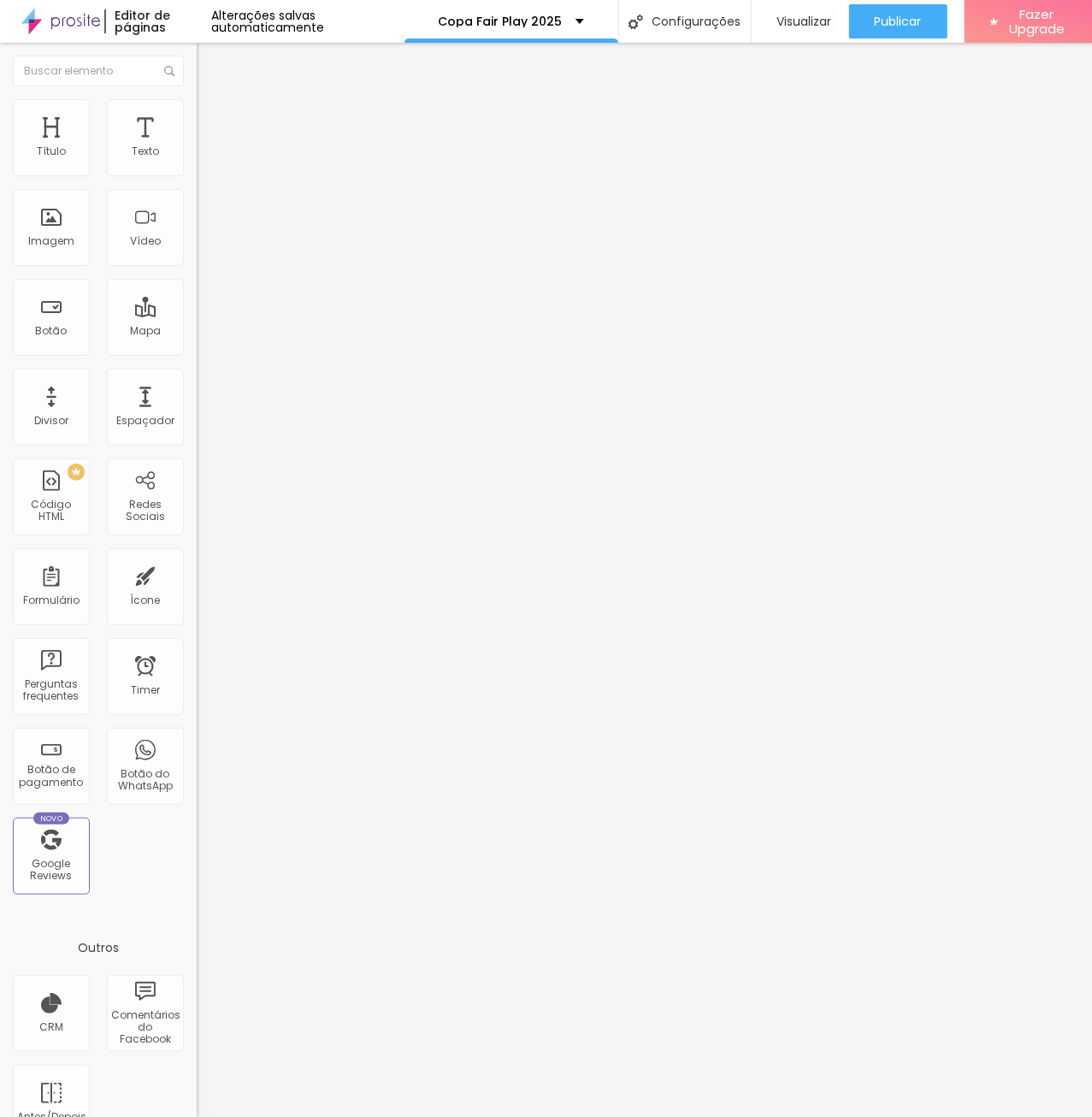
click at [210, 62] on img "button" at bounding box center [216, 62] width 14 height 14
click at [197, 110] on img at bounding box center [204, 107] width 15 height 16
type input "95"
type input "90"
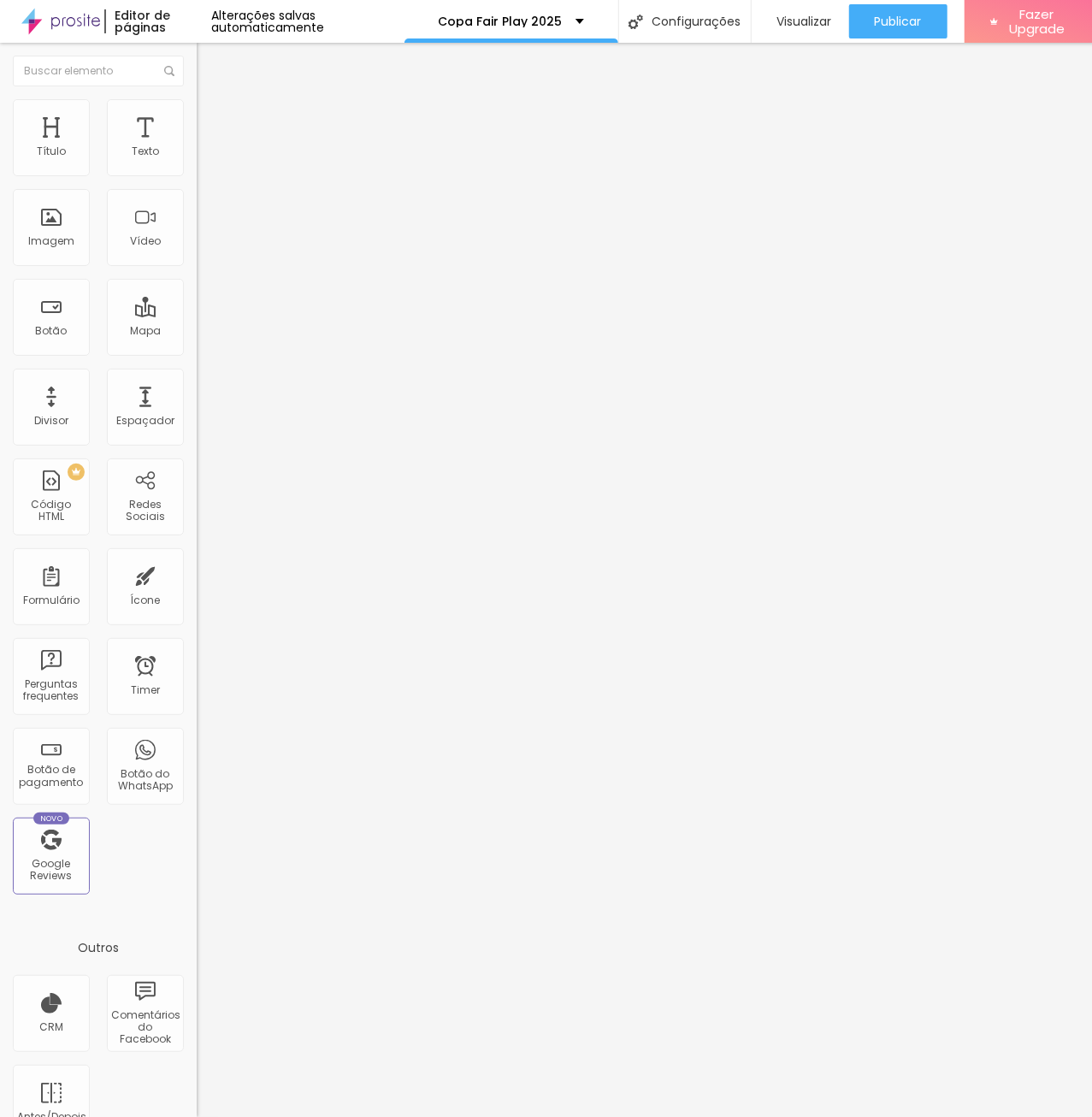
type input "90"
type input "85"
type input "80"
drag, startPoint x: 175, startPoint y: 186, endPoint x: 139, endPoint y: 186, distance: 36.0
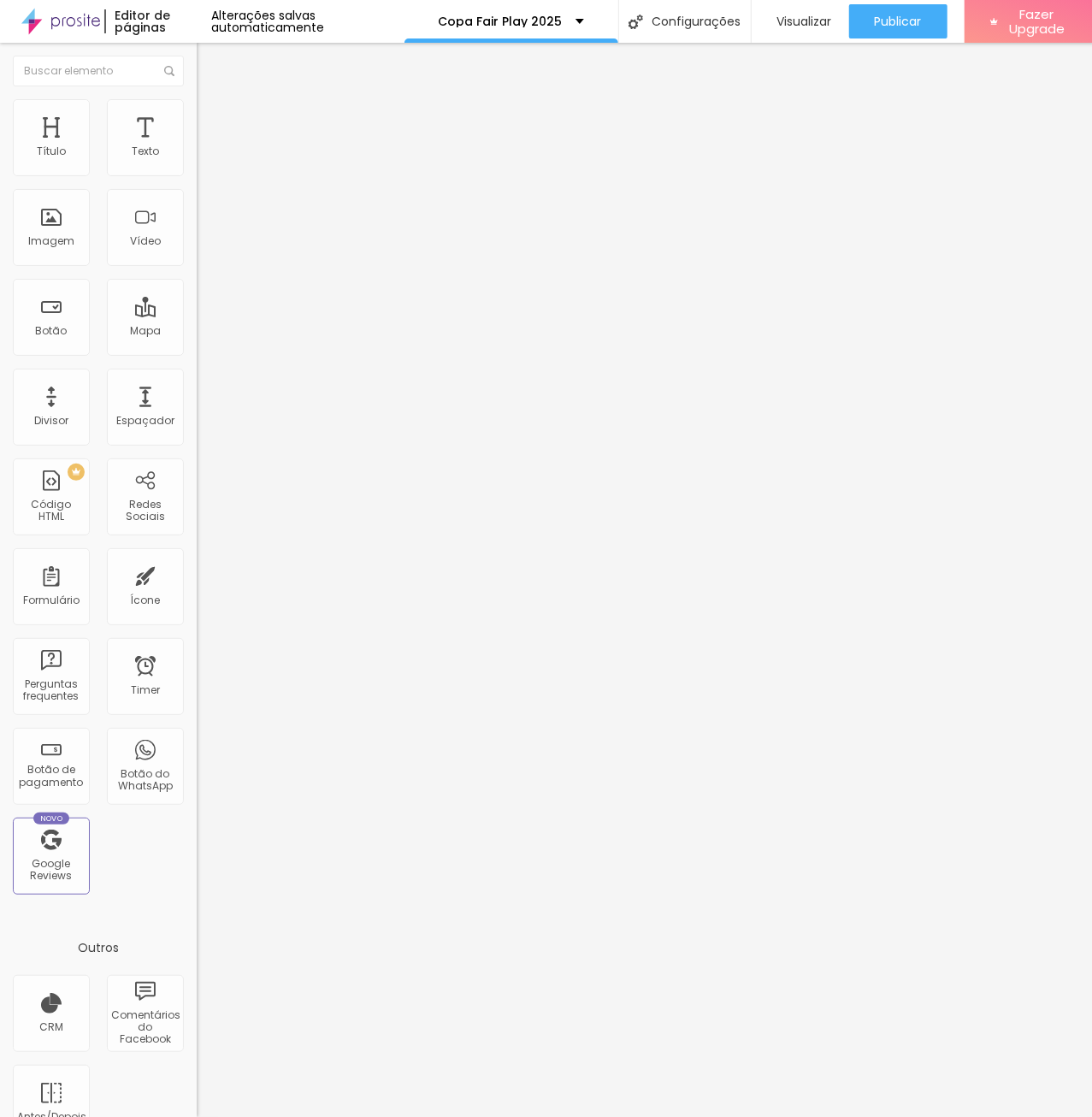
type input "80"
click at [197, 175] on input "range" at bounding box center [252, 168] width 110 height 14
click at [197, 390] on div "Editar Imagem Conteúdo Estilo Avançado Tamanho 80 px % 0 Borda arredondada Somb…" at bounding box center [295, 580] width 197 height 1074
click at [900, 15] on span "Publicar" at bounding box center [899, 21] width 47 height 14
click at [902, 23] on span "Publicar" at bounding box center [899, 21] width 47 height 14
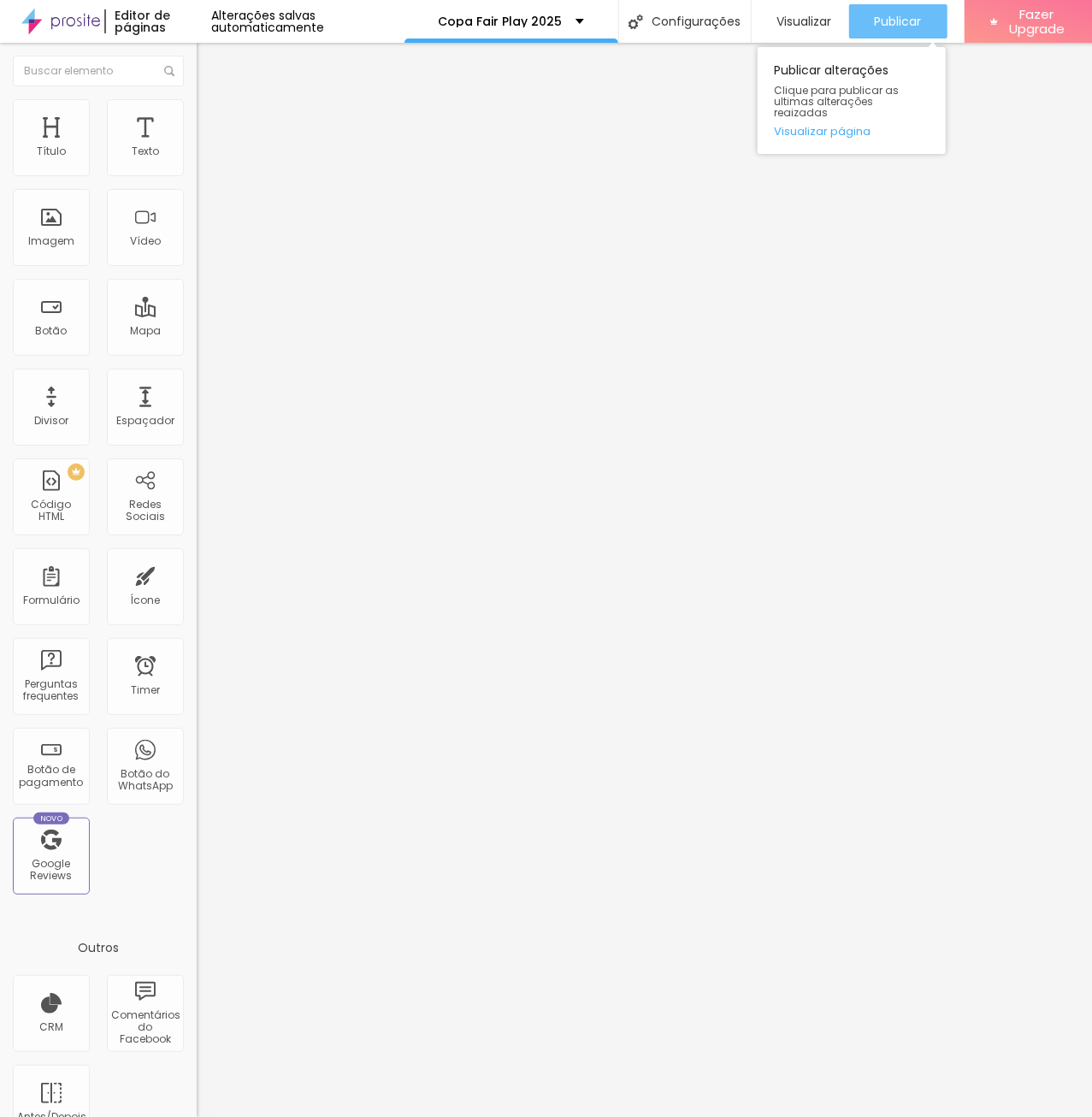
click at [891, 16] on span "Publicar" at bounding box center [899, 21] width 47 height 14
click at [883, 18] on span "Publicar" at bounding box center [899, 21] width 47 height 14
click at [210, 62] on img "button" at bounding box center [216, 62] width 14 height 14
click at [903, 17] on span "Publicar" at bounding box center [899, 21] width 47 height 14
click at [197, 107] on img at bounding box center [204, 107] width 15 height 16
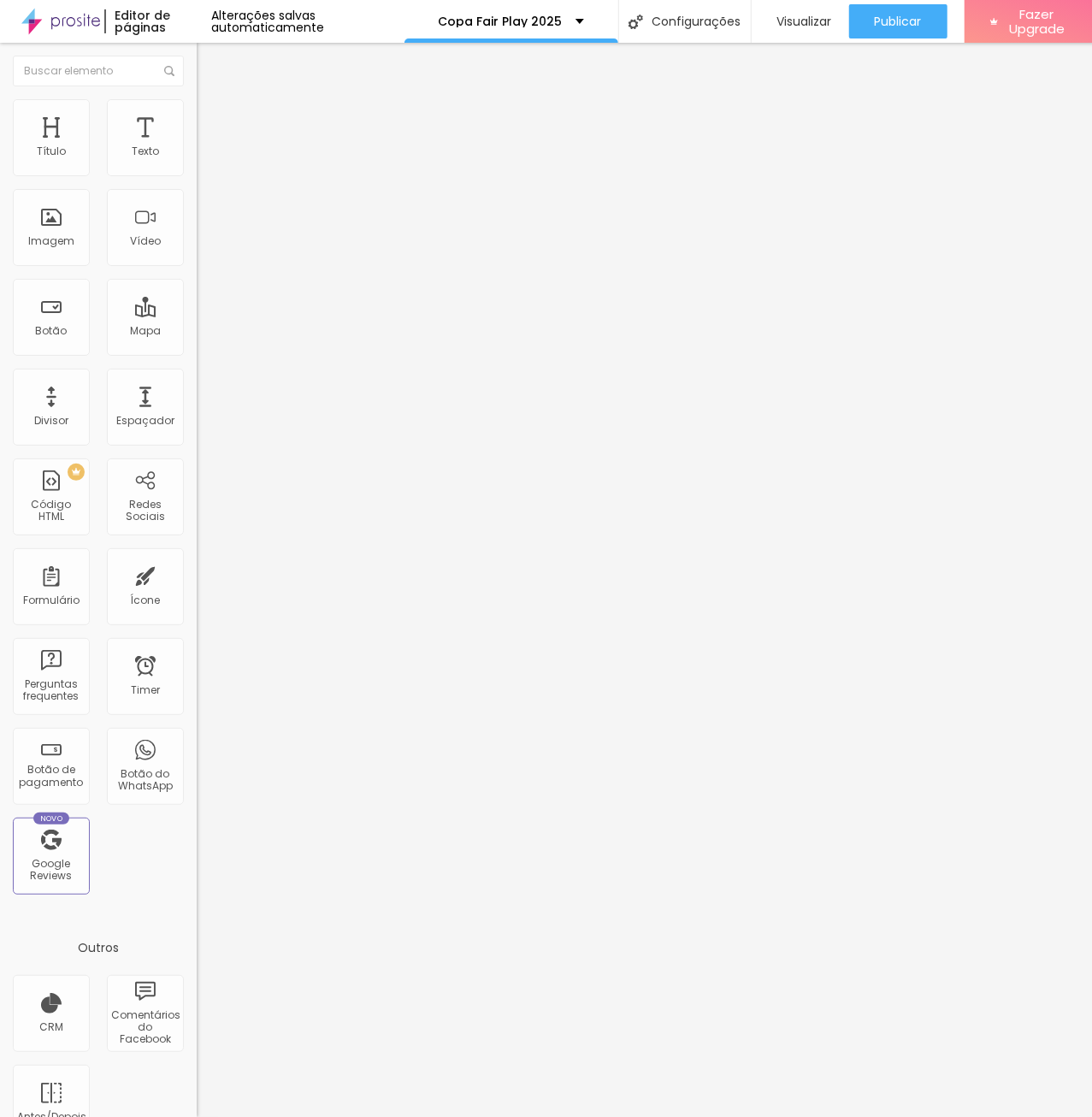
click at [197, 99] on li "Estilo" at bounding box center [295, 90] width 197 height 17
click at [197, 113] on li "Estilo" at bounding box center [295, 108] width 197 height 17
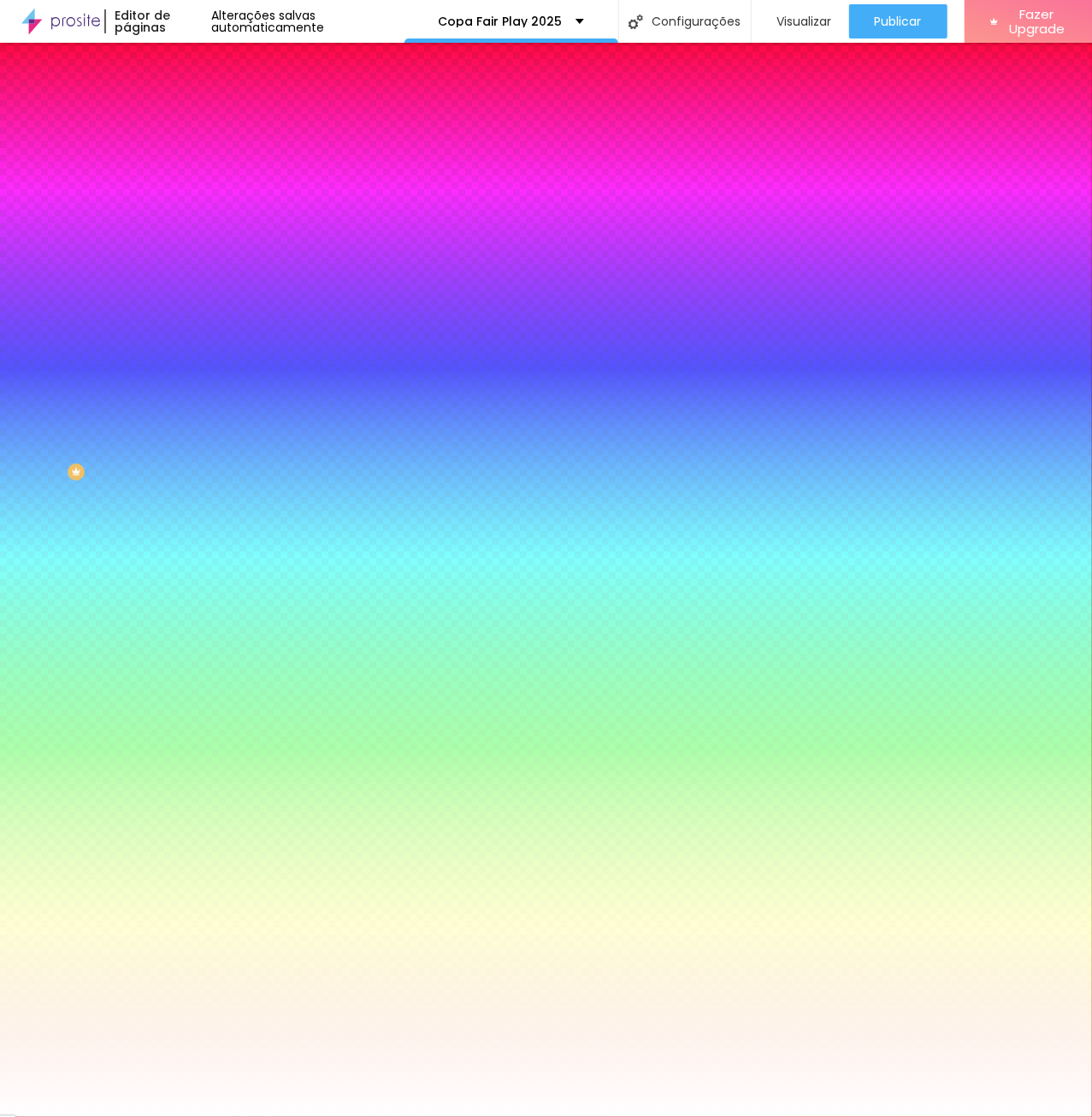
click at [197, 99] on li "Conteúdo" at bounding box center [295, 90] width 197 height 17
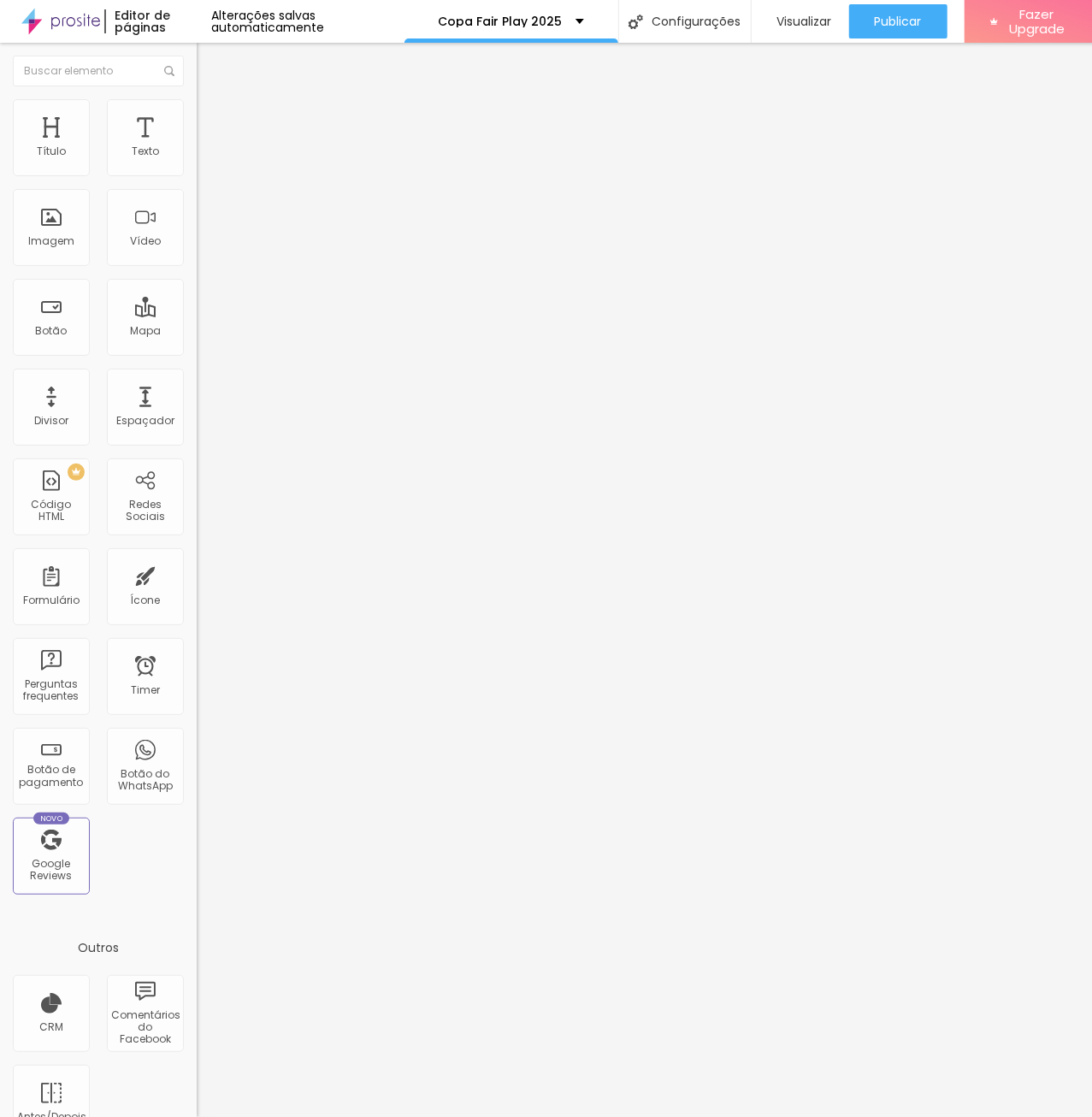
click at [197, 117] on img at bounding box center [204, 124] width 15 height 16
click at [197, 98] on img at bounding box center [204, 89] width 15 height 16
click at [210, 57] on img "button" at bounding box center [216, 62] width 14 height 14
click at [210, 61] on div "Editar Coluna" at bounding box center [263, 62] width 106 height 14
click at [197, 109] on li "Avançado" at bounding box center [295, 108] width 197 height 17
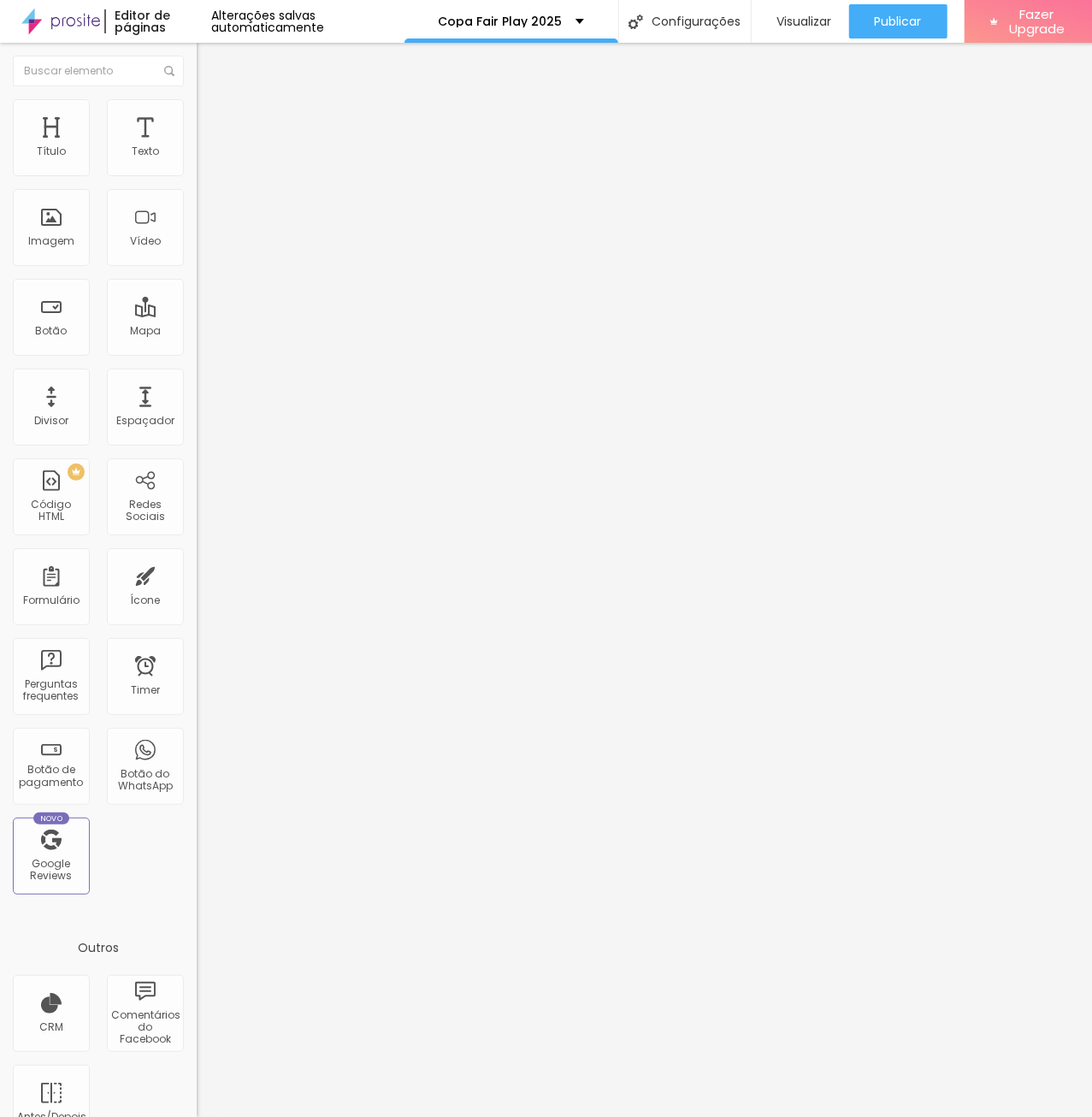
click at [205, 158] on icon "button" at bounding box center [209, 154] width 7 height 7
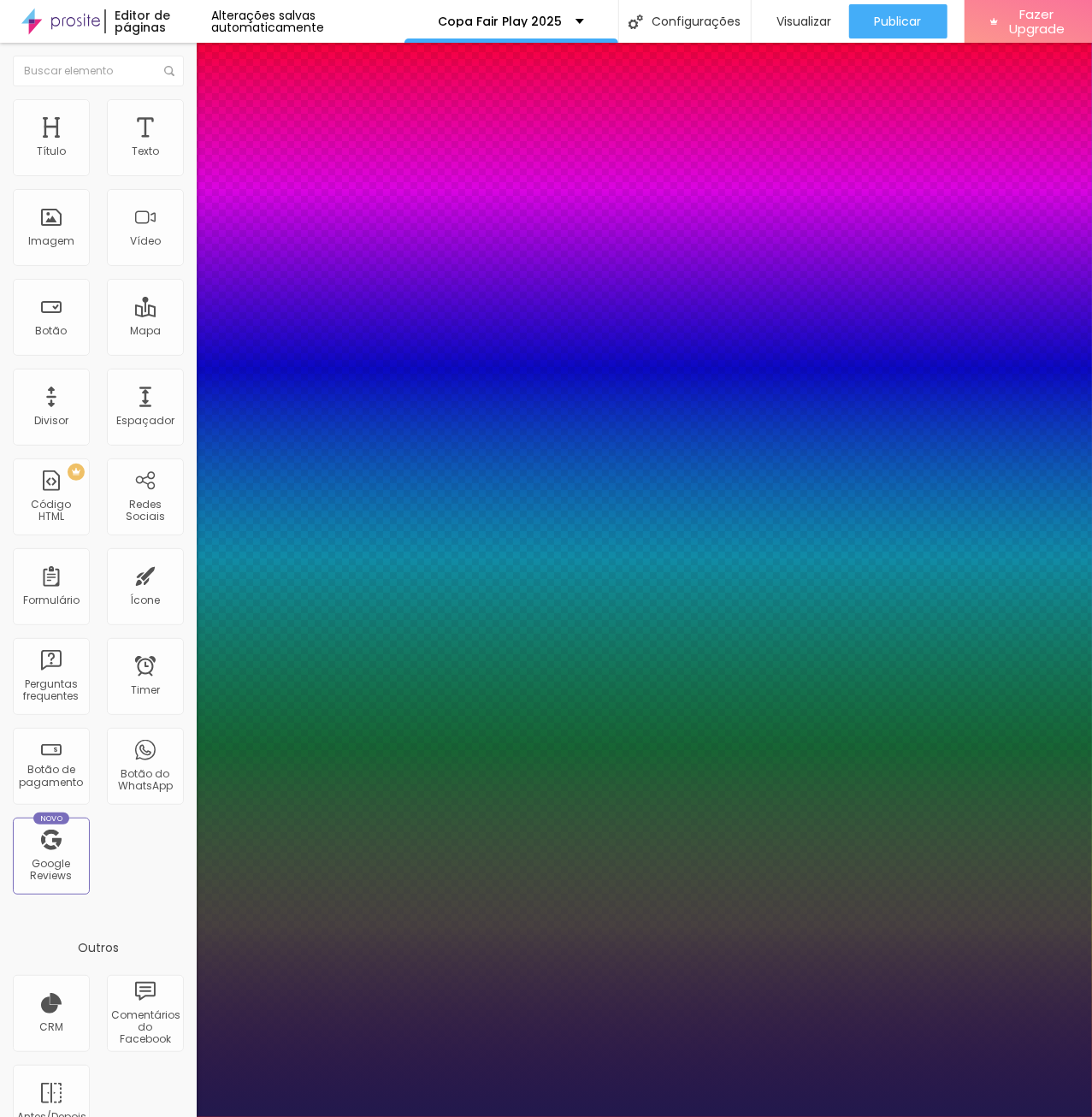
type input "1"
click at [0, 1117] on select "AbrilFatface-Regular Actor-Regular Alegreya AlegreyaBlack [PERSON_NAME] Allan-R…" at bounding box center [92, 1136] width 184 height 18
select select "MontserratBold"
click option "MontserratBold" at bounding box center [0, 0] width 0 height 0
click at [0, 1117] on select "AbrilFatface-Regular Actor-Regular Alegreya AlegreyaBlack [PERSON_NAME] Allan-R…" at bounding box center [92, 1136] width 184 height 18
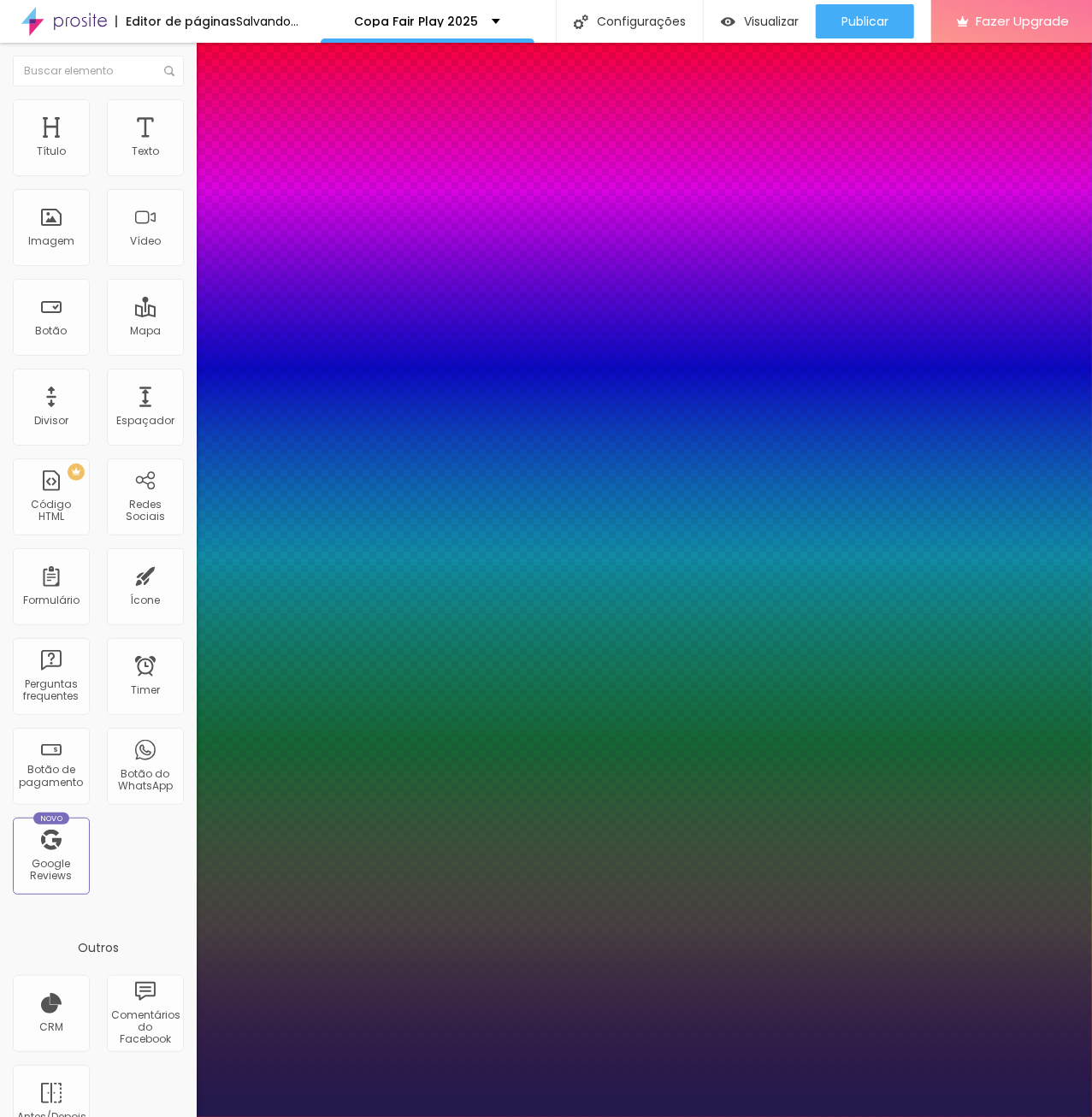
type input "1"
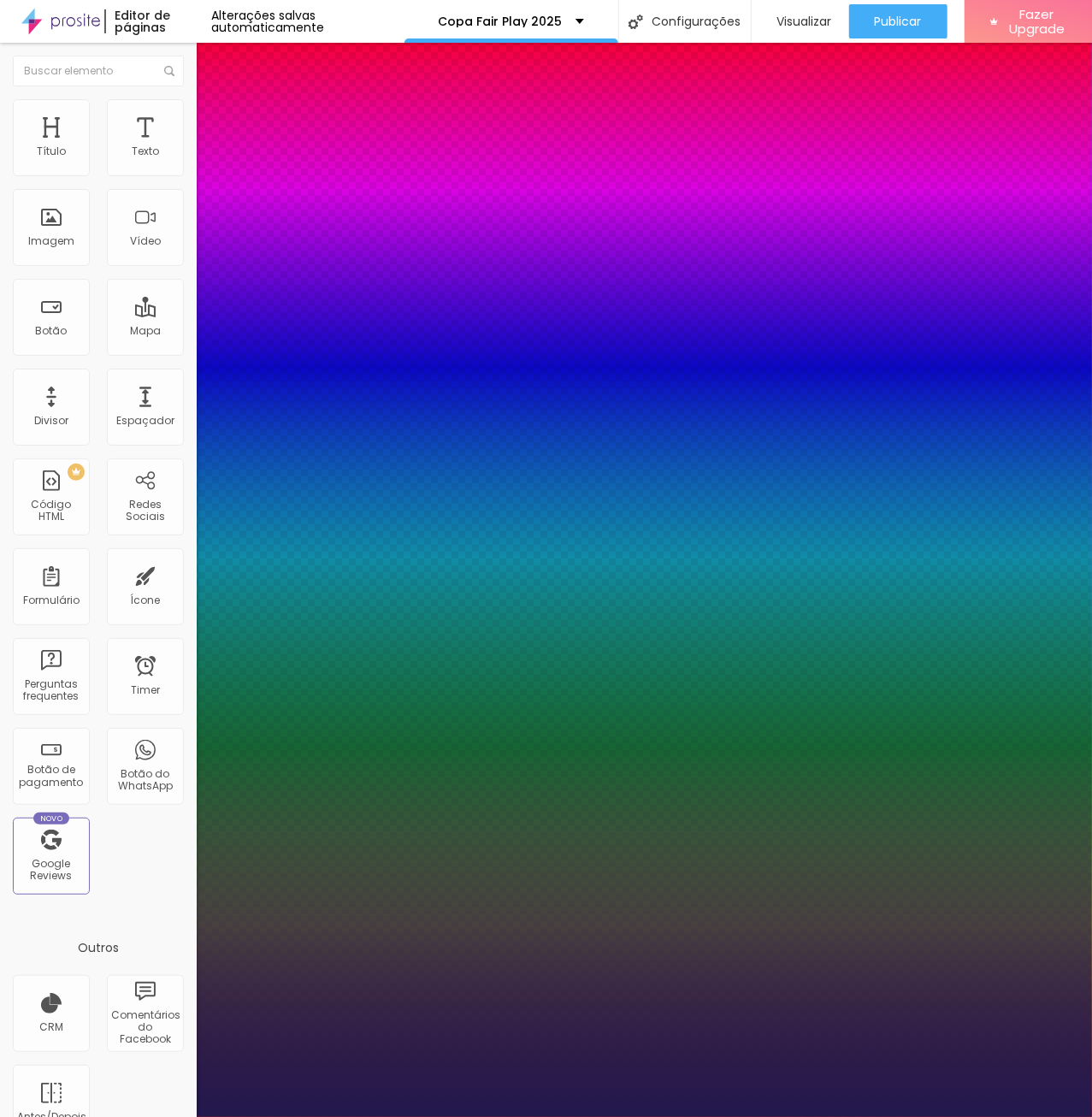
select select "MerriweatherSans-Bold"
click option "MerriweatherSans-Bold" at bounding box center [0, 0] width 0 height 0
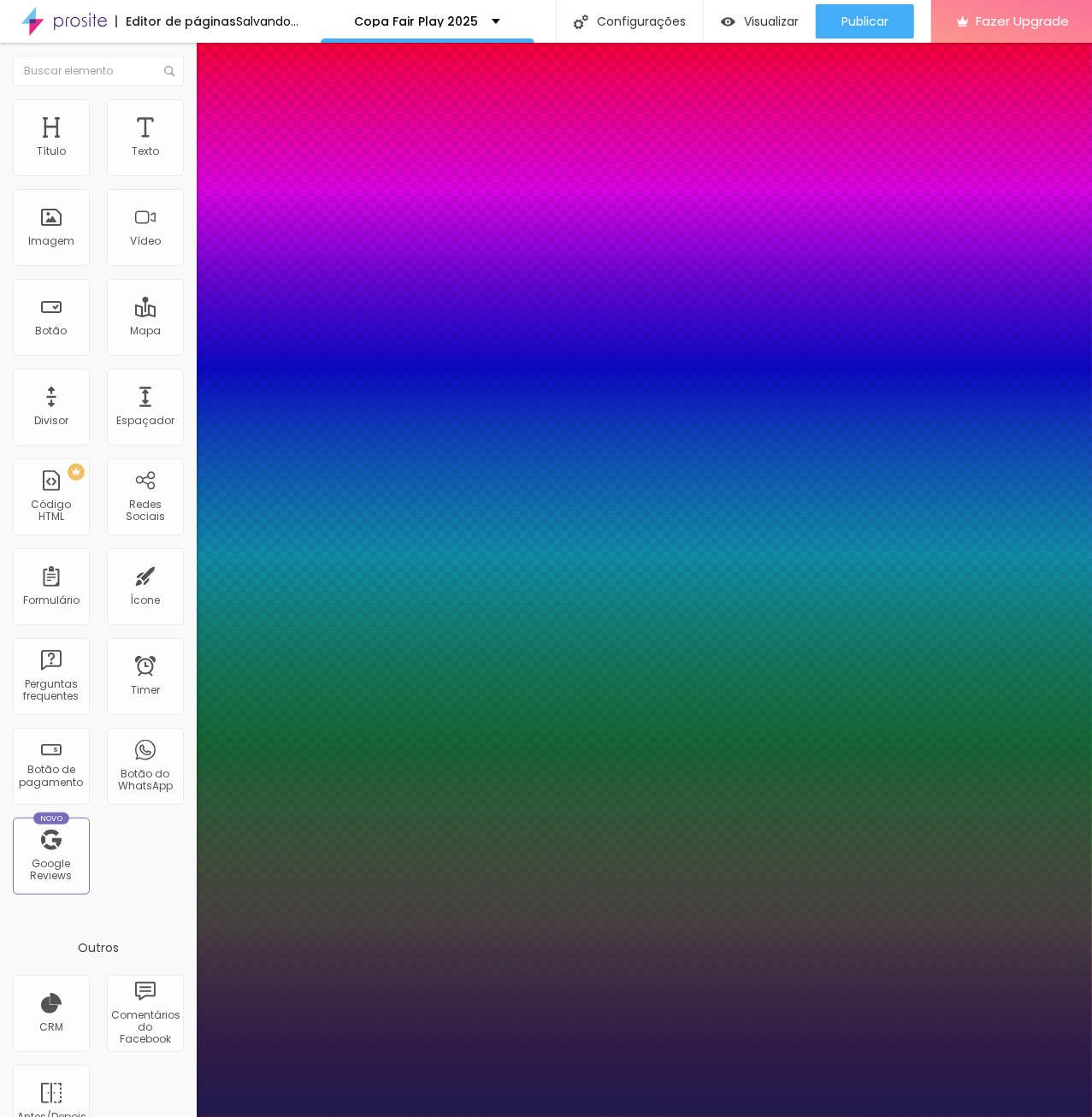
type input "1"
click at [0, 1117] on select "AbrilFatface-Regular Actor-Regular Alegreya AlegreyaBlack [PERSON_NAME] Allan-R…" at bounding box center [92, 1136] width 184 height 18
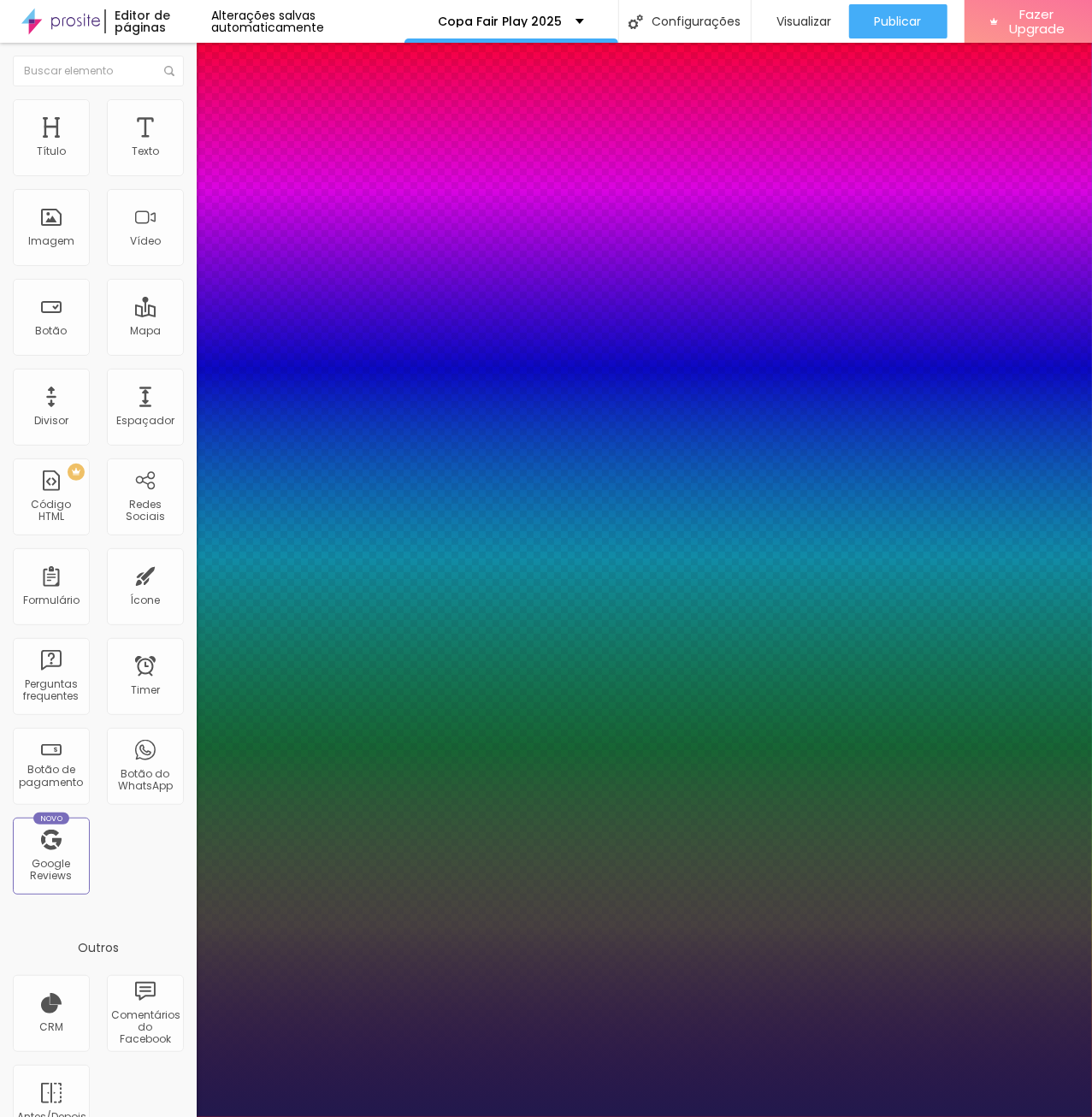
select select "MontserratBold"
click option "MontserratBold" at bounding box center [0, 0] width 0 height 0
type input "1"
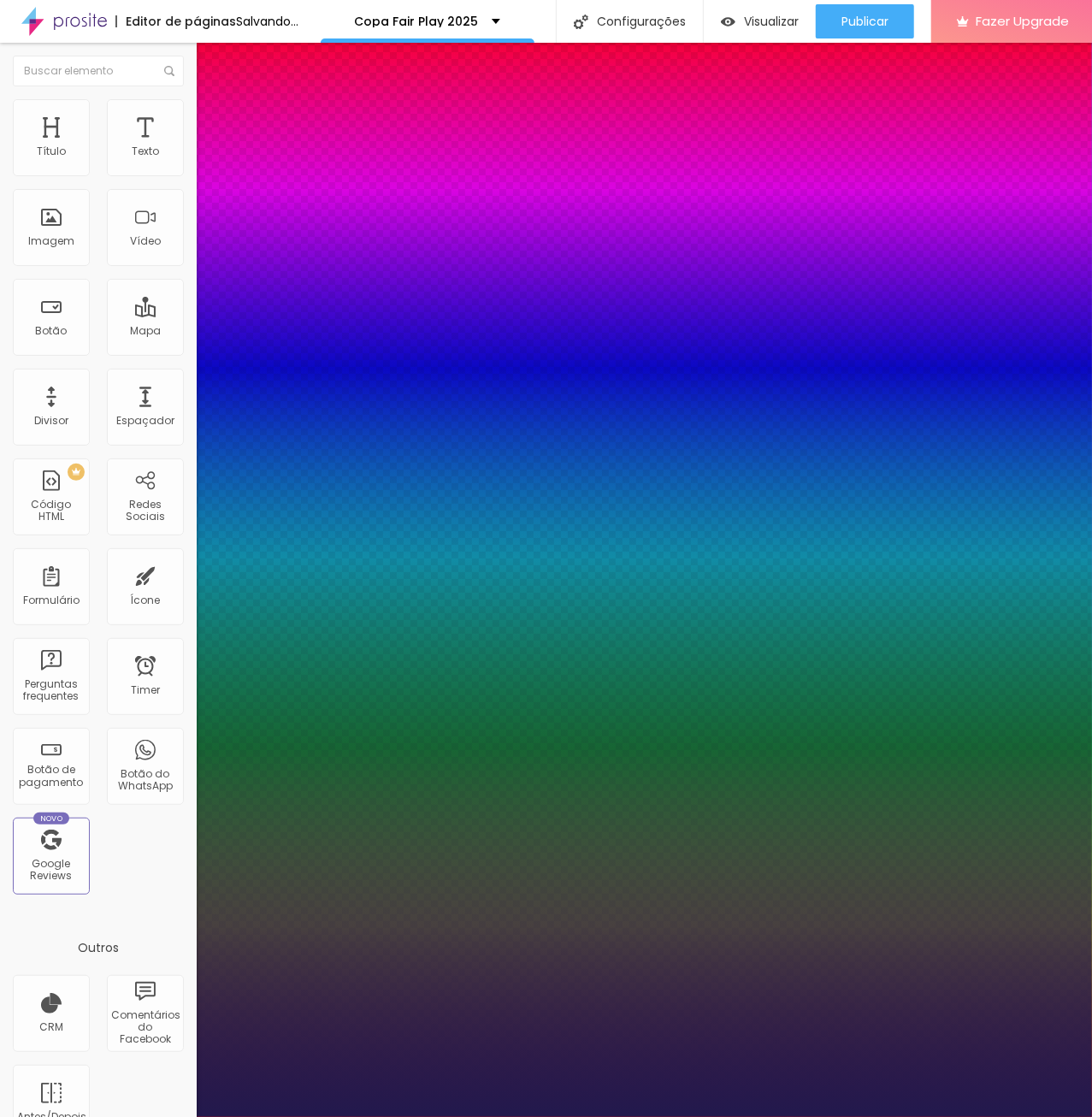
click at [669, 1117] on div at bounding box center [546, 1117] width 1092 height 0
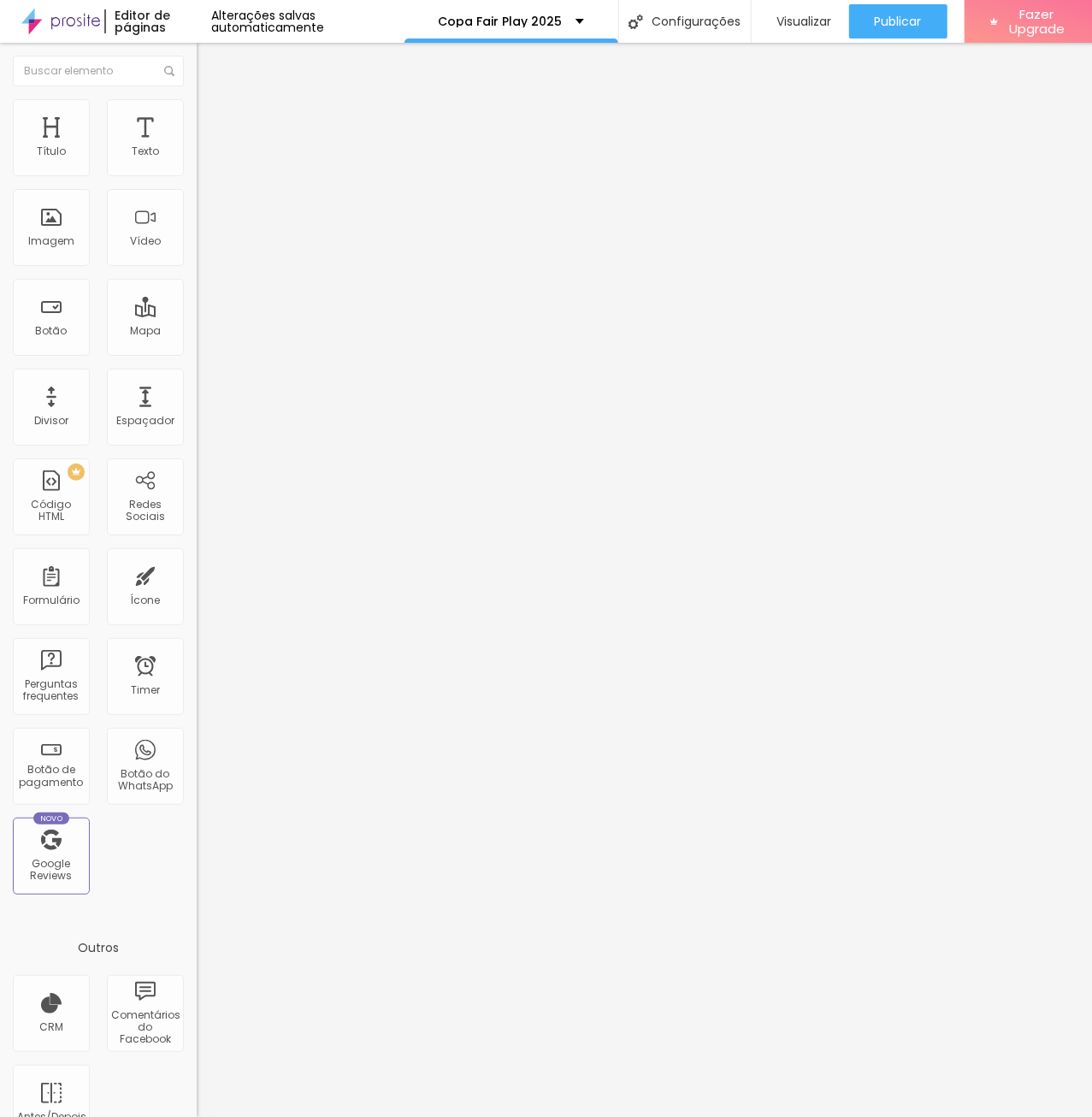
click at [203, 159] on icon "button" at bounding box center [208, 153] width 10 height 10
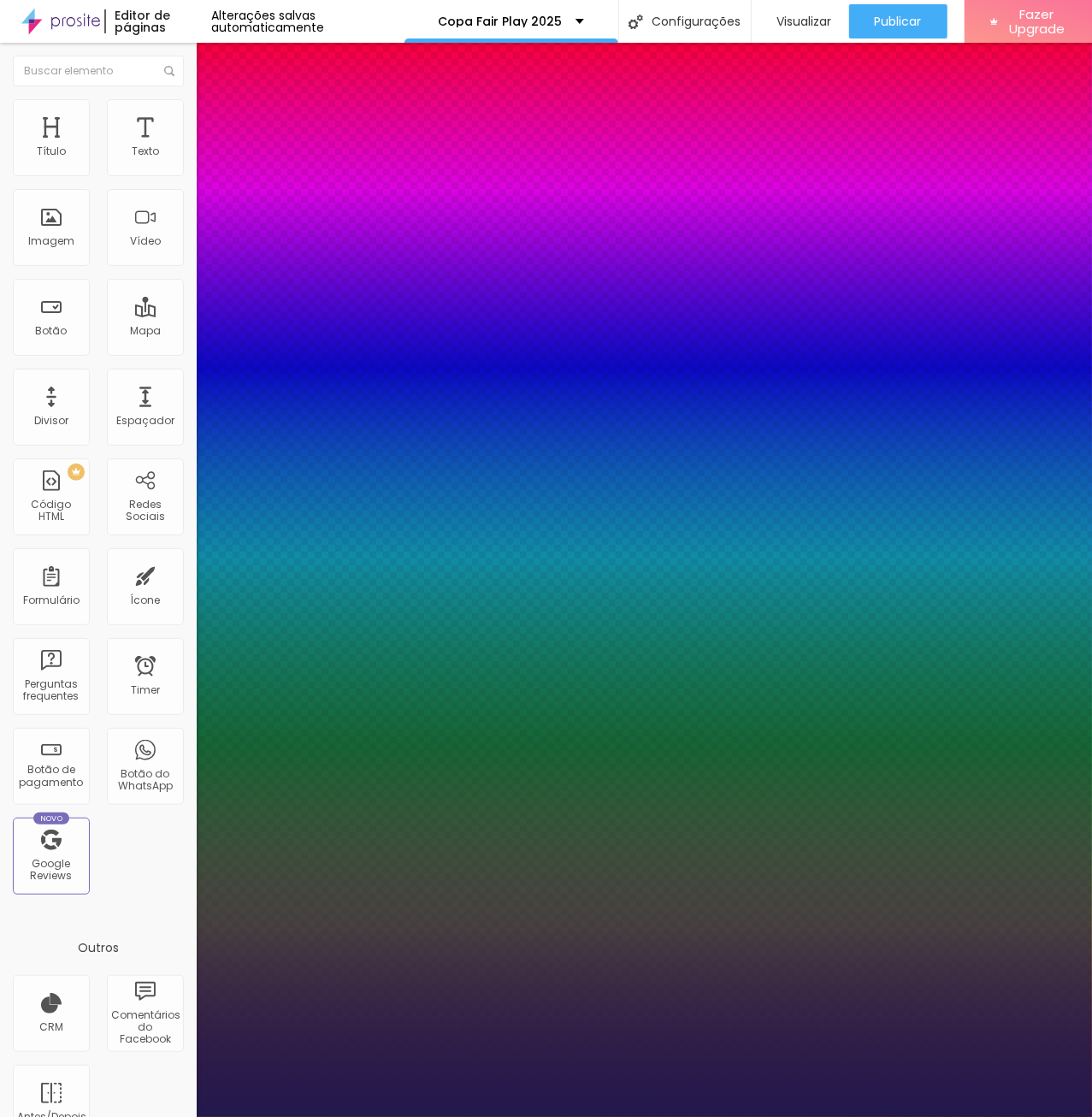
type input "1"
click at [0, 1117] on select "AbrilFatface-Regular Actor-Regular Alegreya AlegreyaBlack [PERSON_NAME] Allan-R…" at bounding box center [92, 1136] width 184 height 18
select select "RobotoBlack"
click option "RobotoBlack" at bounding box center [0, 0] width 0 height 0
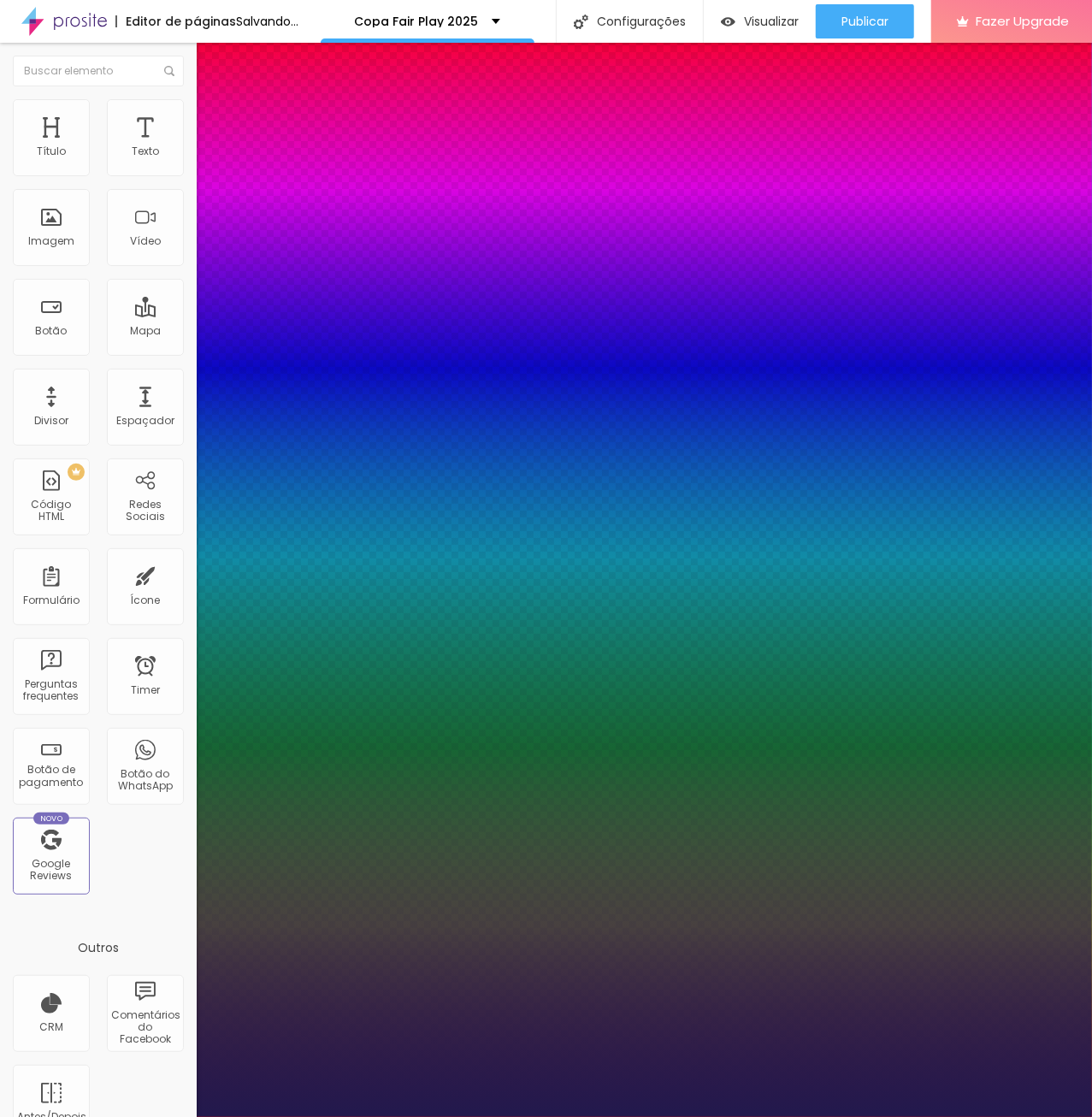
click at [0, 1117] on select "AbrilFatface-Regular Actor-Regular Alegreya AlegreyaBlack [PERSON_NAME] Allan-R…" at bounding box center [92, 1136] width 184 height 18
type input "1"
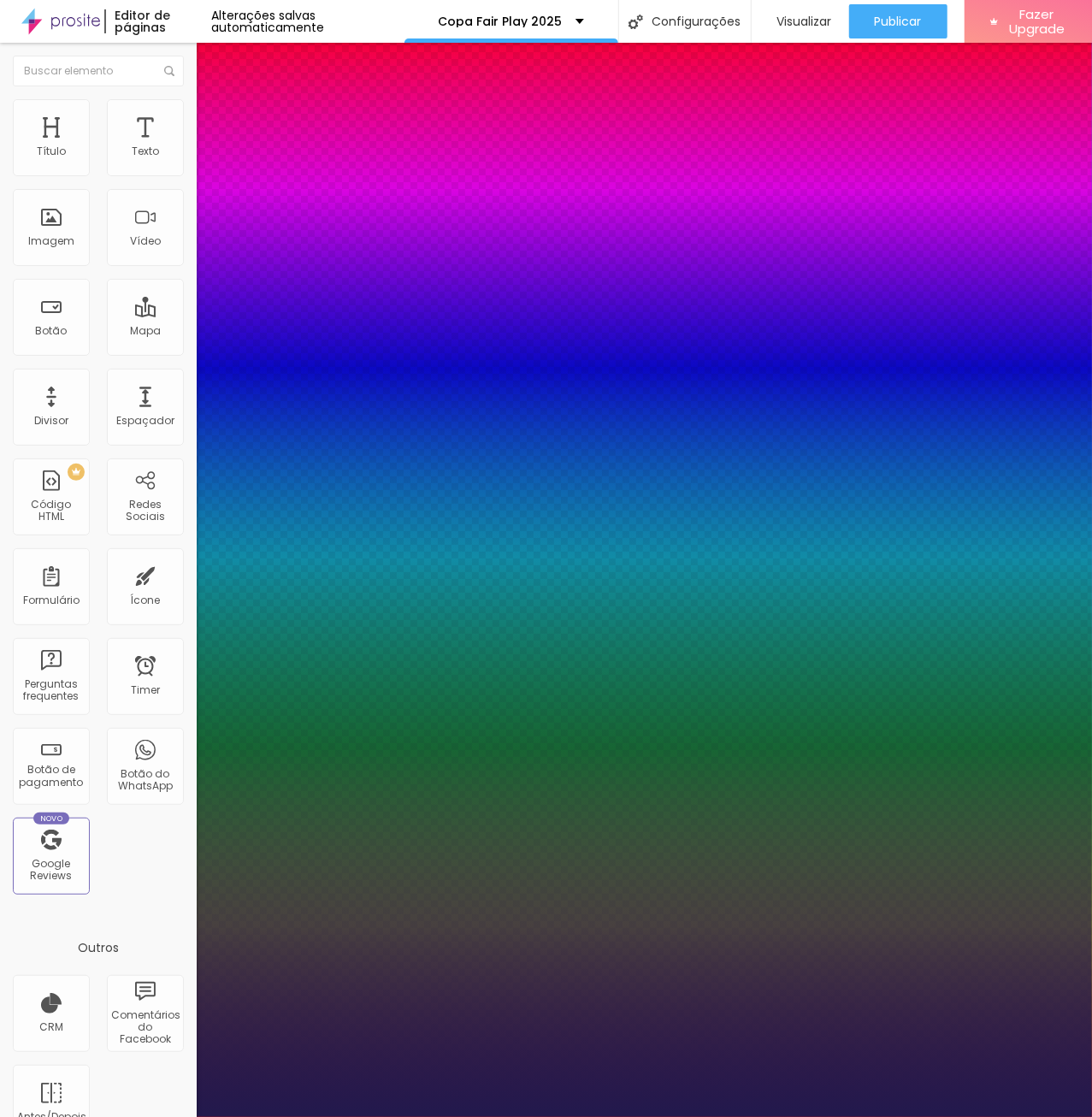
select select "TitilliumWeb-Bold"
click option "TitilliumWeb-Bold" at bounding box center [0, 0] width 0 height 0
type input "1"
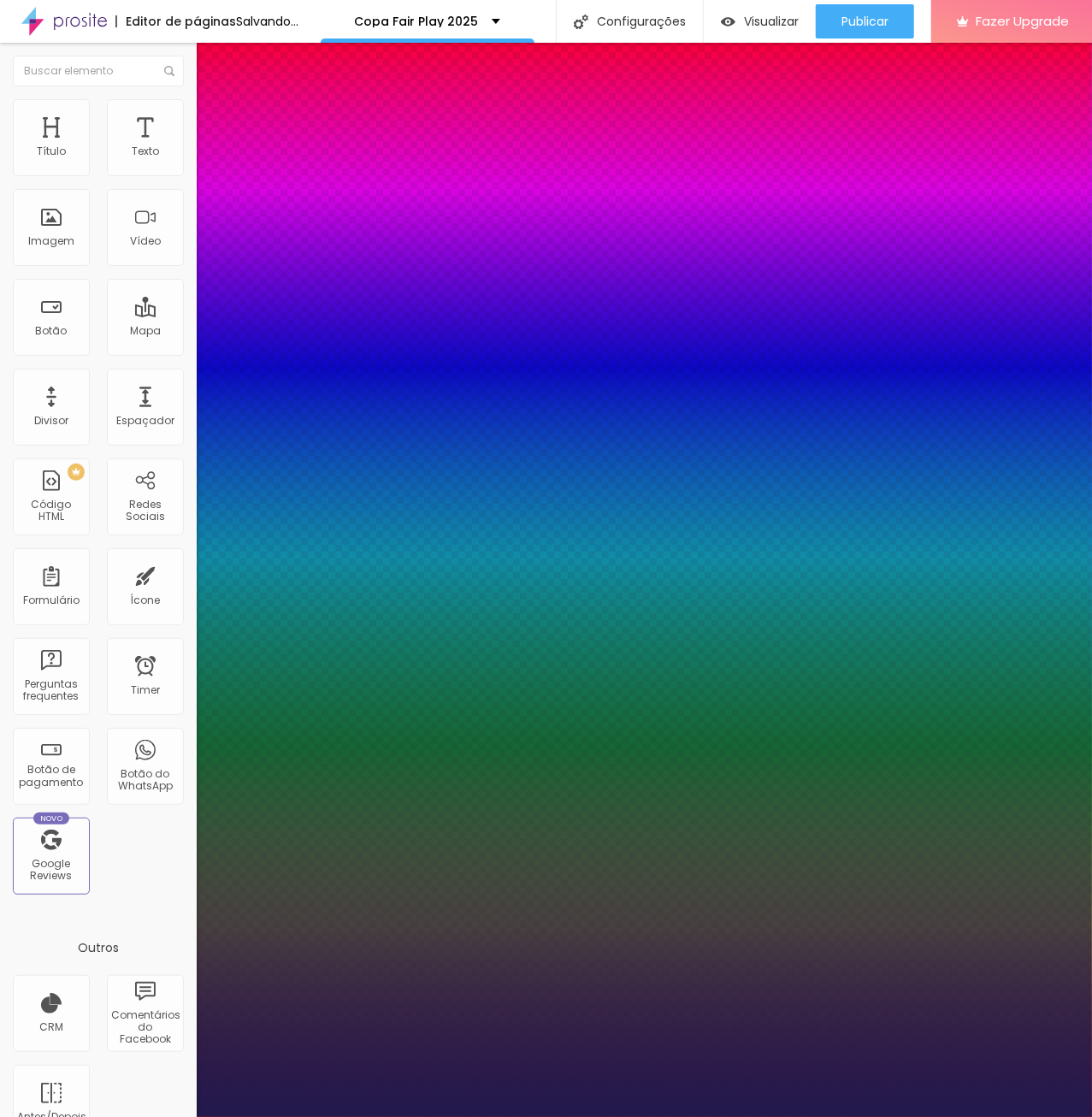
click at [632, 1117] on div at bounding box center [546, 1117] width 1092 height 0
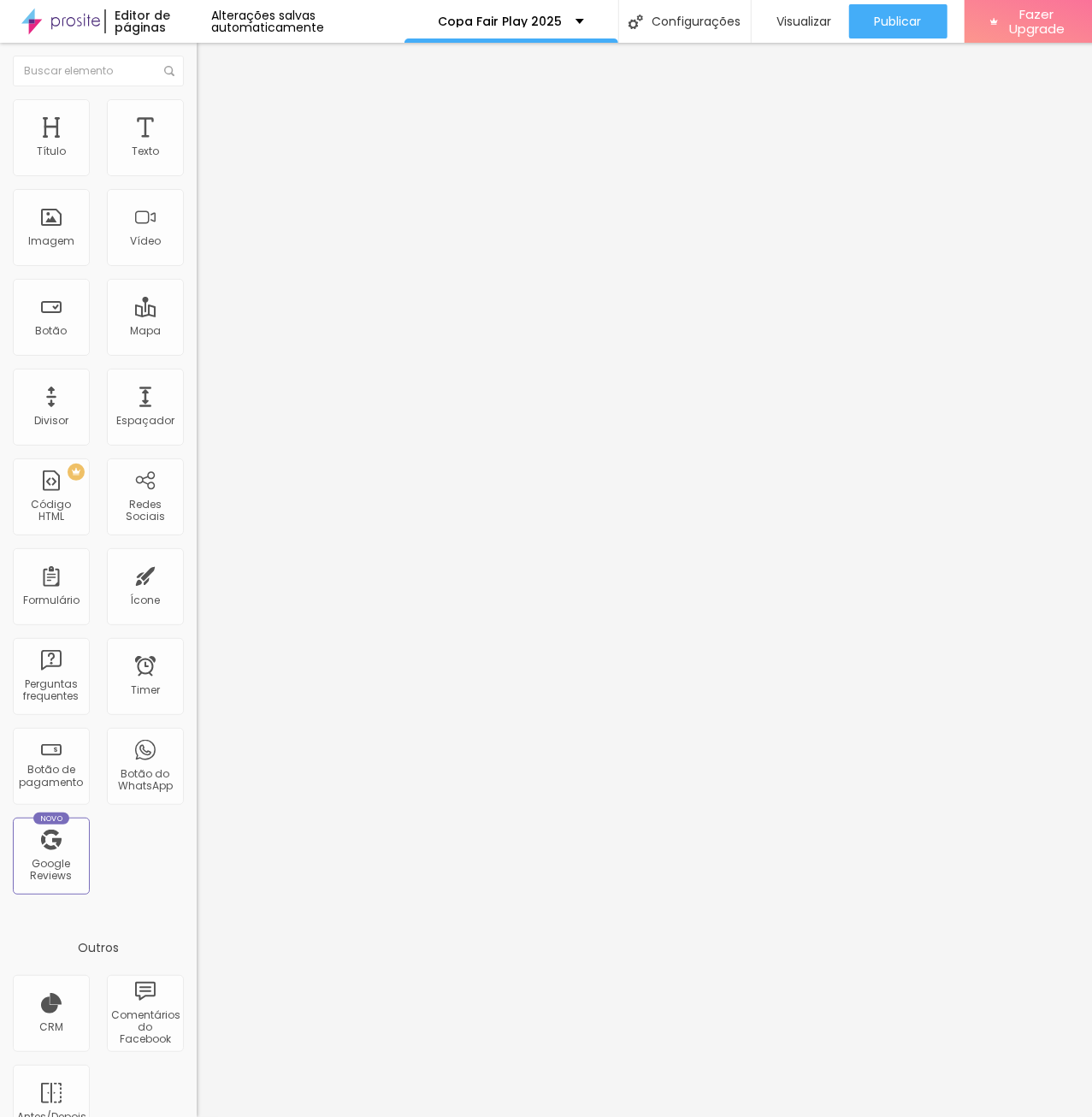
click at [203, 159] on icon "button" at bounding box center [205, 158] width 4 height 4
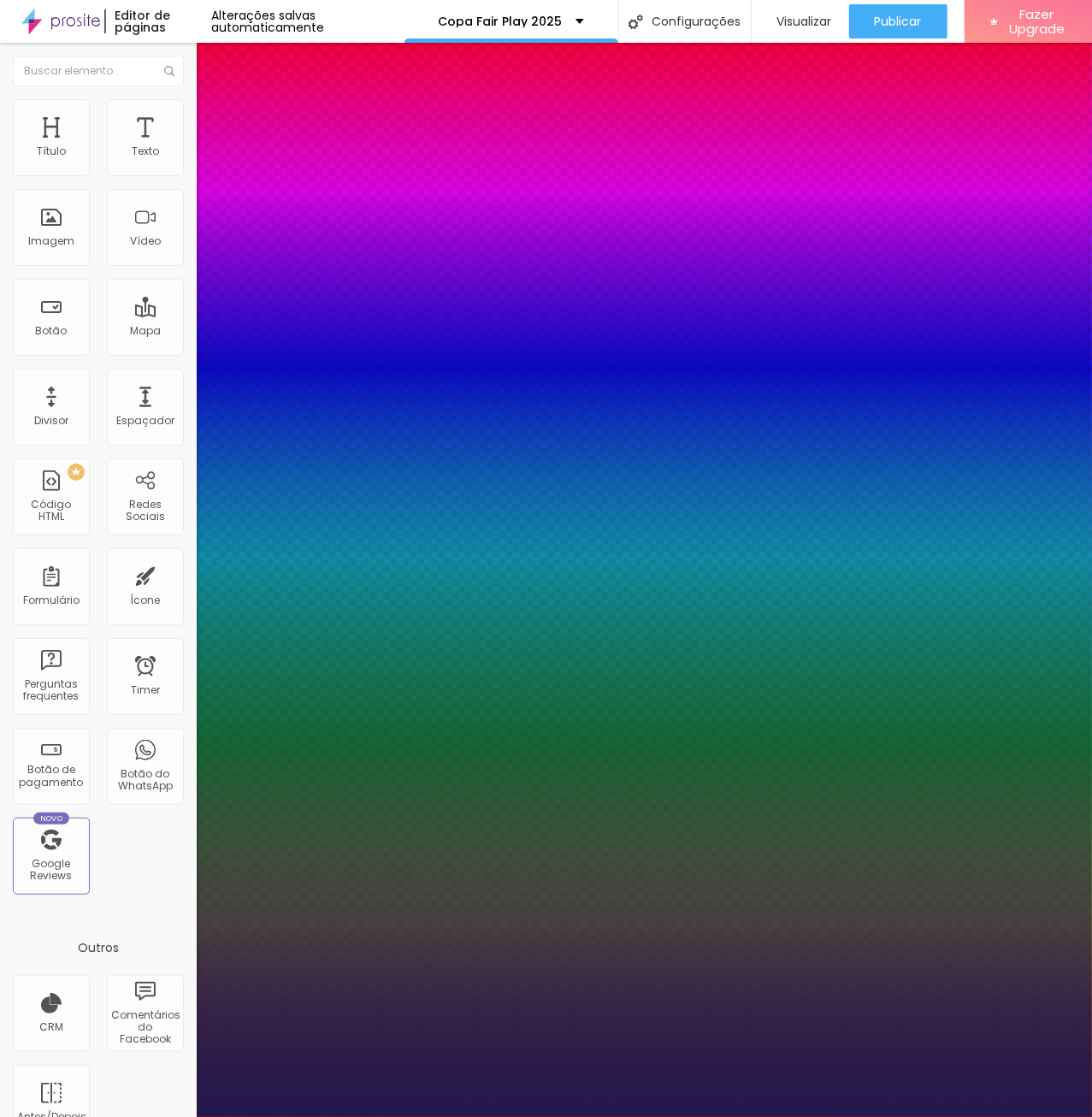
type input "1"
select select "TitilliumWeb-Bold"
click option "TitilliumWeb-Bold" at bounding box center [0, 0] width 0 height 0
type input "1"
click at [852, 1117] on div at bounding box center [546, 1117] width 1092 height 0
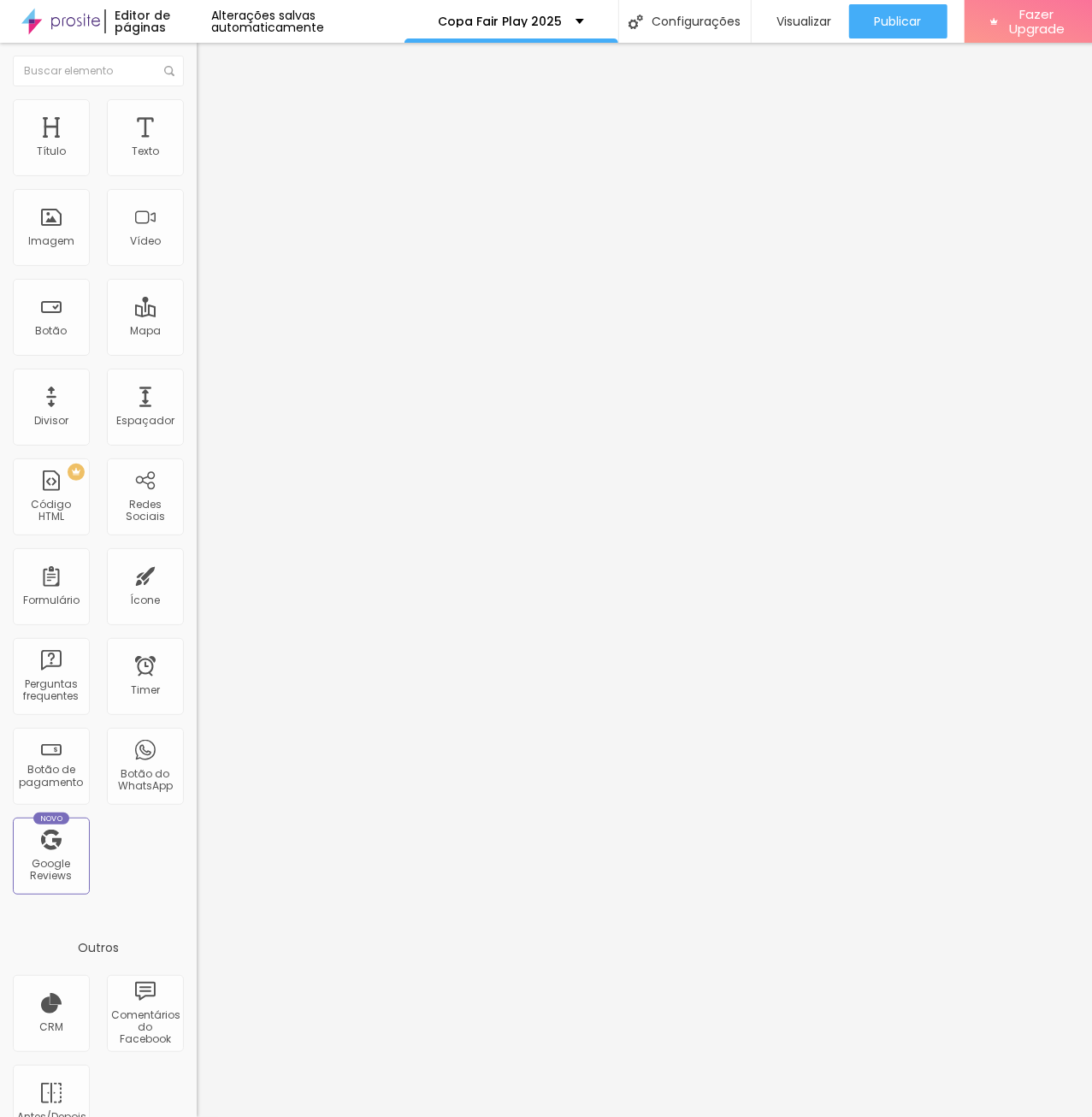
click at [197, 164] on button "button" at bounding box center [209, 155] width 24 height 18
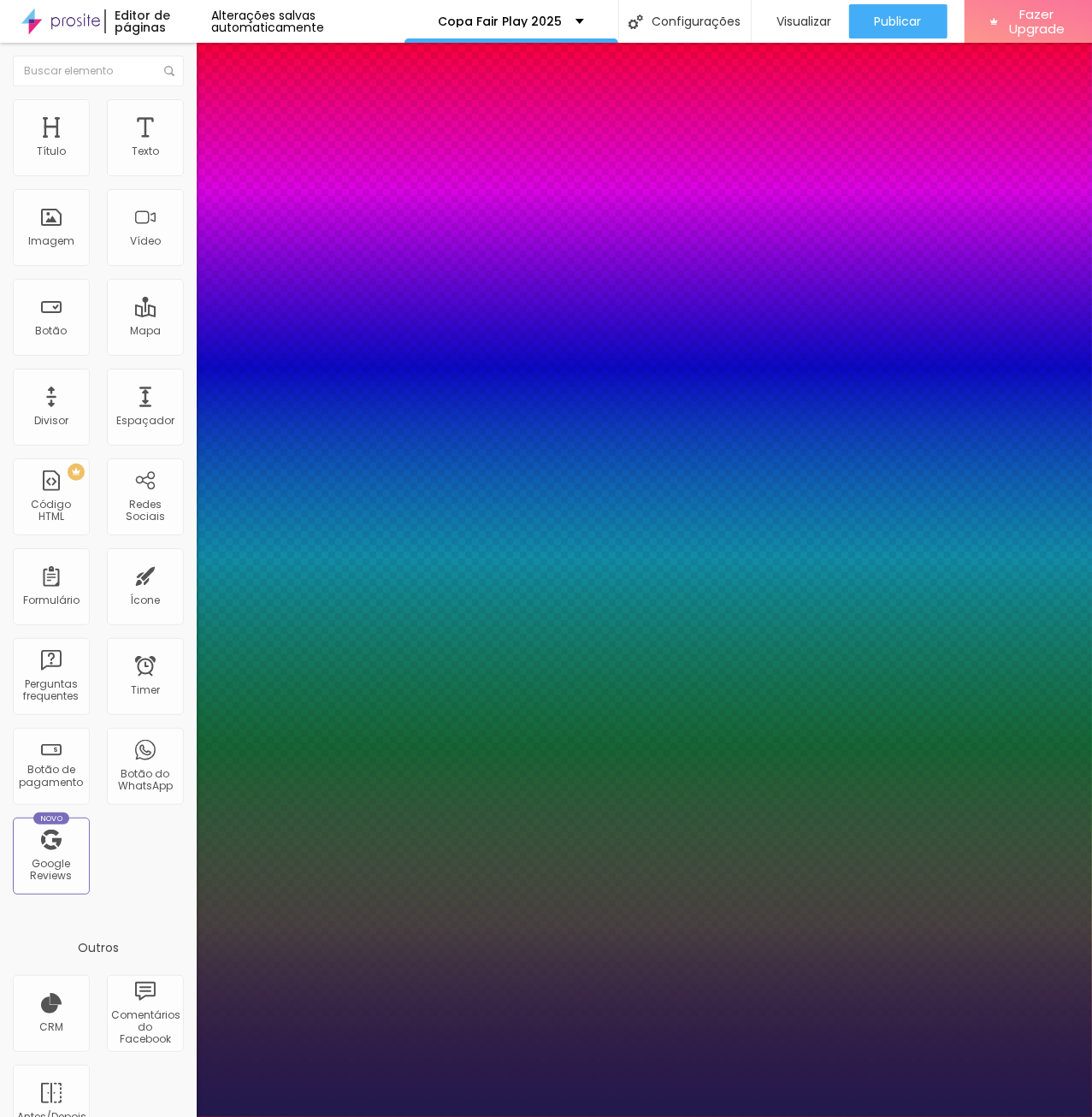
type input "1"
click at [0, 1117] on select "AbrilFatface-Regular Actor-Regular Alegreya AlegreyaBlack [PERSON_NAME] Allan-R…" at bounding box center [92, 1136] width 184 height 18
select select "TitilliumWeb-Bold"
click option "TitilliumWeb-Bold" at bounding box center [0, 0] width 0 height 0
type input "1"
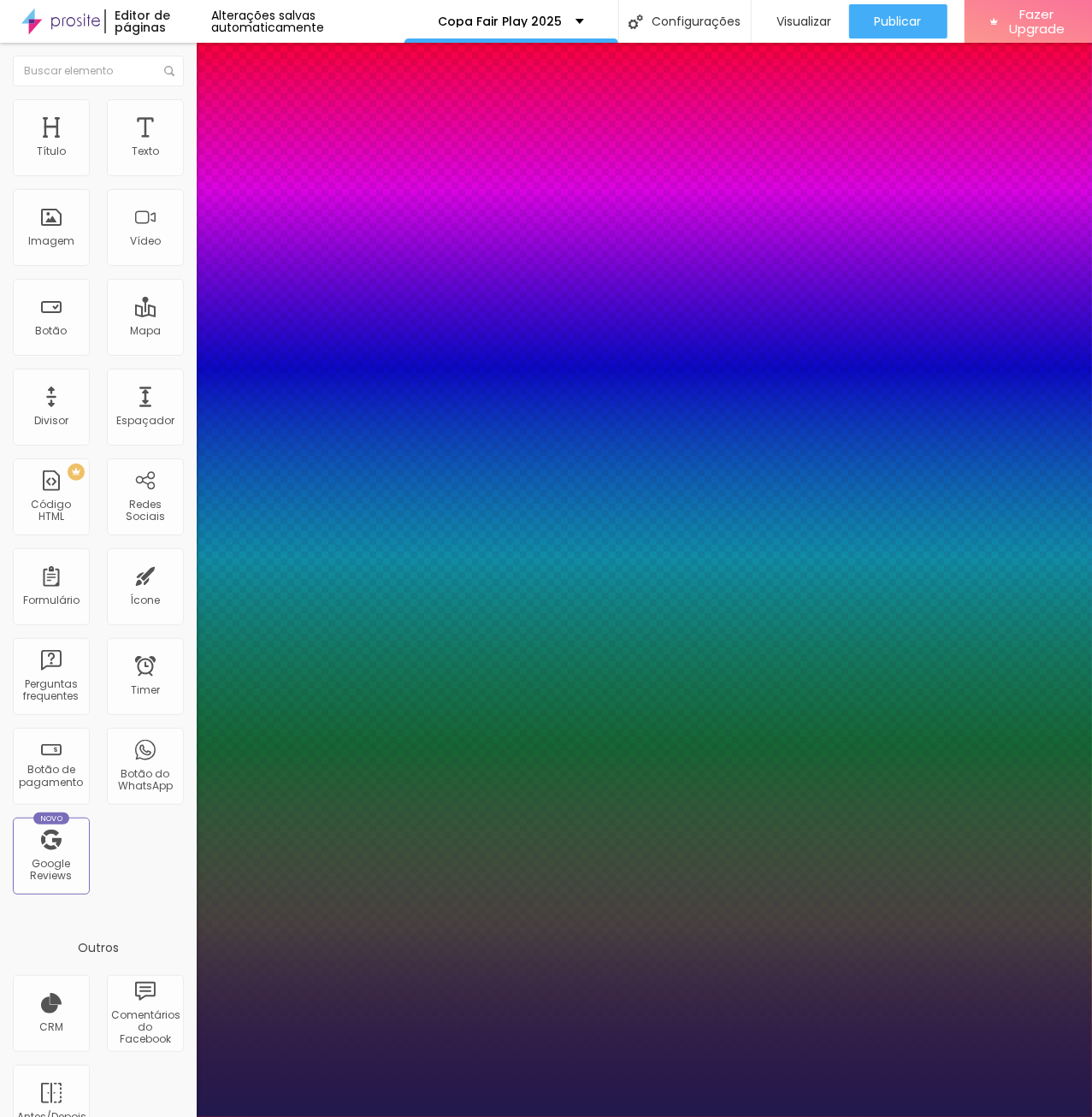
click at [694, 1117] on div at bounding box center [546, 1117] width 1092 height 0
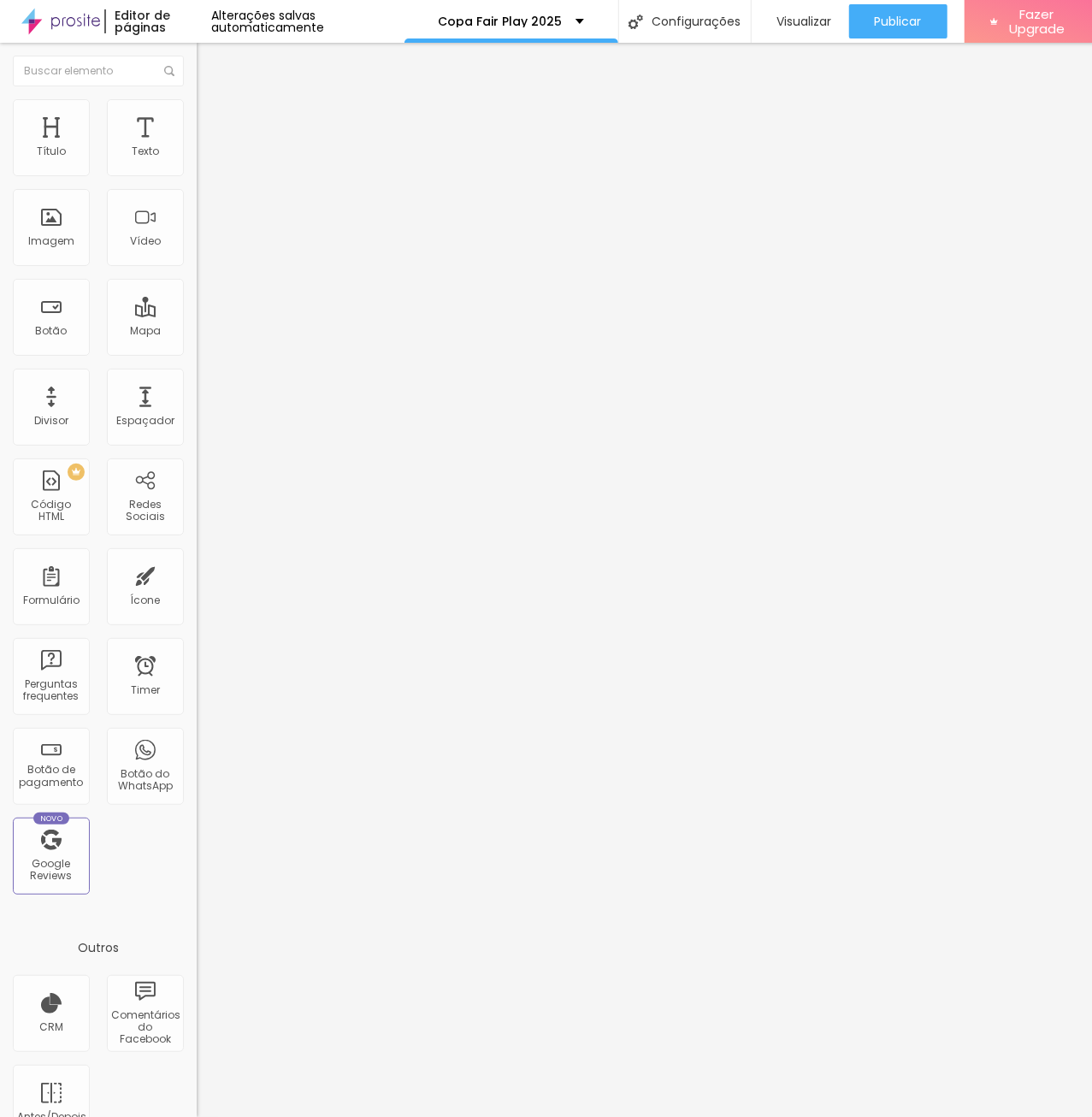
click at [212, 118] on span "Avançado" at bounding box center [241, 110] width 57 height 15
click at [197, 98] on img at bounding box center [204, 89] width 15 height 16
click at [210, 56] on img "button" at bounding box center [216, 62] width 14 height 14
click at [210, 62] on img "button" at bounding box center [216, 62] width 14 height 14
click at [902, 16] on span "Publicar" at bounding box center [899, 21] width 47 height 14
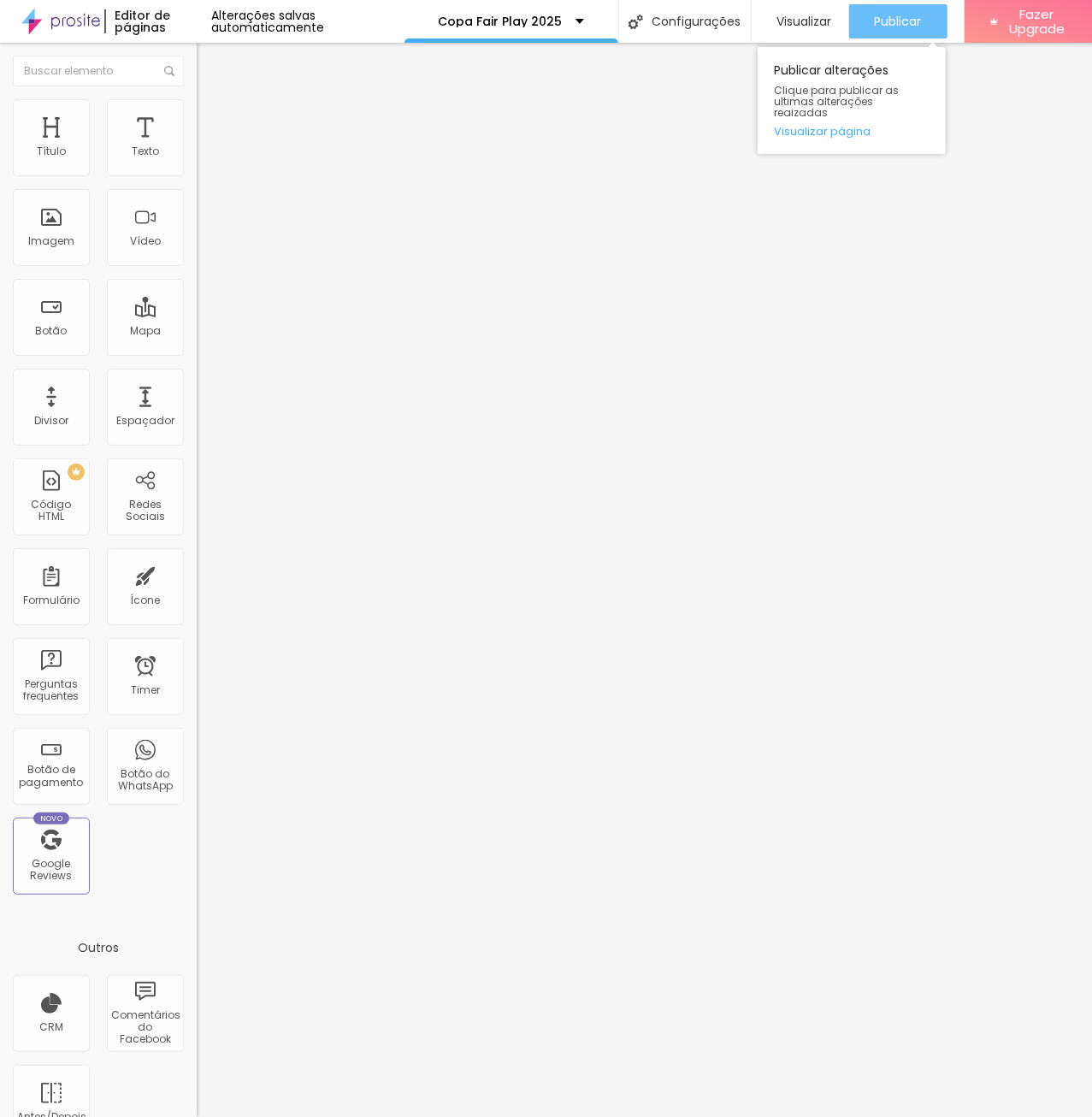
click at [896, 5] on div "Publicar" at bounding box center [899, 22] width 47 height 35
click at [197, 106] on img at bounding box center [204, 107] width 15 height 16
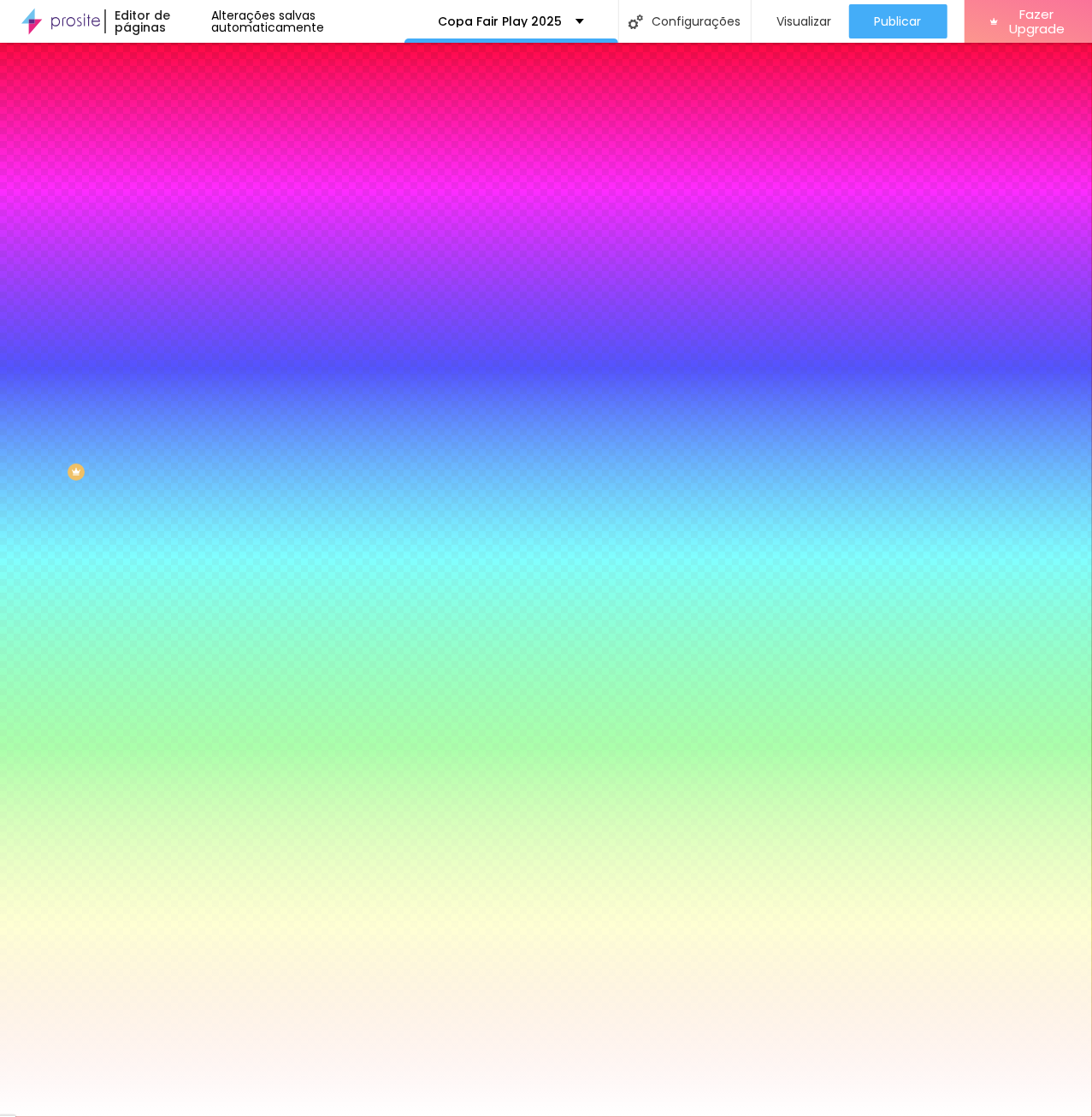
click at [197, 117] on img at bounding box center [204, 124] width 15 height 16
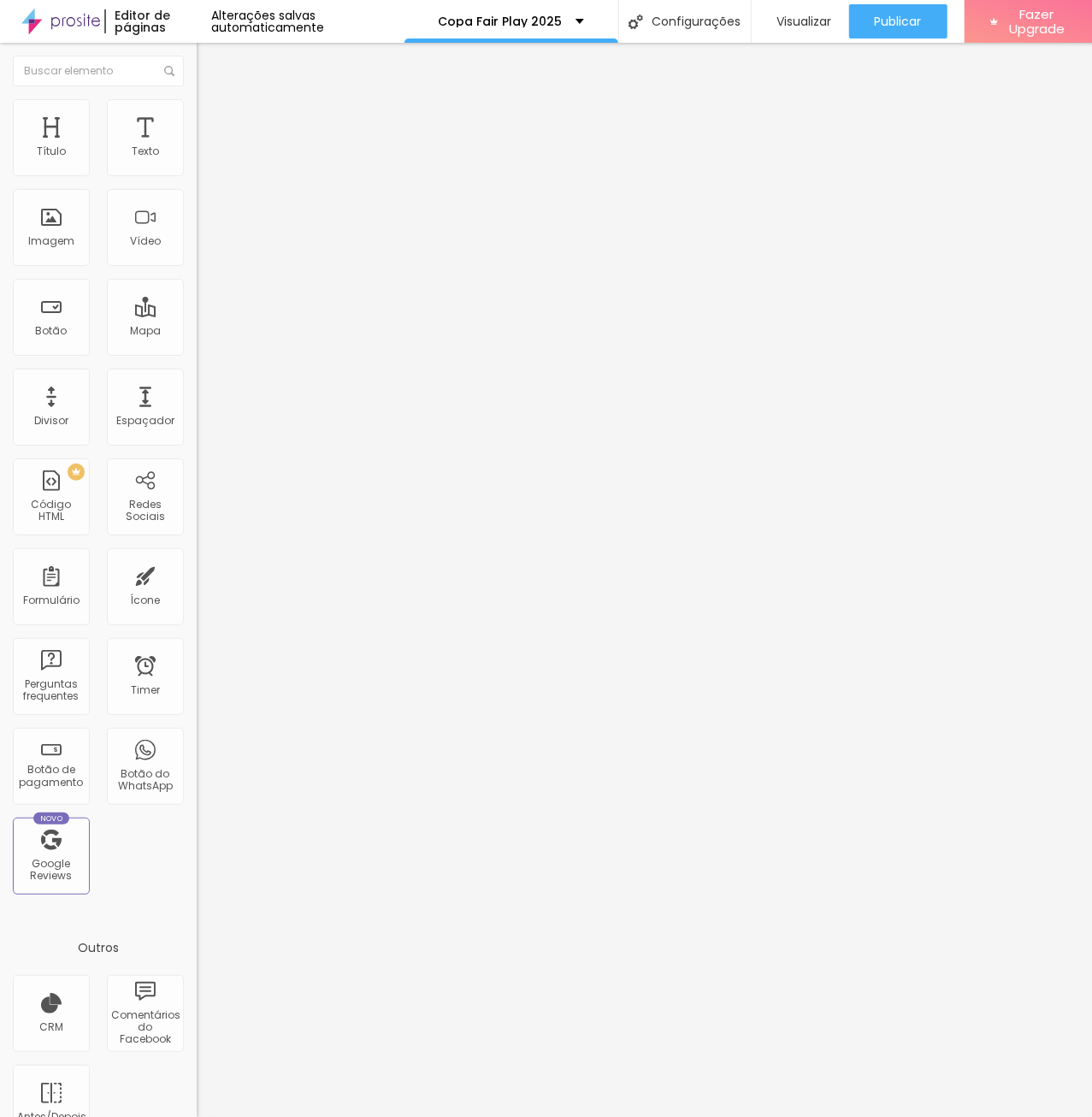
drag, startPoint x: 160, startPoint y: 169, endPoint x: 124, endPoint y: 169, distance: 36.0
click at [197, 169] on div "20 px Espaçamento Interno" at bounding box center [295, 253] width 197 height 242
type input "0"
type input "10"
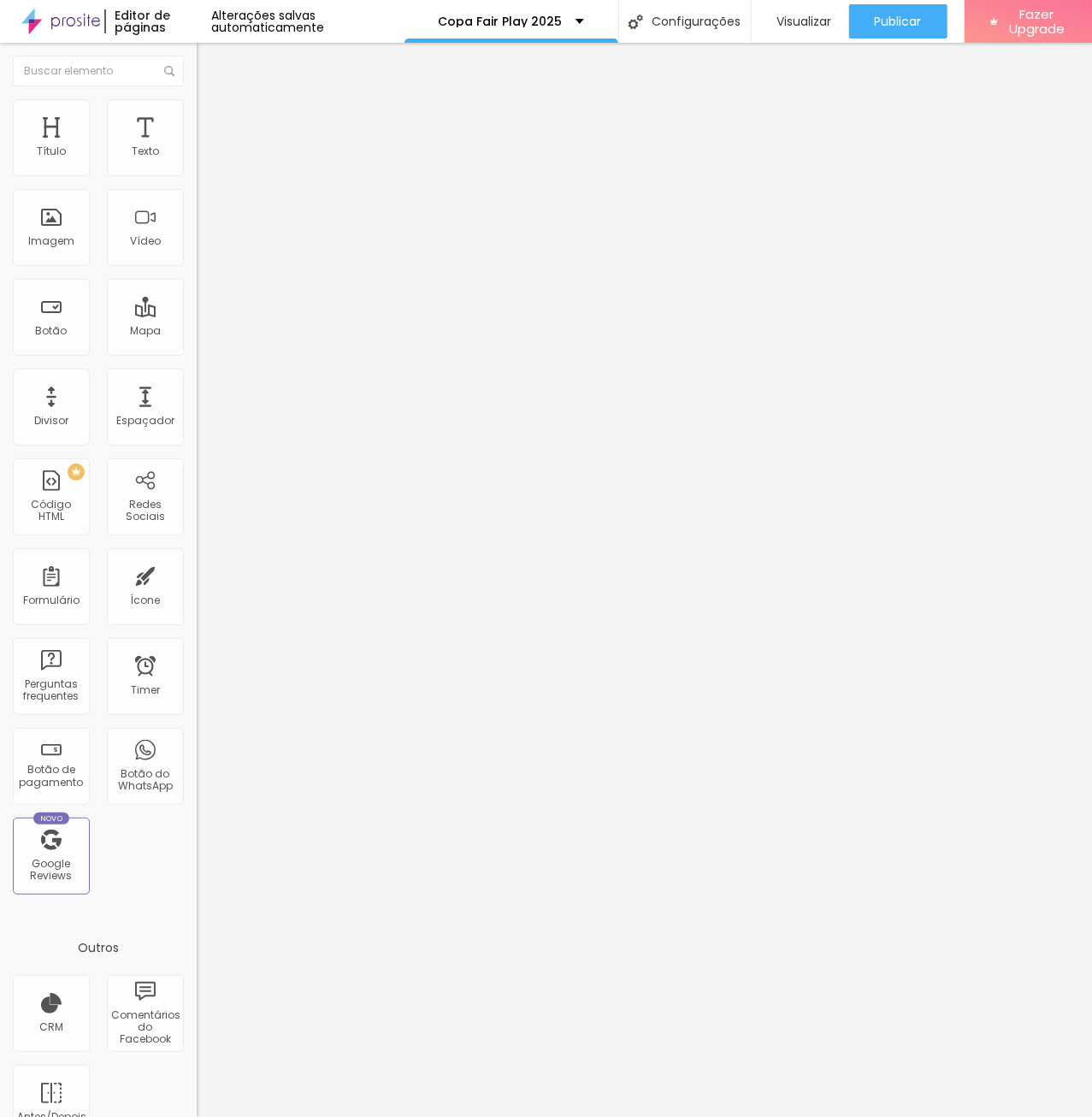
type input "10"
click at [197, 110] on img at bounding box center [204, 107] width 15 height 16
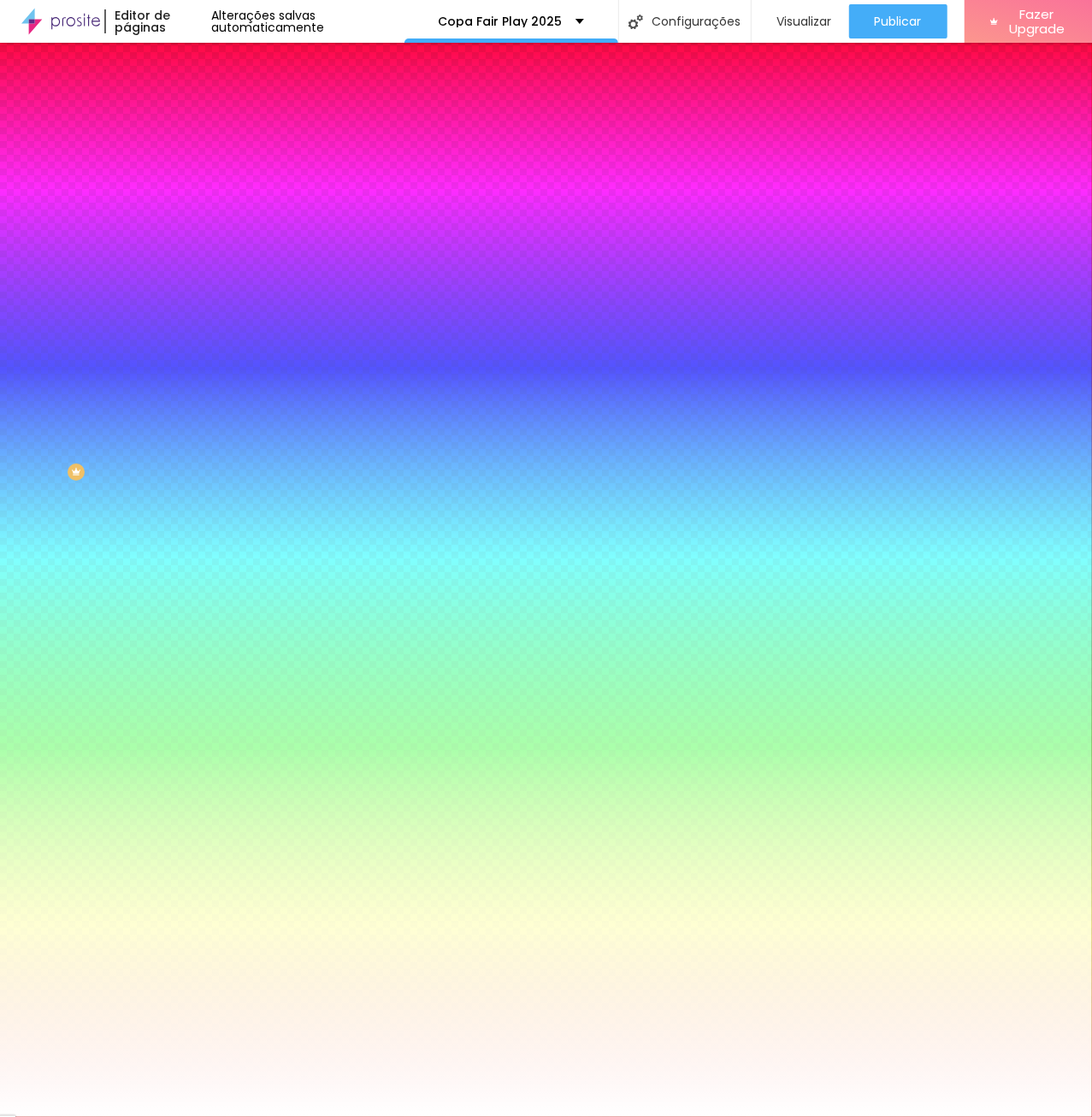
click at [212, 120] on span "Avançado" at bounding box center [241, 128] width 57 height 15
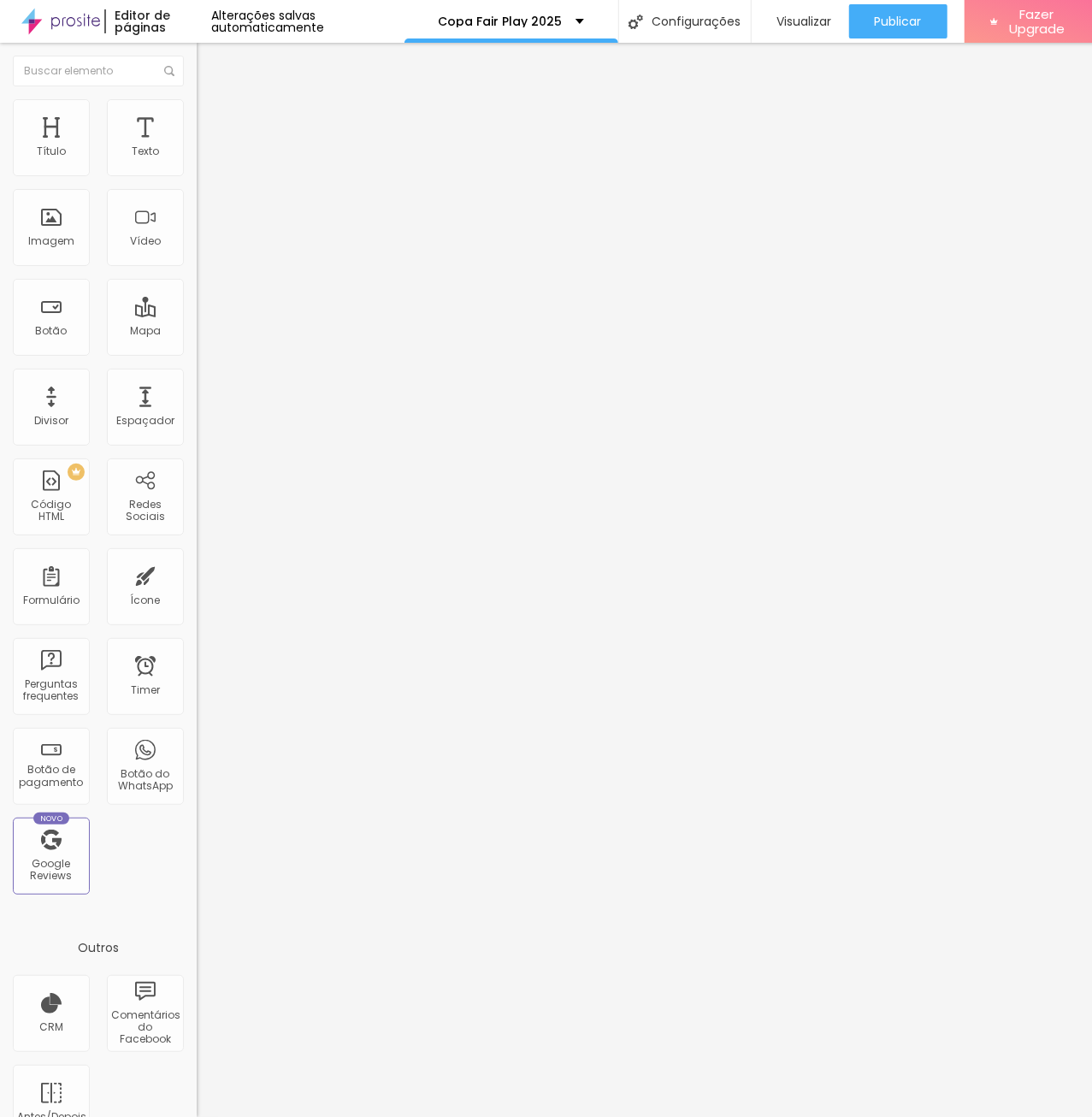
drag, startPoint x: 160, startPoint y: 171, endPoint x: 108, endPoint y: 170, distance: 52.0
click at [197, 170] on div "20 px Espaçamento Interno" at bounding box center [295, 253] width 197 height 242
type input "0"
type input "1"
type input "10"
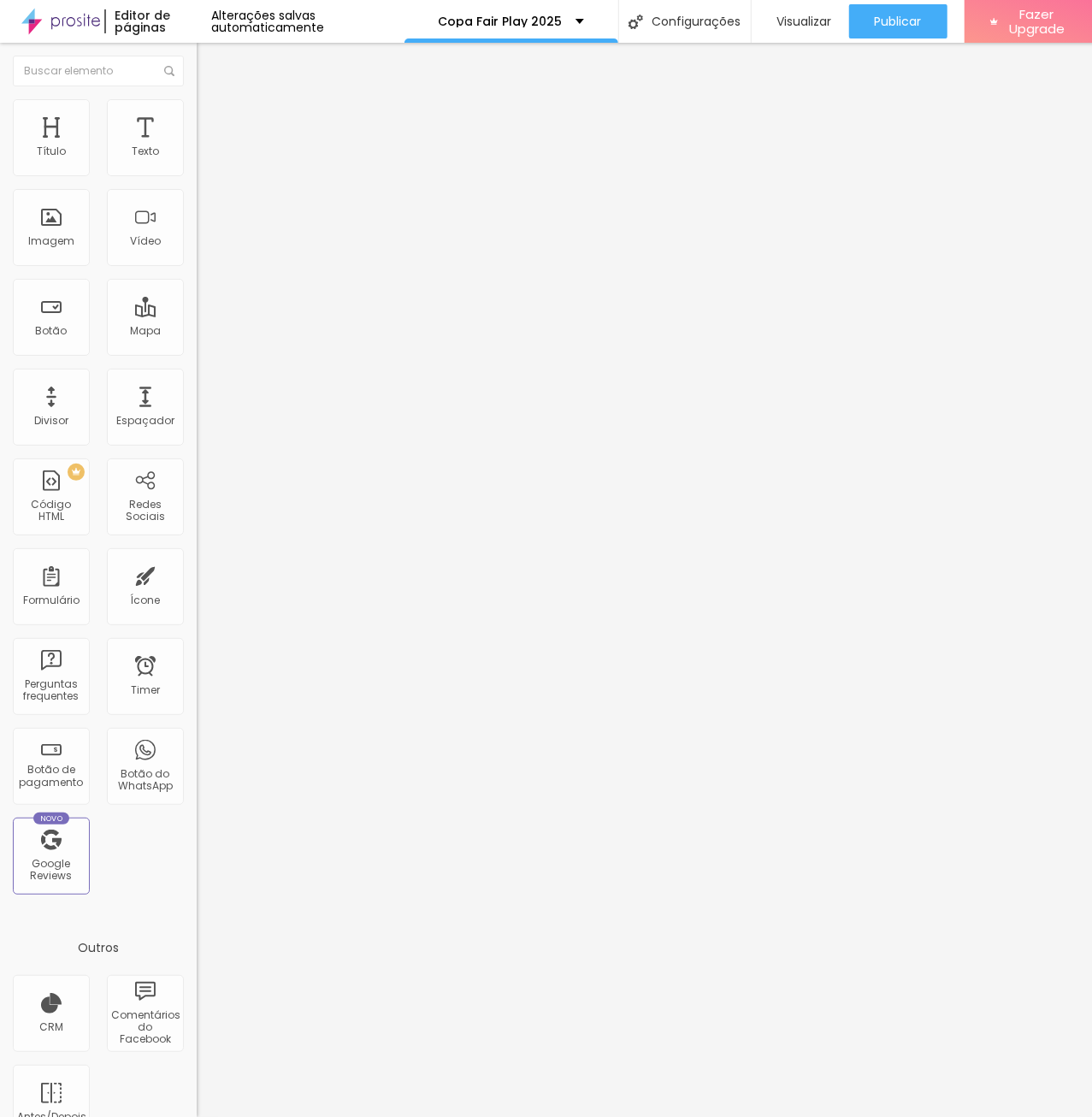
type input "10"
click at [197, 117] on li "Avançado" at bounding box center [295, 125] width 197 height 17
drag, startPoint x: 159, startPoint y: 172, endPoint x: 73, endPoint y: 169, distance: 86.1
click at [197, 169] on div "20 px Espaçamento Interno" at bounding box center [295, 253] width 197 height 242
type input "0"
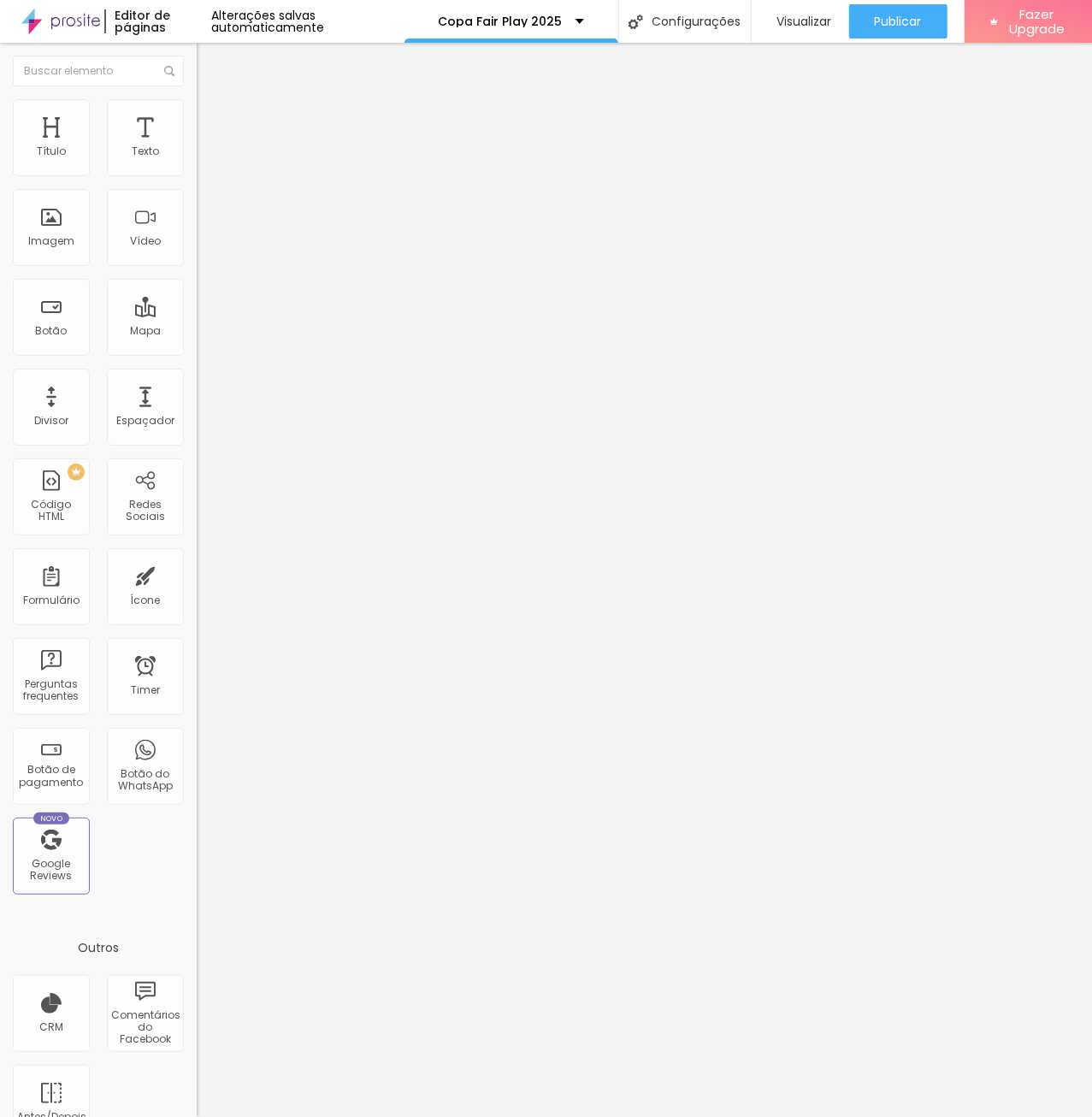
type input "10"
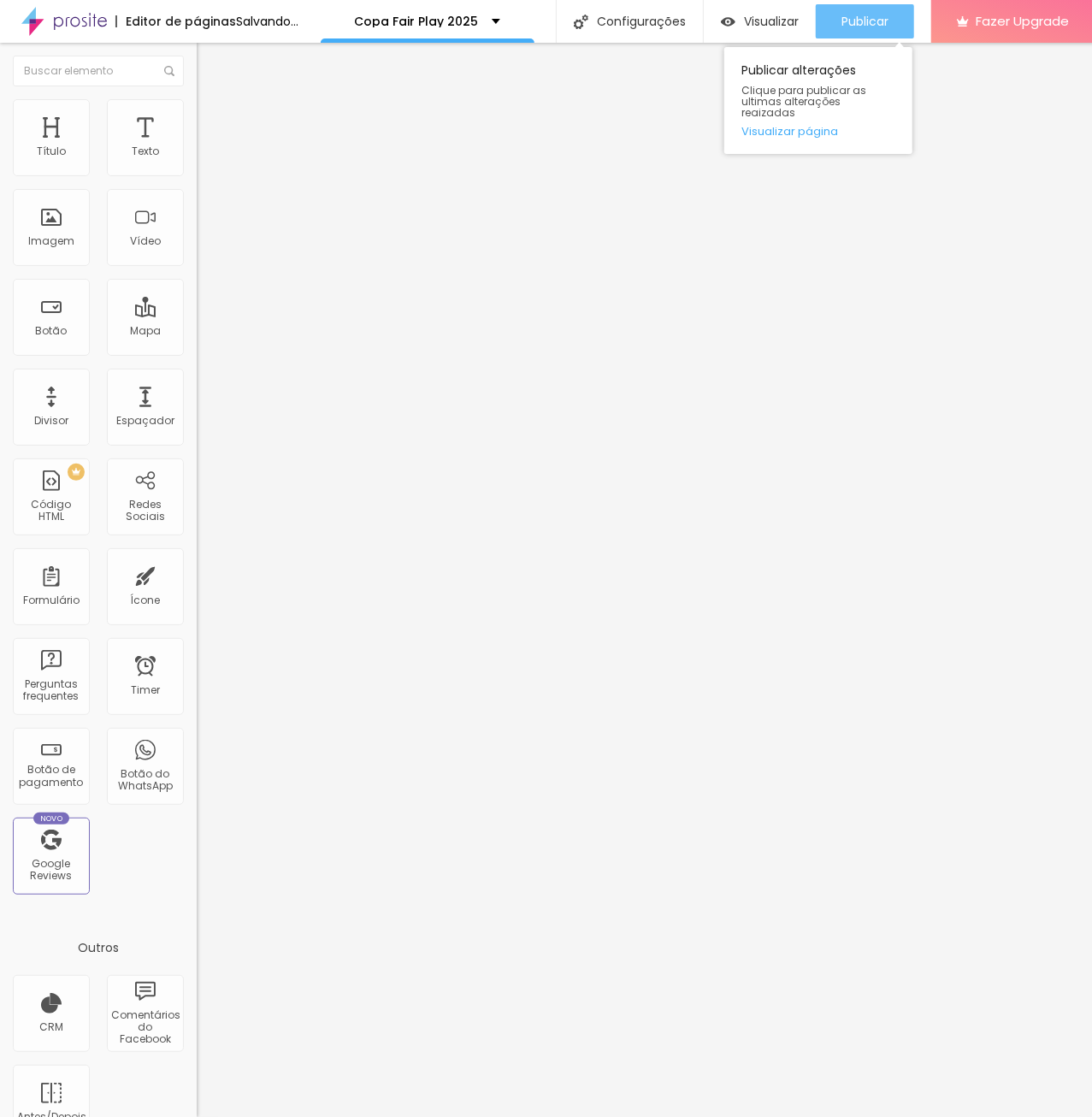
type input "10"
click at [889, 16] on span "Publicar" at bounding box center [865, 21] width 47 height 14
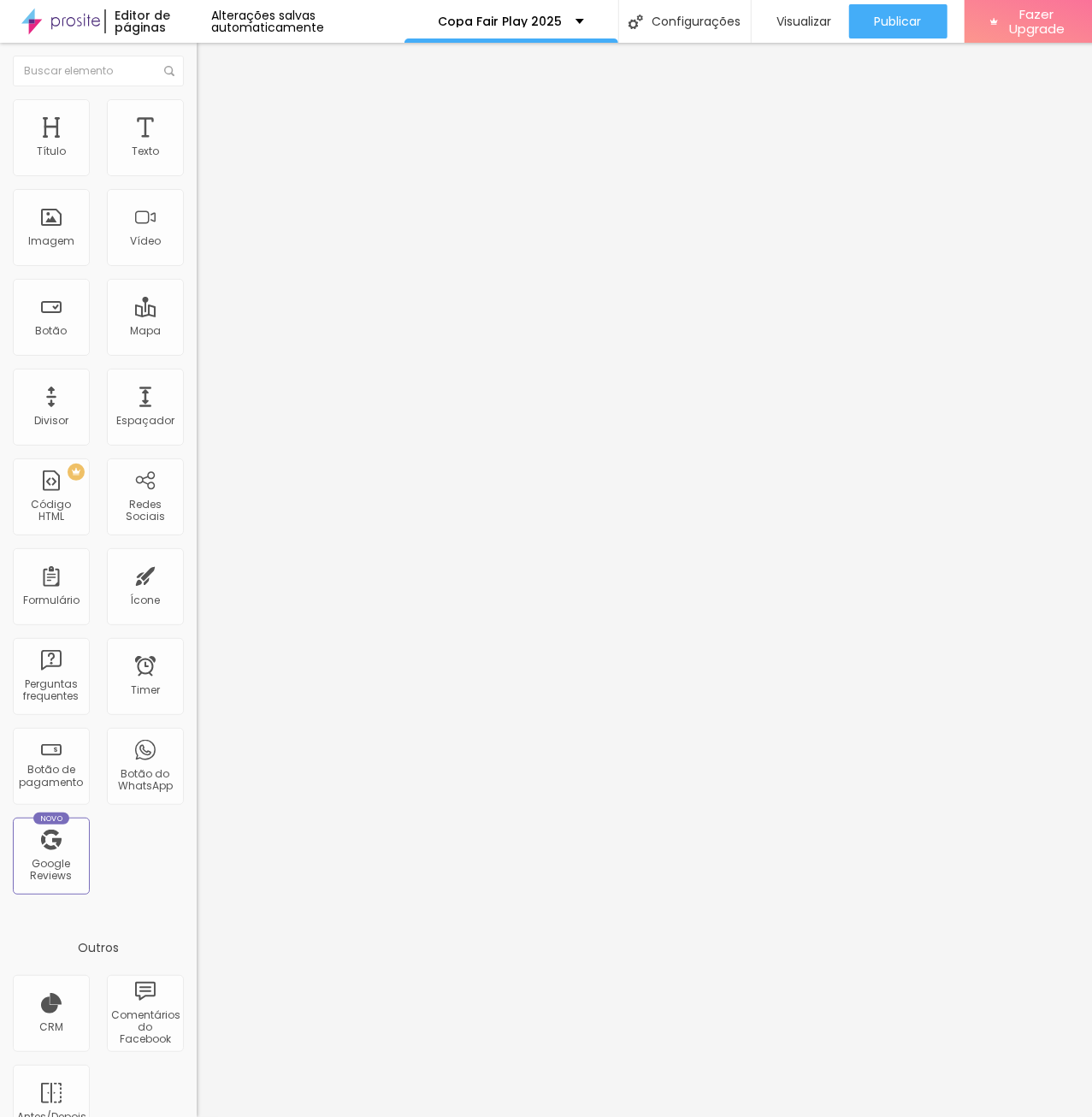
click at [197, 102] on img at bounding box center [204, 107] width 15 height 16
drag, startPoint x: 130, startPoint y: 169, endPoint x: 146, endPoint y: 167, distance: 16.1
click at [197, 161] on input "80" at bounding box center [233, 153] width 74 height 18
type input "6"
type input "10"
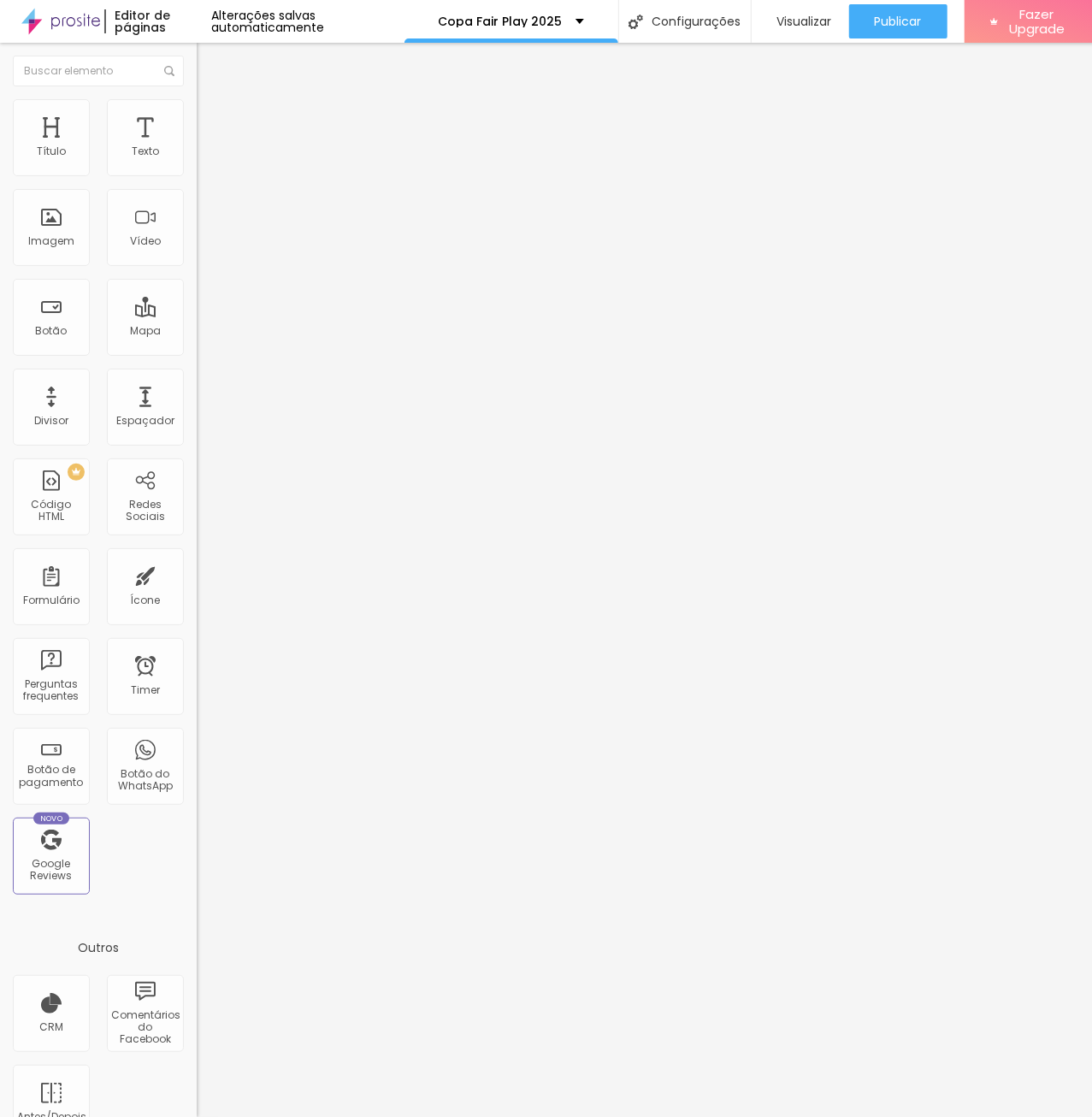
type input "60"
click at [197, 99] on li "Conteúdo" at bounding box center [295, 90] width 197 height 17
click at [197, 351] on input "https://" at bounding box center [299, 342] width 205 height 17
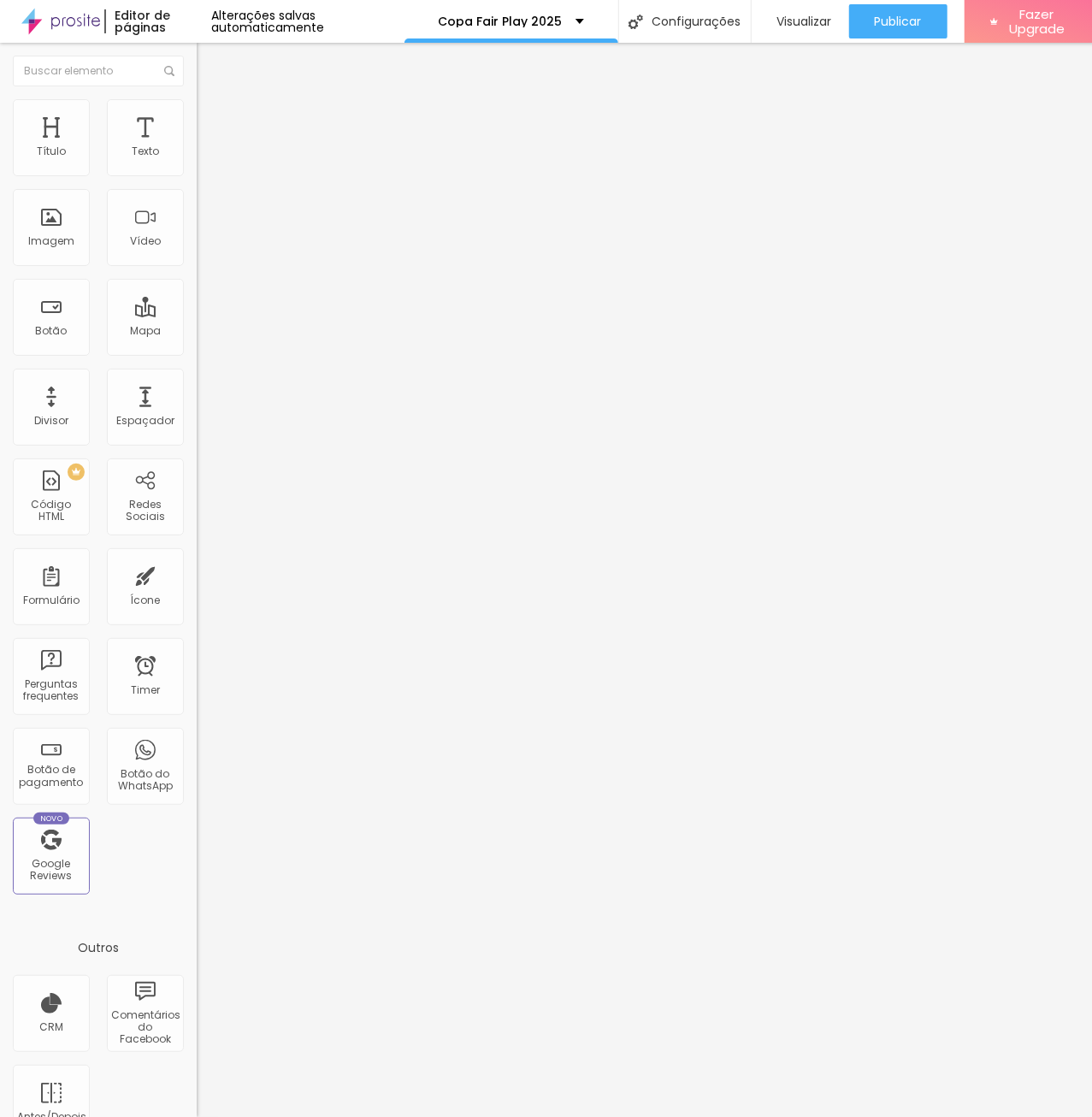
drag, startPoint x: 116, startPoint y: 466, endPoint x: -1, endPoint y: 458, distance: 117.3
click at [197, 351] on input "https://" at bounding box center [299, 342] width 205 height 17
paste input "[DOMAIN_NAME][URL]"
type input "[URL][DOMAIN_NAME]"
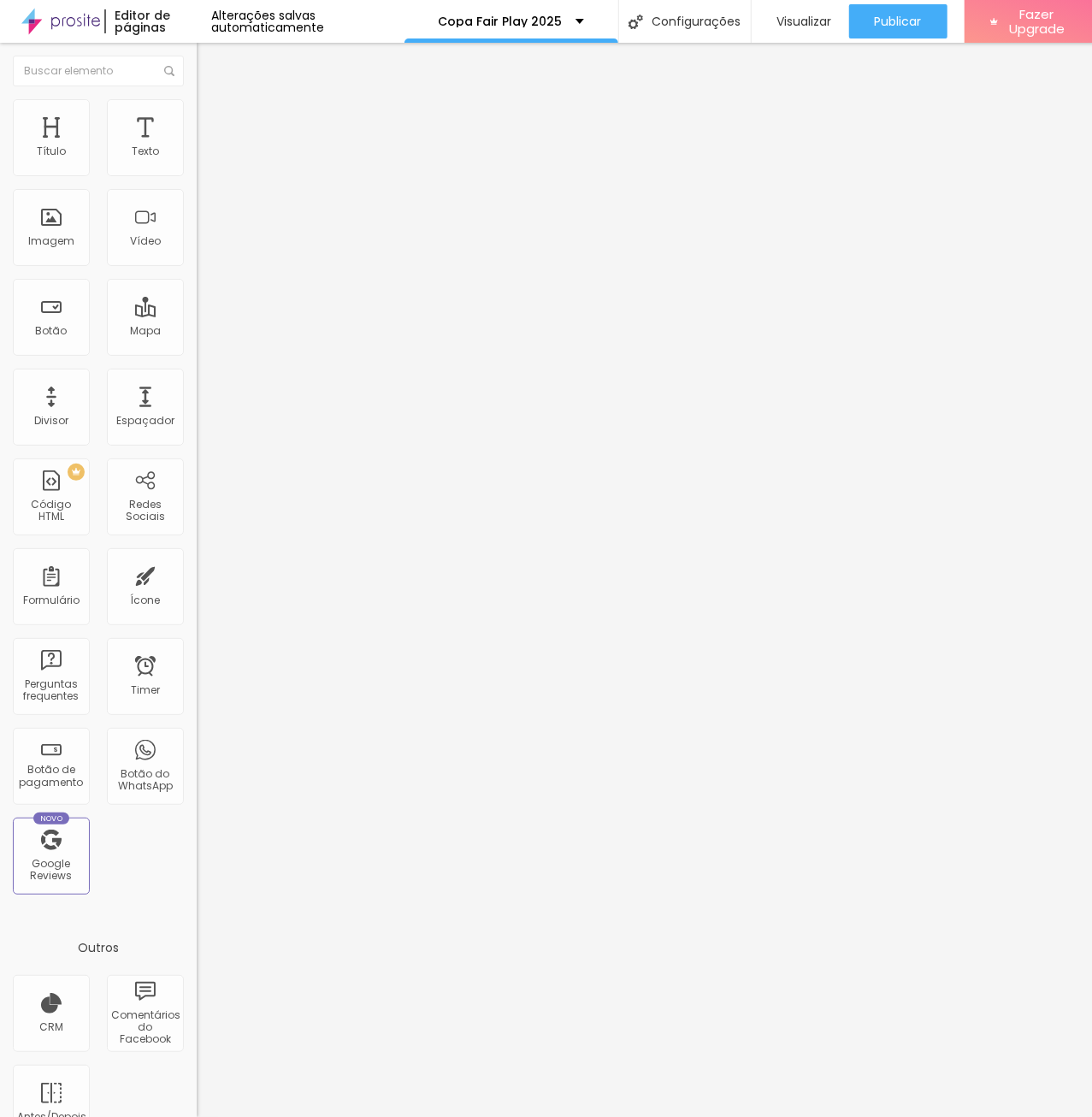
click at [197, 117] on li "Avançado" at bounding box center [295, 125] width 197 height 17
click at [197, 108] on img at bounding box center [204, 107] width 15 height 16
click at [203, 462] on icon "button" at bounding box center [208, 467] width 10 height 10
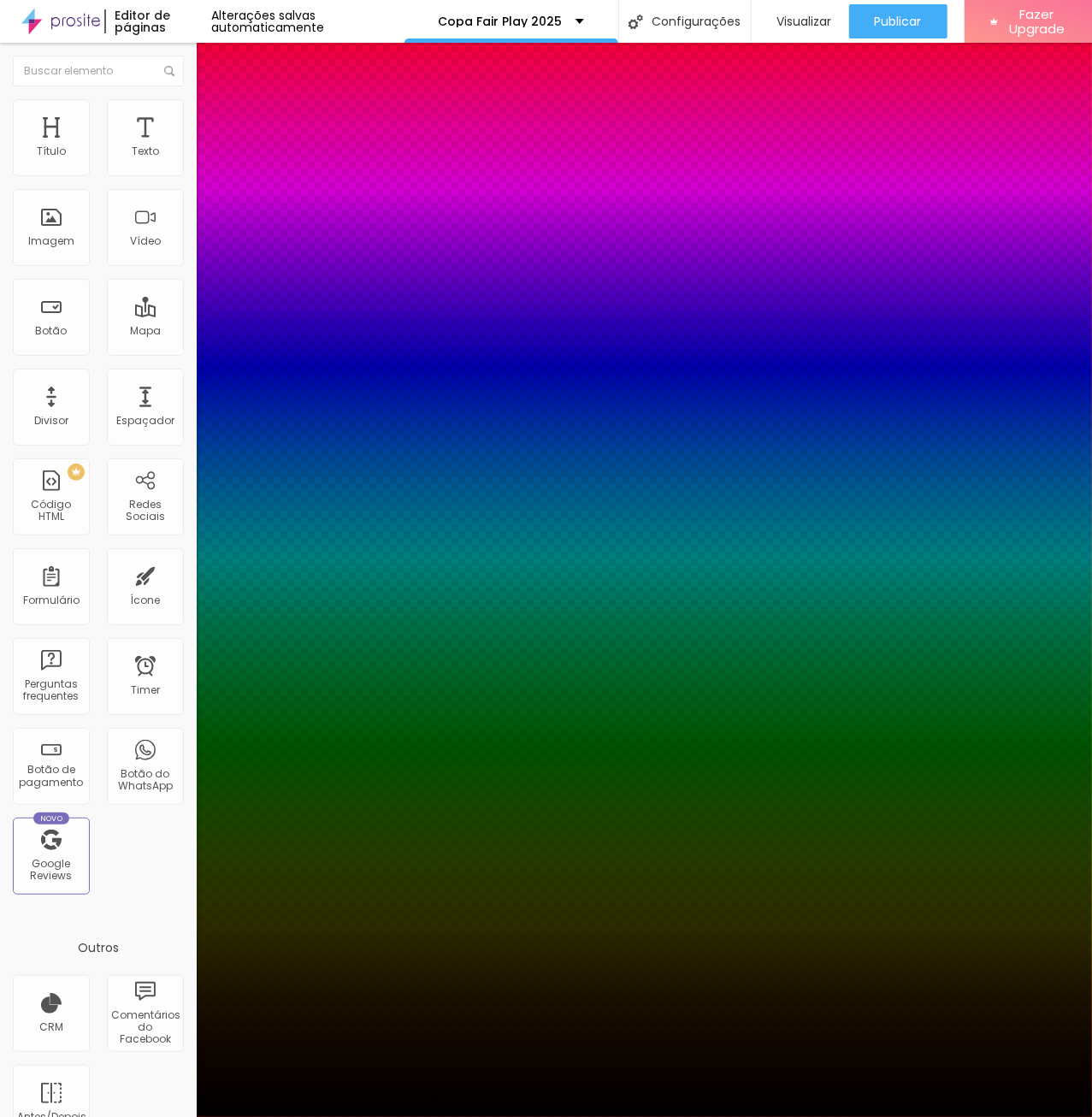
click at [309, 1117] on div at bounding box center [546, 1127] width 1092 height 0
click at [295, 1117] on div at bounding box center [546, 1127] width 1092 height 0
click at [106, 1117] on div at bounding box center [546, 1117] width 1092 height 0
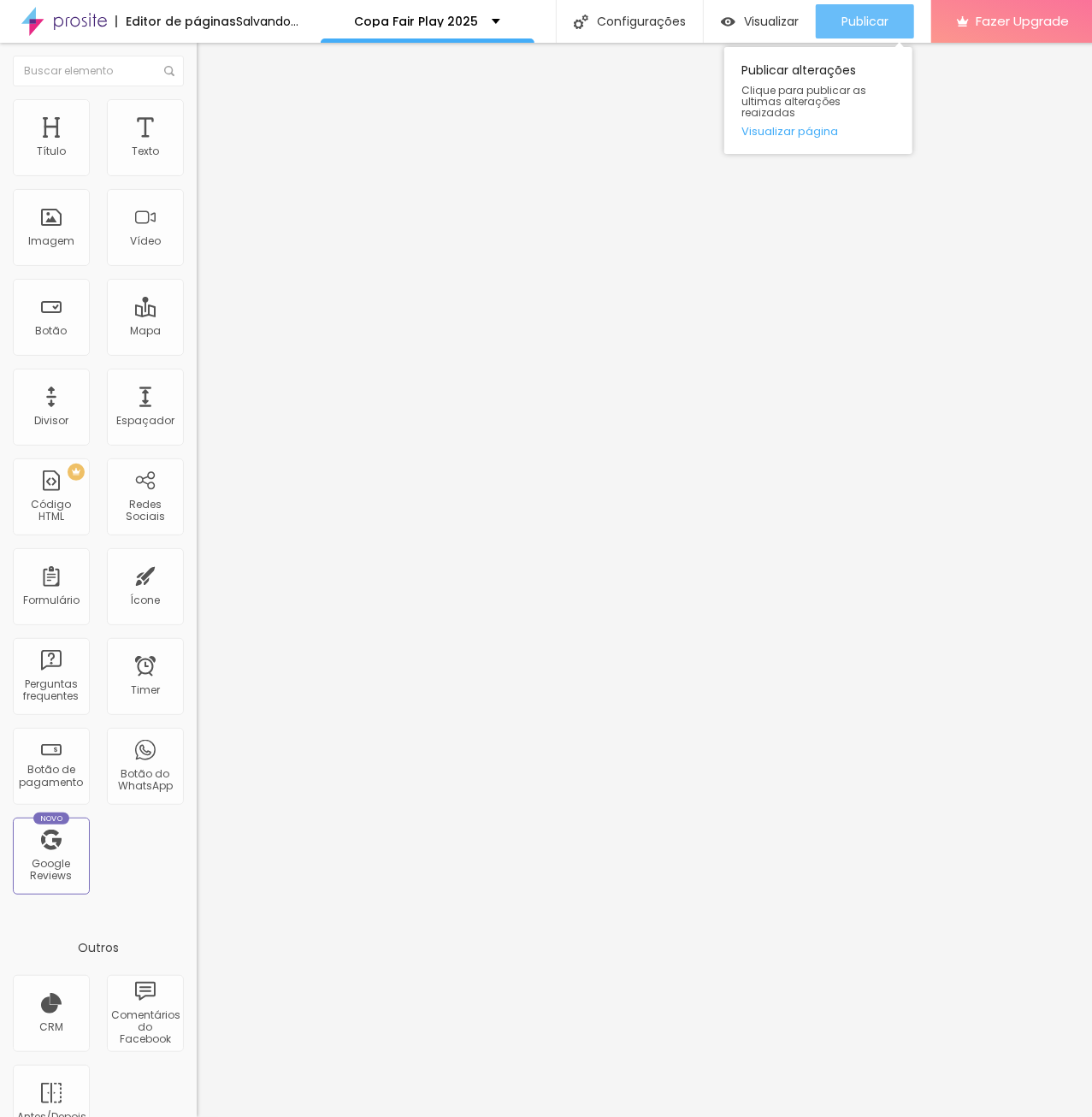
click at [870, 22] on span "Publicar" at bounding box center [865, 21] width 47 height 14
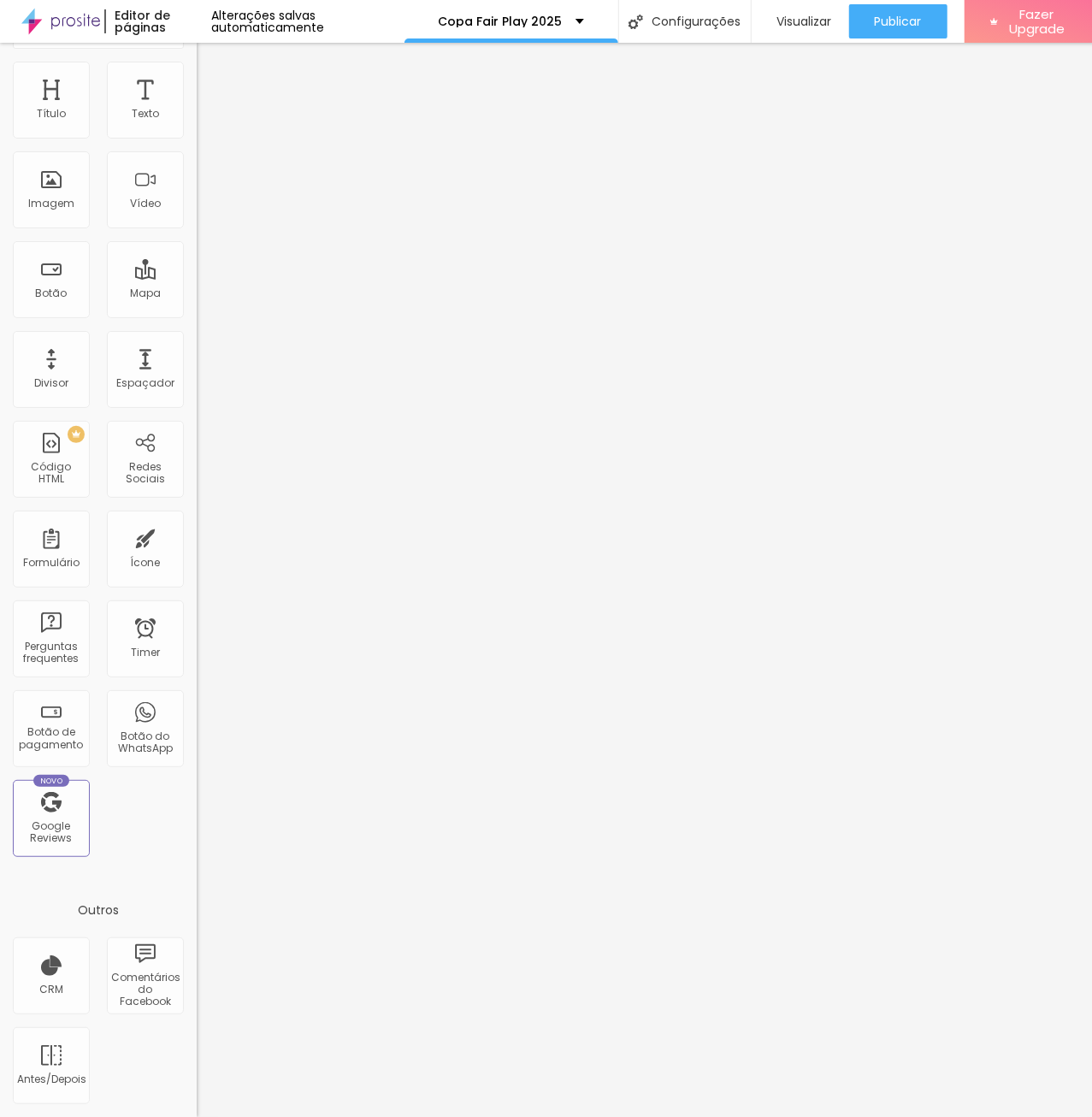
scroll to position [0, 0]
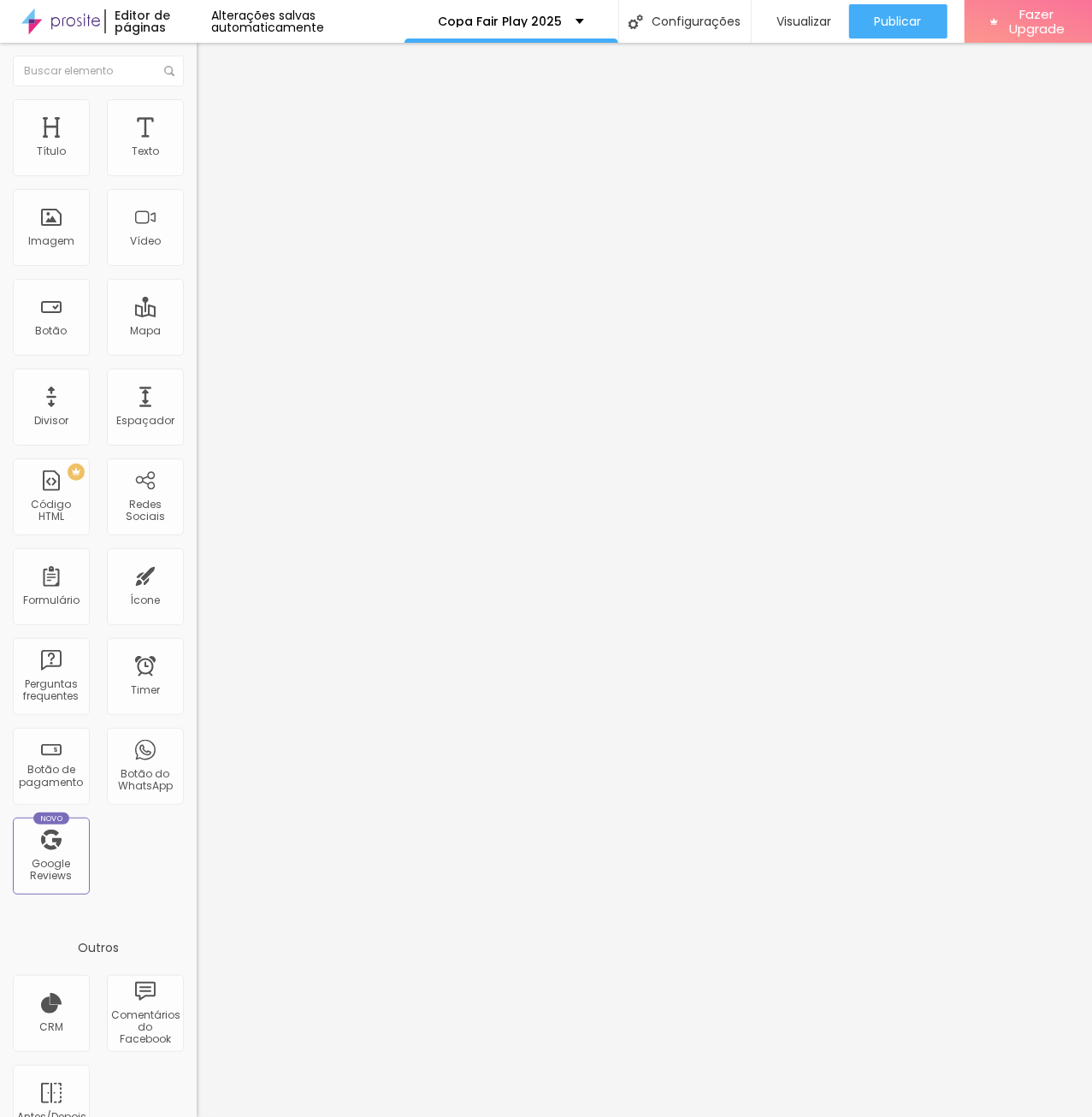
click at [197, 114] on li "Estilo" at bounding box center [295, 108] width 197 height 17
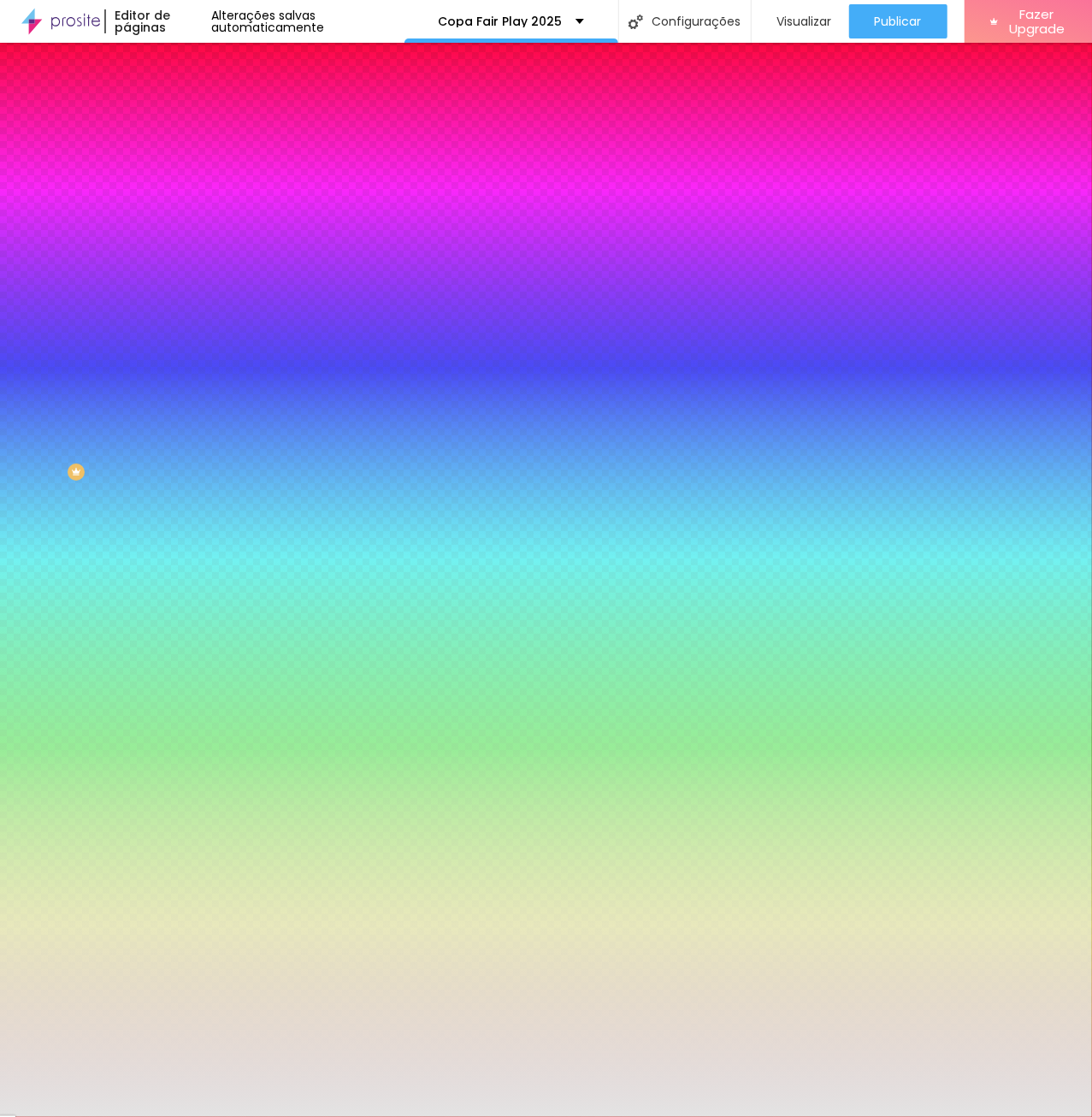
click at [197, 250] on input "#E3E3E3" at bounding box center [299, 241] width 205 height 17
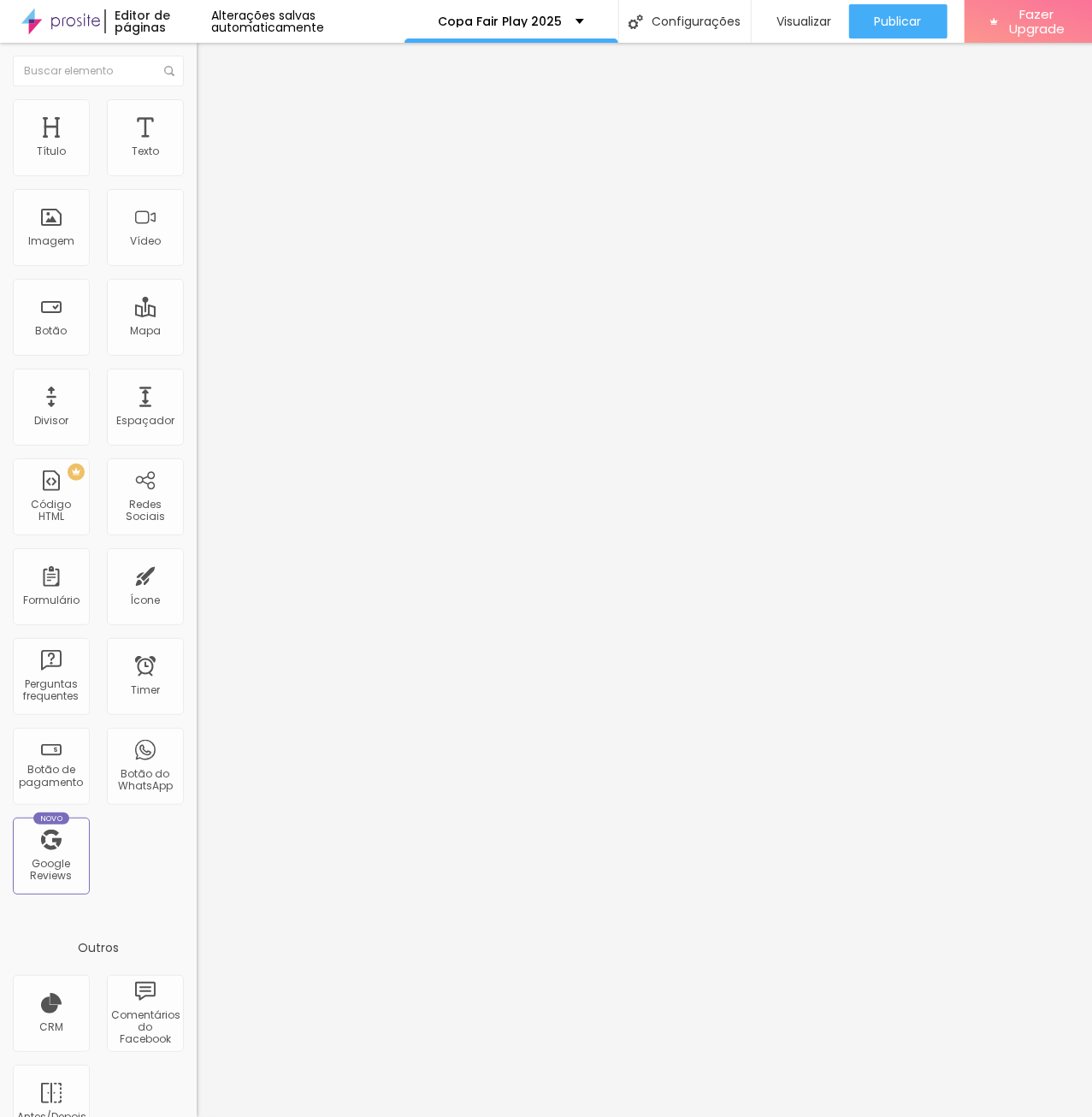
click at [197, 99] on img at bounding box center [204, 107] width 15 height 16
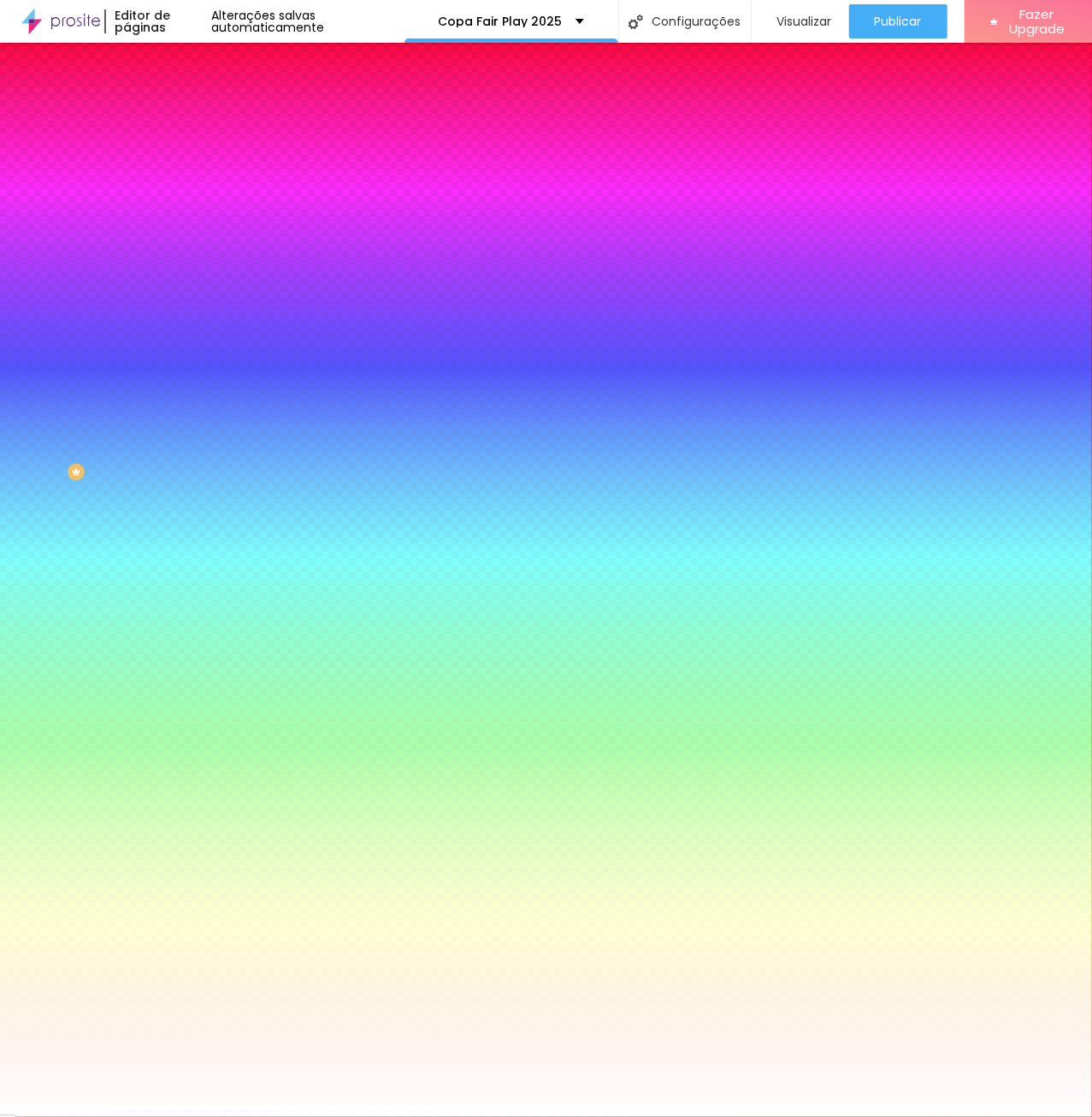
click at [197, 250] on input "#FFFFFF" at bounding box center [299, 241] width 205 height 17
paste input "E3E3E3"
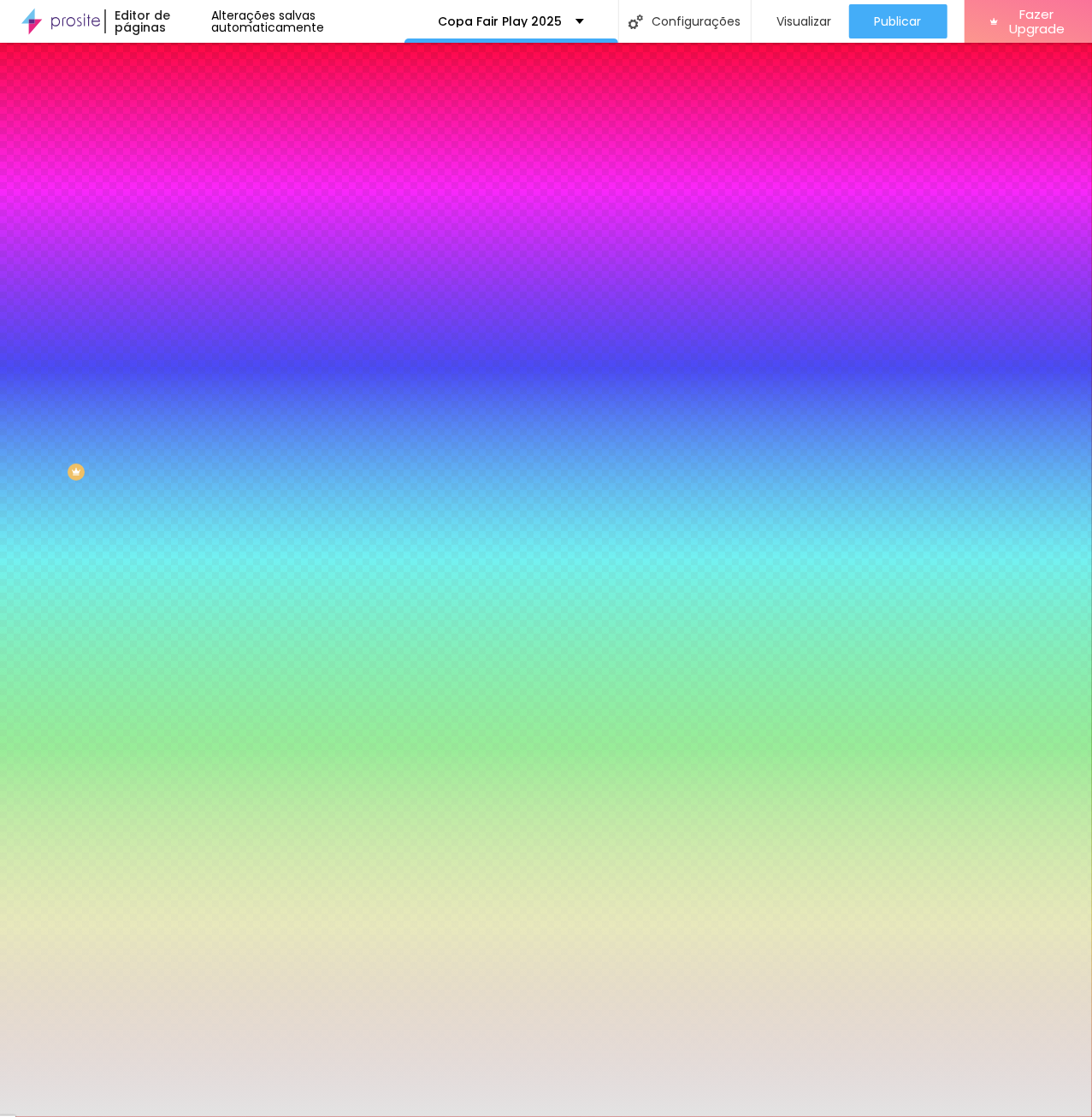
type input "#E3E3E3"
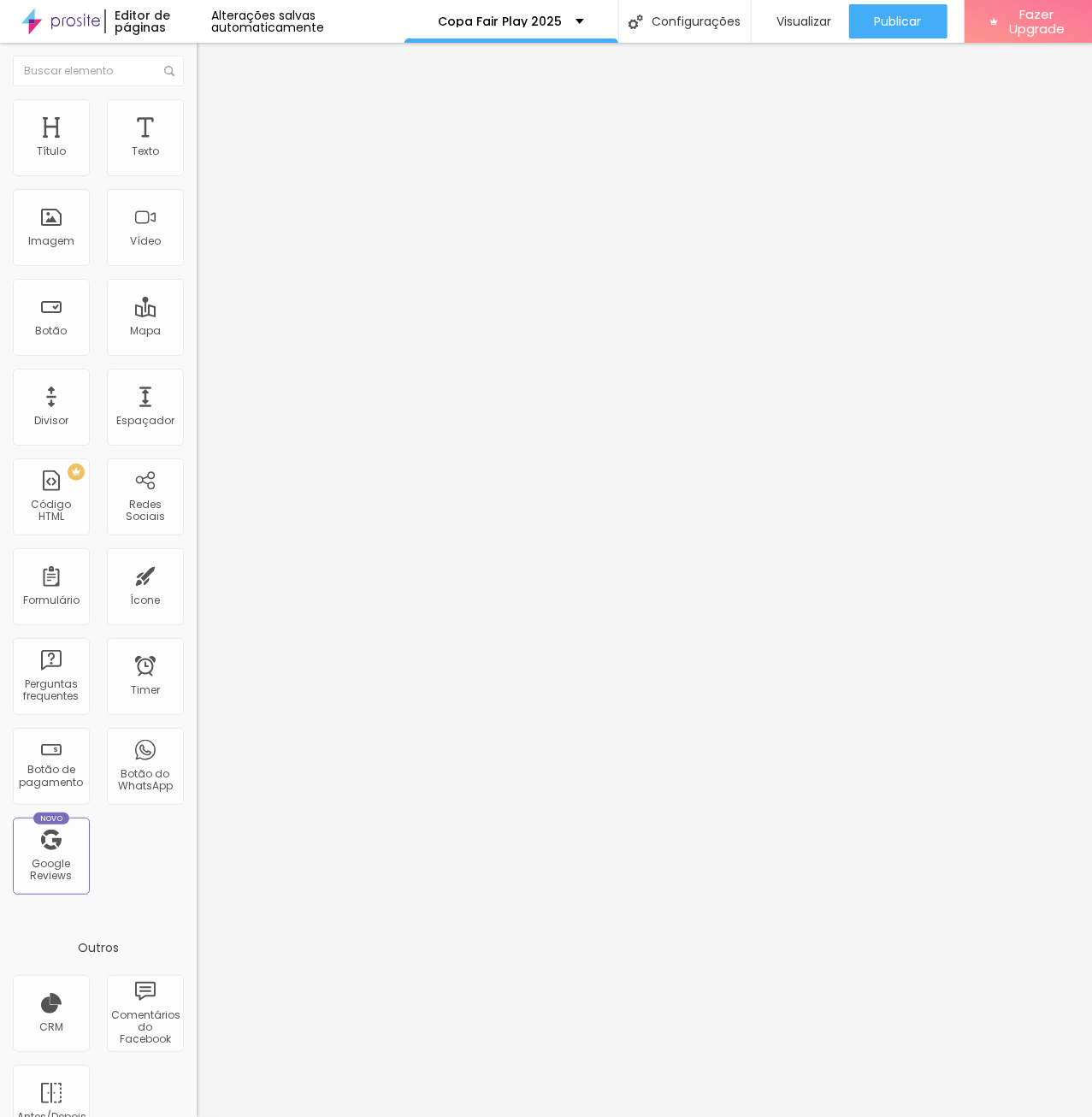
click at [197, 103] on li "Estilo" at bounding box center [295, 108] width 197 height 17
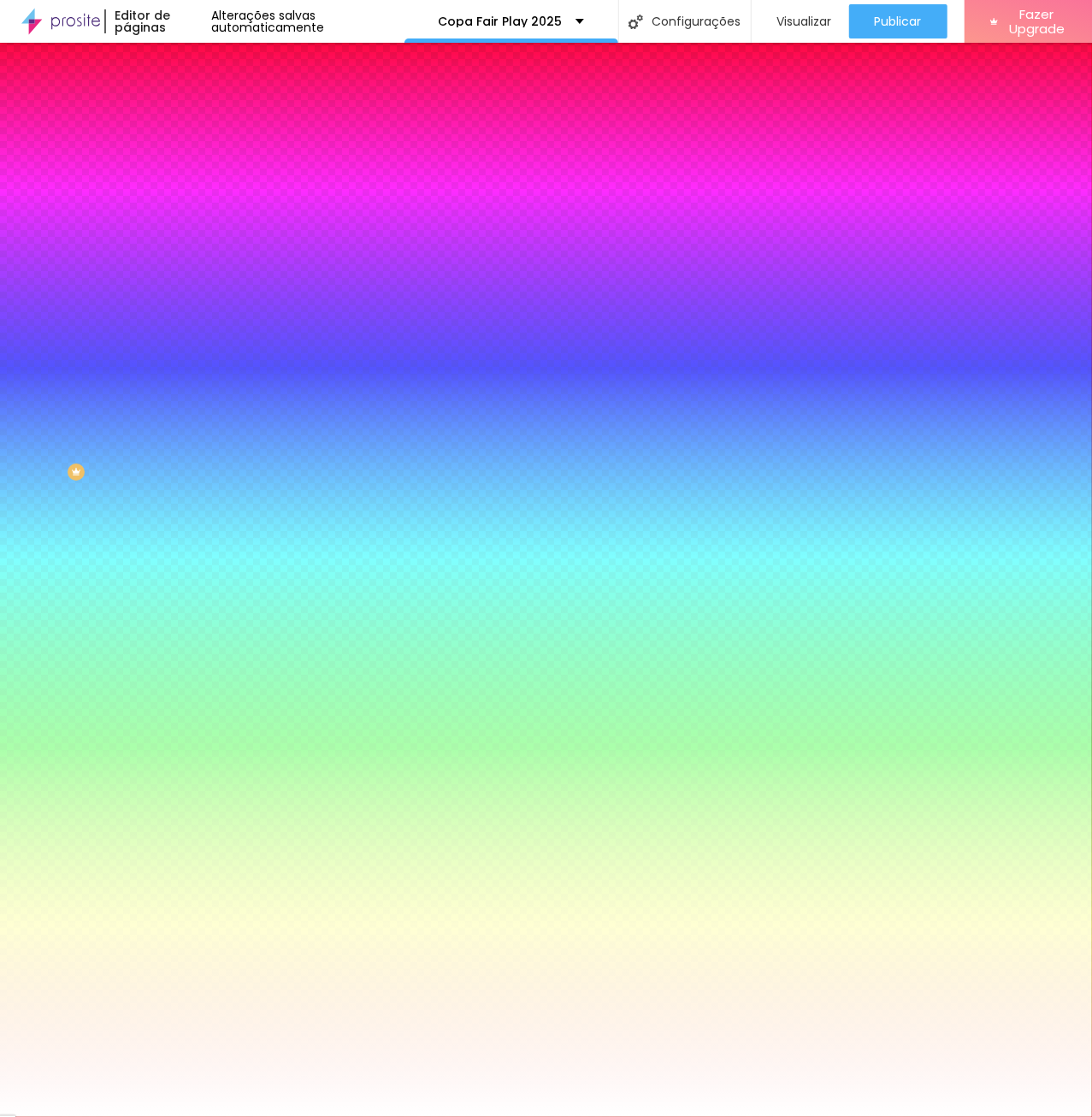
click at [197, 250] on input "#FFFFFF" at bounding box center [299, 241] width 205 height 17
paste input "E3E3E3"
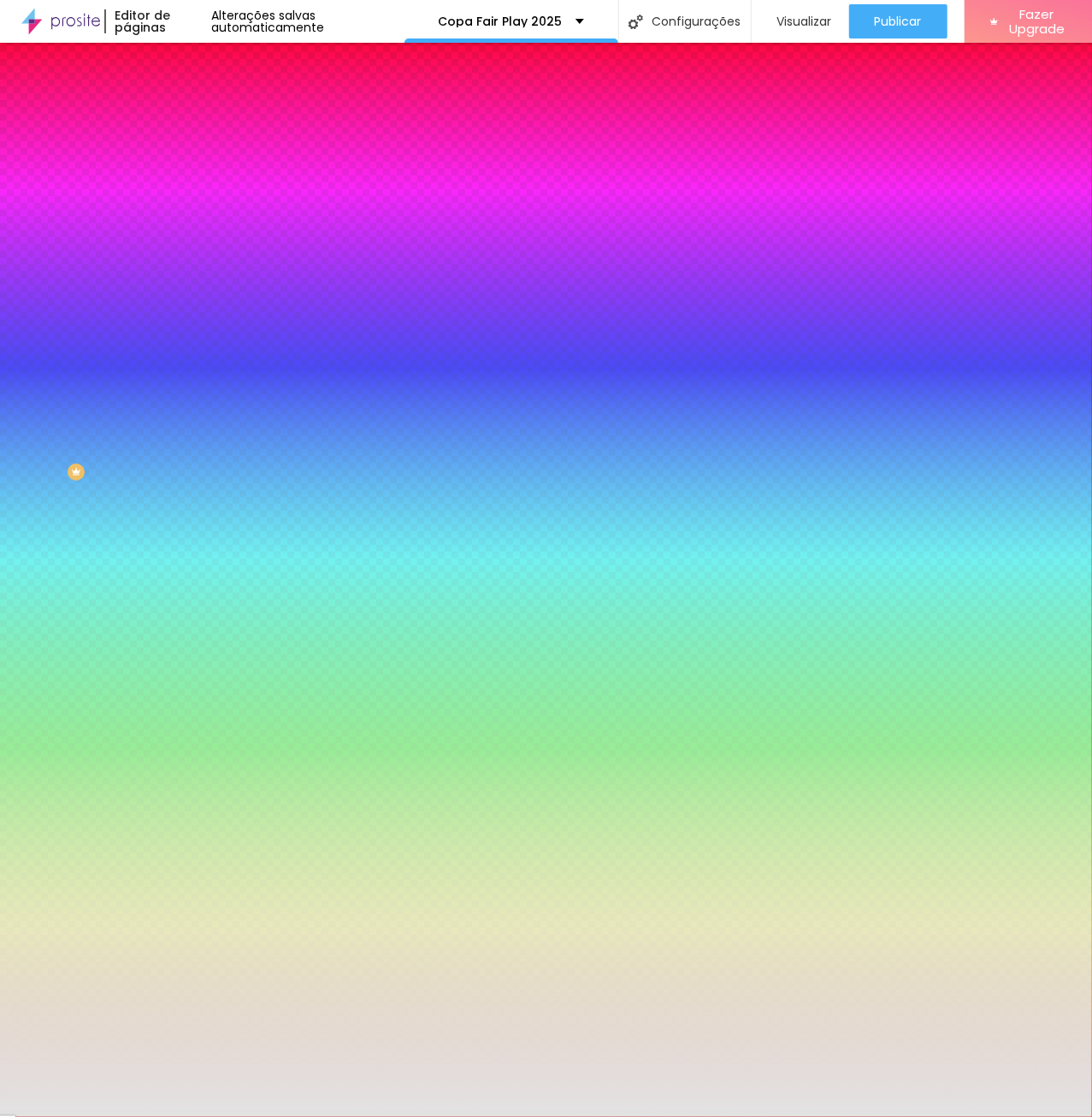
type input "#E3E3E3"
click at [197, 471] on div "Editar Seção Conteúdo Estilo Avançado Imagem de fundo Adicionar imagem Efeito d…" at bounding box center [295, 580] width 197 height 1074
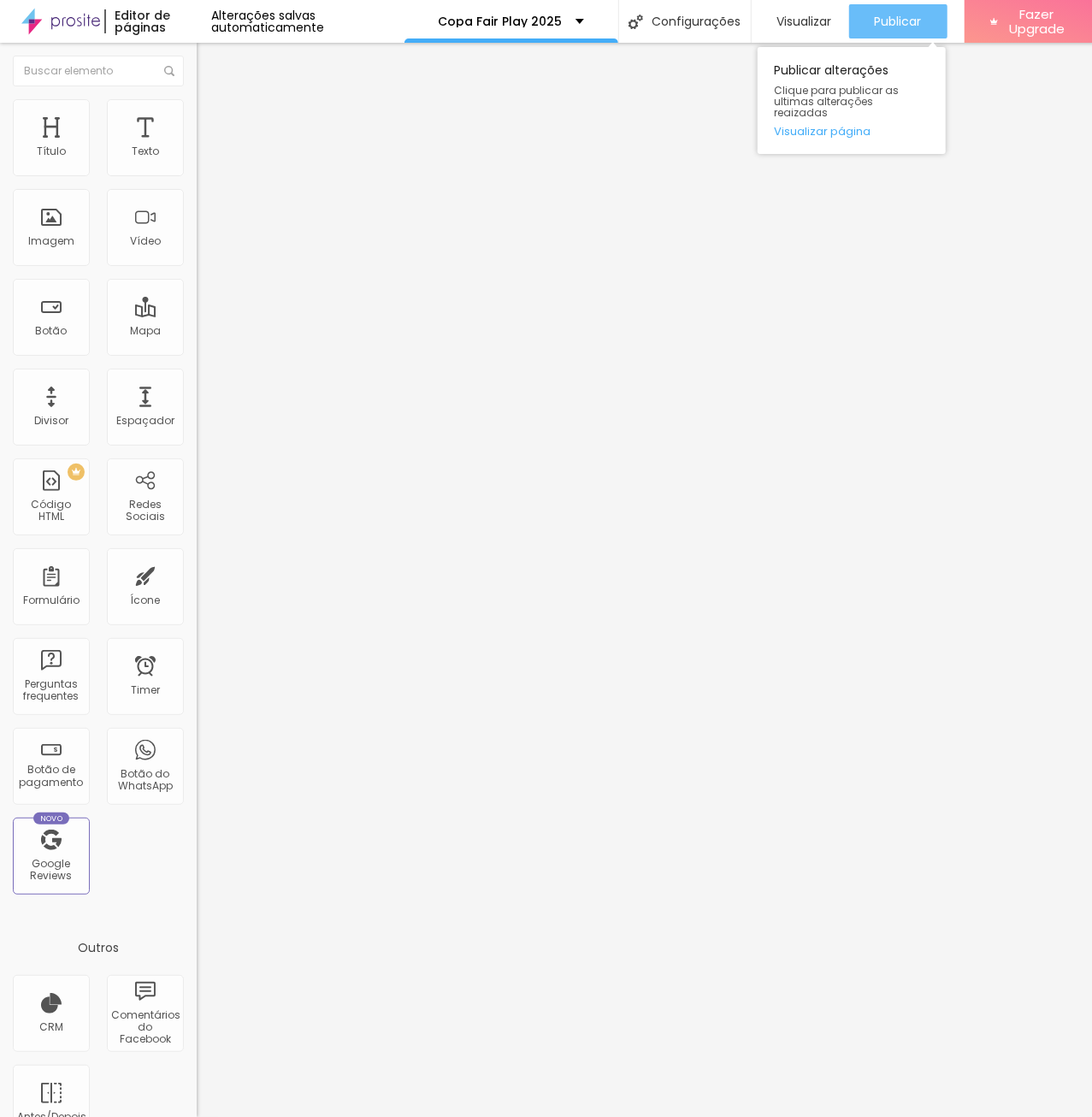
click at [903, 21] on span "Publicar" at bounding box center [899, 21] width 47 height 14
